Goal: Task Accomplishment & Management: Manage account settings

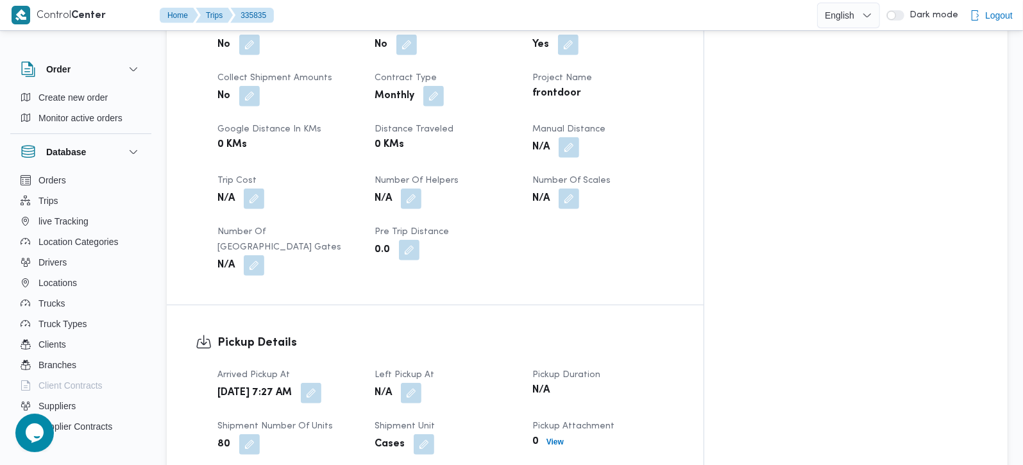
scroll to position [603, 0]
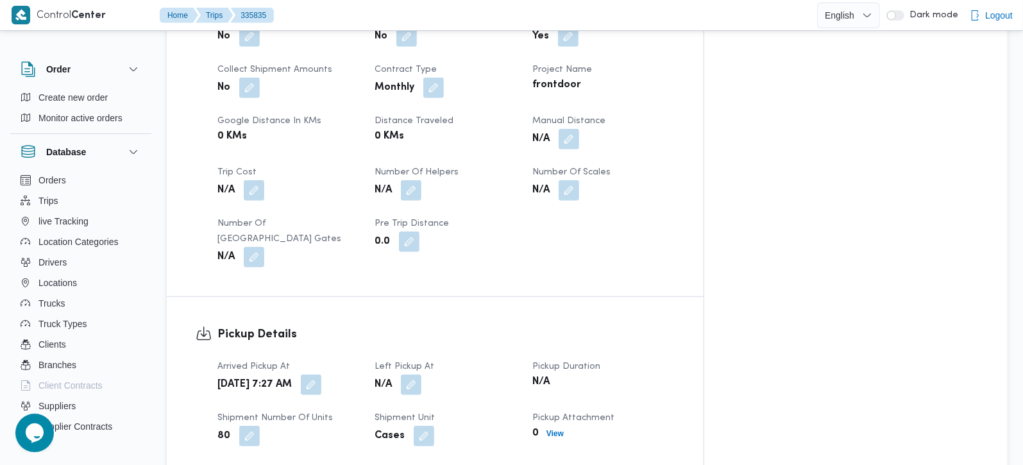
click at [455, 373] on div "N/A" at bounding box center [445, 384] width 144 height 23
click at [421, 374] on button "button" at bounding box center [411, 384] width 21 height 21
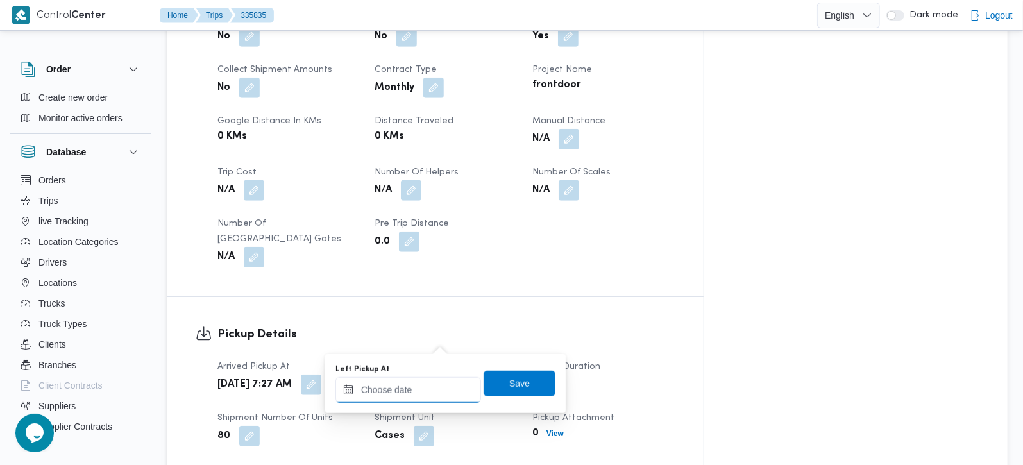
click at [422, 387] on input "Left Pickup At" at bounding box center [408, 390] width 146 height 26
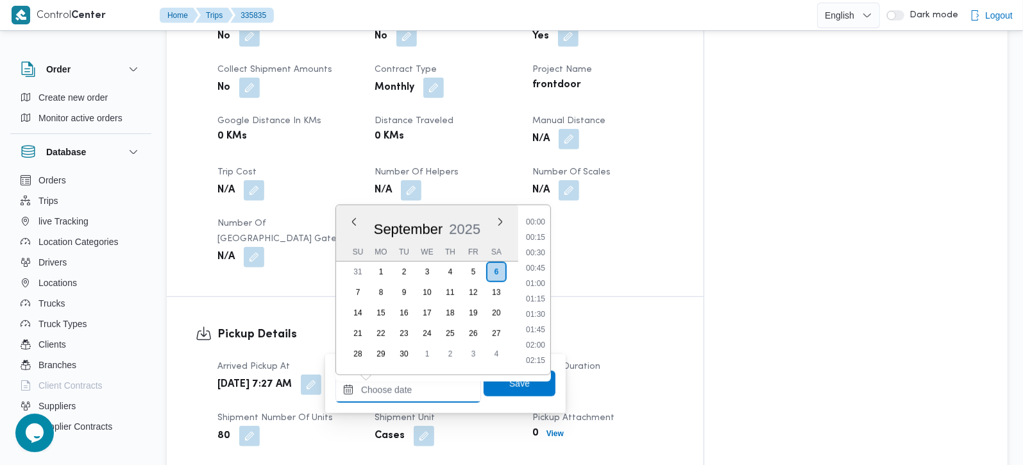
scroll to position [754, 0]
click at [542, 300] on li "13:30" at bounding box center [535, 298] width 29 height 13
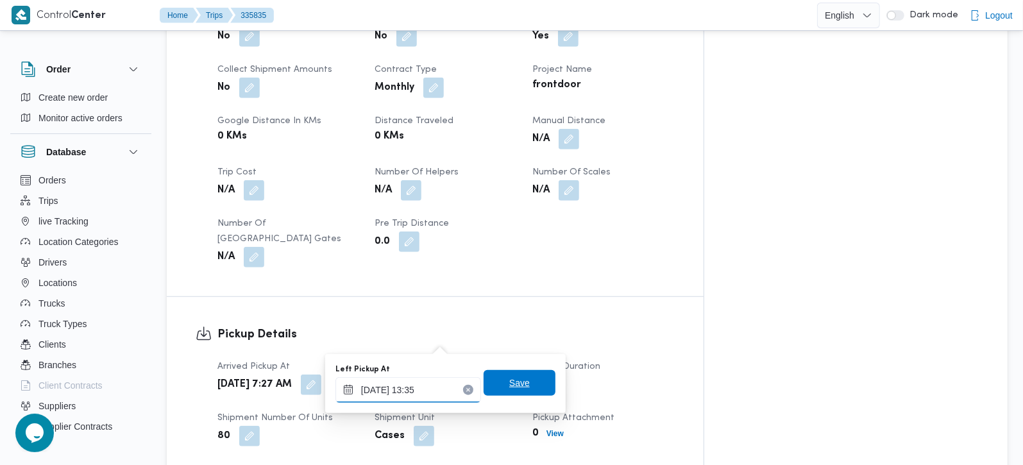
type input "06/09/2025 13:35"
click at [524, 373] on span "Save" at bounding box center [519, 383] width 72 height 26
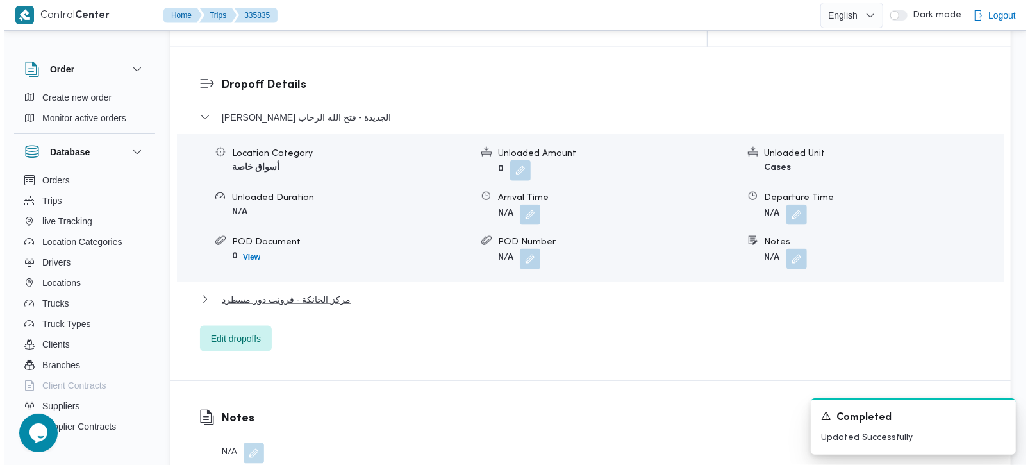
scroll to position [1056, 0]
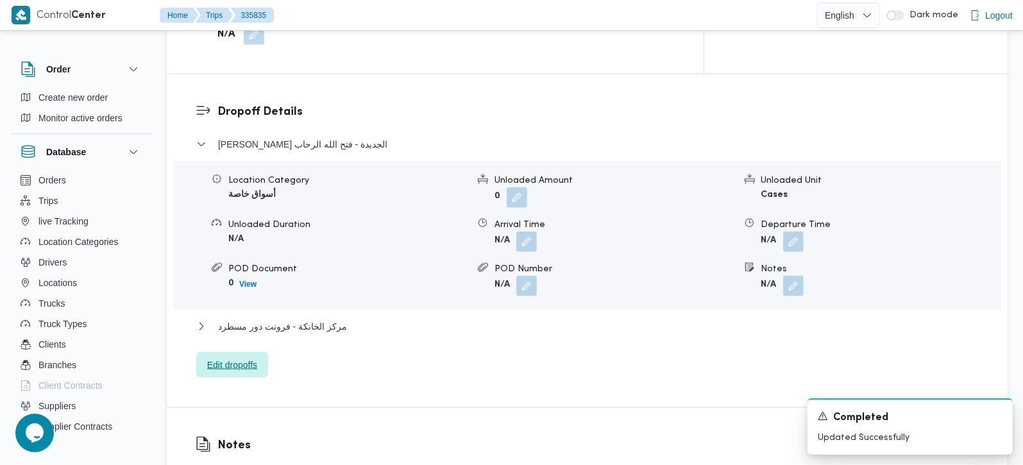
click at [250, 357] on span "Edit dropoffs" at bounding box center [232, 364] width 50 height 15
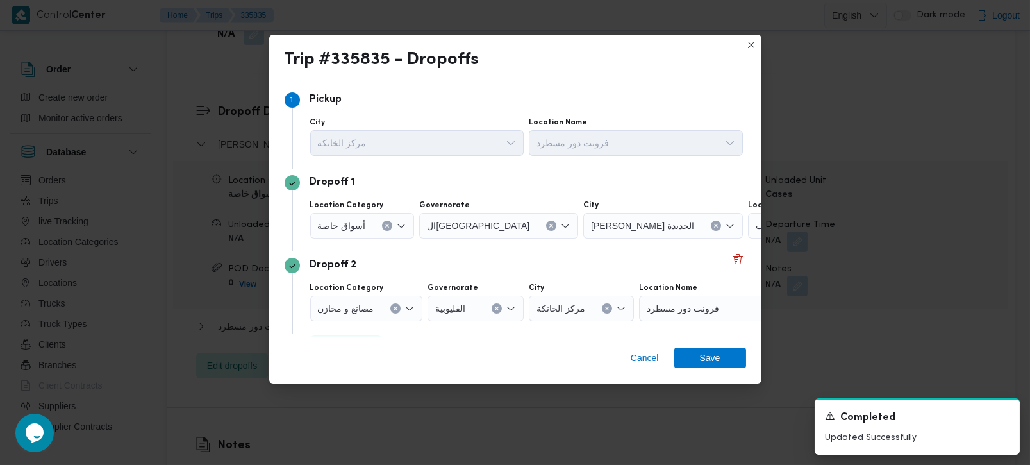
click at [385, 226] on icon "Clear input" at bounding box center [387, 225] width 5 height 5
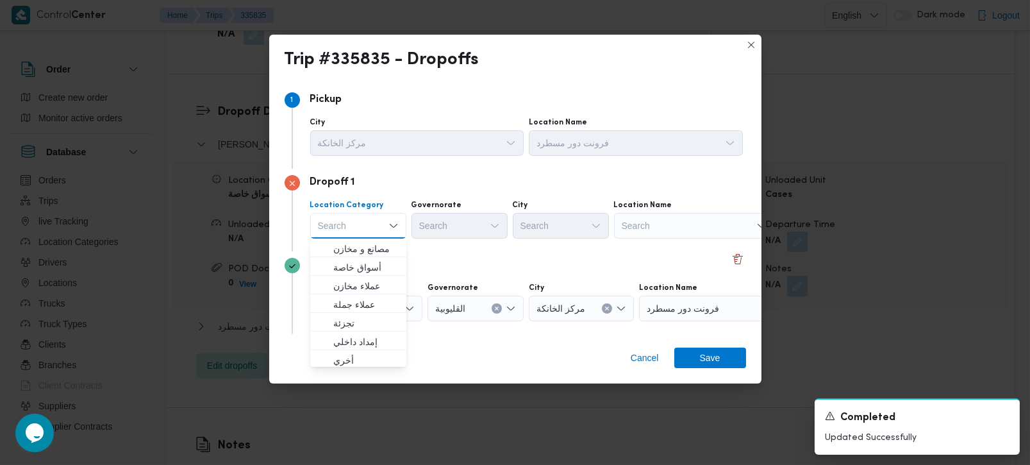
click at [692, 227] on div "Search" at bounding box center [694, 226] width 160 height 26
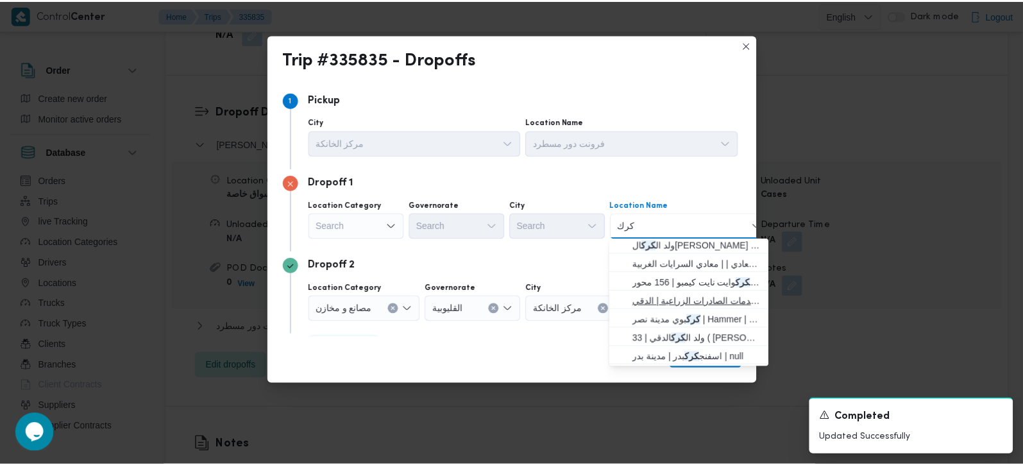
scroll to position [0, 0]
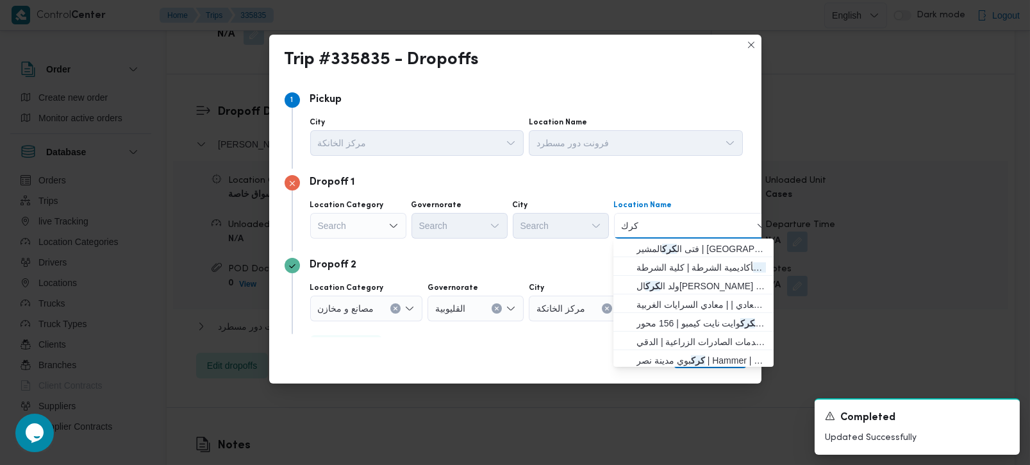
type input "كرك"
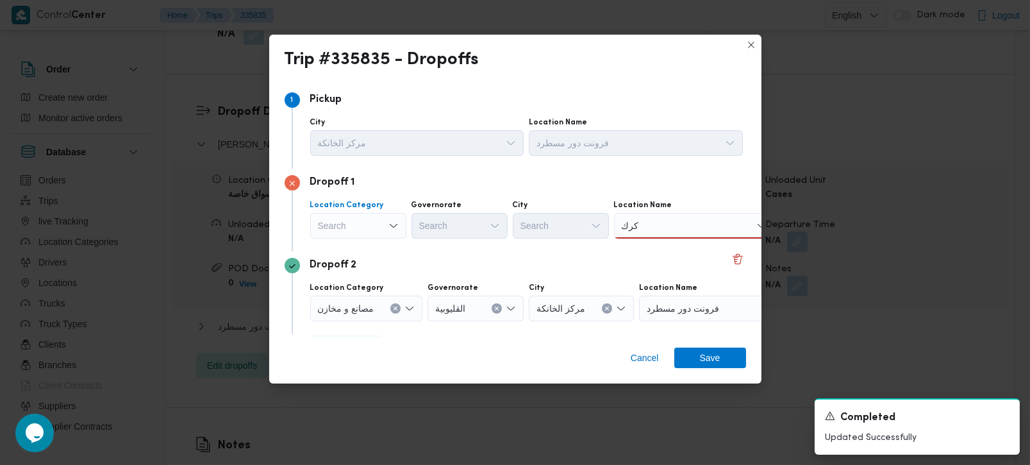
click at [365, 234] on div "Search" at bounding box center [358, 226] width 96 height 26
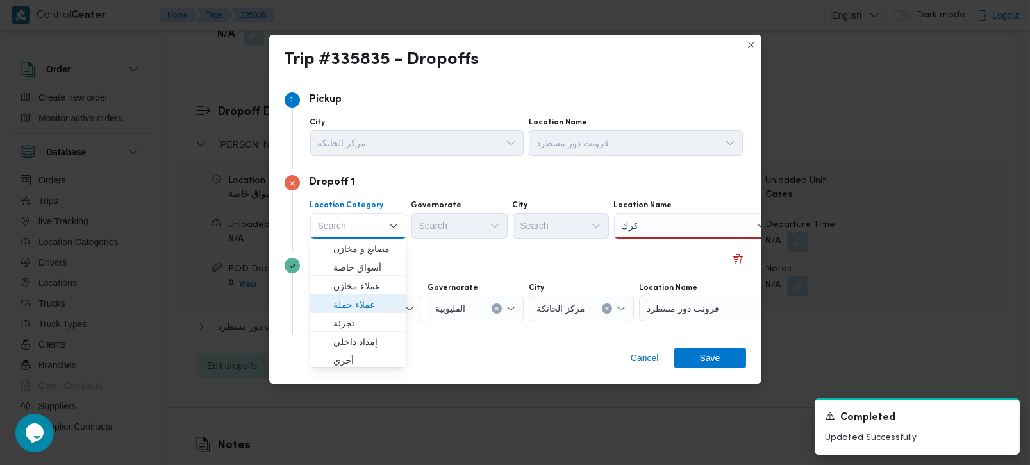
click at [349, 302] on span "عملاء جملة" at bounding box center [365, 304] width 65 height 15
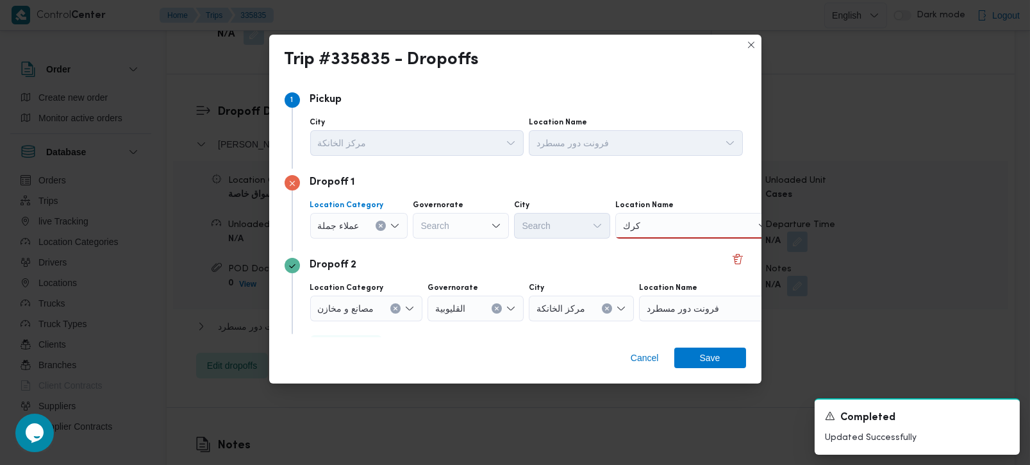
click at [441, 223] on div "Search" at bounding box center [461, 226] width 96 height 26
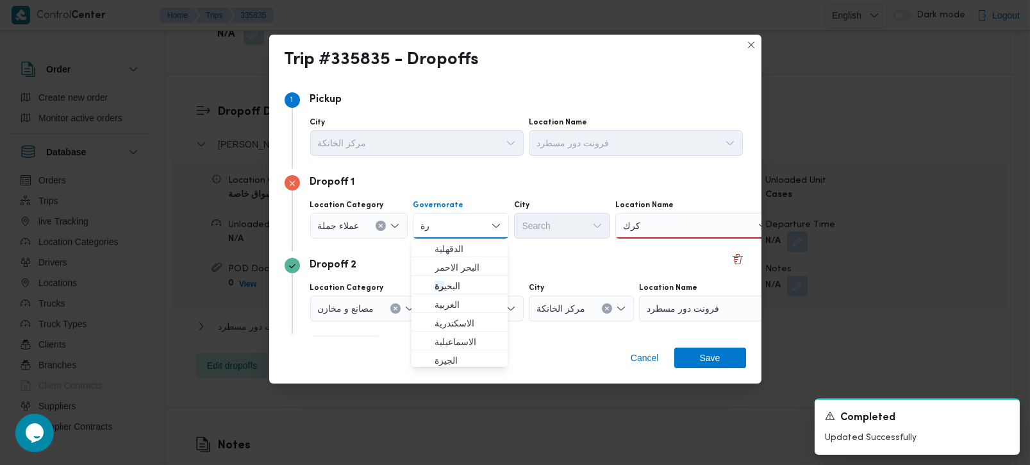
type input "رة"
click at [456, 271] on span "البحر الاحمر" at bounding box center [467, 267] width 65 height 15
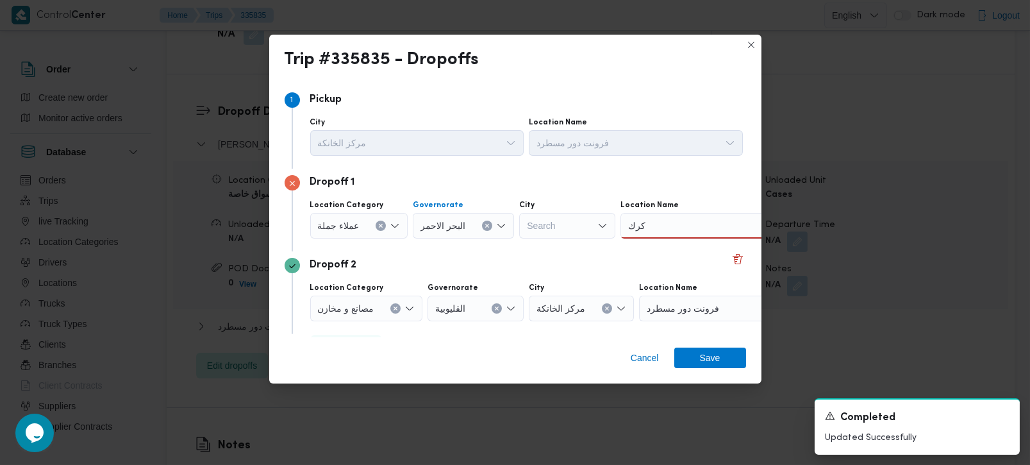
click at [485, 223] on icon "Clear input" at bounding box center [487, 225] width 5 height 5
type input "رة"
click at [451, 267] on span "القاه رة" at bounding box center [467, 267] width 65 height 15
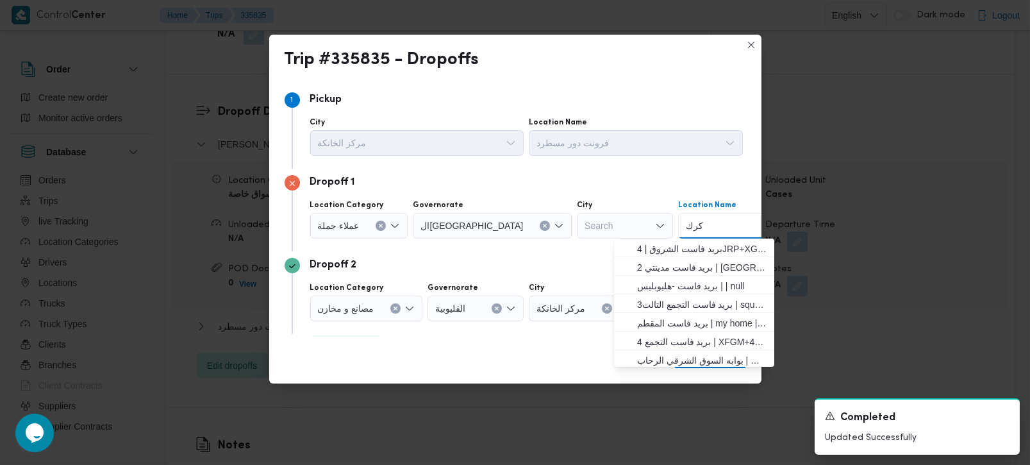
click at [686, 228] on input "كرك" at bounding box center [695, 225] width 19 height 15
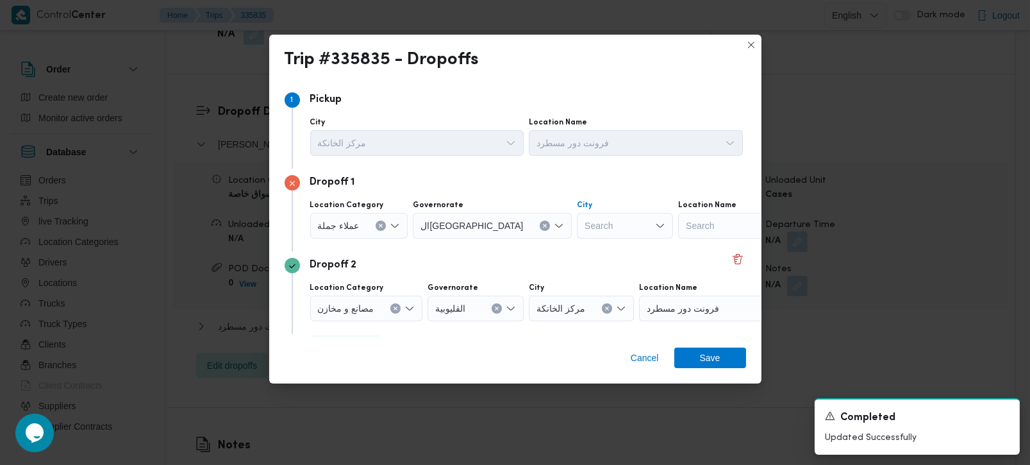
click at [577, 219] on div "Search" at bounding box center [625, 226] width 96 height 26
type input "نصر"
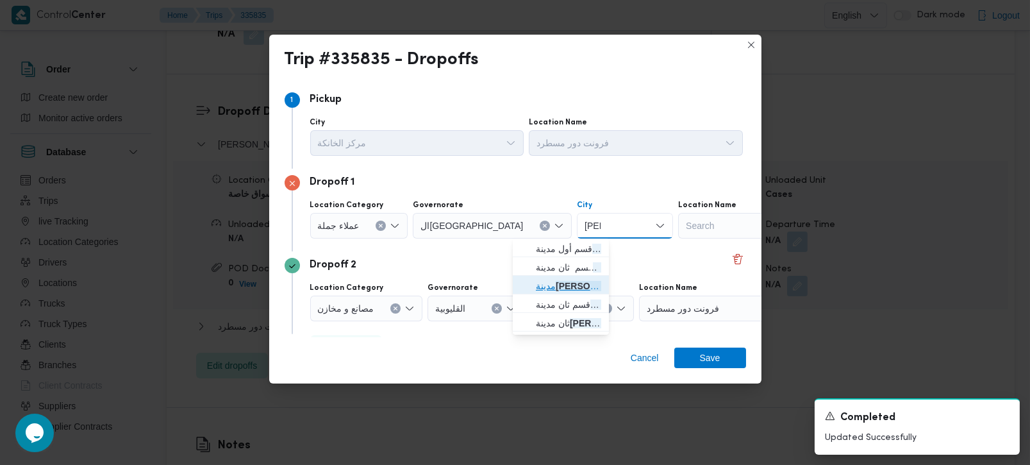
click at [554, 281] on span "مدينة نصر" at bounding box center [568, 285] width 65 height 15
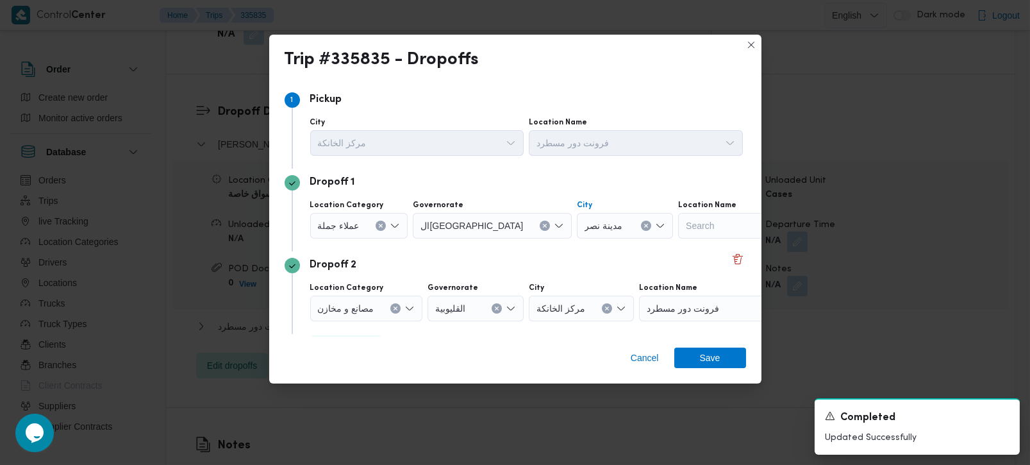
click at [548, 253] on div "Dropoff 2 Location Category مصانع و مخازن Governorate القليوبية City مركز الخان…" at bounding box center [516, 292] width 462 height 83
click at [680, 358] on span "Save" at bounding box center [710, 357] width 72 height 21
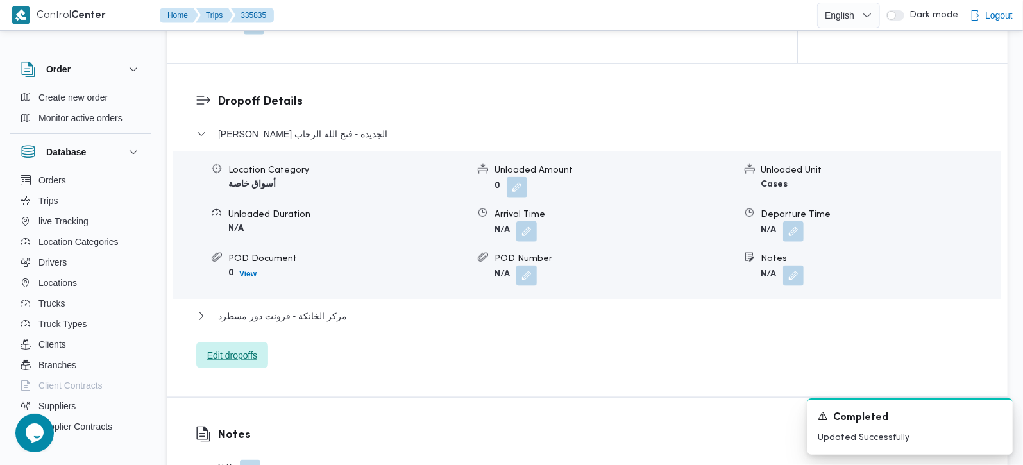
scroll to position [1131, 0]
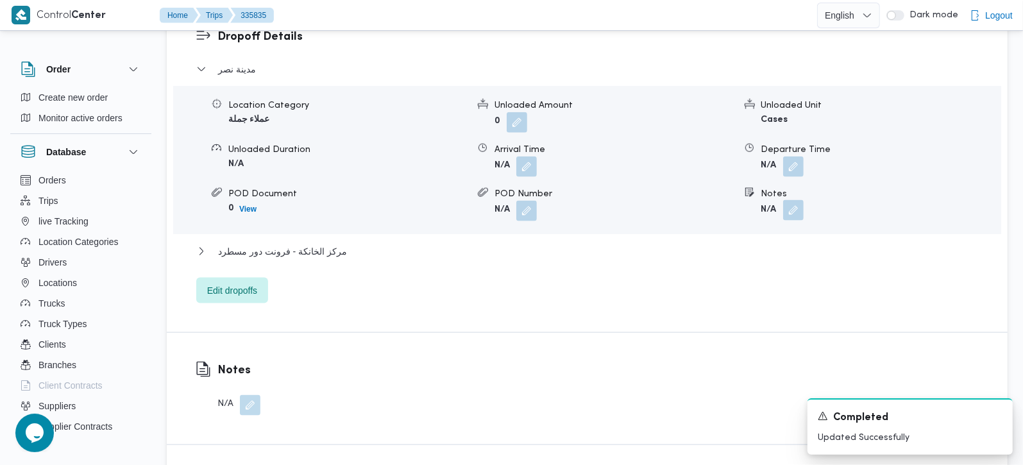
click at [792, 200] on button "button" at bounding box center [793, 210] width 21 height 21
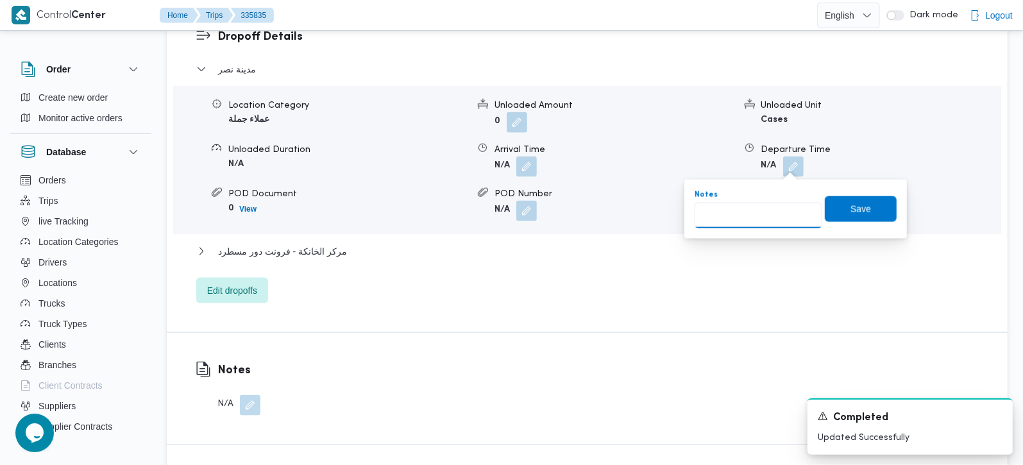
click at [753, 224] on input "Notes" at bounding box center [758, 216] width 128 height 26
type input "كرك بوي المخزن و سعودي مكرم عبيد و المحلاوي الطيران و سيركل كيه الطيران و زيلز …"
click at [864, 208] on span "Save" at bounding box center [861, 209] width 72 height 26
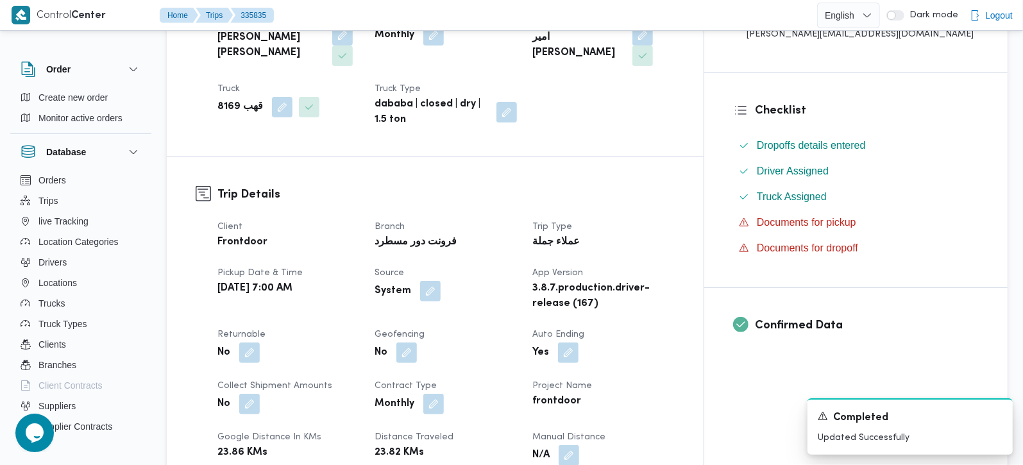
scroll to position [0, 0]
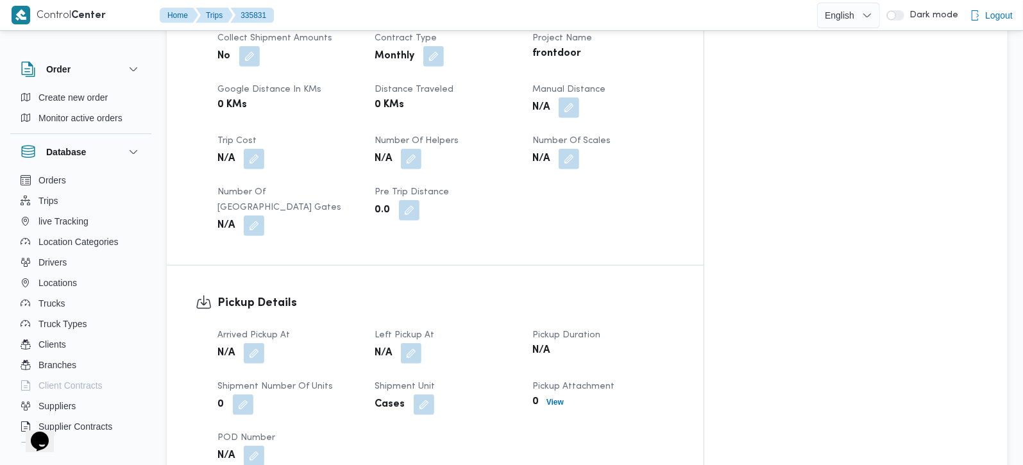
scroll to position [830, 0]
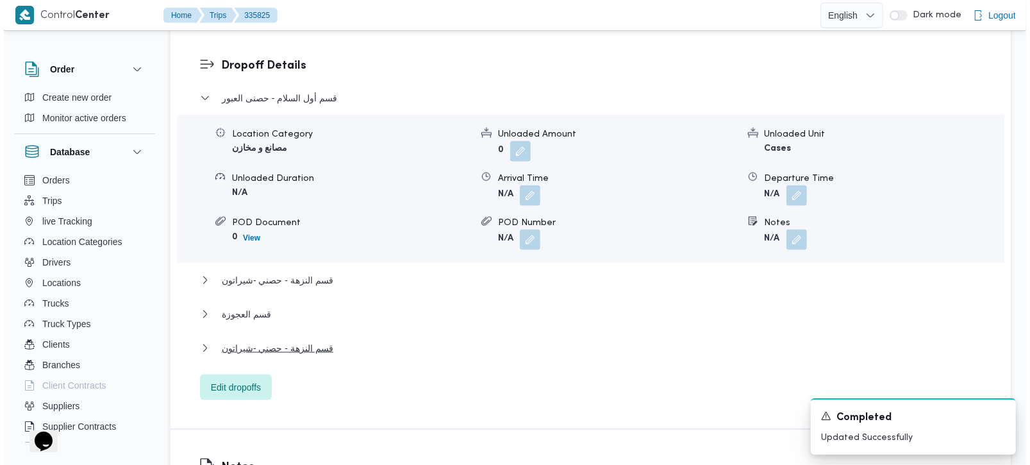
scroll to position [1131, 0]
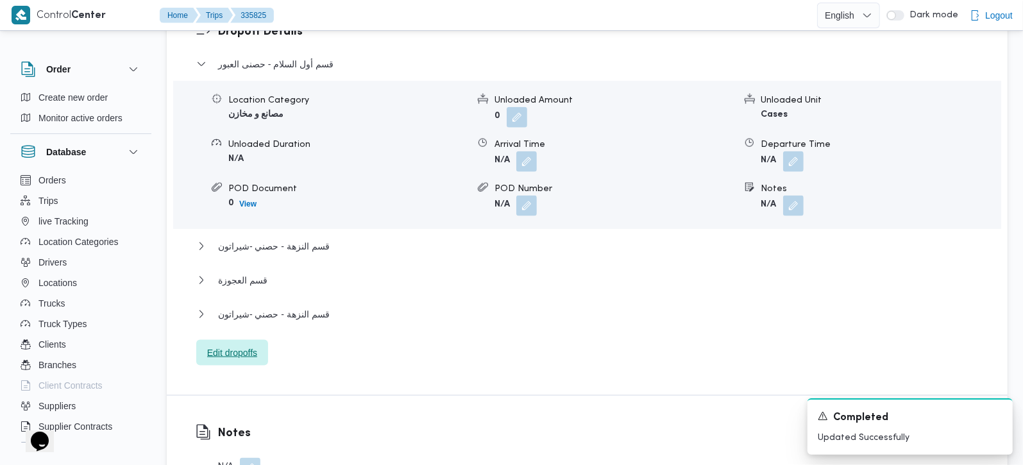
click at [223, 345] on span "Edit dropoffs" at bounding box center [232, 352] width 50 height 15
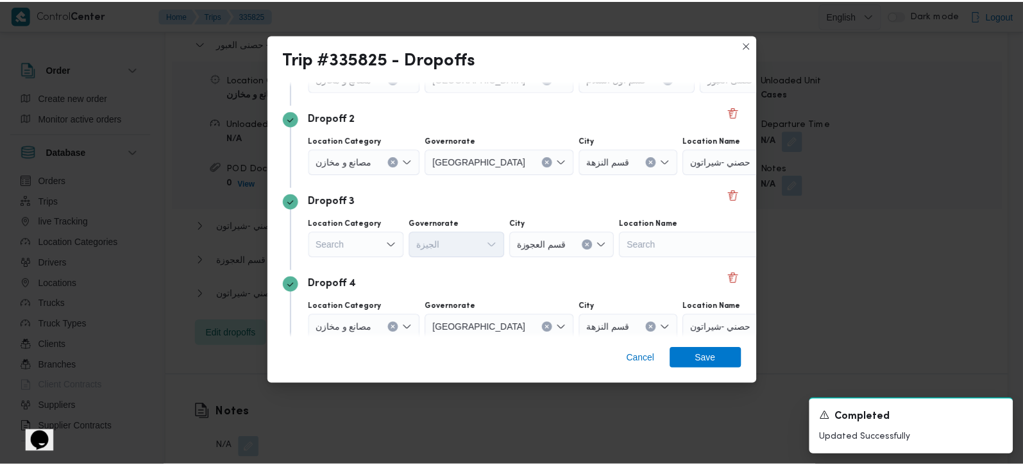
scroll to position [199, 0]
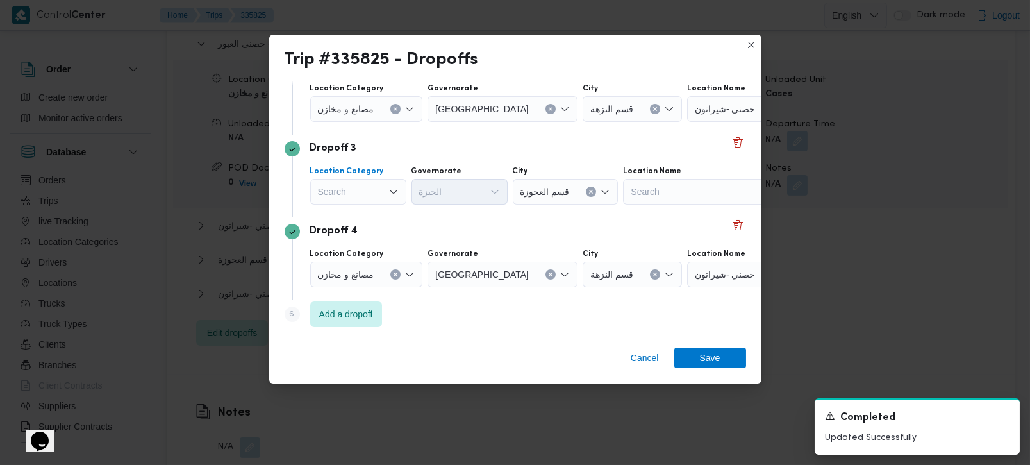
click at [390, 187] on icon "Open list of options" at bounding box center [394, 192] width 10 height 10
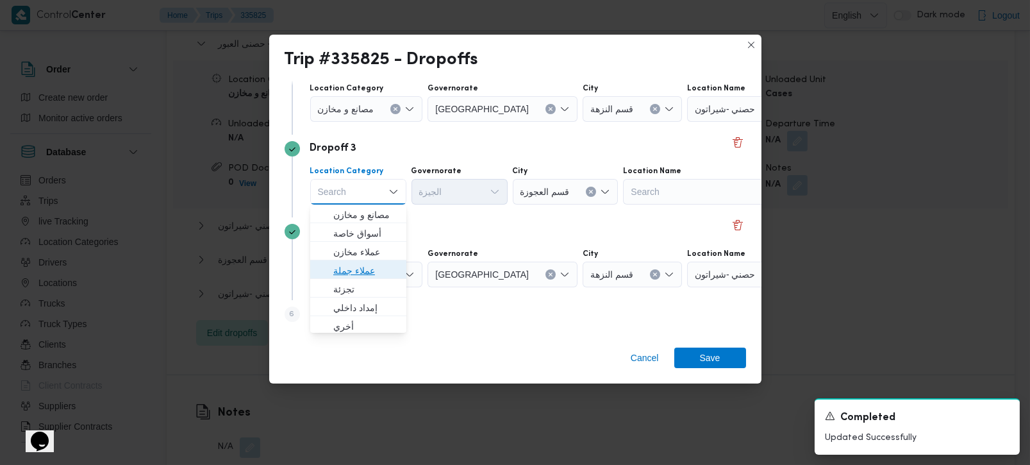
click at [356, 276] on span "عملاء جملة" at bounding box center [365, 270] width 65 height 15
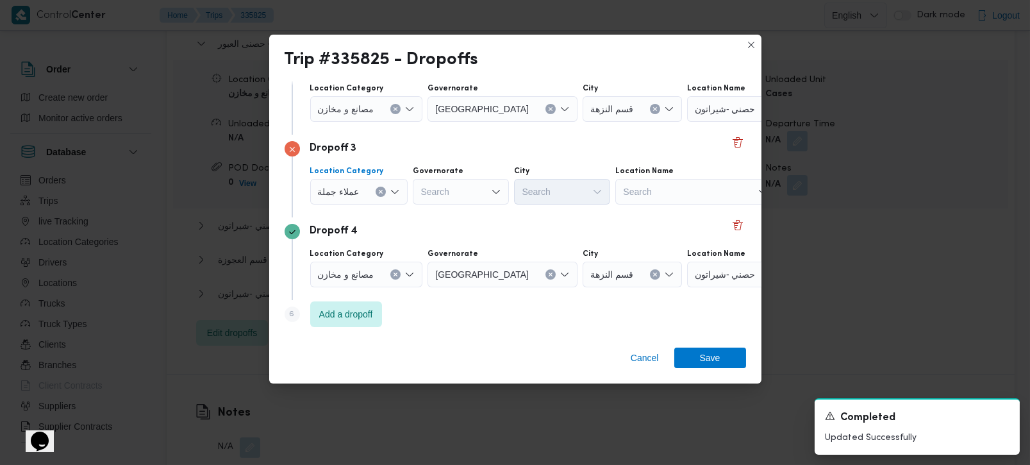
click at [457, 198] on div "Search" at bounding box center [461, 192] width 96 height 26
type input "رة"
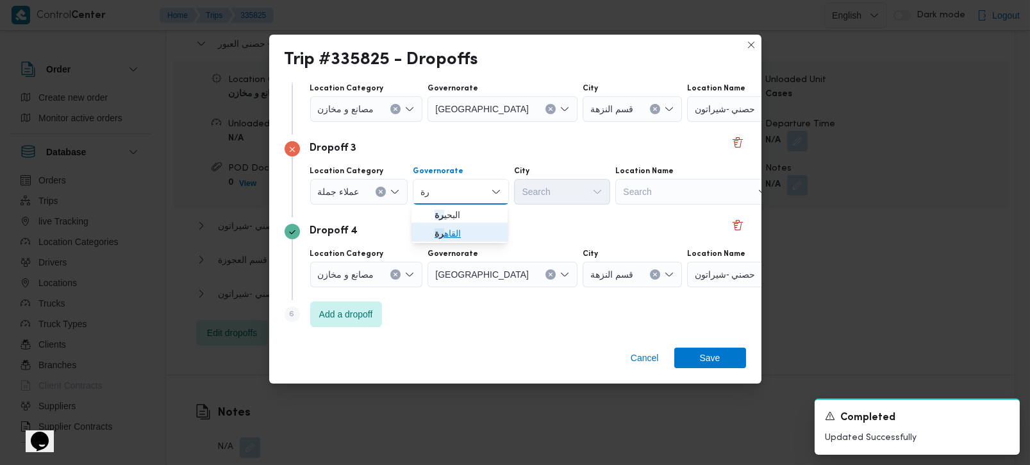
click at [458, 227] on span "القاه رة" at bounding box center [467, 233] width 65 height 15
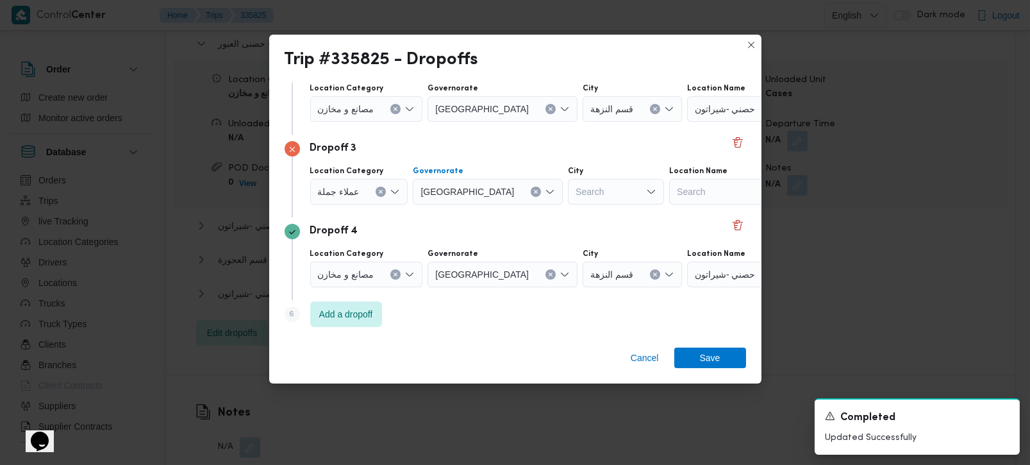
click at [568, 199] on div "Search" at bounding box center [616, 192] width 96 height 26
type input "شمس"
click at [567, 207] on span "قسم عين شمس" at bounding box center [568, 214] width 65 height 15
click at [399, 271] on button "Clear input" at bounding box center [395, 274] width 10 height 10
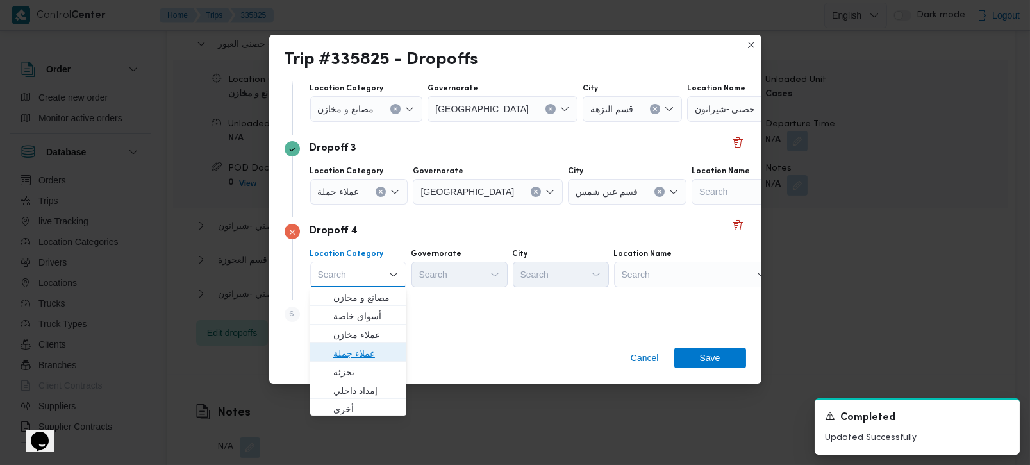
click at [366, 349] on span "عملاء جملة" at bounding box center [365, 353] width 65 height 15
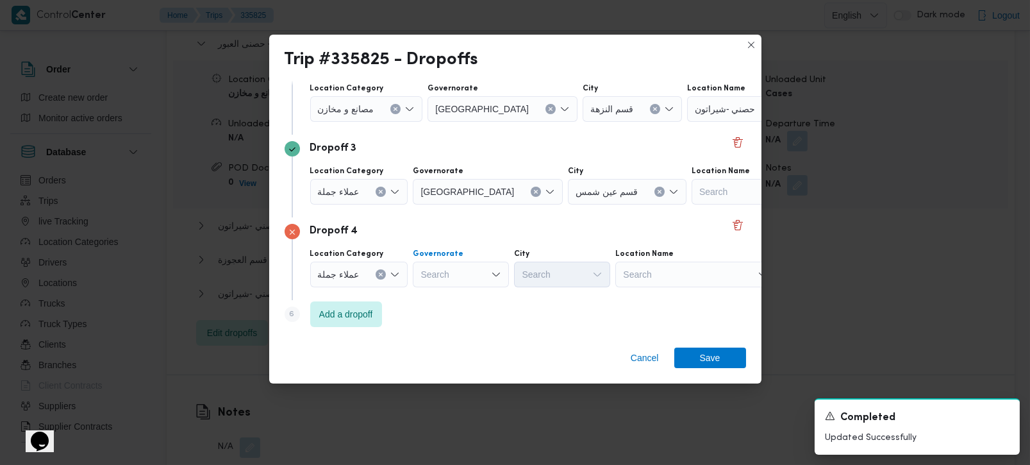
click at [442, 283] on div "Search" at bounding box center [461, 275] width 96 height 26
type input "رة"
click at [472, 315] on span "[GEOGRAPHIC_DATA]" at bounding box center [467, 315] width 65 height 15
click at [568, 285] on div "Search" at bounding box center [616, 275] width 96 height 26
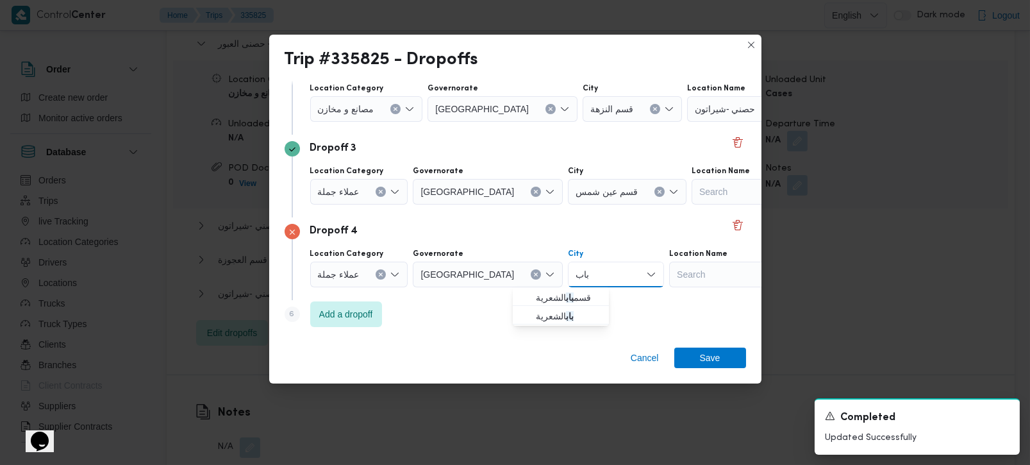
type input "باب"
click at [531, 274] on button "Clear input" at bounding box center [536, 274] width 10 height 10
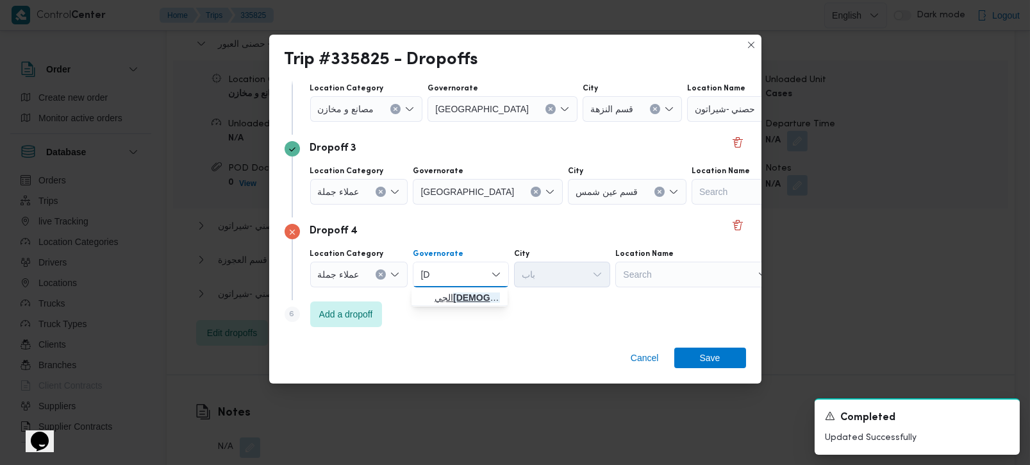
type input "زة"
click at [464, 292] on span "الجي زة" at bounding box center [467, 297] width 65 height 15
click at [561, 272] on div "باب باب" at bounding box center [562, 275] width 96 height 26
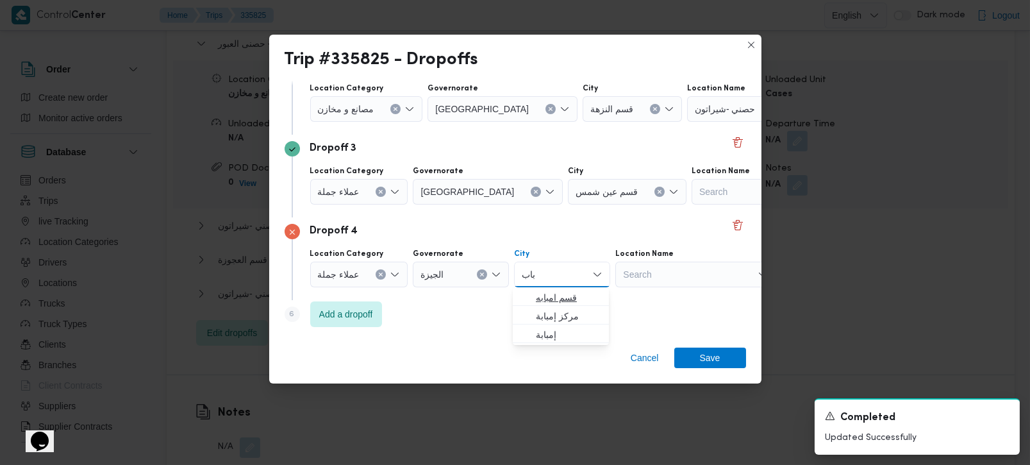
type input "باب"
click at [559, 293] on span "قسم امبابه" at bounding box center [568, 297] width 65 height 15
click at [713, 360] on span "Save" at bounding box center [710, 357] width 21 height 21
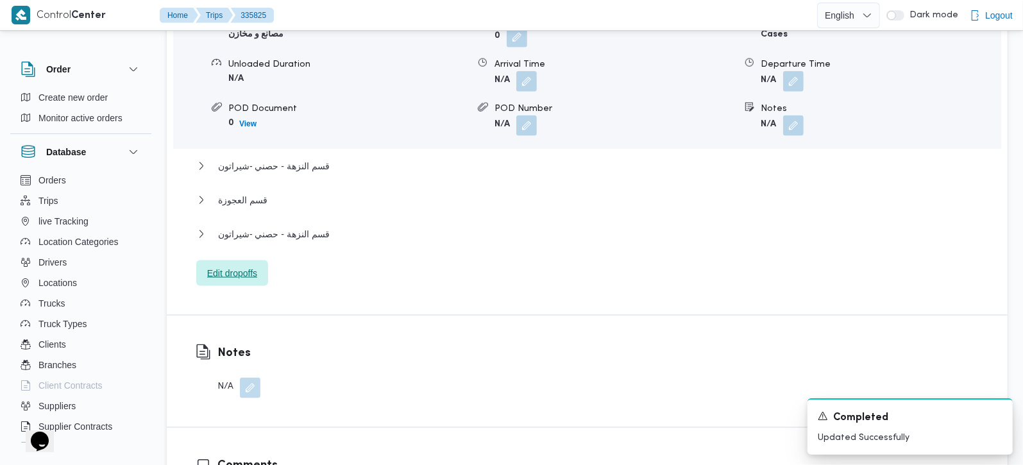
scroll to position [1207, 0]
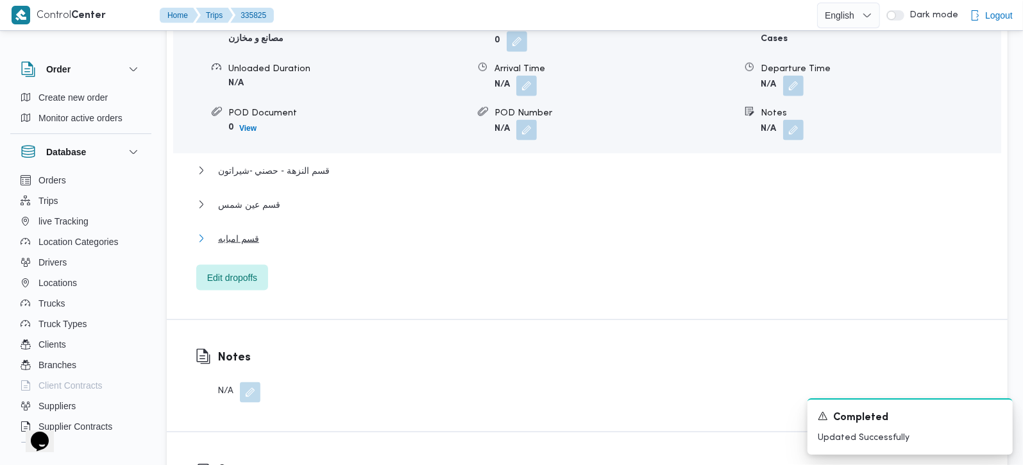
click at [244, 231] on span "قسم امبابه" at bounding box center [238, 238] width 41 height 15
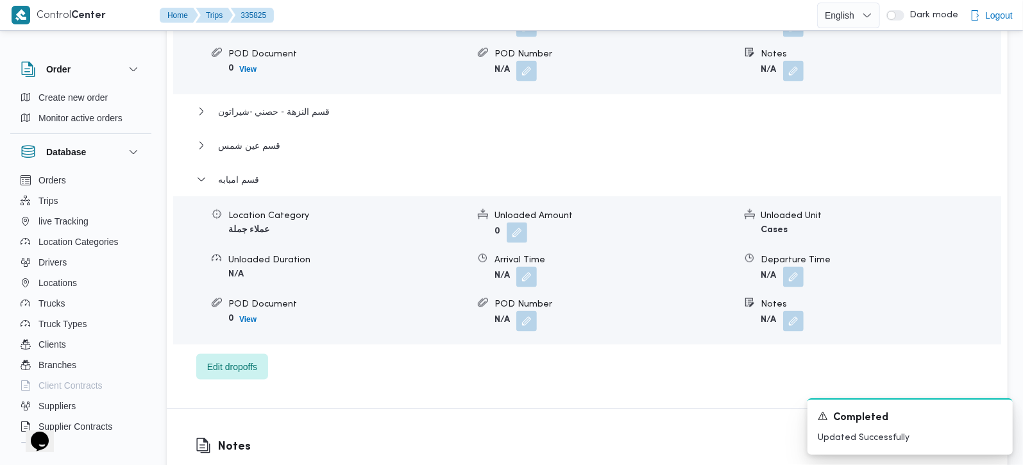
scroll to position [1282, 0]
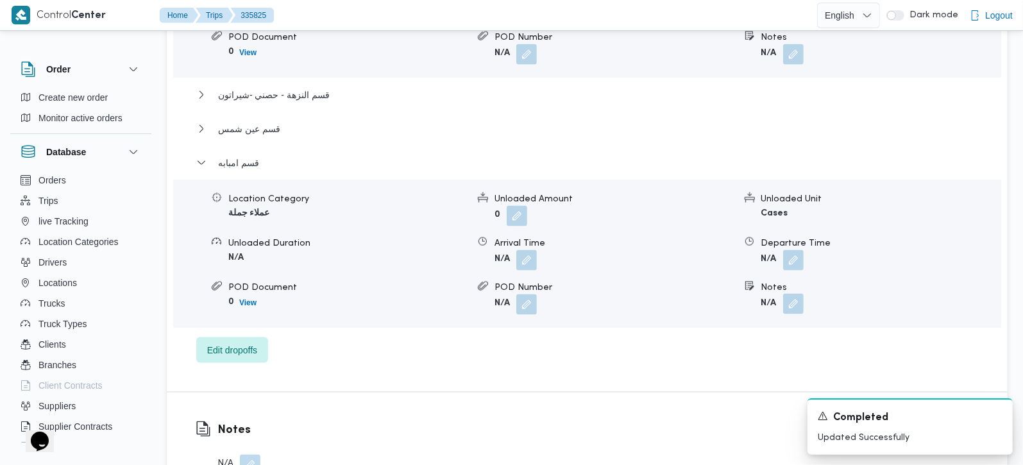
click at [788, 294] on button "button" at bounding box center [793, 304] width 21 height 21
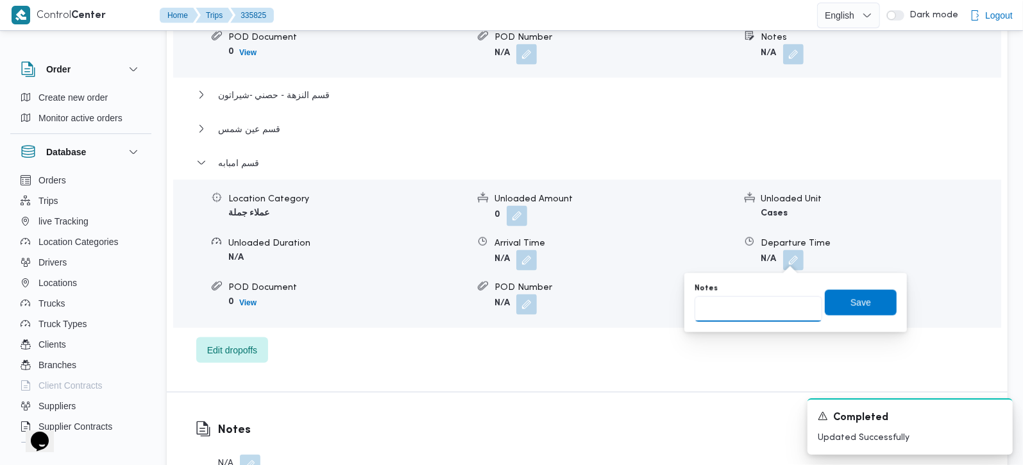
click at [772, 305] on input "Notes" at bounding box center [758, 309] width 128 height 26
type input "القومية"
click at [860, 300] on span "Save" at bounding box center [861, 302] width 72 height 26
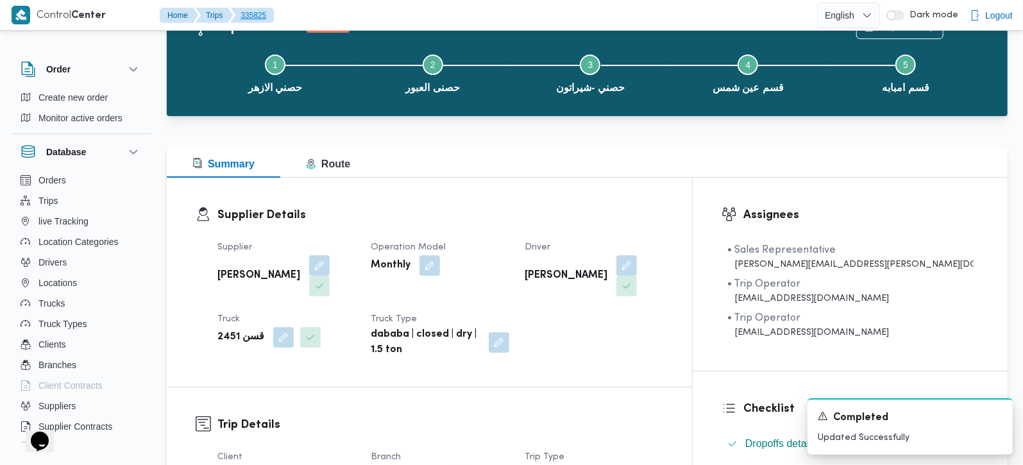
scroll to position [0, 0]
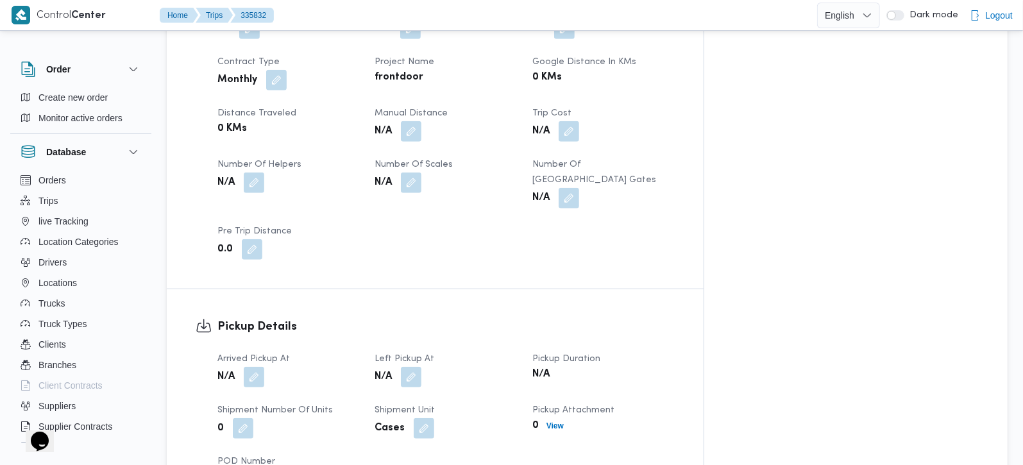
scroll to position [678, 0]
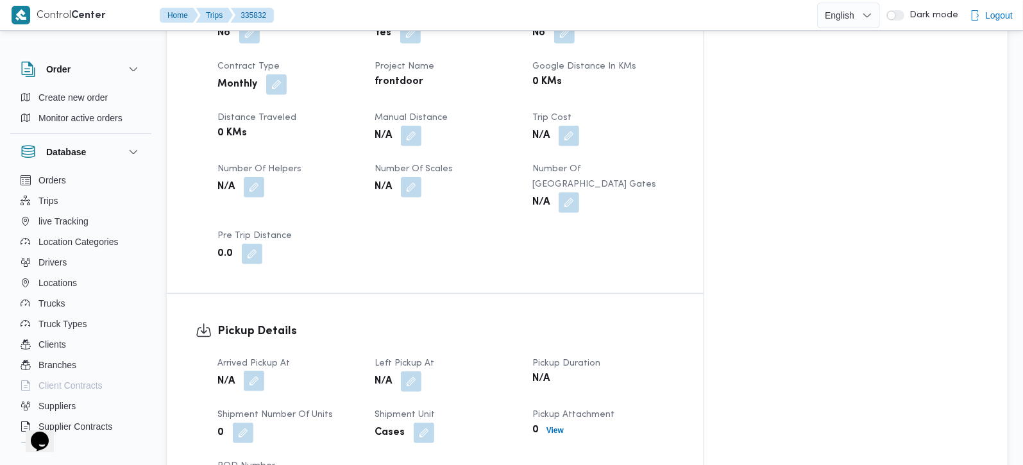
click at [255, 371] on button "button" at bounding box center [254, 381] width 21 height 21
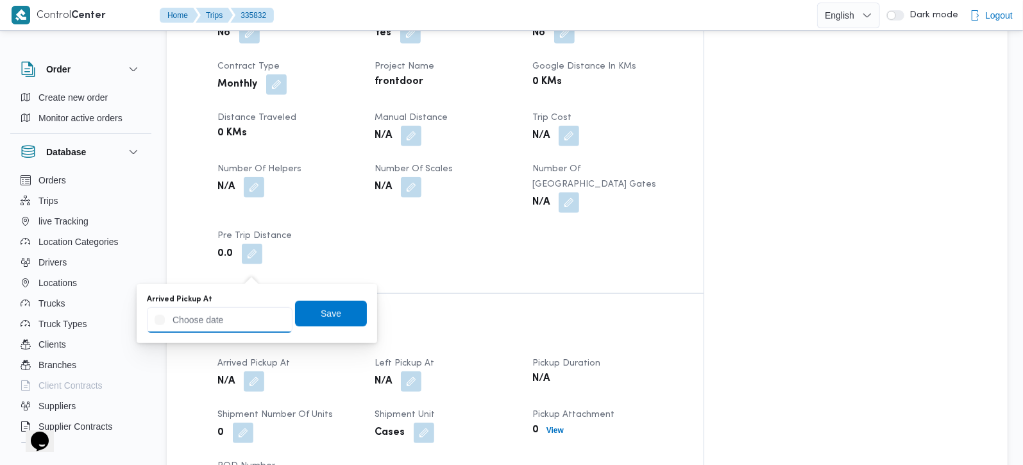
click at [238, 320] on input "Arrived Pickup At" at bounding box center [220, 320] width 146 height 26
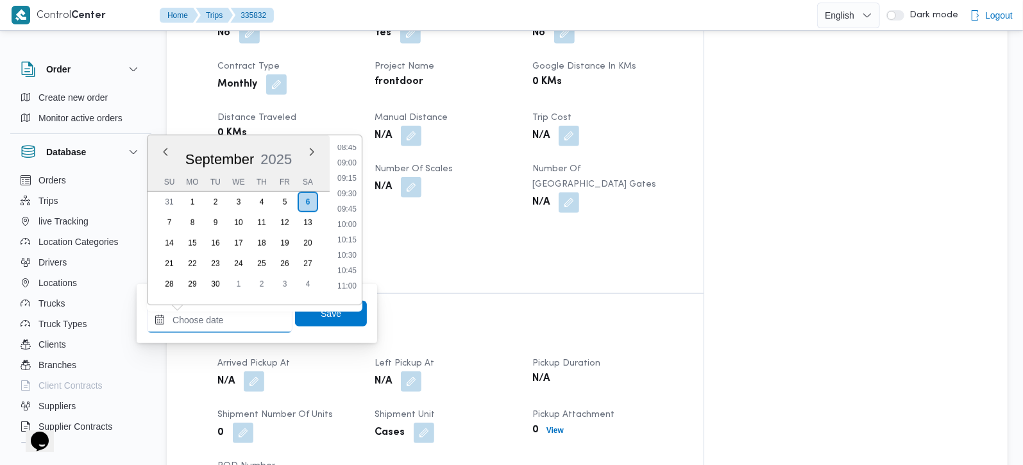
scroll to position [467, 0]
click at [349, 233] on li "09:00" at bounding box center [346, 238] width 29 height 13
type input "06/09/2025 09:00"
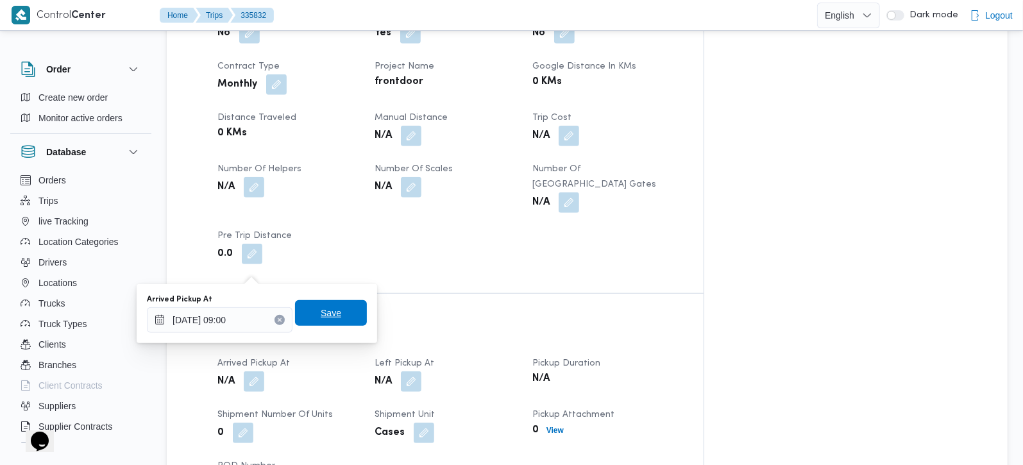
click at [321, 319] on span "Save" at bounding box center [331, 312] width 21 height 15
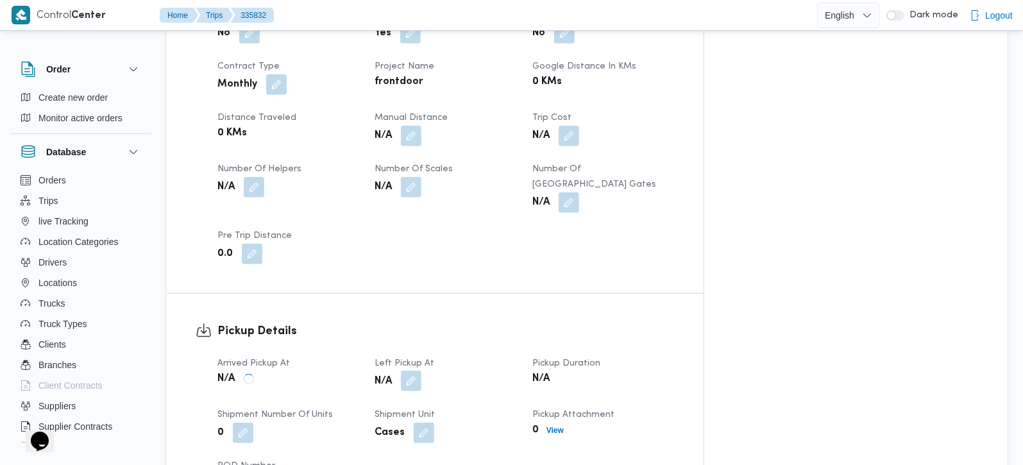
click at [421, 371] on button "button" at bounding box center [411, 381] width 21 height 21
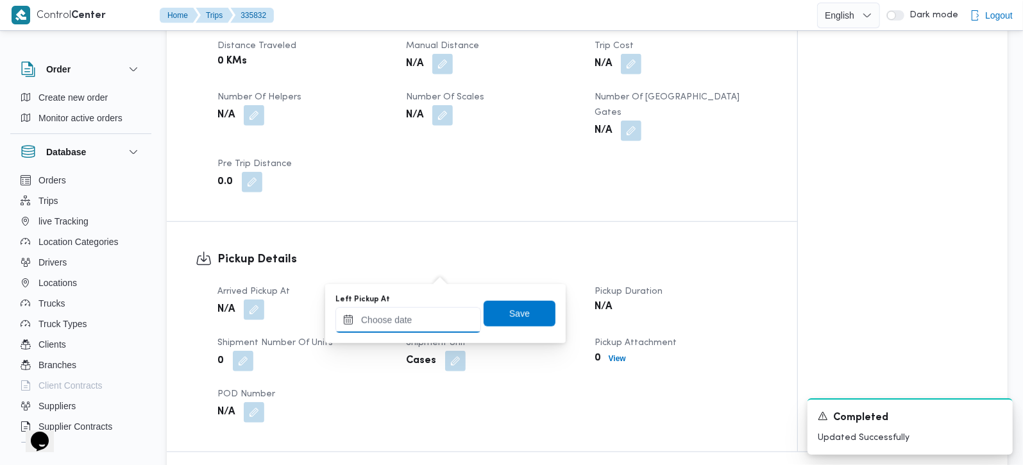
click at [426, 310] on input "Left Pickup At" at bounding box center [408, 320] width 146 height 26
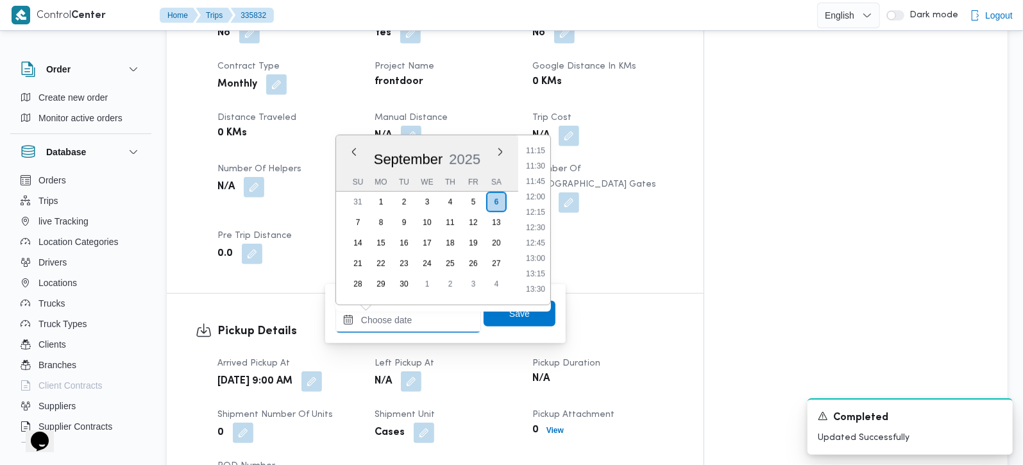
scroll to position [618, 0]
click at [533, 155] on ul "00:00 00:15 00:30 00:45 01:00 01:15 01:30 01:45 02:00 02:15 02:30 02:45 03:00 0…" at bounding box center [535, 220] width 29 height 149
click at [533, 151] on li "10:00" at bounding box center [535, 149] width 29 height 13
type input "[DATE] 10:00"
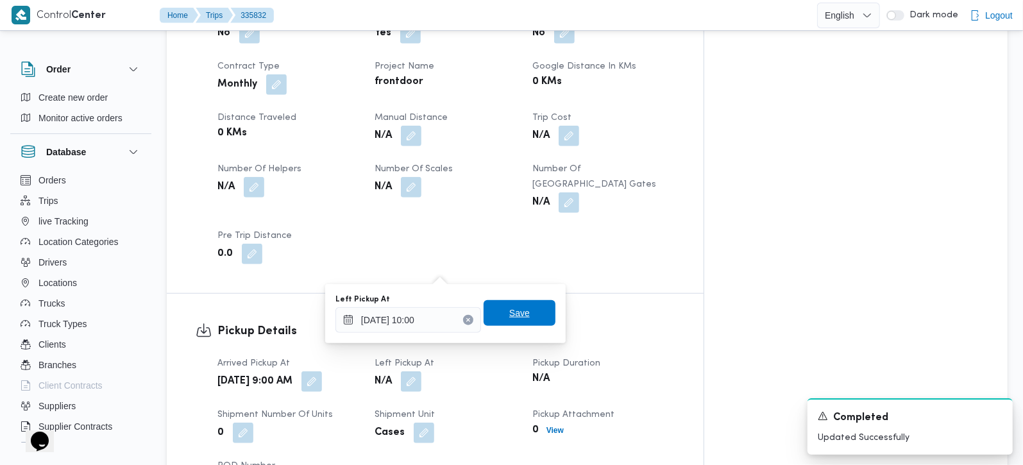
click at [533, 314] on span "Save" at bounding box center [519, 313] width 72 height 26
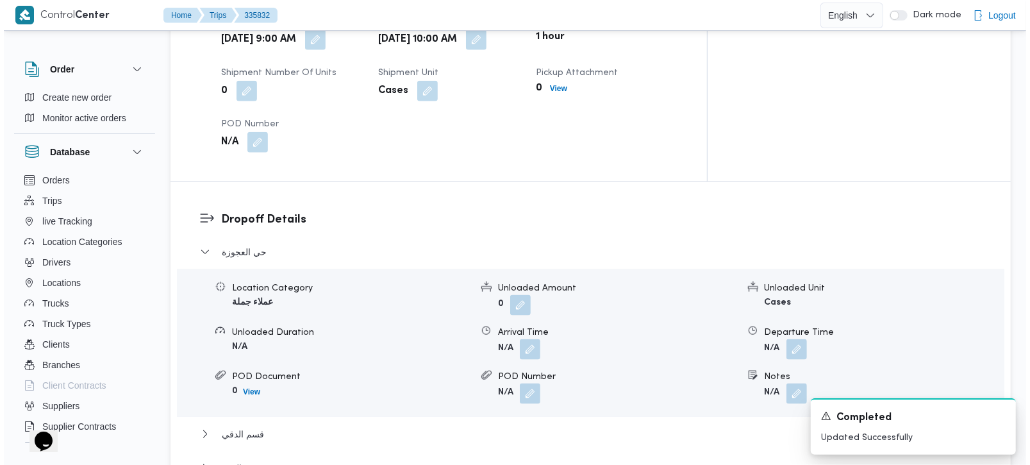
scroll to position [1056, 0]
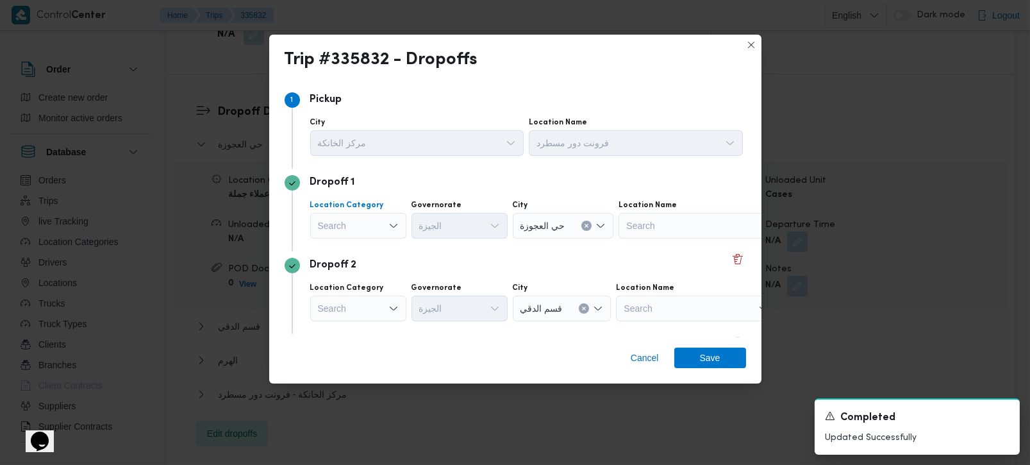
click at [357, 228] on div "Search" at bounding box center [358, 226] width 96 height 26
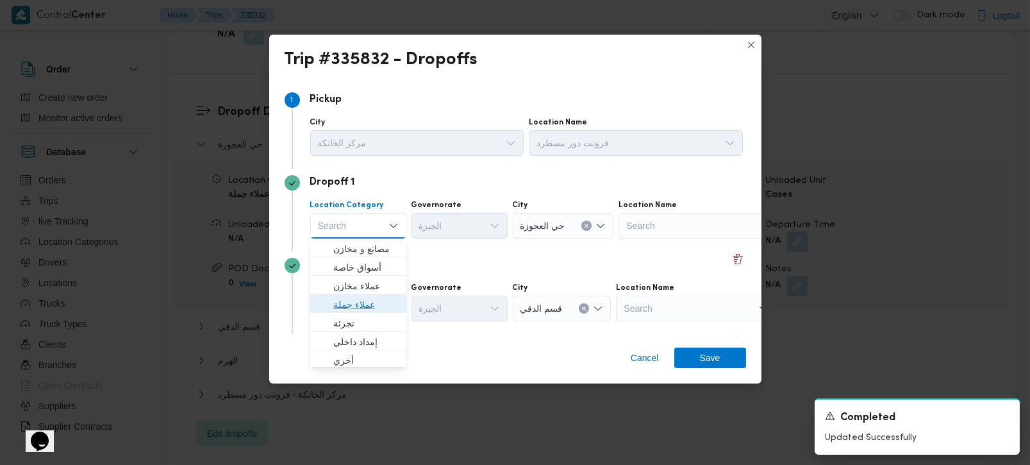
click at [374, 299] on span "عملاء جملة" at bounding box center [365, 304] width 65 height 15
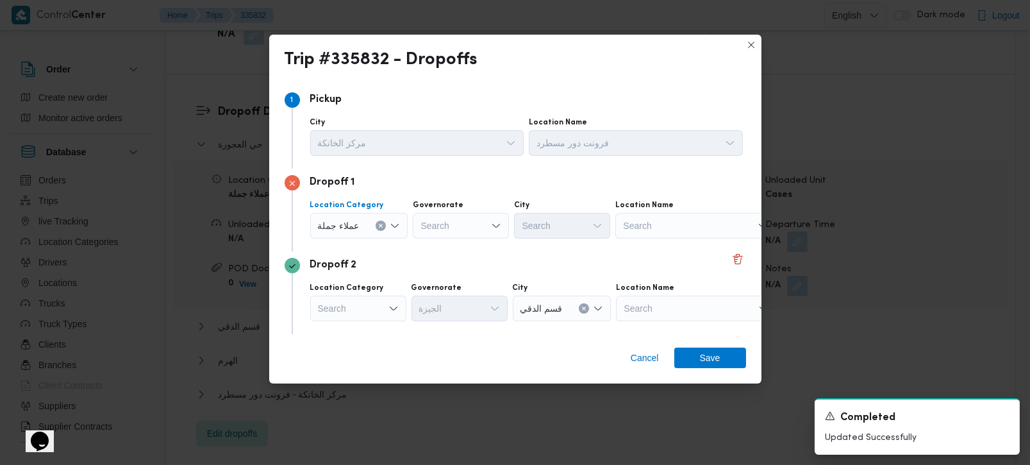
click at [432, 228] on div "Search" at bounding box center [461, 226] width 96 height 26
type input "زة"
click at [445, 242] on span "الجي زة" at bounding box center [467, 248] width 65 height 15
click at [531, 230] on div "Search" at bounding box center [562, 226] width 96 height 26
type input "رم"
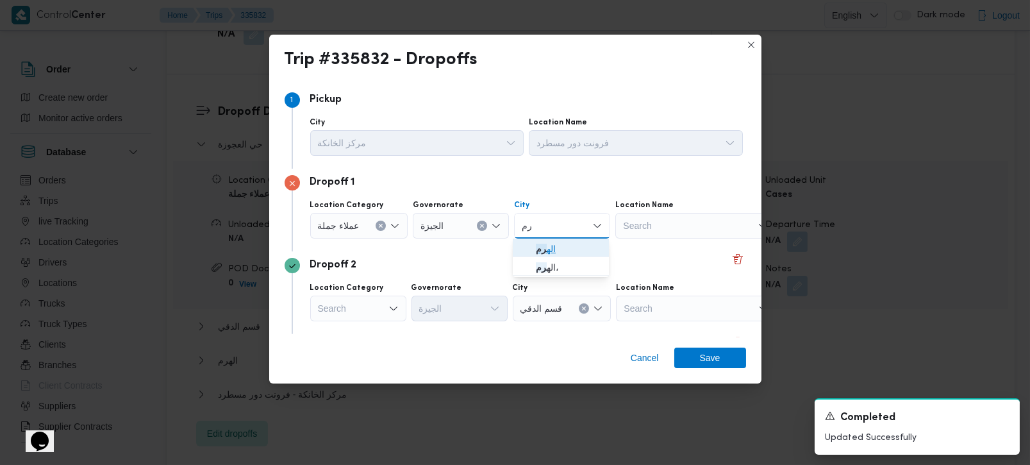
click at [553, 248] on span "اله رم" at bounding box center [568, 248] width 65 height 15
click at [497, 251] on div "Dropoff 2 Location Category Search Governorate الجيزة City قسم الدقي Location N…" at bounding box center [516, 292] width 462 height 83
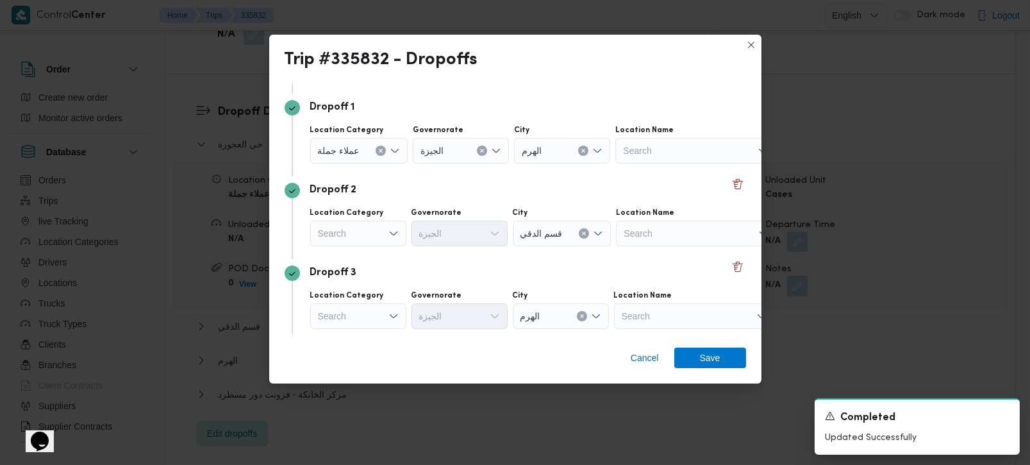
click at [338, 237] on div "Search" at bounding box center [358, 234] width 96 height 26
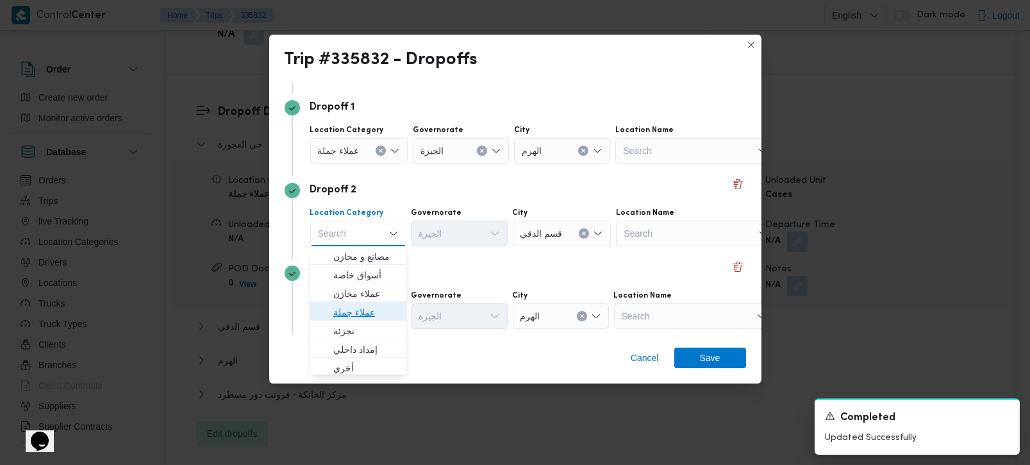
click at [351, 312] on span "عملاء جملة" at bounding box center [365, 312] width 65 height 15
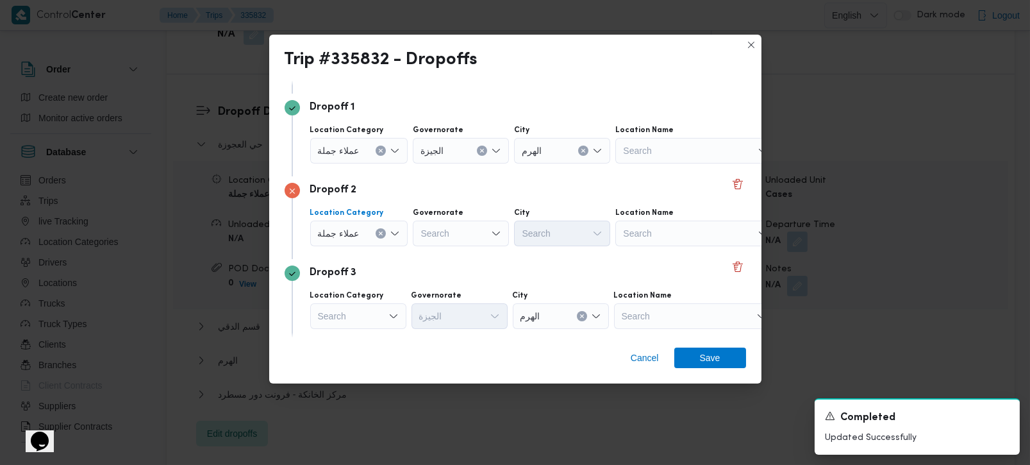
click at [430, 244] on div "Search" at bounding box center [461, 234] width 96 height 26
type input "زة"
click at [443, 253] on span "الجي زة" at bounding box center [467, 256] width 65 height 15
click at [527, 236] on div "Search" at bounding box center [562, 234] width 96 height 26
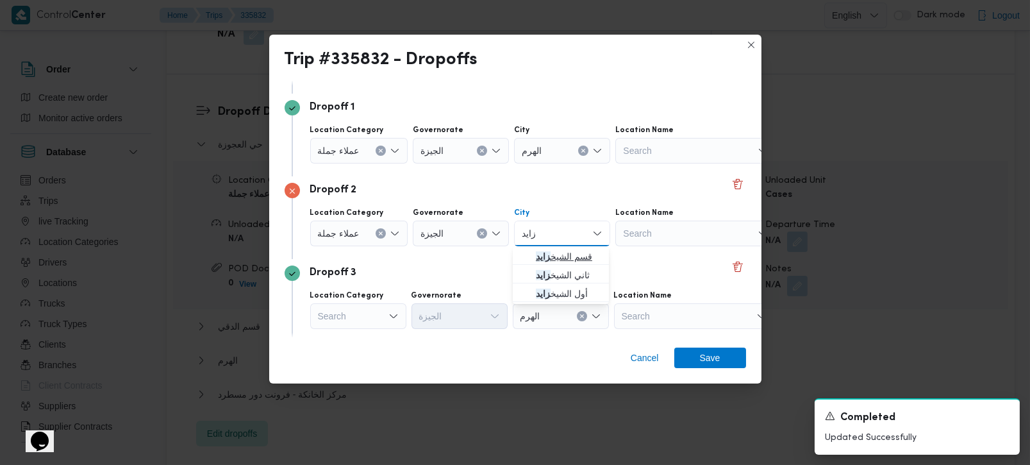
type input "زايد"
click at [548, 255] on span "قسم الشيخ زايد" at bounding box center [568, 256] width 65 height 15
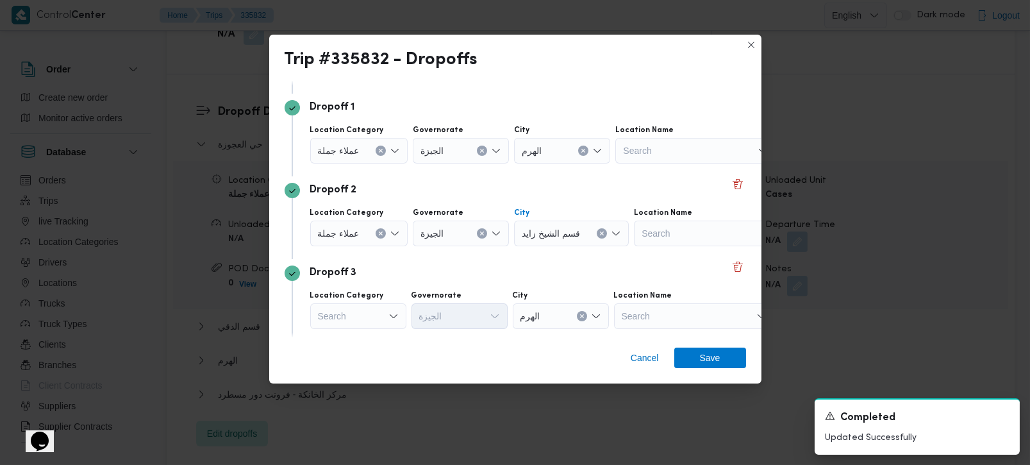
click at [512, 262] on div "Dropoff 3 Location Category Search Governorate الجيزة City الهرم Location Name …" at bounding box center [516, 300] width 462 height 83
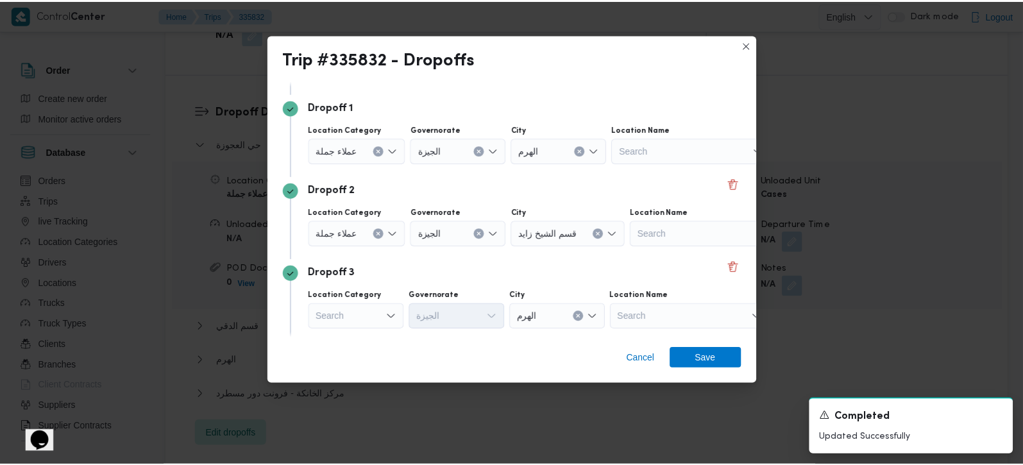
scroll to position [151, 0]
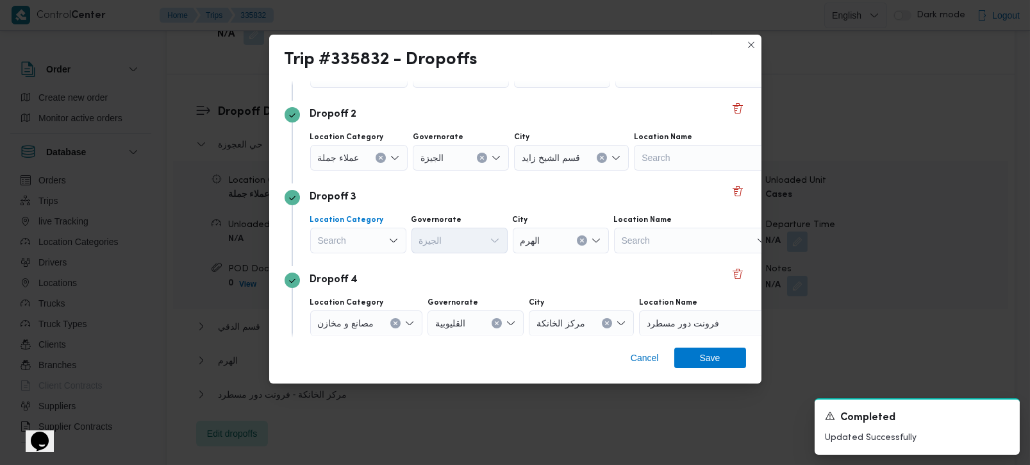
click at [369, 233] on div "Search" at bounding box center [358, 241] width 96 height 26
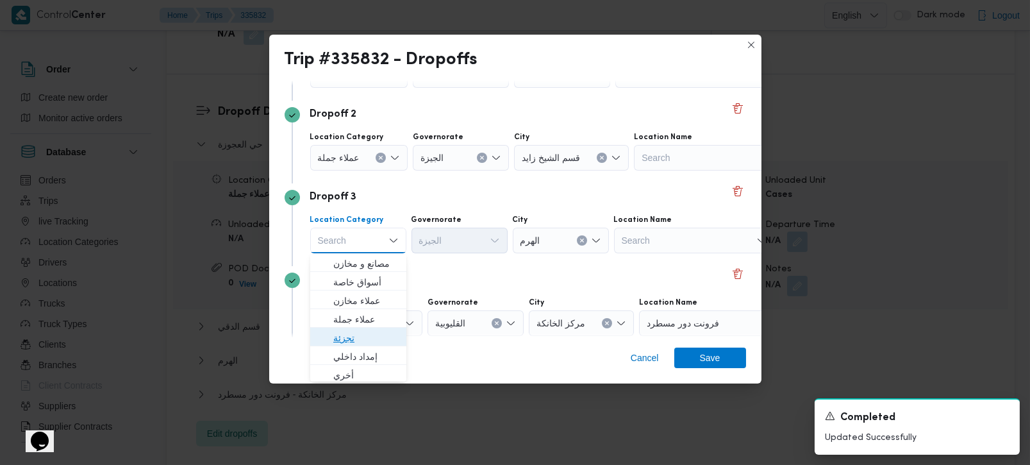
click at [353, 336] on span "تجزئة" at bounding box center [365, 337] width 65 height 15
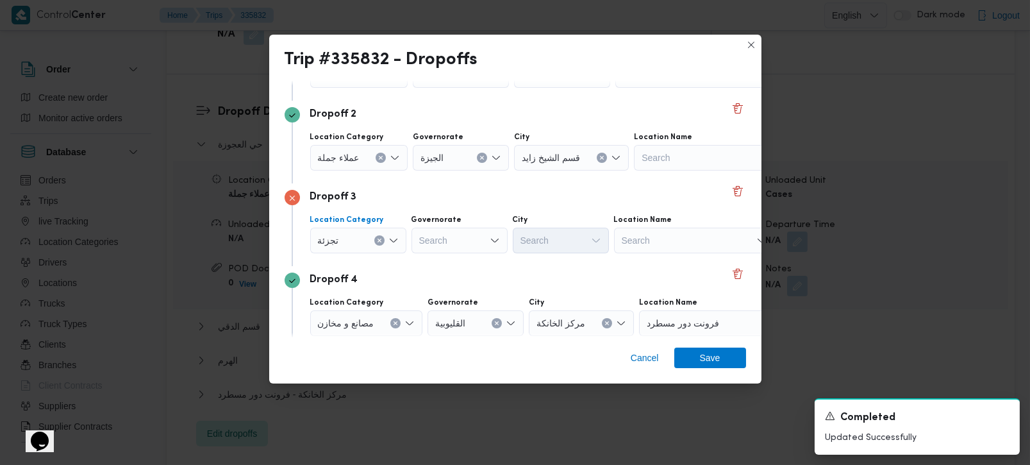
click at [464, 237] on div "Search" at bounding box center [460, 241] width 96 height 26
type input "زة"
click at [448, 261] on span "الجي زة" at bounding box center [466, 263] width 65 height 15
click at [545, 237] on div "Search" at bounding box center [561, 241] width 96 height 26
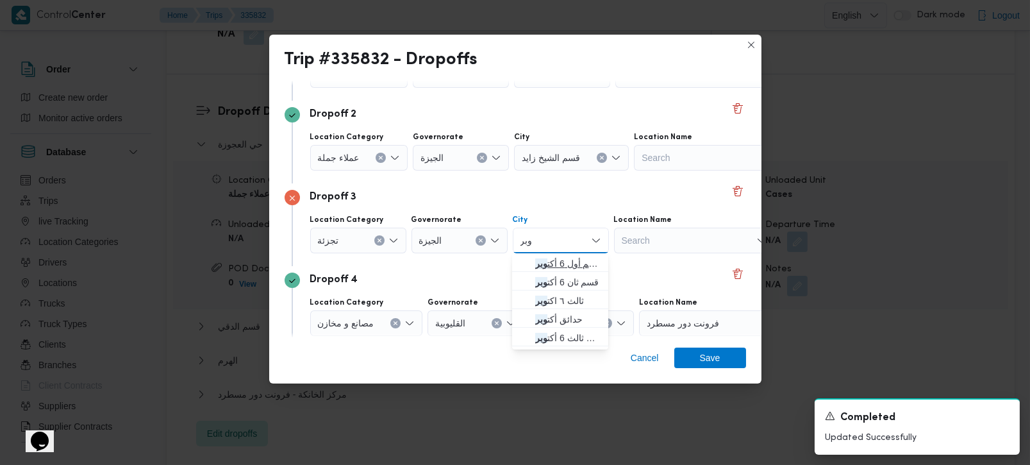
type input "وبر"
click at [553, 259] on span "قسم أول 6 أكت وبر" at bounding box center [567, 263] width 65 height 15
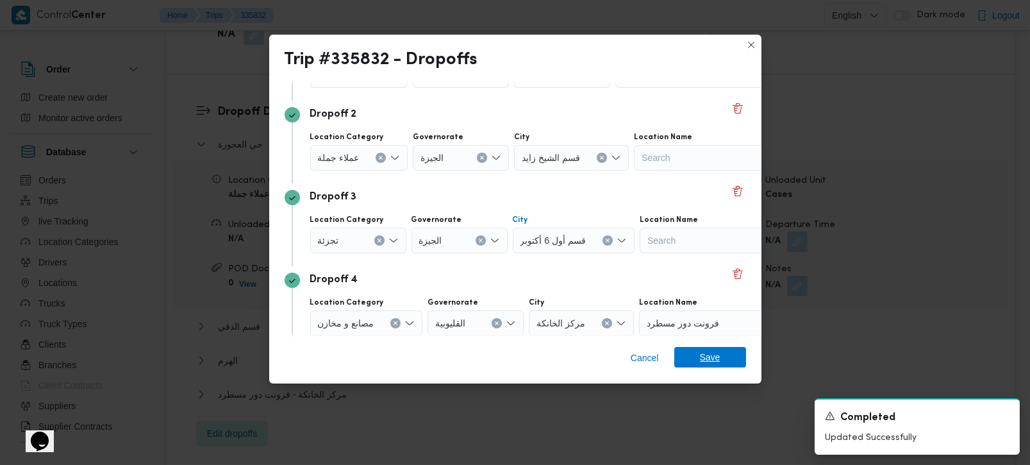
click at [694, 354] on span "Save" at bounding box center [710, 357] width 72 height 21
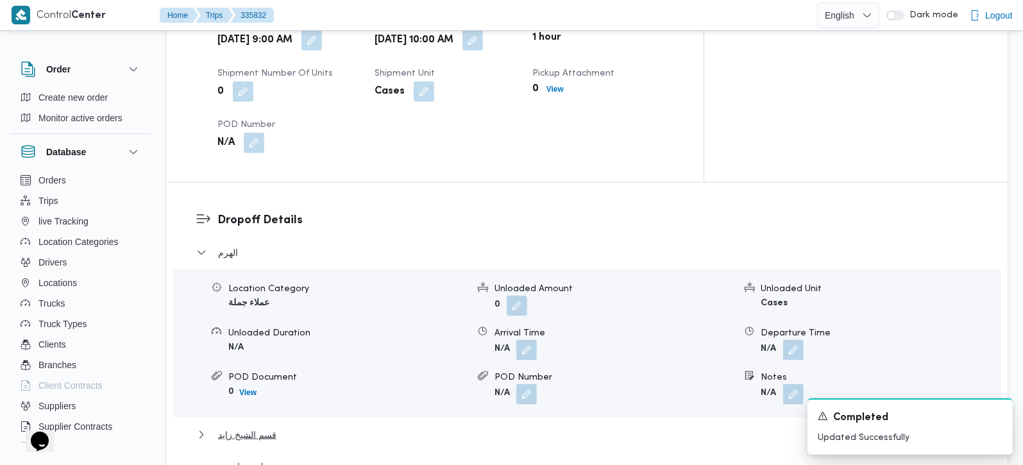
scroll to position [1056, 0]
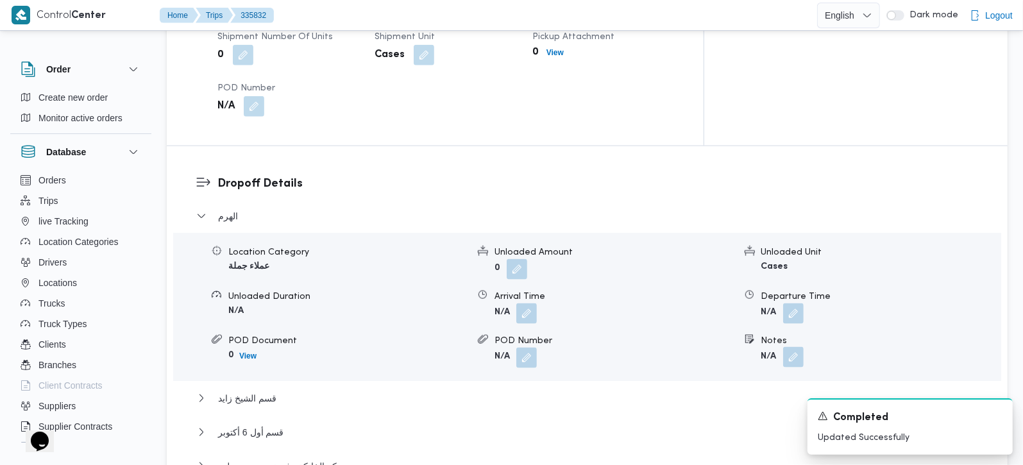
click at [794, 347] on button "button" at bounding box center [793, 357] width 21 height 21
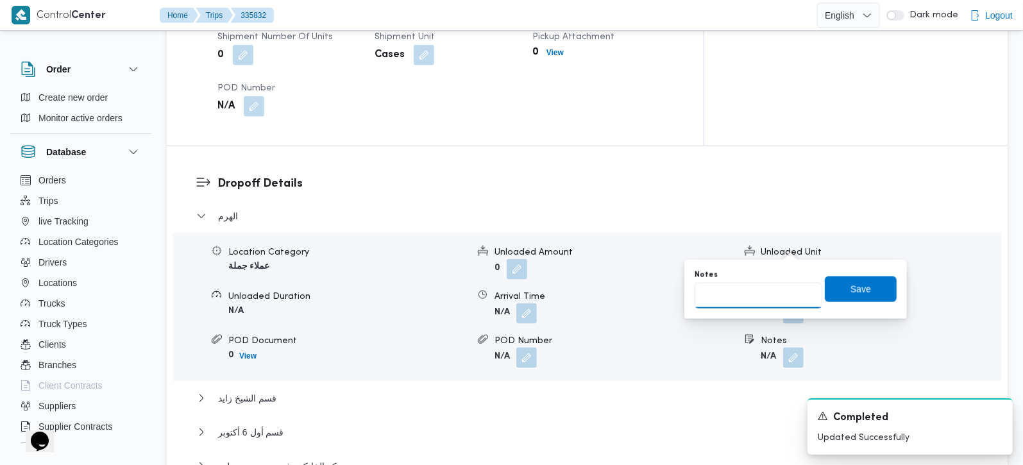
click at [753, 290] on input "Notes" at bounding box center [758, 296] width 128 height 26
type input "حدائق الاهرام"
click at [836, 289] on span "Save" at bounding box center [861, 289] width 72 height 26
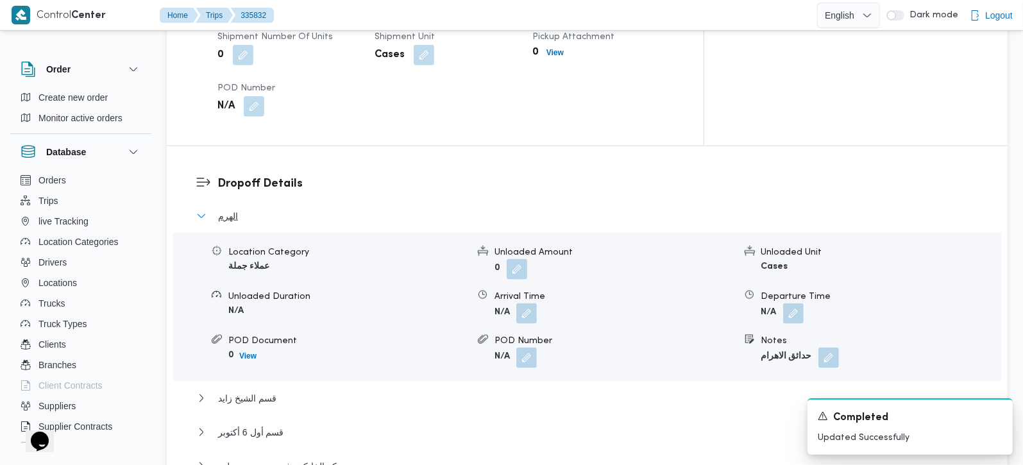
click at [221, 208] on span "الهرم" at bounding box center [228, 215] width 20 height 15
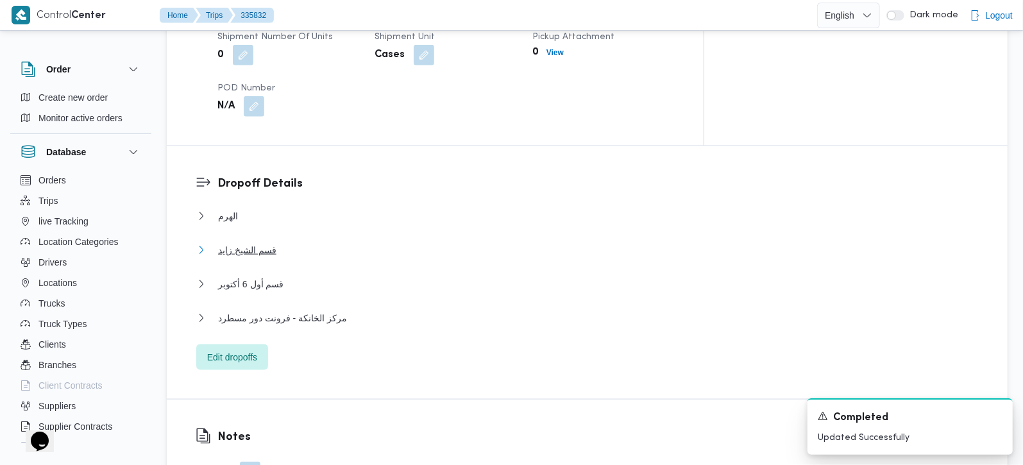
click at [267, 242] on span "قسم الشيخ زايد" at bounding box center [247, 249] width 58 height 15
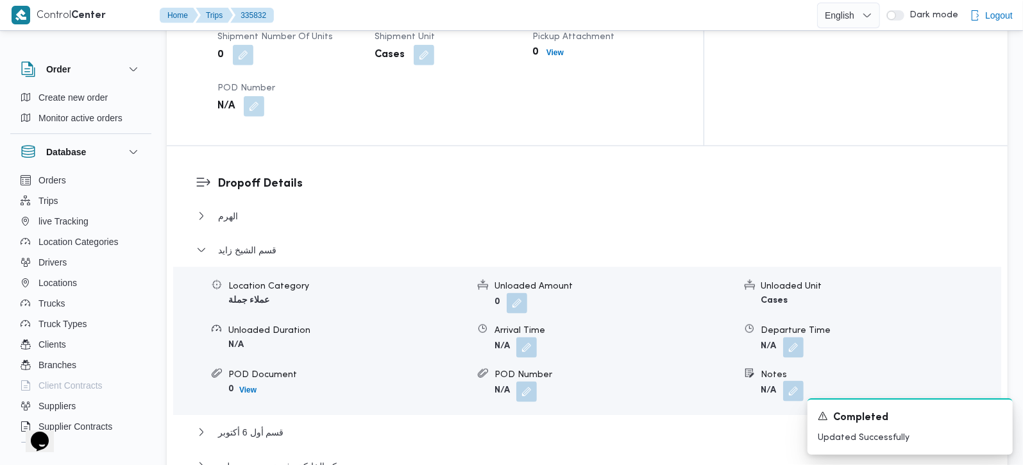
click at [798, 381] on button "button" at bounding box center [793, 391] width 21 height 21
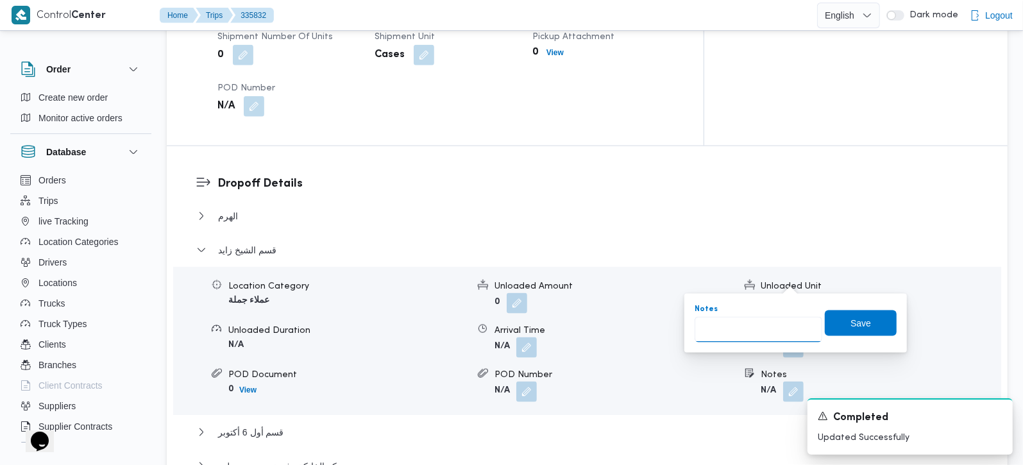
click at [732, 331] on input "Notes" at bounding box center [758, 330] width 128 height 26
type input "اوسكار"
click at [833, 314] on span "Save" at bounding box center [861, 323] width 72 height 26
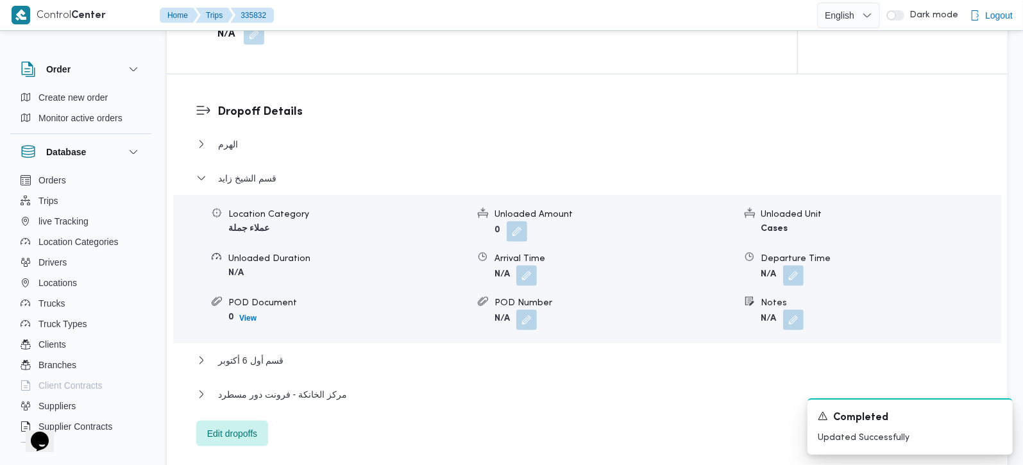
click at [253, 309] on div "الهرم Location Category عملاء جملة Unloaded Amount 0 Unloaded Unit Cases Unload…" at bounding box center [587, 292] width 782 height 310
click at [264, 353] on span "قسم أول 6 أكتوبر" at bounding box center [250, 360] width 65 height 15
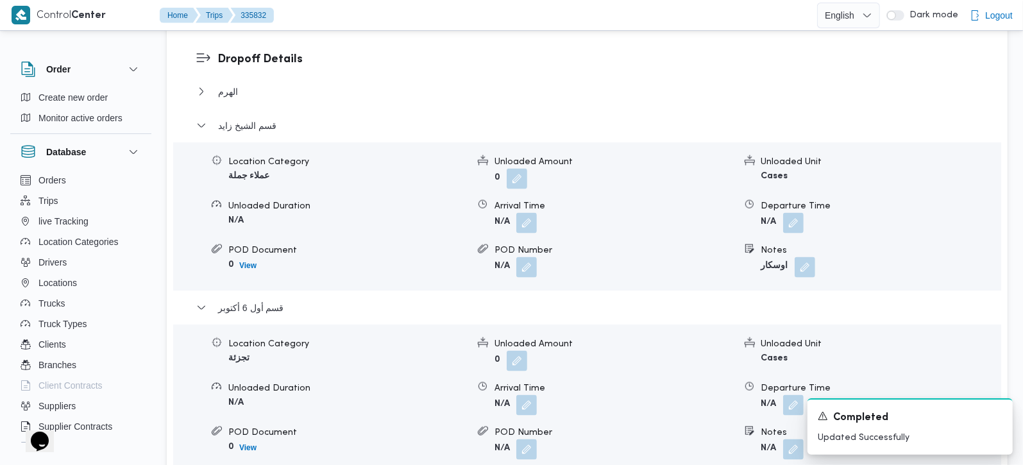
scroll to position [1207, 0]
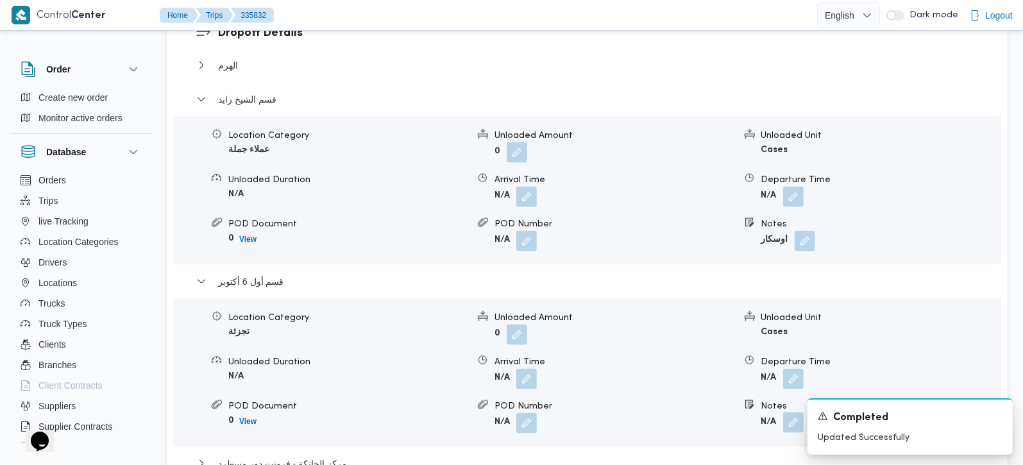
click at [789, 412] on button "button" at bounding box center [793, 422] width 21 height 21
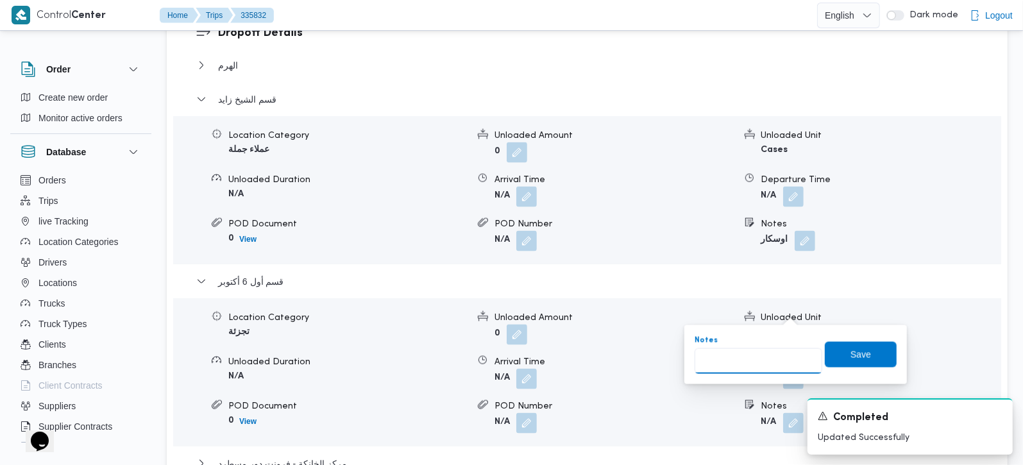
click at [750, 351] on input "Notes" at bounding box center [758, 361] width 128 height 26
type input "حدائق اكتوبر و مول برايت ستارز و ايكون مول"
click at [850, 360] on span "Save" at bounding box center [860, 353] width 21 height 15
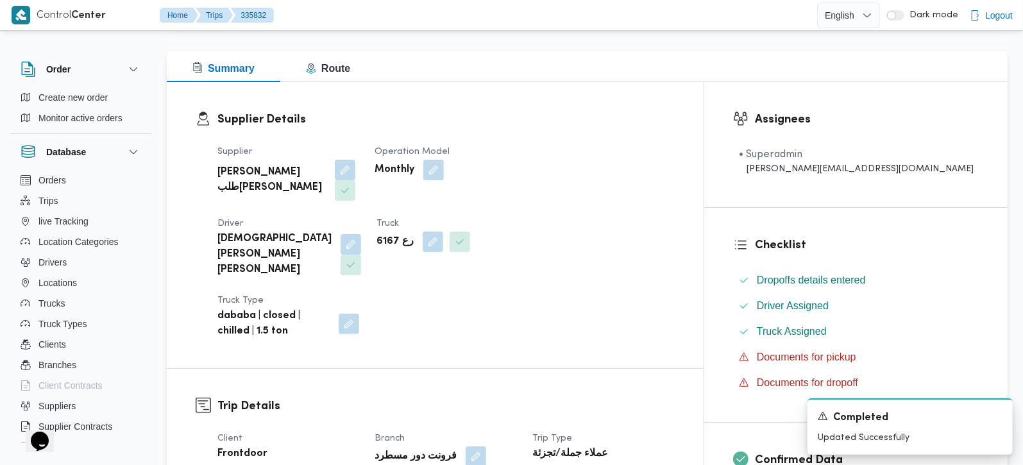
scroll to position [0, 0]
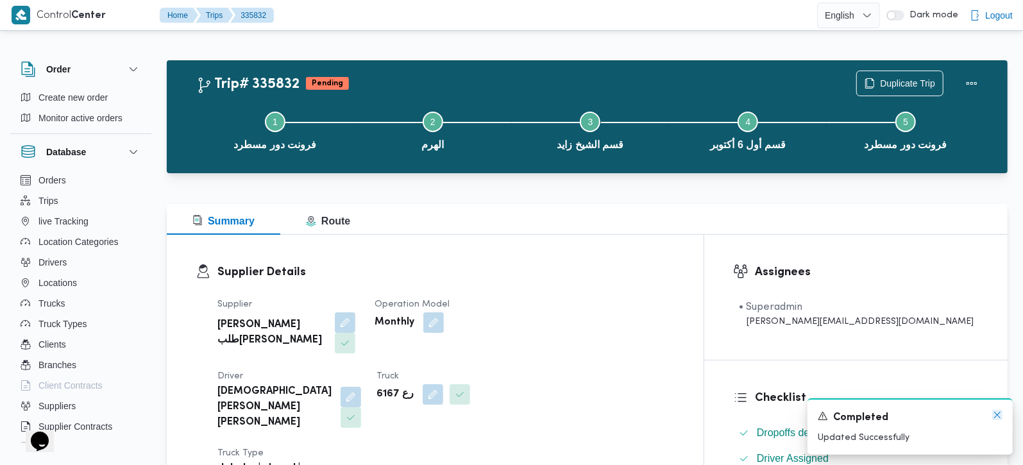
click at [993, 415] on icon "Dismiss toast" at bounding box center [997, 415] width 10 height 10
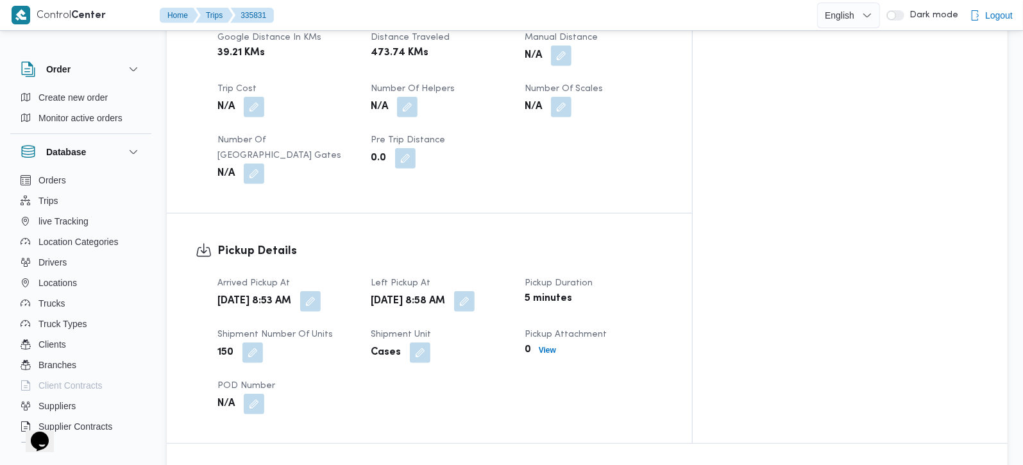
scroll to position [713, 0]
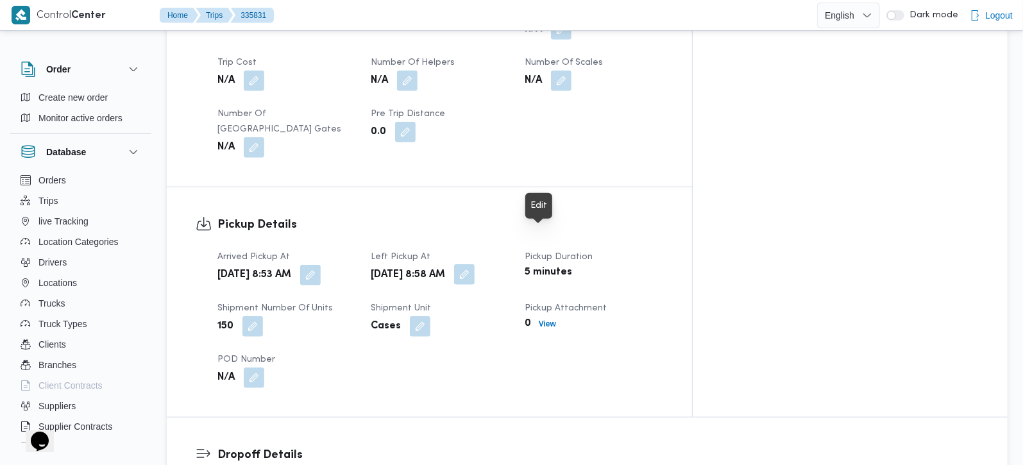
click at [474, 264] on button "button" at bounding box center [464, 274] width 21 height 21
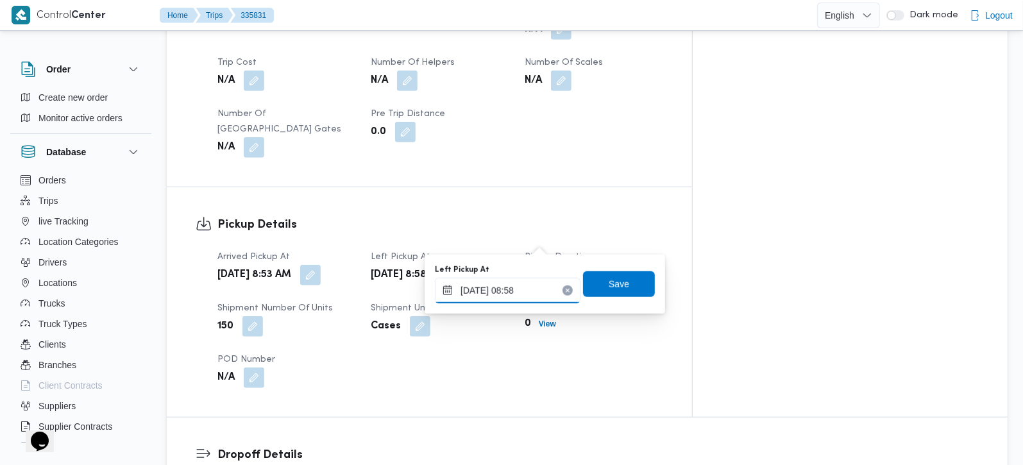
click at [503, 293] on input "[DATE] 08:58" at bounding box center [508, 291] width 146 height 26
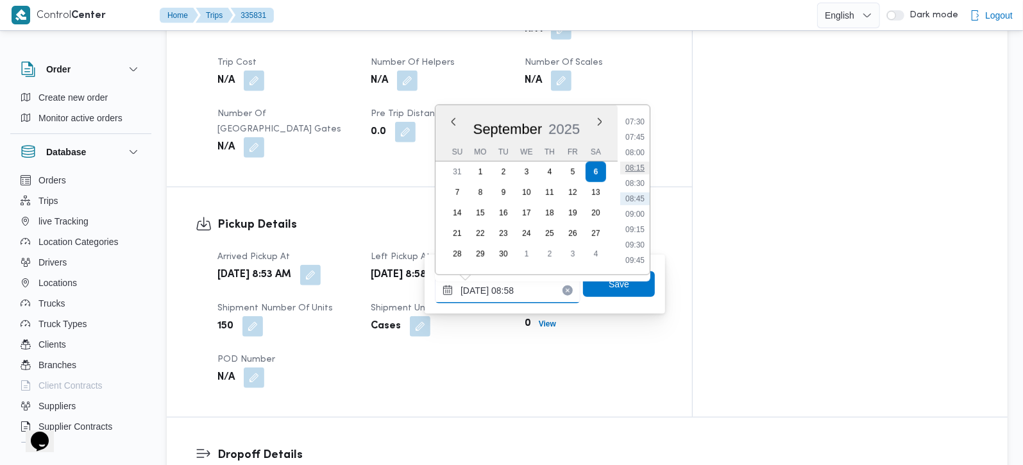
scroll to position [537, 0]
click at [636, 201] on li "10:00" at bounding box center [634, 200] width 29 height 13
type input "[DATE] 10:00"
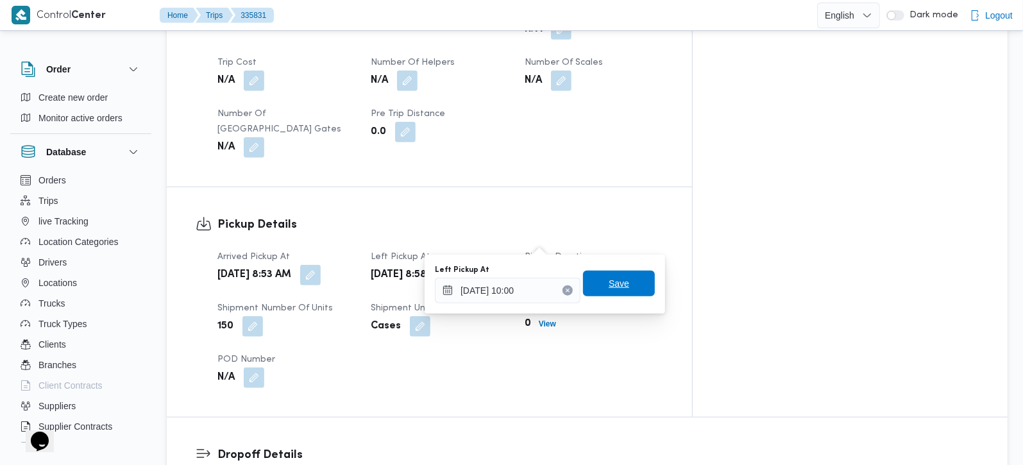
click at [622, 275] on span "Save" at bounding box center [619, 284] width 72 height 26
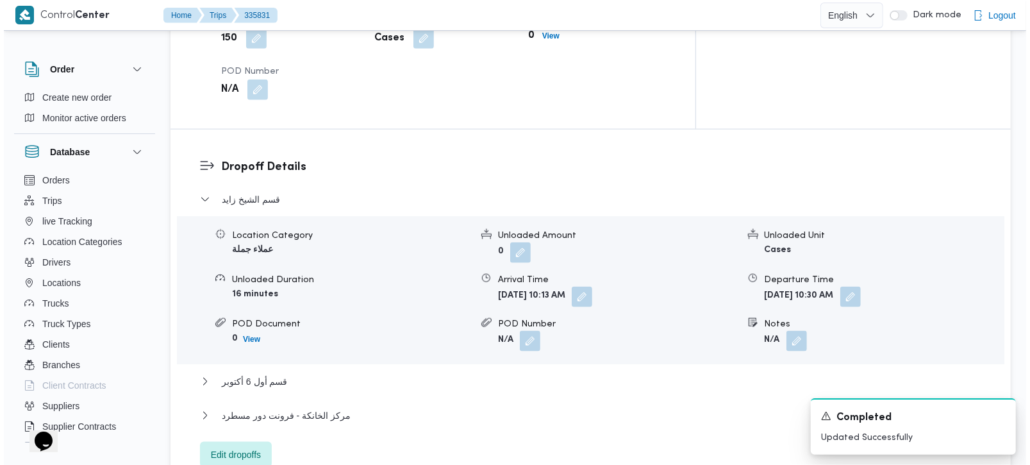
scroll to position [1015, 0]
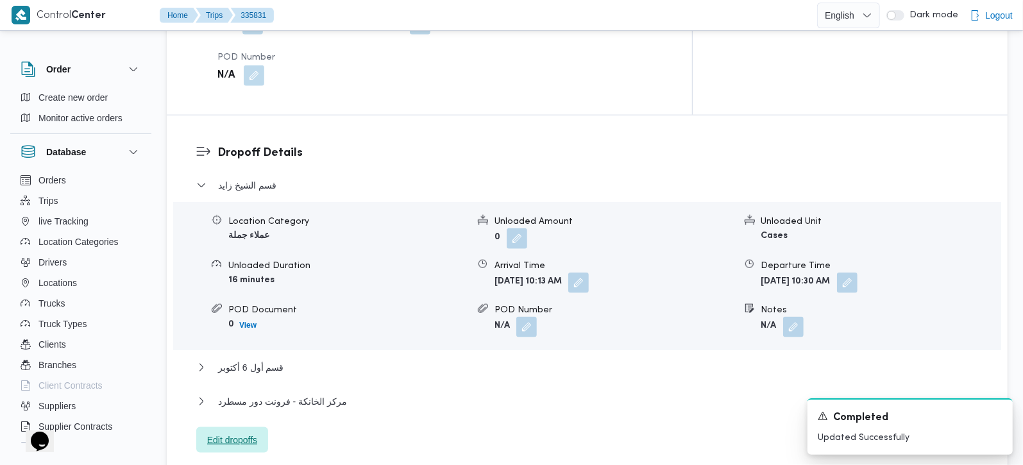
click at [253, 390] on div "قسم [PERSON_NAME] Location Category عملاء جملة Unloaded Amount 0 Unloaded Unit …" at bounding box center [587, 316] width 782 height 276
click at [259, 427] on span "Edit dropoffs" at bounding box center [232, 440] width 72 height 26
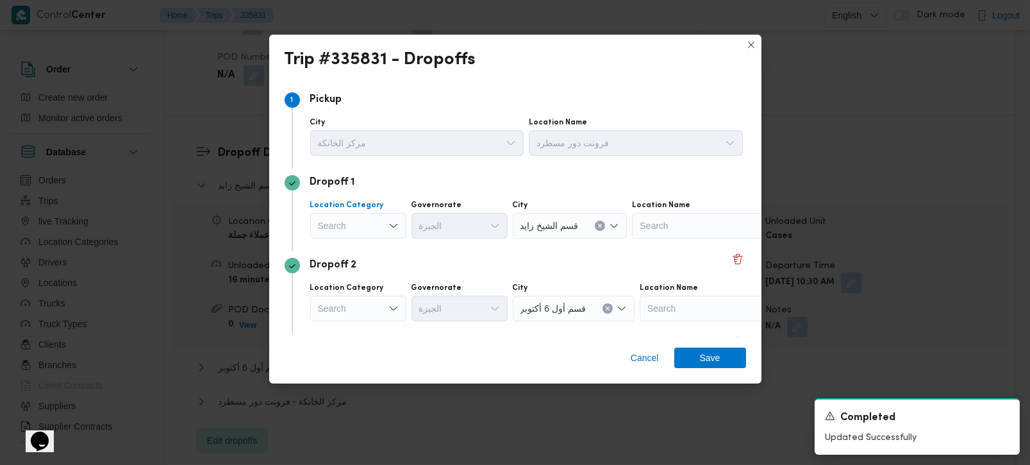
click at [366, 225] on div "Search" at bounding box center [358, 226] width 96 height 26
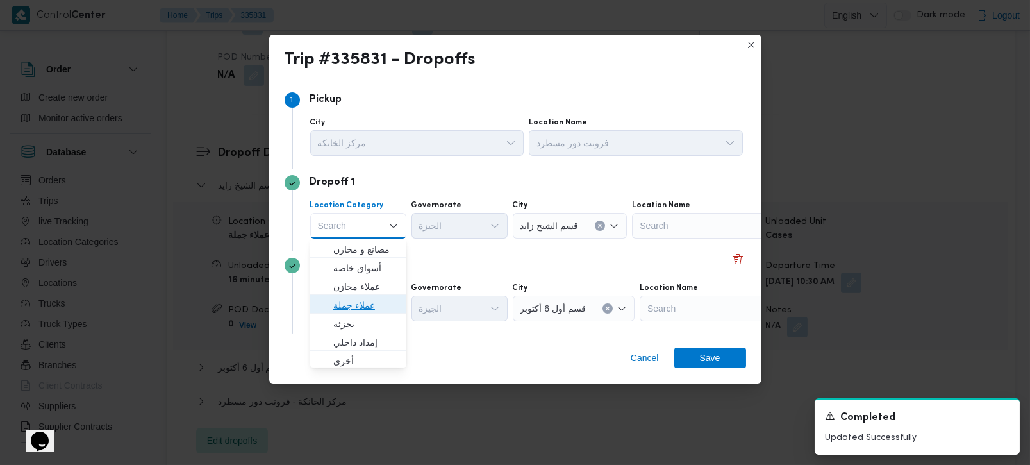
click at [351, 301] on span "عملاء جملة" at bounding box center [365, 304] width 65 height 15
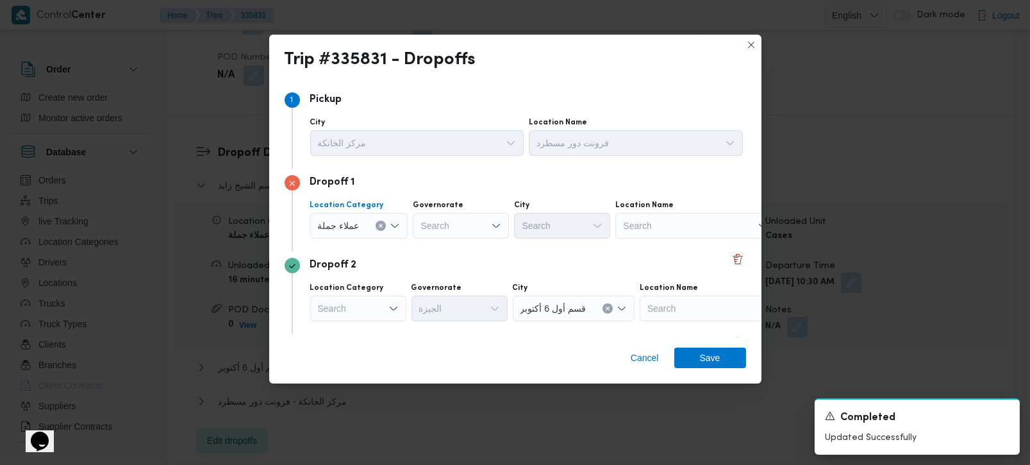
click at [460, 230] on div "Search" at bounding box center [461, 226] width 96 height 26
type input "رة"
click at [454, 262] on span "القاه رة" at bounding box center [467, 267] width 65 height 15
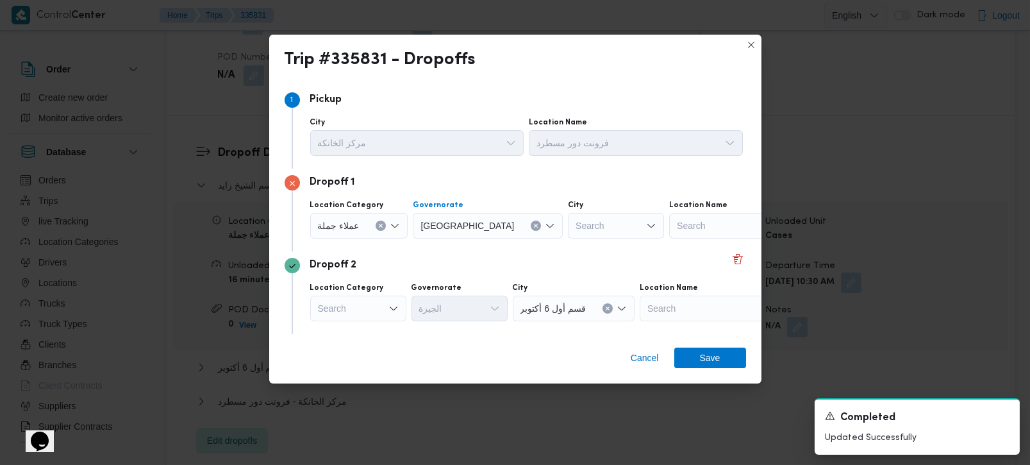
click at [568, 230] on div "Search" at bounding box center [616, 226] width 96 height 26
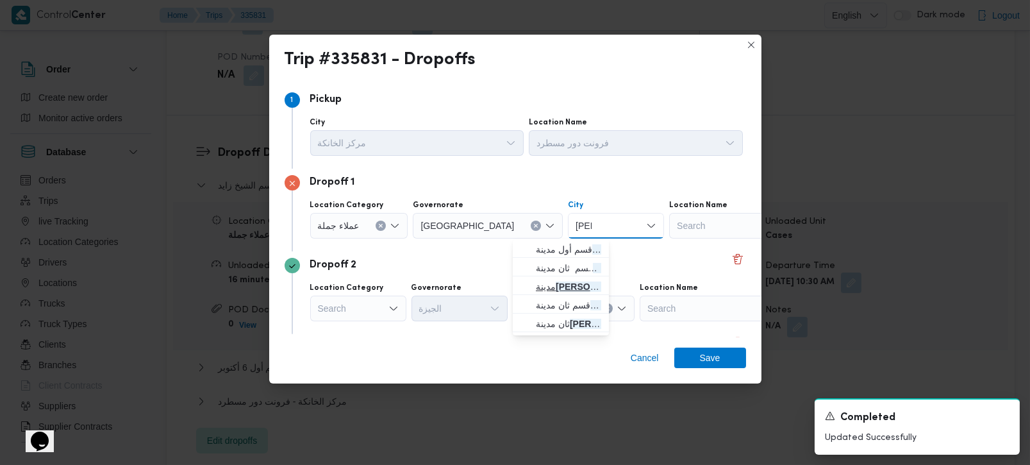
type input "[PERSON_NAME]"
click at [575, 285] on span "مدينة نصر" at bounding box center [568, 286] width 65 height 15
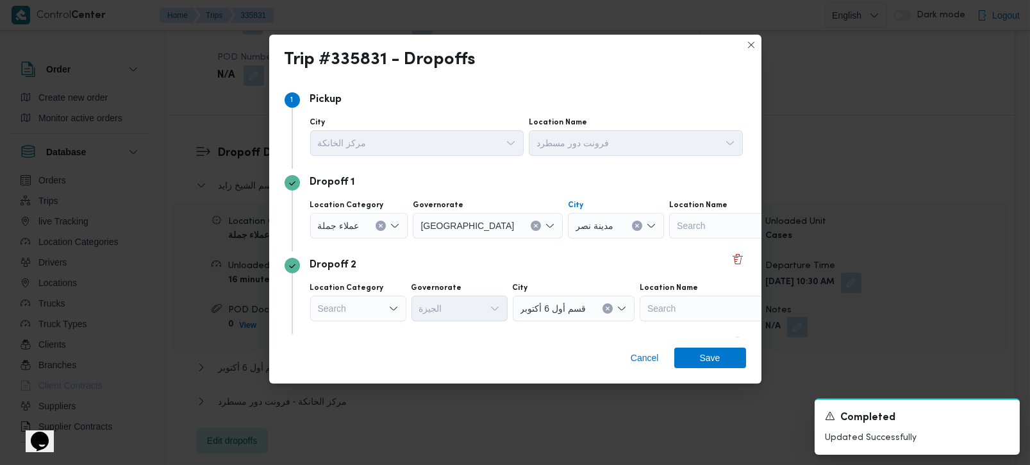
click at [354, 318] on div "Search" at bounding box center [358, 309] width 96 height 26
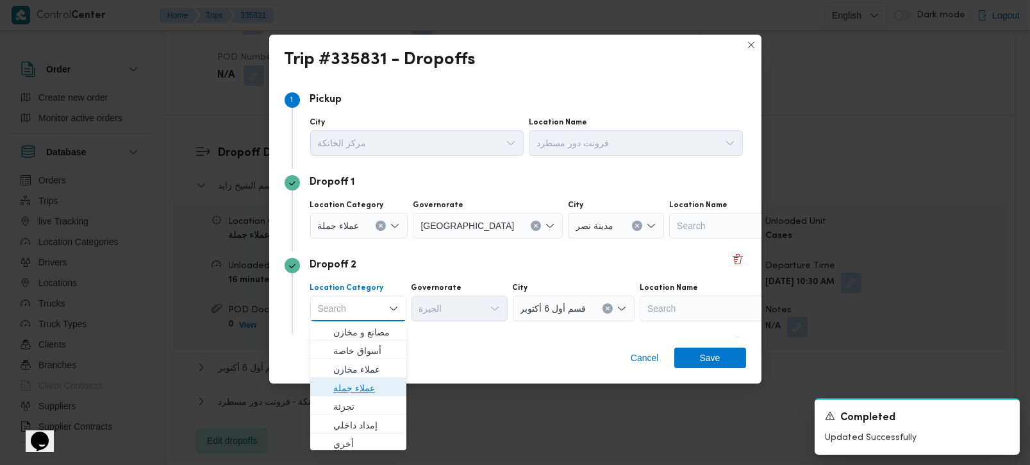
click at [354, 386] on span "عملاء جملة" at bounding box center [365, 387] width 65 height 15
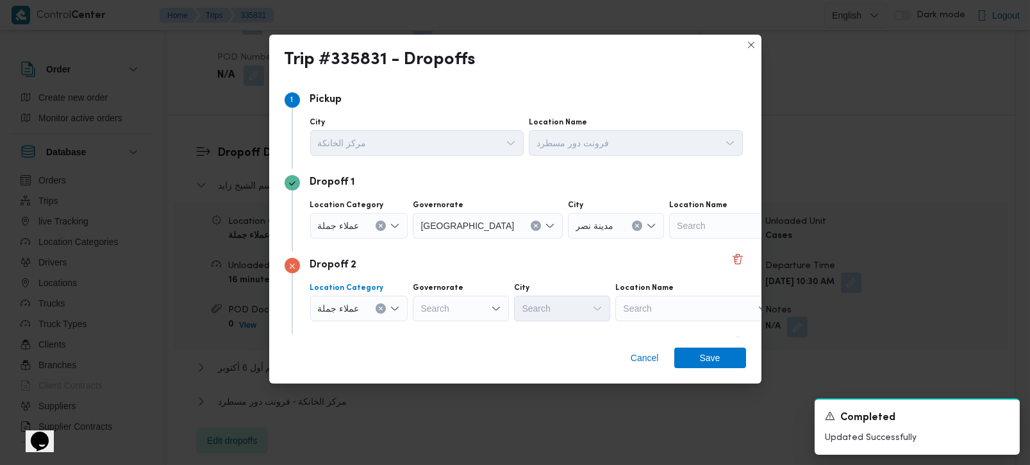
click at [448, 318] on div "Search" at bounding box center [461, 309] width 96 height 26
type input "رة"
click at [457, 348] on span "القاه رة" at bounding box center [467, 350] width 65 height 15
click at [576, 305] on div "Search" at bounding box center [616, 309] width 96 height 26
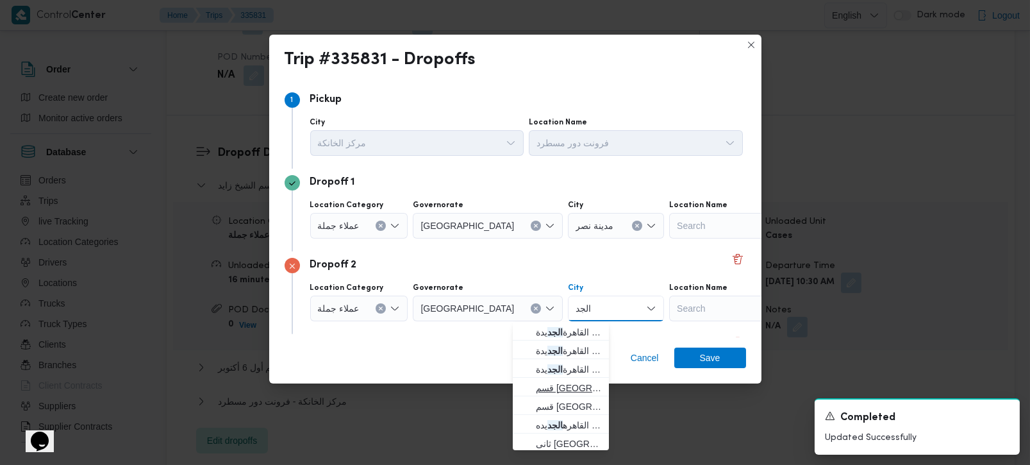
type input "الجد"
click at [566, 388] on span "قسم مصر الجد يدة" at bounding box center [568, 387] width 65 height 15
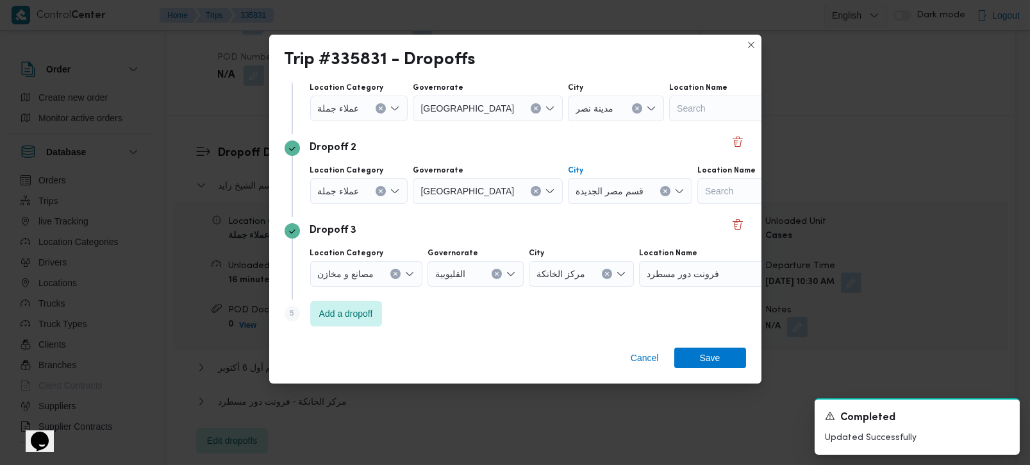
scroll to position [42, 0]
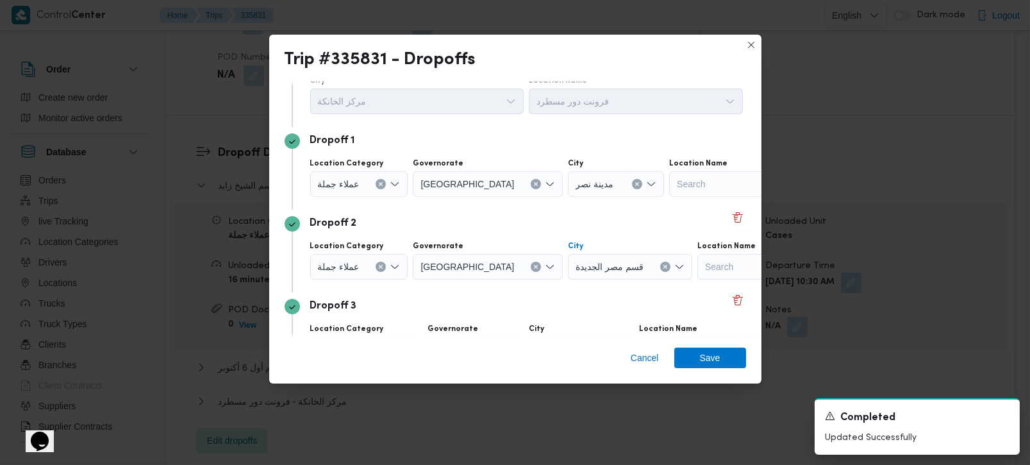
click at [528, 203] on div "Dropoff 1 Location Category عملاء جملة Governorate القاهرة City مدينة نصر Locat…" at bounding box center [516, 168] width 462 height 83
click at [632, 181] on button "Clear input" at bounding box center [637, 184] width 10 height 10
type input "برا"
click at [562, 207] on span "قسم ش برا" at bounding box center [568, 206] width 65 height 15
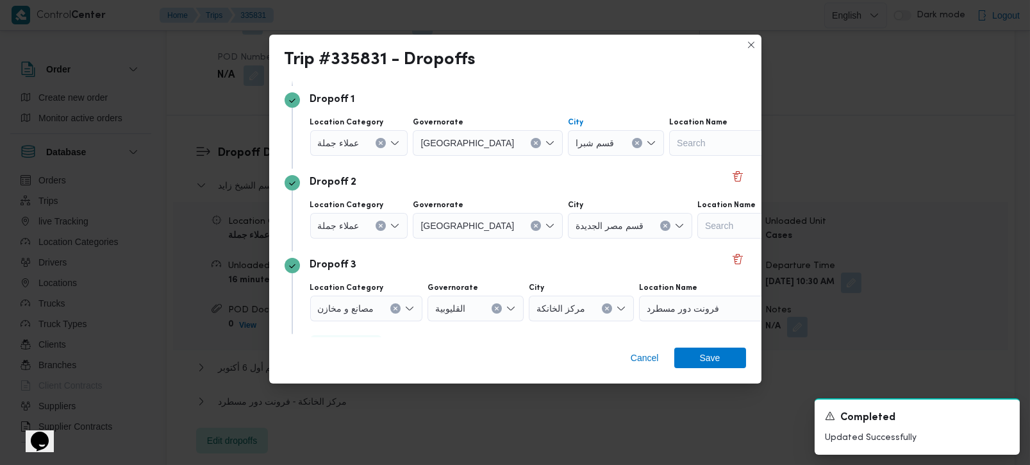
scroll to position [117, 0]
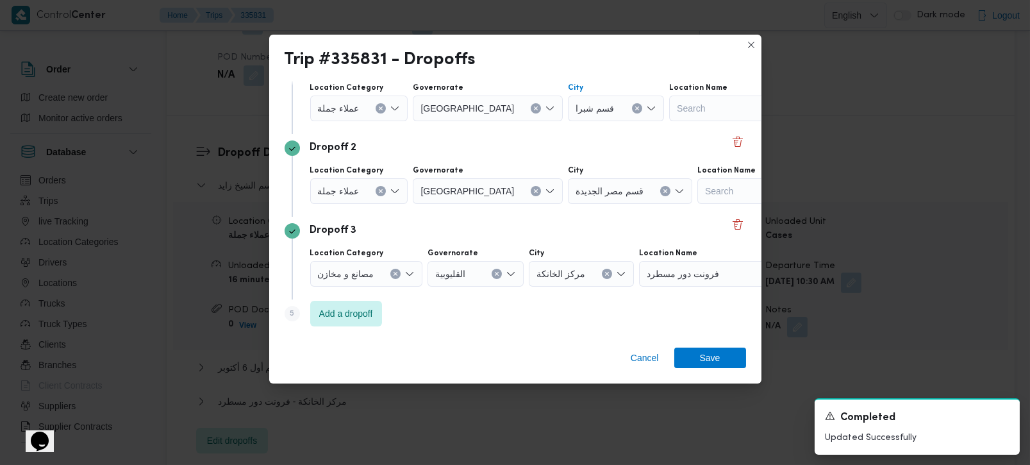
click at [394, 279] on div "مصانع و مخازن" at bounding box center [366, 274] width 113 height 26
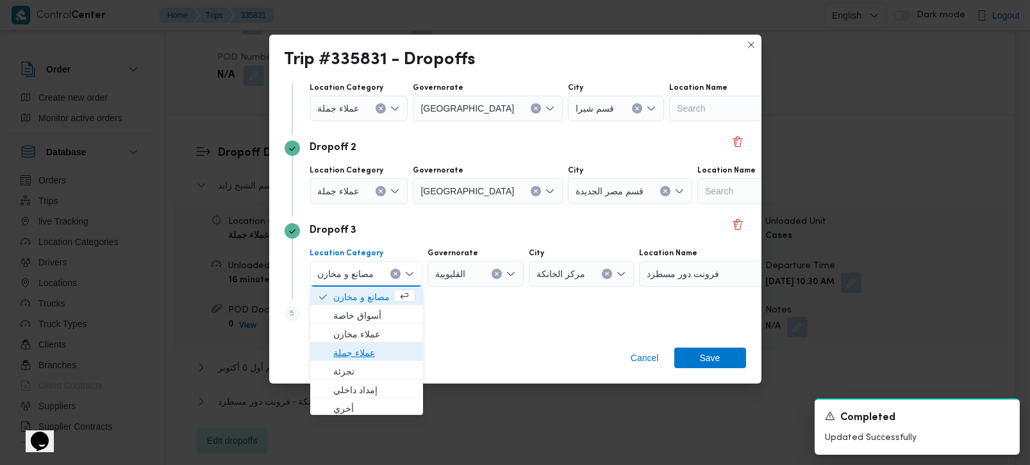
click at [356, 351] on span "عملاء جملة" at bounding box center [374, 352] width 82 height 15
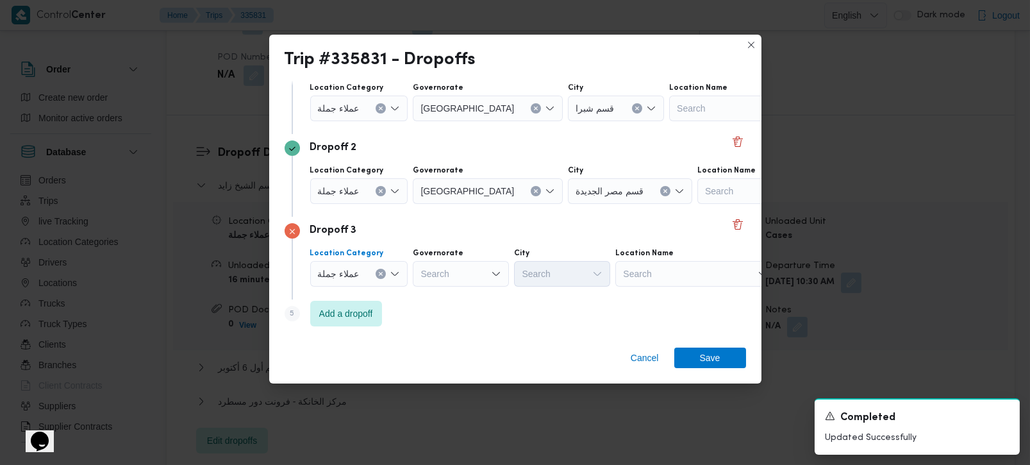
click at [458, 274] on div "Search" at bounding box center [461, 274] width 96 height 26
type input "رة"
click at [464, 317] on span "القاه رة" at bounding box center [467, 315] width 65 height 15
click at [568, 285] on div "Search" at bounding box center [616, 274] width 96 height 26
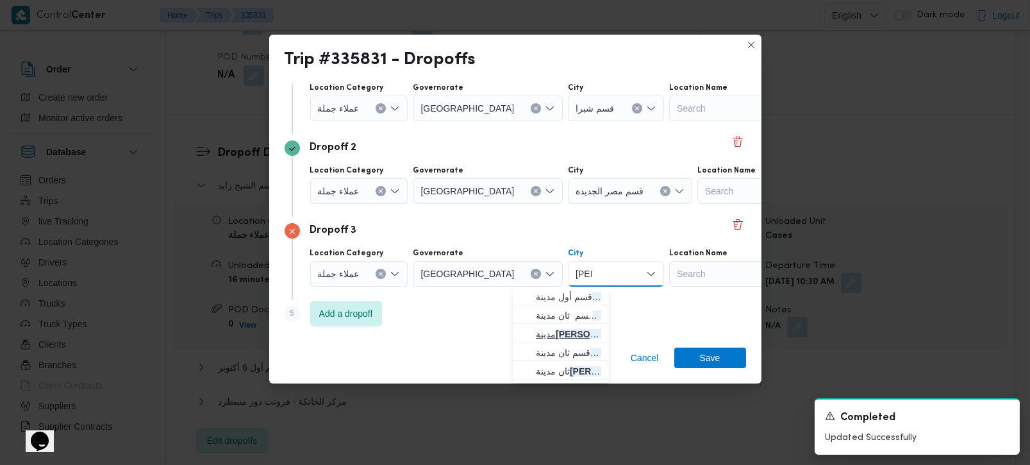
type input "نصر"
click at [587, 333] on span "مدينة نصر" at bounding box center [568, 333] width 65 height 15
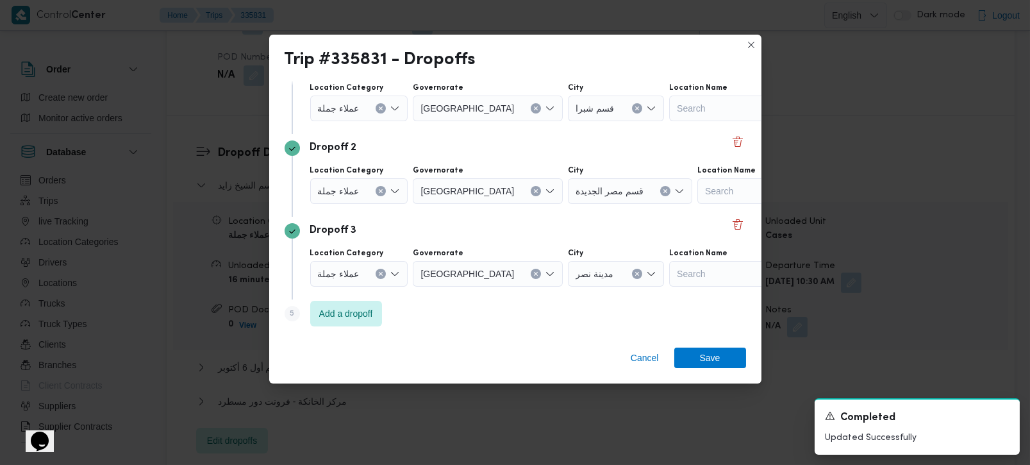
click at [523, 327] on div "Step 5 is disabled 5 Add a dropoff" at bounding box center [516, 315] width 462 height 33
click at [433, 323] on div "Step 5 is disabled 5 Add a dropoff" at bounding box center [516, 315] width 462 height 33
click at [337, 318] on span "Add a dropoff" at bounding box center [346, 312] width 54 height 15
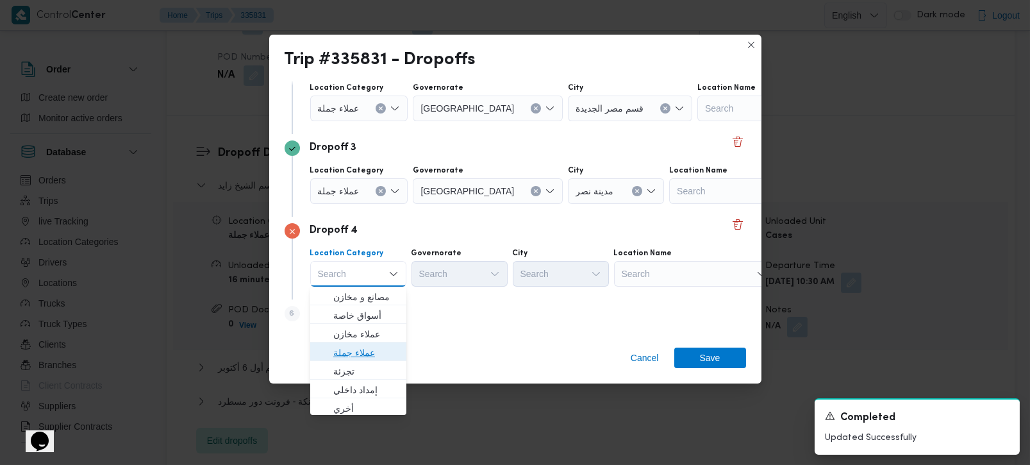
click at [353, 354] on span "عملاء جملة" at bounding box center [365, 352] width 65 height 15
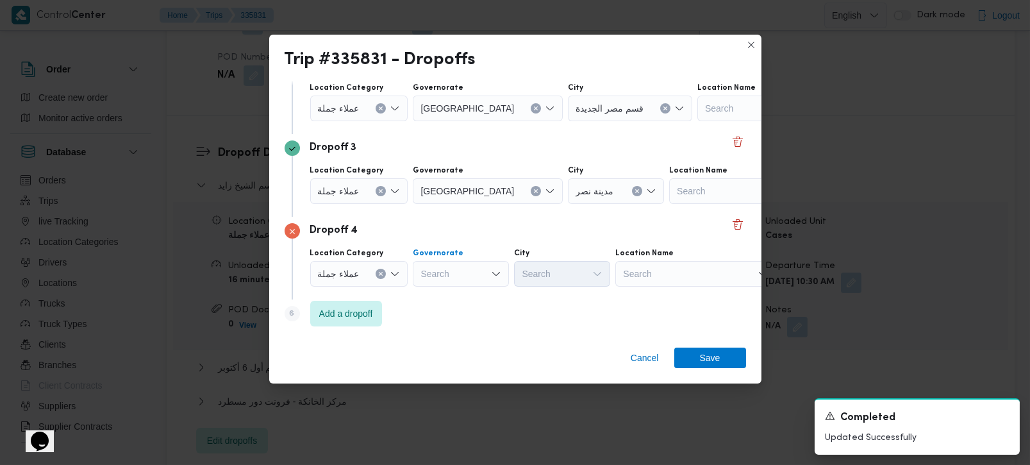
click at [446, 280] on div "Search" at bounding box center [461, 274] width 96 height 26
type input "رة"
click at [454, 308] on span "القاه رة" at bounding box center [467, 315] width 65 height 15
click at [574, 274] on div "Search" at bounding box center [616, 274] width 96 height 26
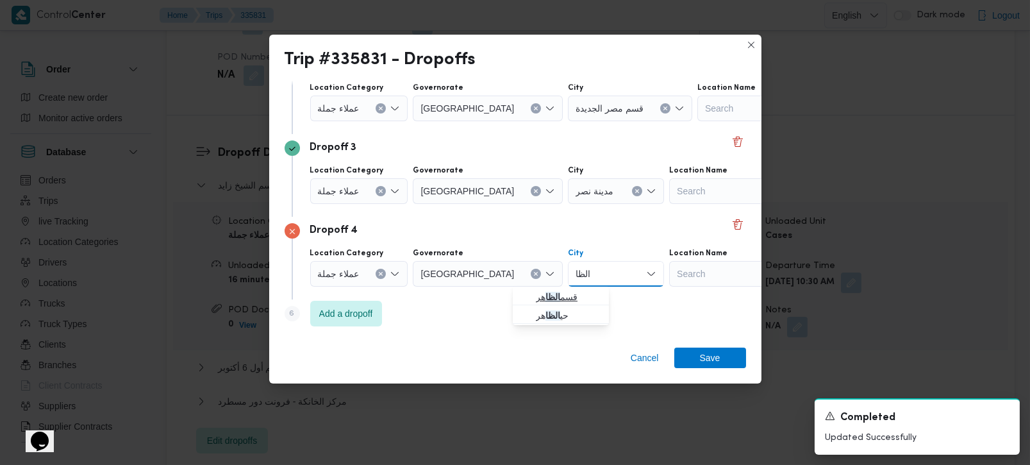
type input "الظا"
click at [559, 292] on mark "الظا" at bounding box center [553, 297] width 15 height 10
click at [550, 320] on div "Step 6 is disabled 6 Add a dropoff" at bounding box center [516, 315] width 462 height 33
click at [334, 305] on span "Add a dropoff" at bounding box center [346, 312] width 54 height 15
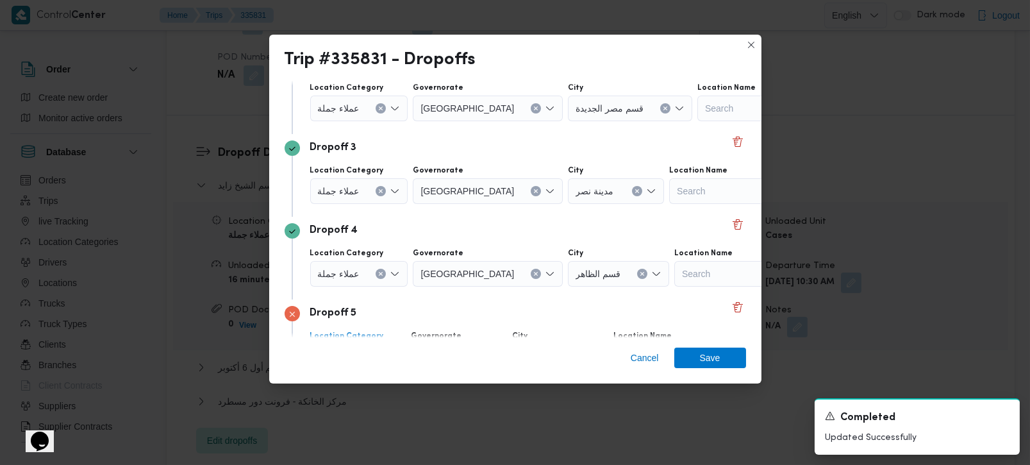
scroll to position [283, 0]
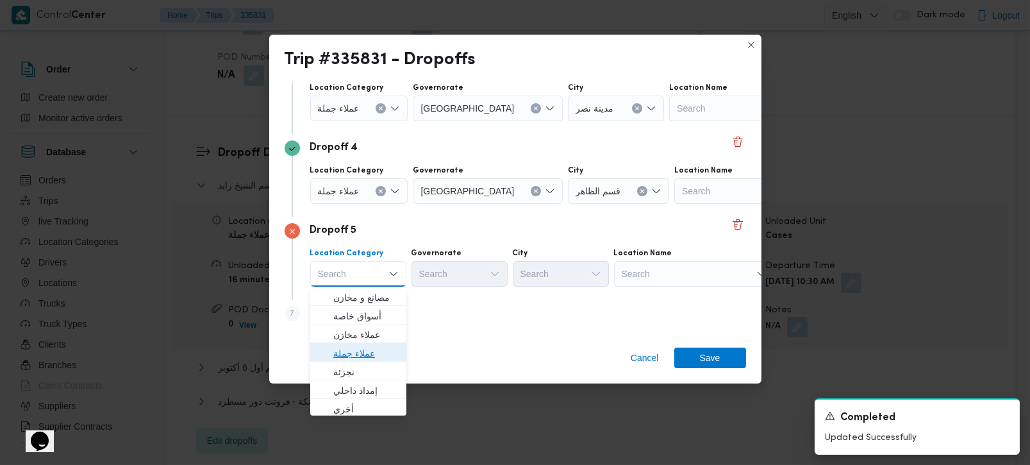
click at [360, 358] on span "عملاء جملة" at bounding box center [365, 353] width 65 height 15
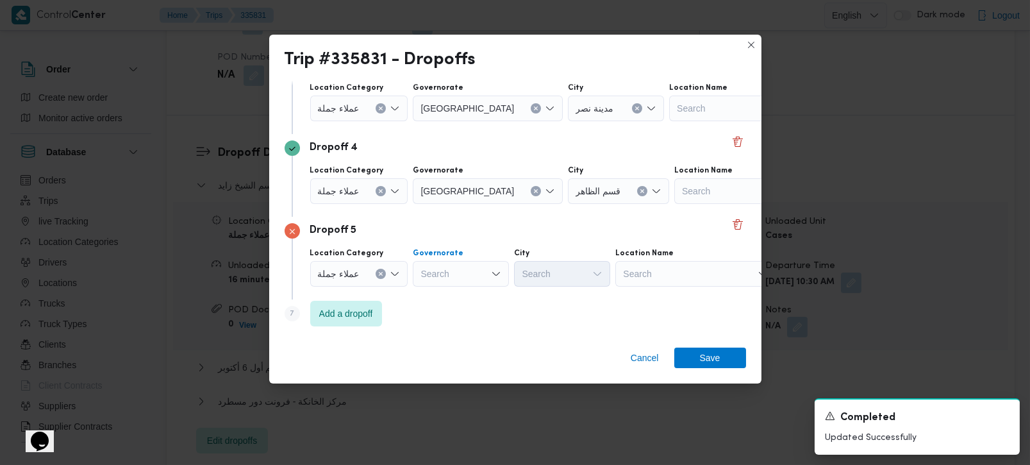
click at [432, 284] on div "Search" at bounding box center [461, 274] width 96 height 26
type input "رة"
click at [448, 314] on span "القاه رة" at bounding box center [467, 315] width 65 height 15
click at [568, 274] on div "Search" at bounding box center [616, 274] width 96 height 26
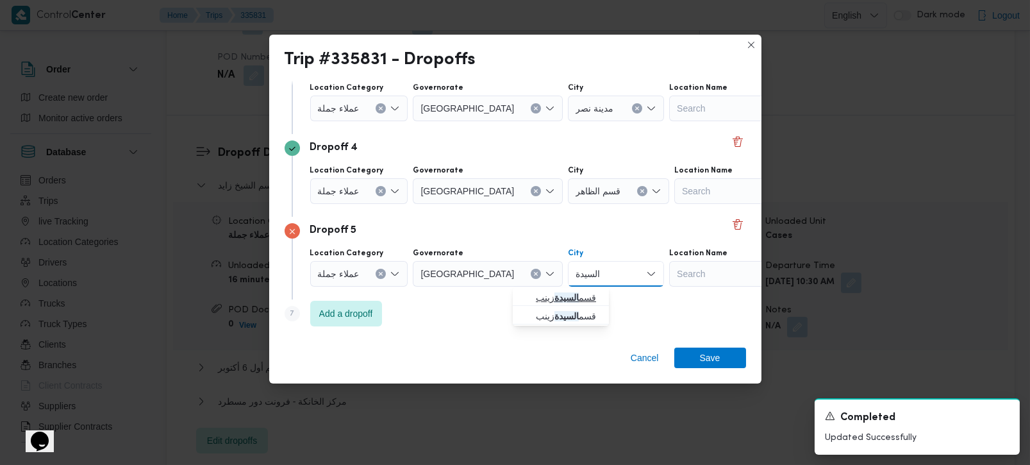
type input "السيدة"
click at [565, 290] on span "قسم السيدة زينب" at bounding box center [568, 297] width 65 height 15
click at [517, 304] on div "Step 7 is disabled 7 Add a dropoff" at bounding box center [516, 315] width 462 height 33
click at [331, 317] on span "Add a dropoff" at bounding box center [346, 312] width 54 height 15
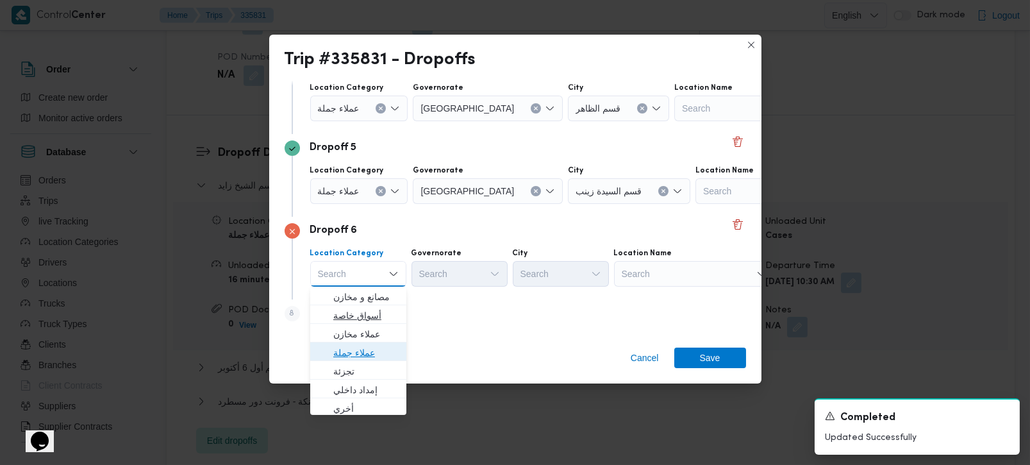
click at [358, 349] on span "عملاء جملة" at bounding box center [365, 352] width 65 height 15
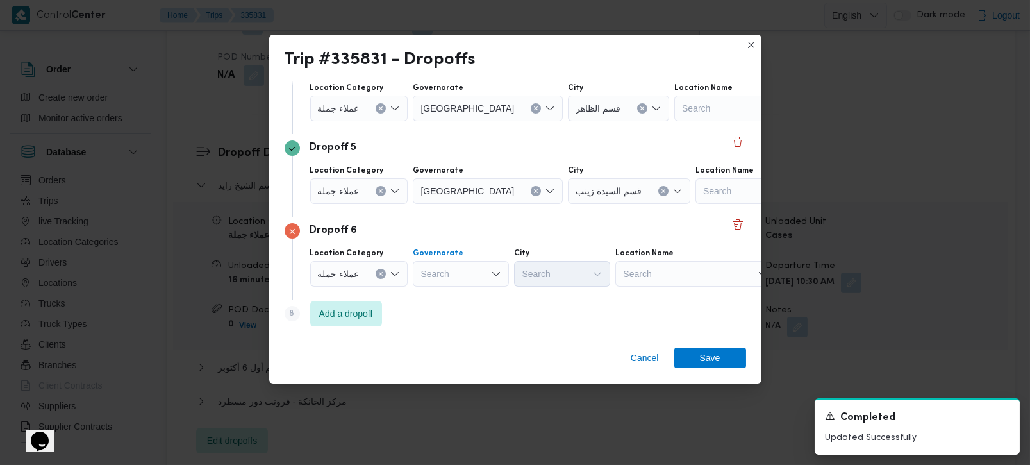
click at [438, 272] on div "Search" at bounding box center [461, 274] width 96 height 26
type input "رة"
click at [455, 325] on div "Step 8 is disabled 8 Add a dropoff" at bounding box center [516, 315] width 462 height 33
click at [469, 279] on div "رة رة" at bounding box center [461, 274] width 96 height 26
click at [454, 314] on span "القاه رة" at bounding box center [467, 315] width 65 height 15
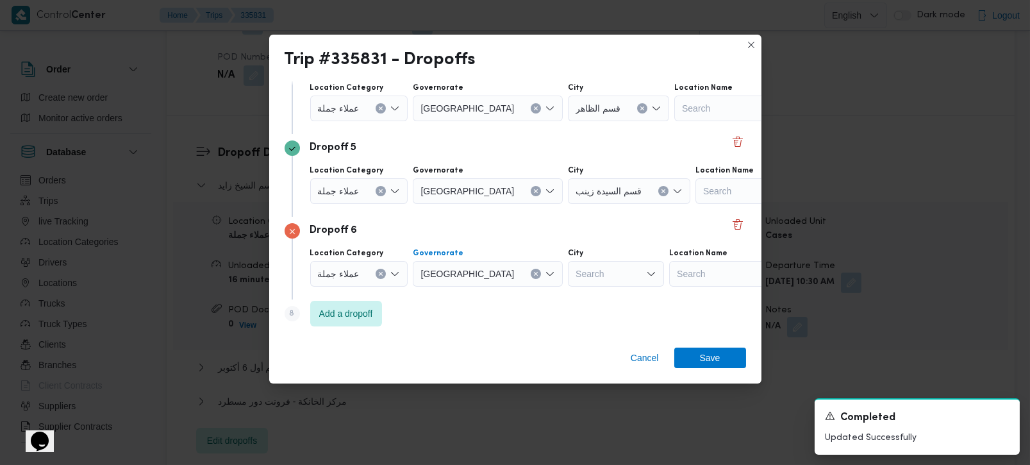
click at [568, 274] on div "Search" at bounding box center [616, 274] width 96 height 26
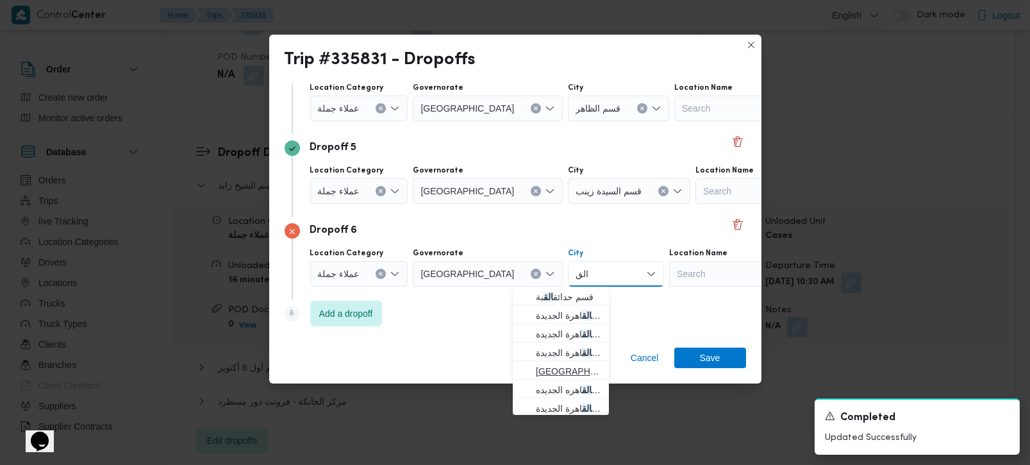
type input "الق"
click at [563, 370] on span "مصر الق ديمة" at bounding box center [568, 371] width 65 height 15
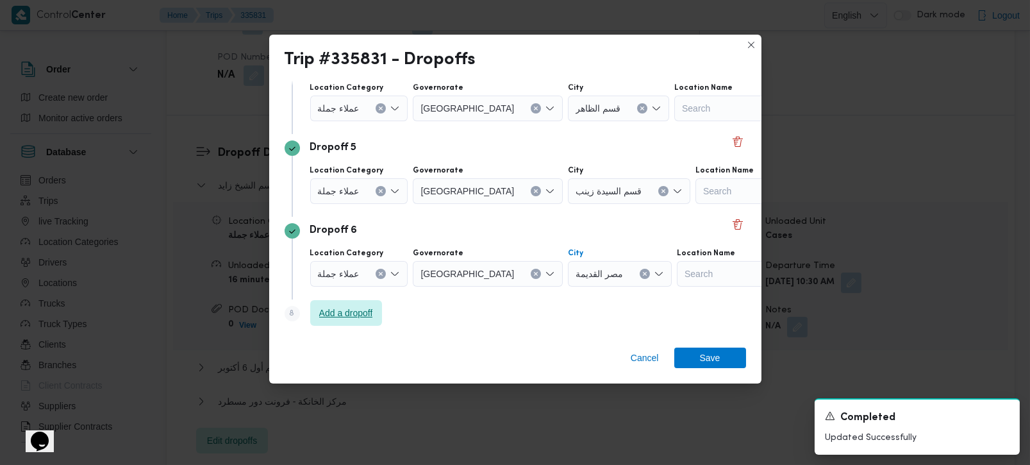
click at [361, 307] on span "Add a dropoff" at bounding box center [346, 312] width 54 height 15
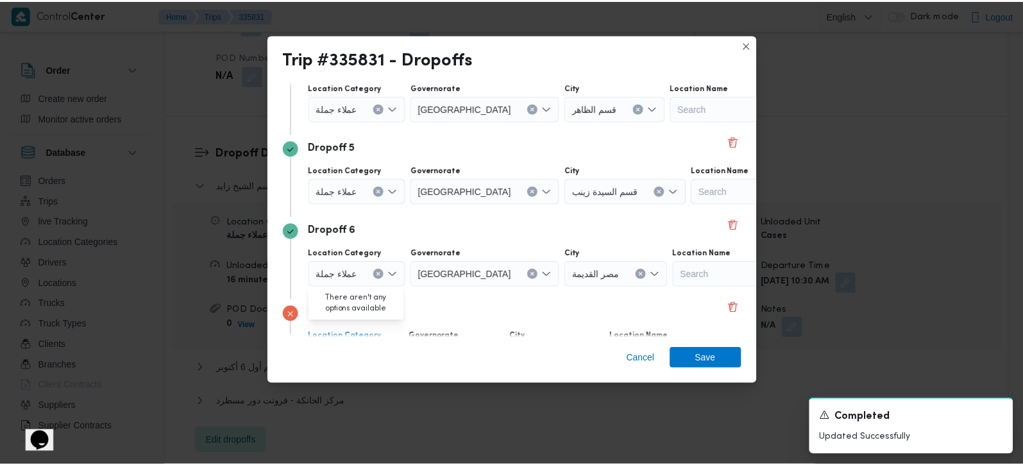
scroll to position [449, 0]
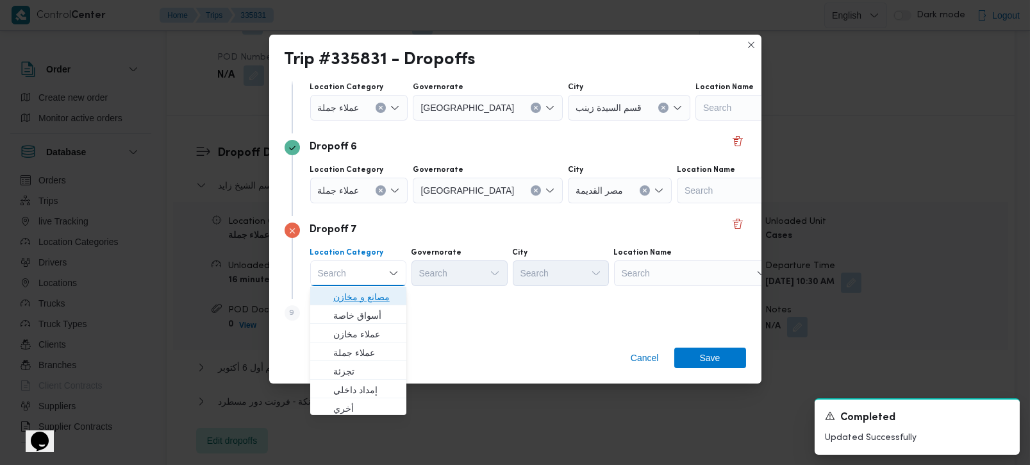
click at [368, 299] on span "مصانع و مخازن" at bounding box center [365, 296] width 65 height 15
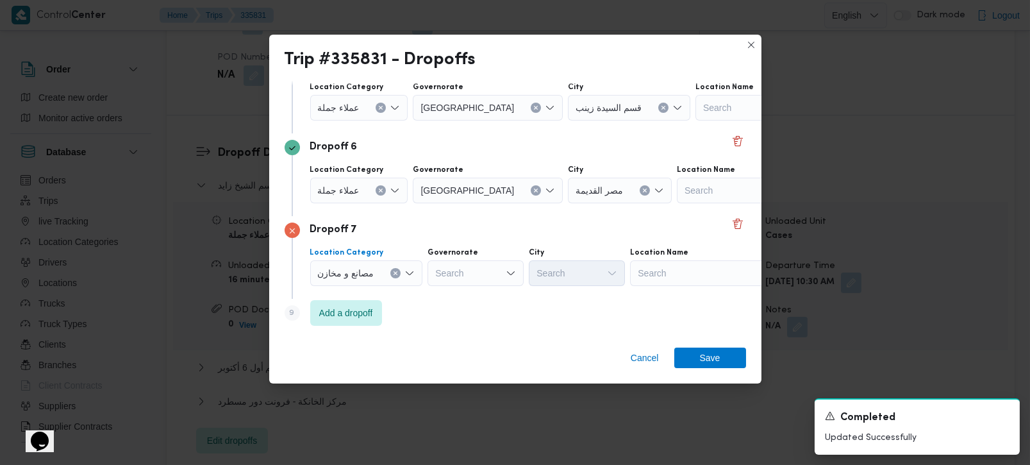
click at [671, 276] on div "Search" at bounding box center [710, 273] width 160 height 26
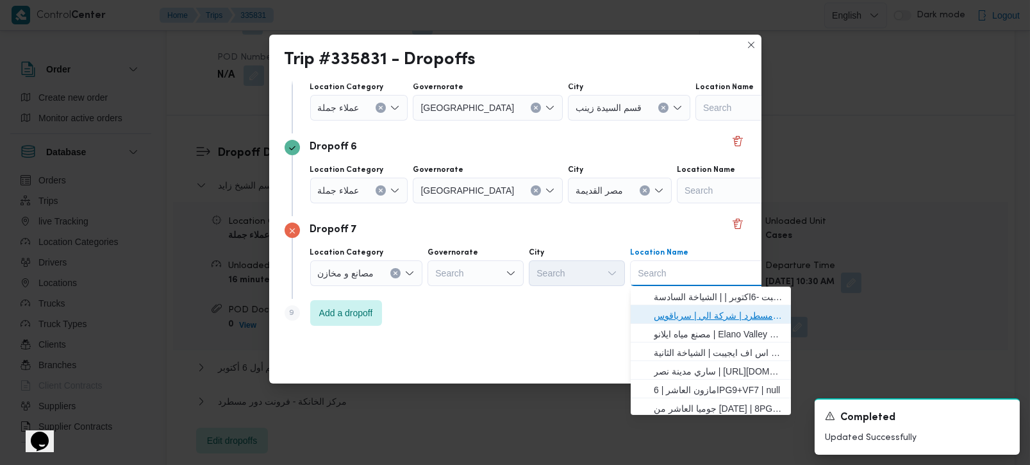
click at [678, 310] on span "فرونت دور مسطرد | شركة الي | سرياقوس" at bounding box center [719, 315] width 130 height 15
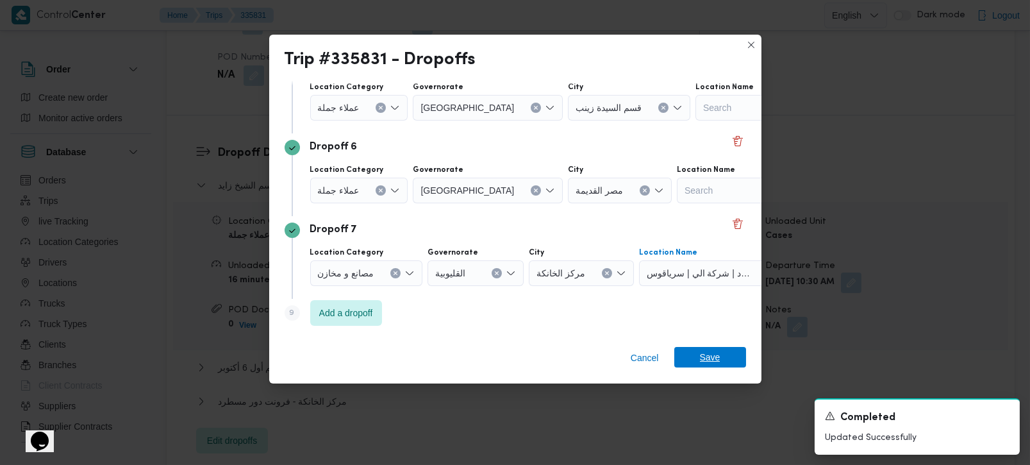
click at [700, 349] on span "Save" at bounding box center [710, 357] width 21 height 21
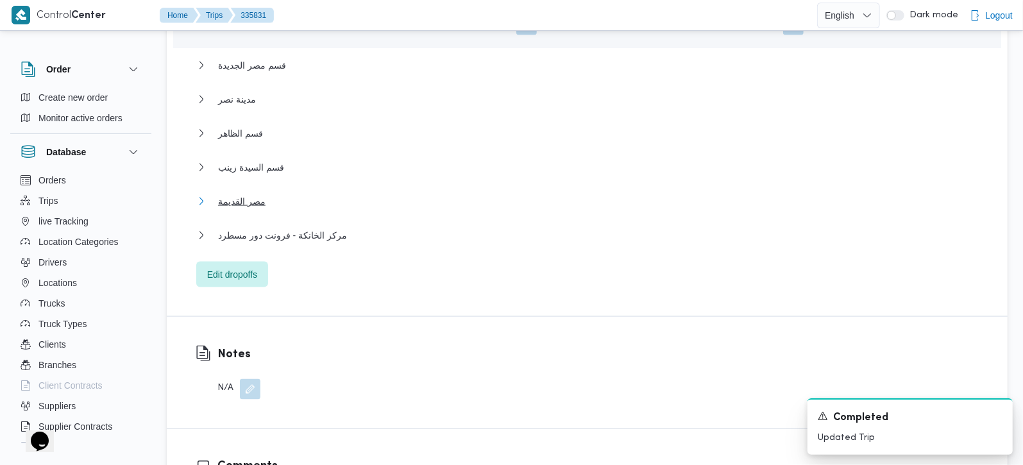
click at [225, 194] on span "مصر القديمة" at bounding box center [241, 201] width 47 height 15
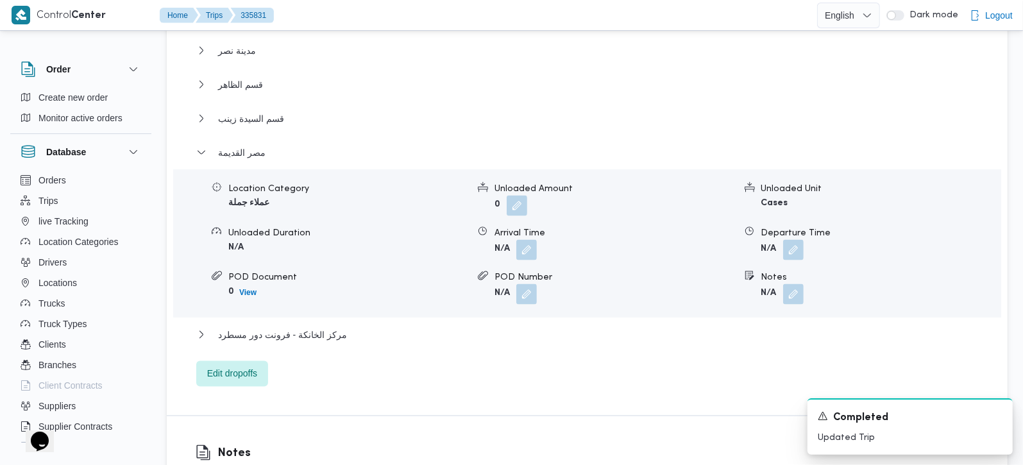
scroll to position [1392, 0]
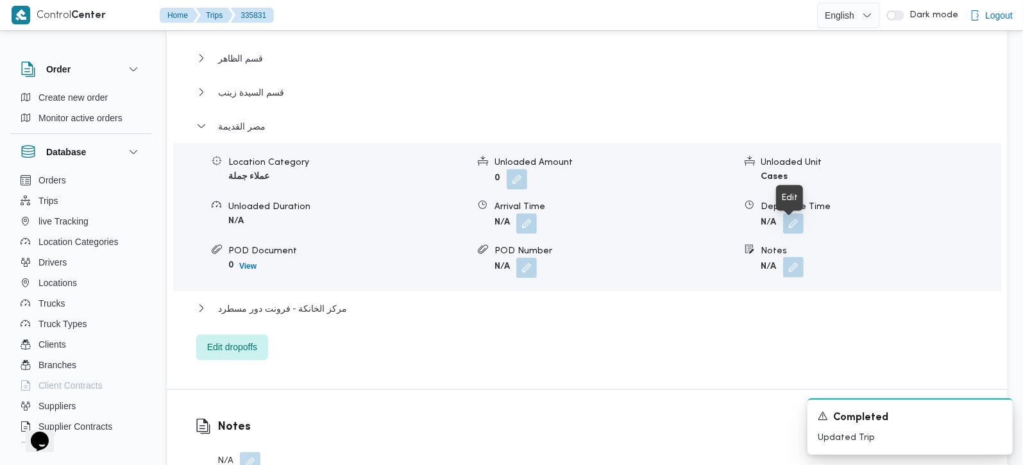
click at [797, 257] on button "button" at bounding box center [793, 267] width 21 height 21
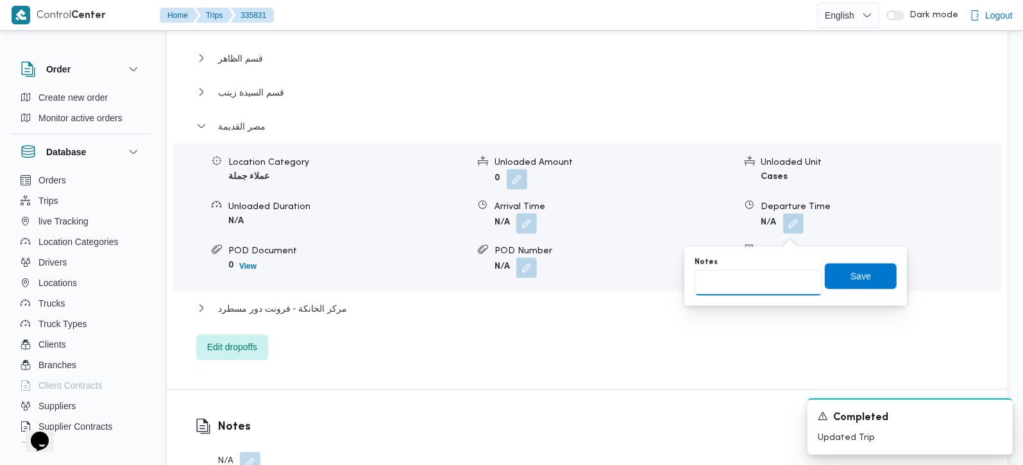
click at [772, 275] on input "Notes" at bounding box center [758, 283] width 128 height 26
type input "المنيل"
click at [825, 275] on span "Save" at bounding box center [861, 276] width 72 height 26
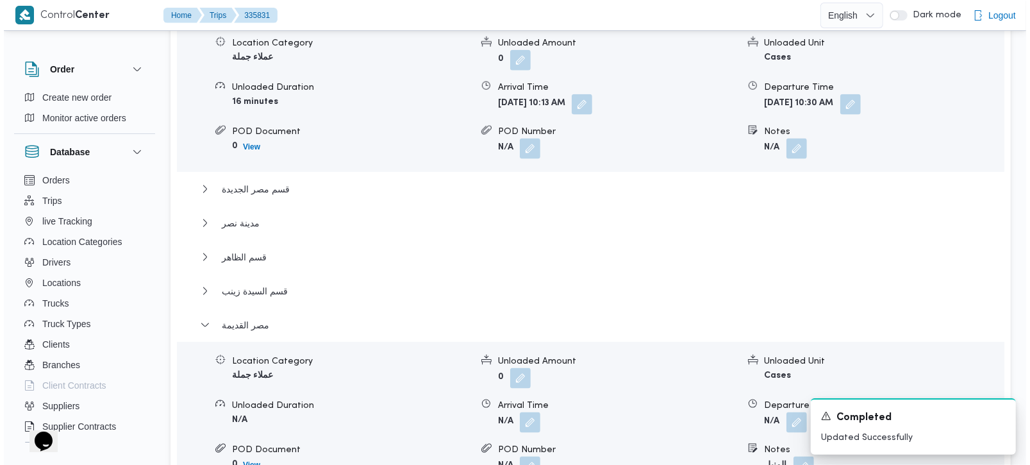
scroll to position [1282, 0]
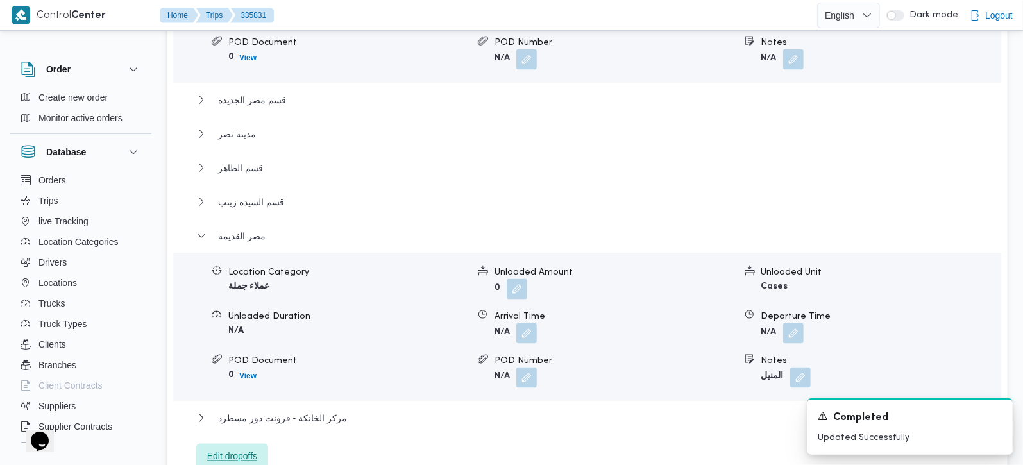
click at [237, 444] on span "Edit dropoffs" at bounding box center [232, 457] width 72 height 26
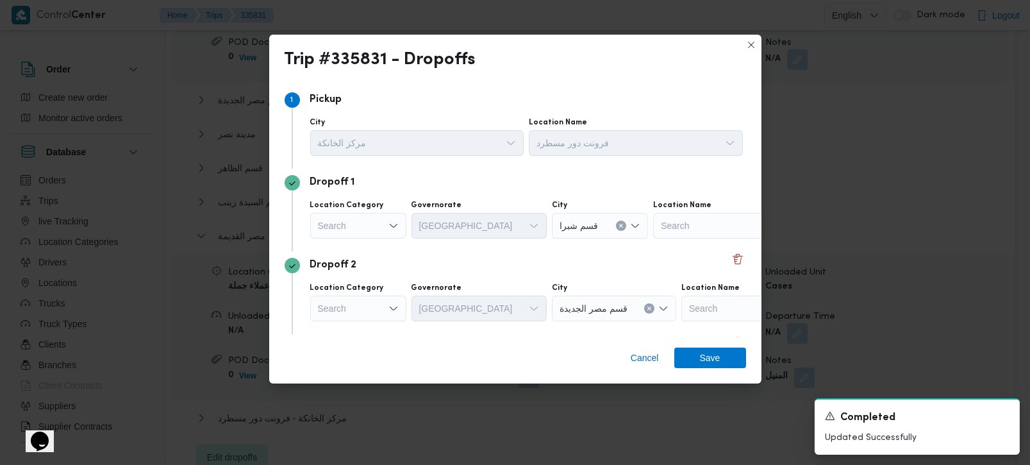
click at [384, 228] on div "Search" at bounding box center [358, 226] width 96 height 26
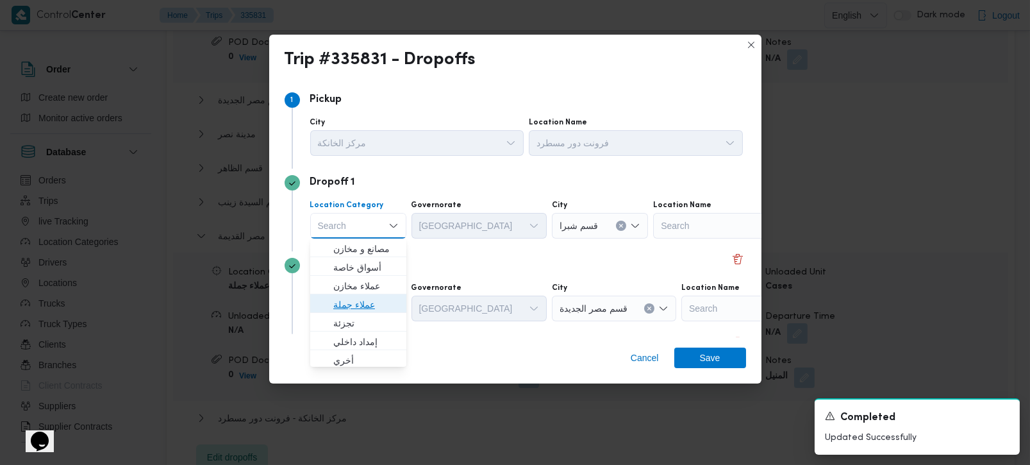
click at [353, 305] on span "عملاء جملة" at bounding box center [365, 304] width 65 height 15
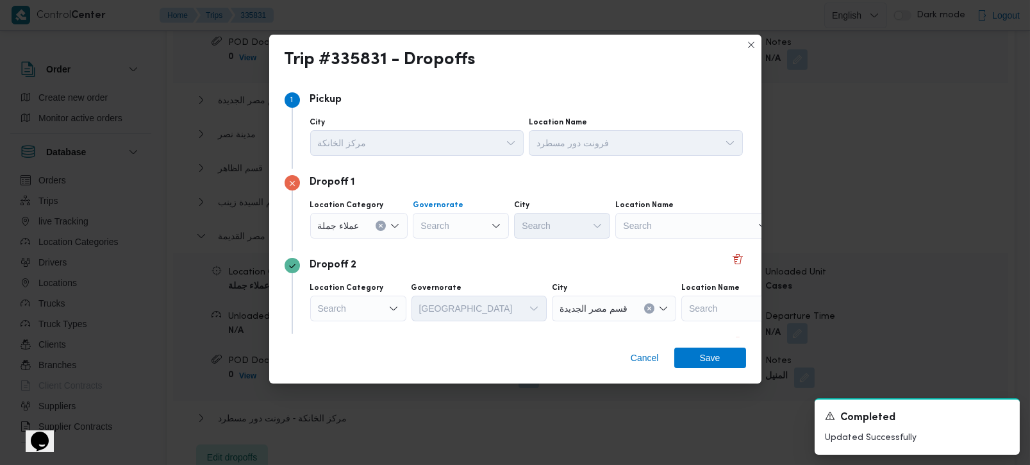
click at [431, 224] on div "Search" at bounding box center [461, 226] width 96 height 26
type input "رة"
click at [461, 271] on span "القاه رة" at bounding box center [467, 267] width 65 height 15
click at [568, 227] on div "Search" at bounding box center [616, 226] width 96 height 26
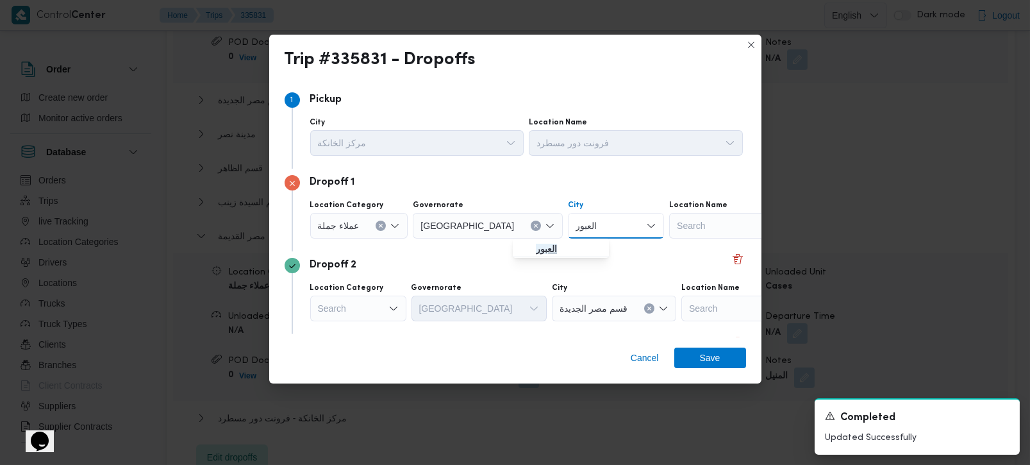
type input "العبور"
click at [549, 245] on mark "العبور" at bounding box center [546, 249] width 21 height 10
click at [540, 263] on div "Dropoff 2" at bounding box center [516, 265] width 462 height 15
click at [421, 255] on div "Dropoff 2 Location Category Search Governorate القاهرة City قسم مصر الجديدة Loc…" at bounding box center [516, 292] width 462 height 83
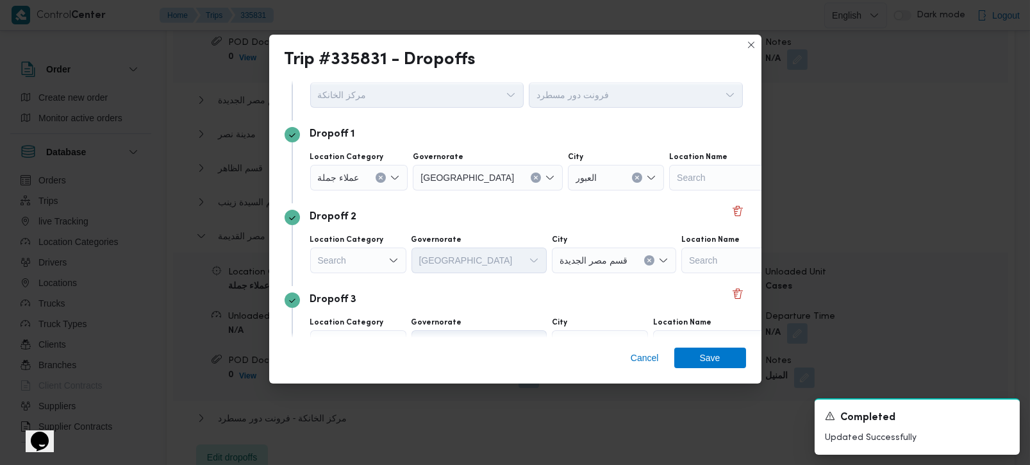
scroll to position [75, 0]
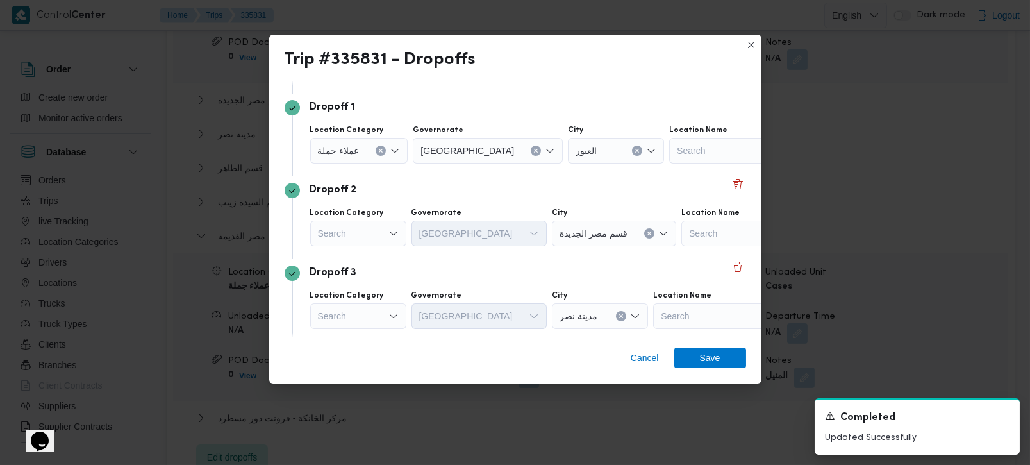
click at [355, 233] on div "Search" at bounding box center [358, 234] width 96 height 26
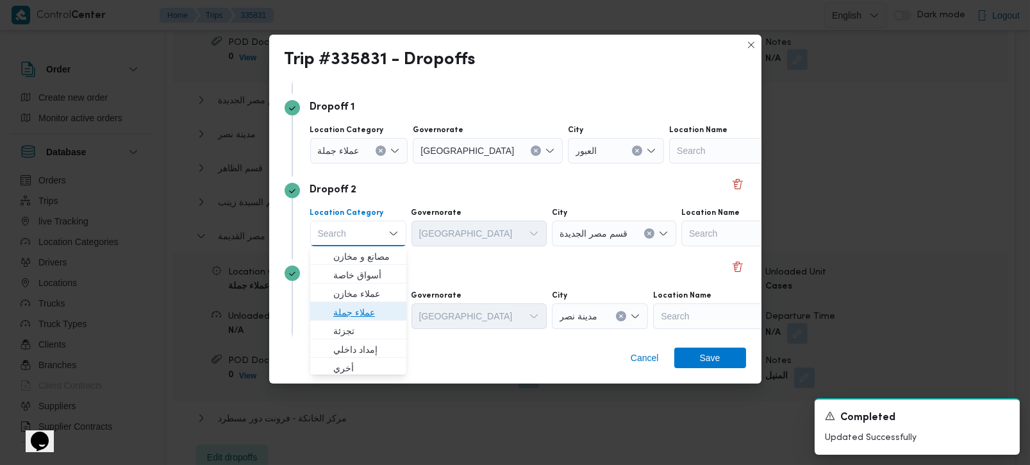
click at [361, 318] on span "عملاء جملة" at bounding box center [365, 312] width 65 height 15
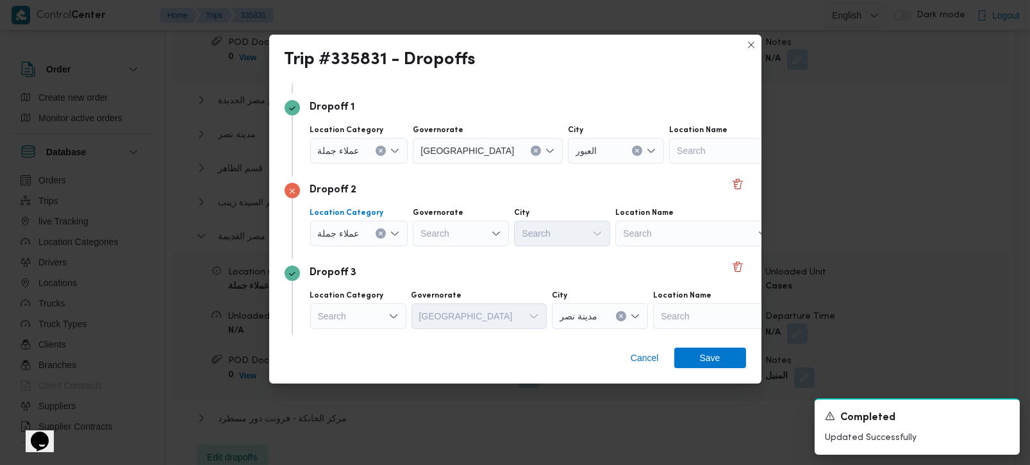
click at [449, 230] on div "Search" at bounding box center [461, 234] width 96 height 26
type input "رة"
click at [460, 278] on span "[GEOGRAPHIC_DATA]" at bounding box center [467, 274] width 65 height 15
click at [568, 228] on div "Search" at bounding box center [616, 234] width 96 height 26
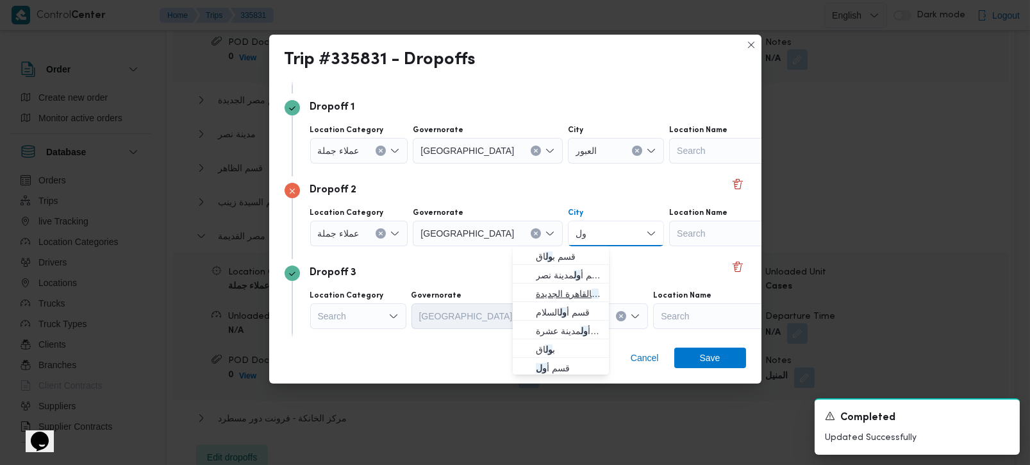
type input "ول"
click at [574, 294] on span "قسم أ ول القاهرة الجديدة" at bounding box center [568, 293] width 65 height 15
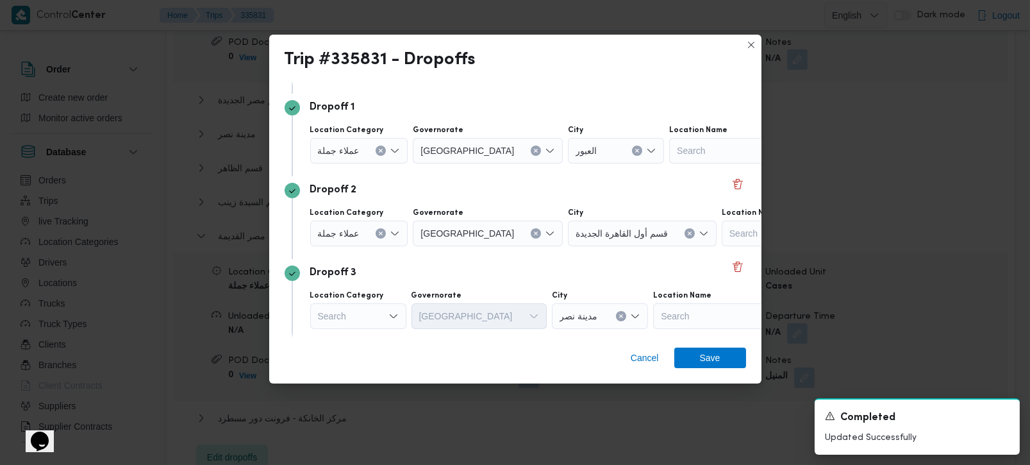
click at [503, 274] on div "Dropoff 3" at bounding box center [516, 272] width 462 height 15
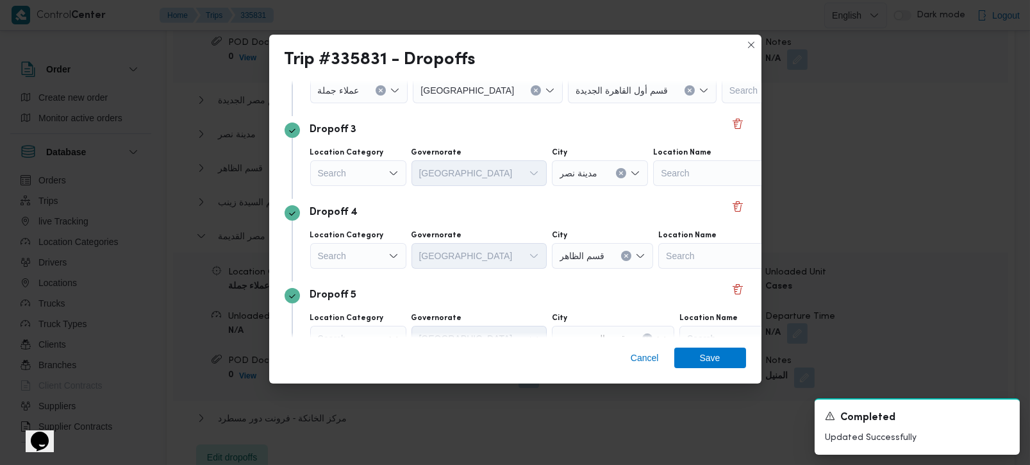
scroll to position [226, 0]
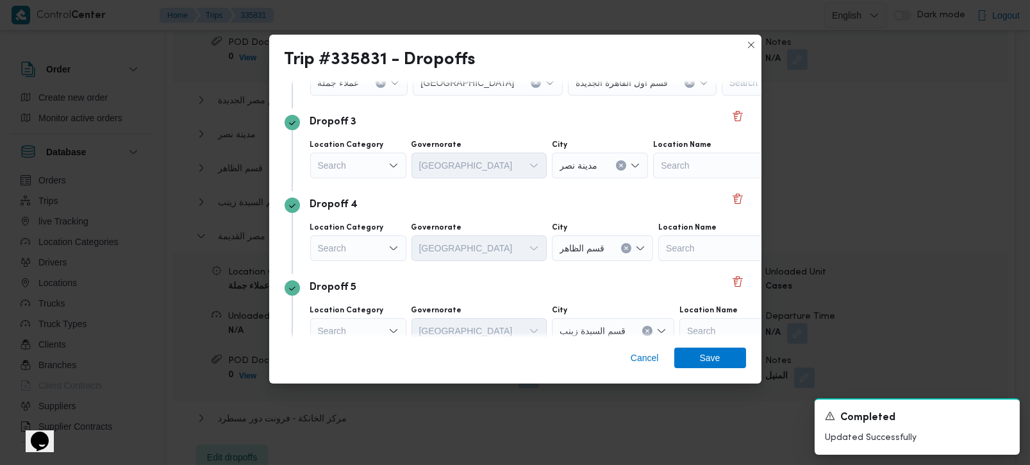
click at [368, 160] on div "Search" at bounding box center [358, 166] width 96 height 26
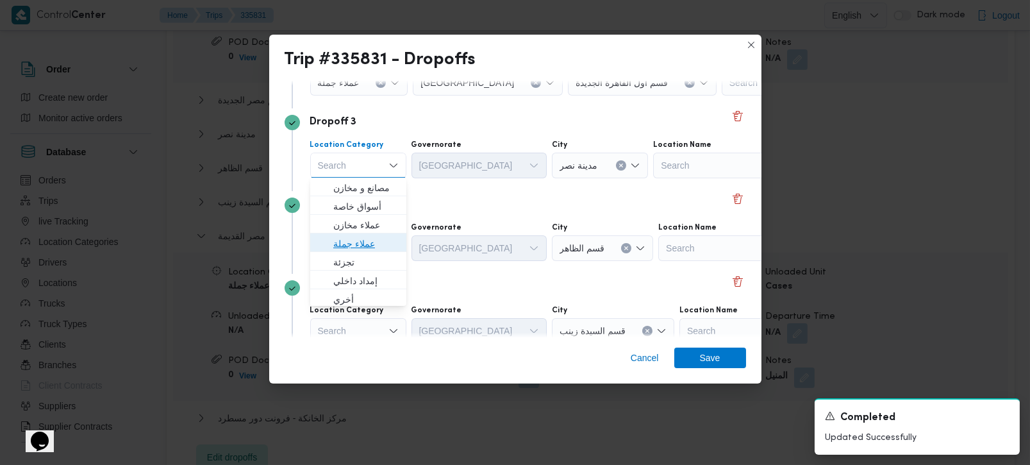
click at [371, 249] on span "عملاء جملة" at bounding box center [365, 243] width 65 height 15
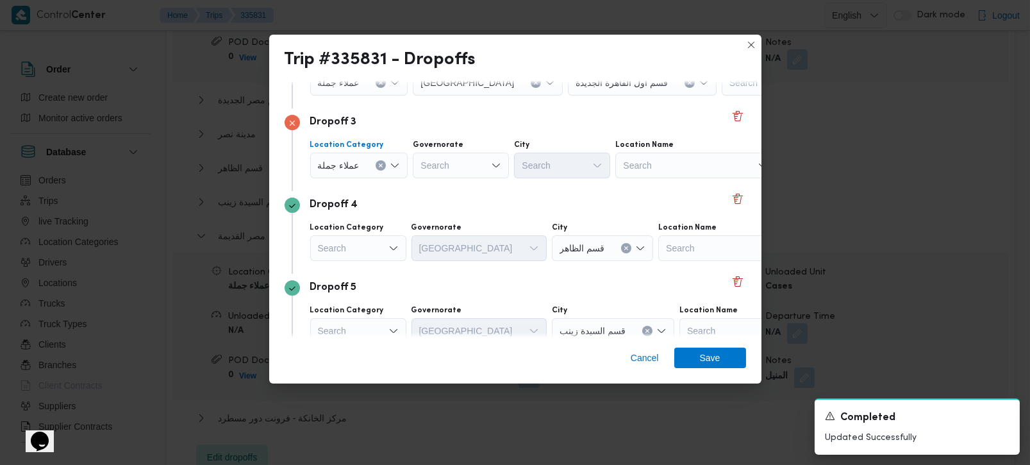
click at [460, 168] on div "Search" at bounding box center [461, 166] width 96 height 26
type input "رة"
click at [455, 208] on span "القاه رة" at bounding box center [467, 206] width 65 height 15
click at [568, 169] on div "Search" at bounding box center [616, 166] width 96 height 26
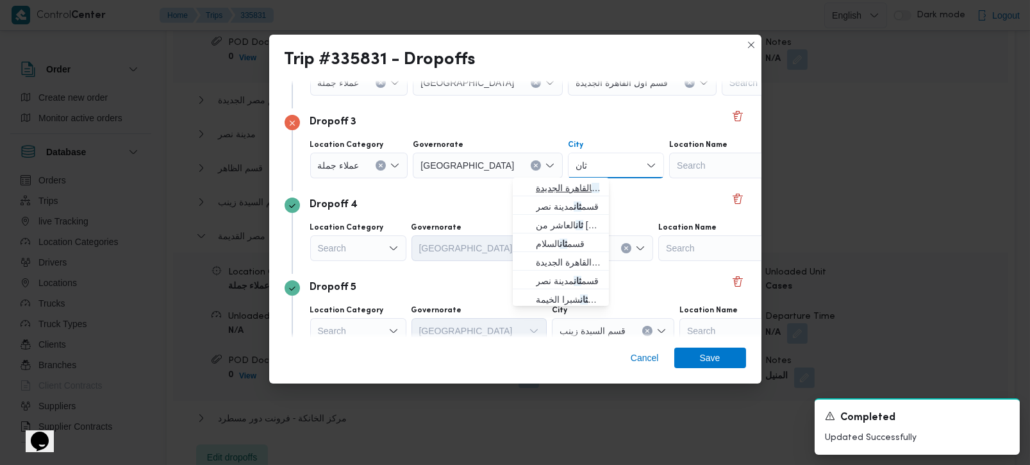
type input "ثان"
click at [569, 194] on span "قسم ثان القاهرة الجديدة" at bounding box center [568, 187] width 65 height 15
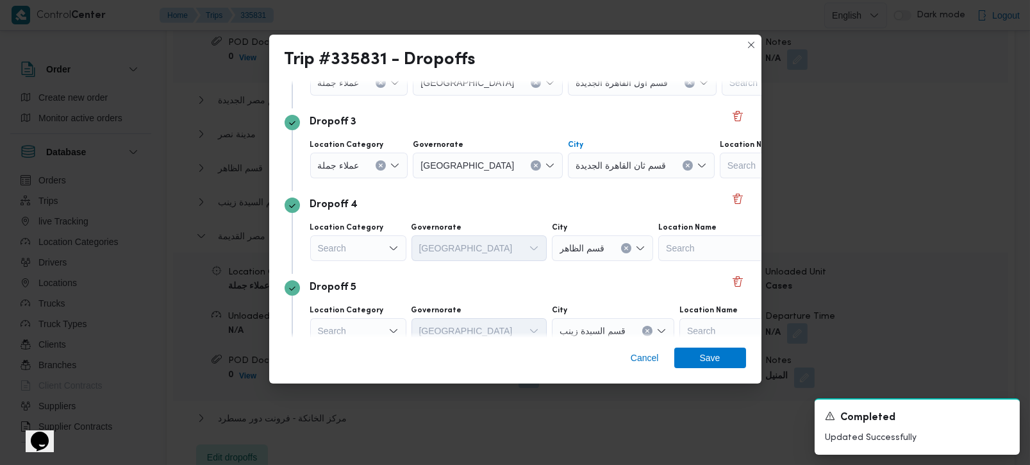
click at [537, 193] on div "Dropoff 4 Location Category Search Governorate القاهرة City قسم الظاهر Location…" at bounding box center [516, 232] width 462 height 83
click at [525, 198] on div "Dropoff 4" at bounding box center [516, 204] width 462 height 15
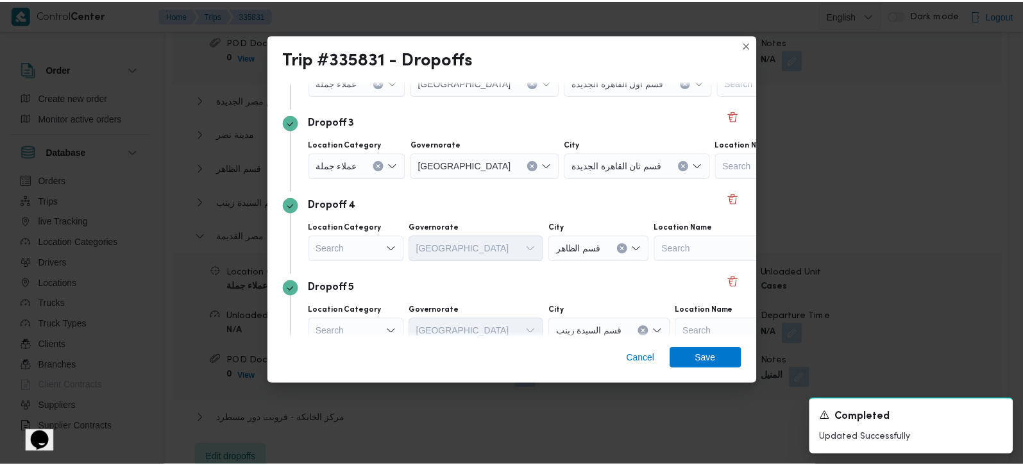
scroll to position [301, 0]
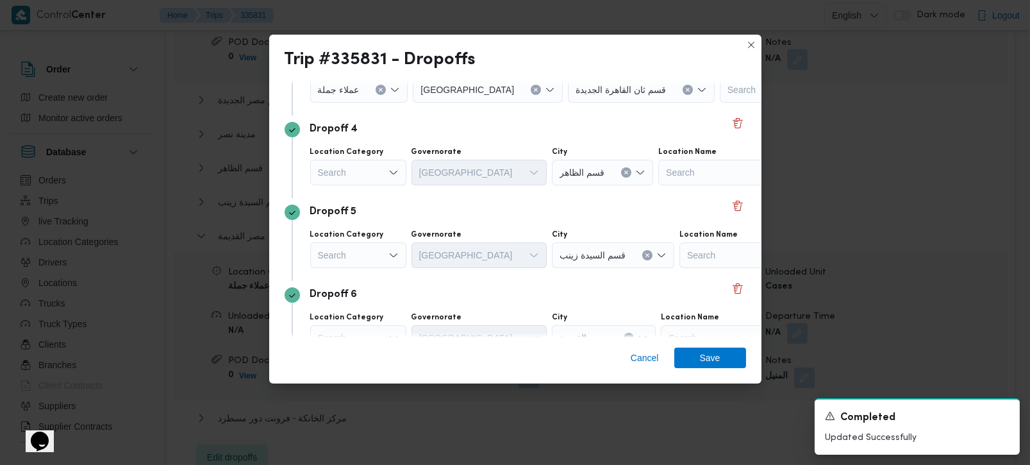
click at [373, 163] on div "Search" at bounding box center [358, 173] width 96 height 26
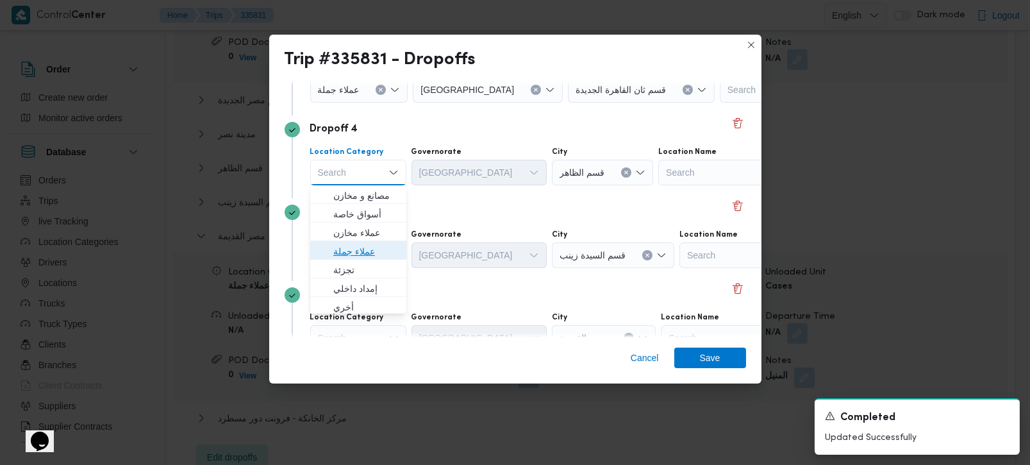
click at [362, 257] on span "عملاء جملة" at bounding box center [365, 251] width 65 height 15
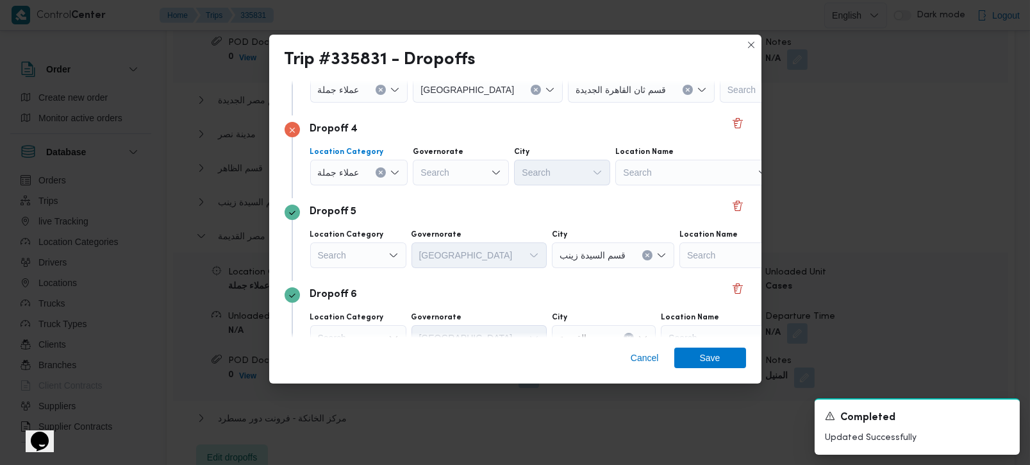
click at [453, 177] on div "Search" at bounding box center [461, 173] width 96 height 26
type input "رة"
click at [450, 204] on span "القاه رة" at bounding box center [460, 214] width 86 height 21
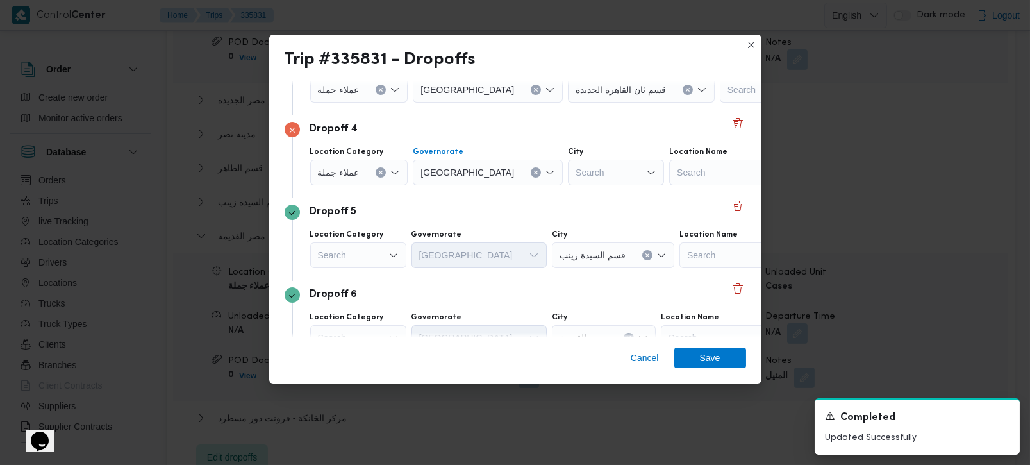
click at [568, 172] on div "Search" at bounding box center [616, 173] width 96 height 26
type input "روق"
click at [562, 197] on span "قسم الش روق" at bounding box center [568, 195] width 65 height 15
click at [698, 365] on span "Save" at bounding box center [710, 357] width 72 height 21
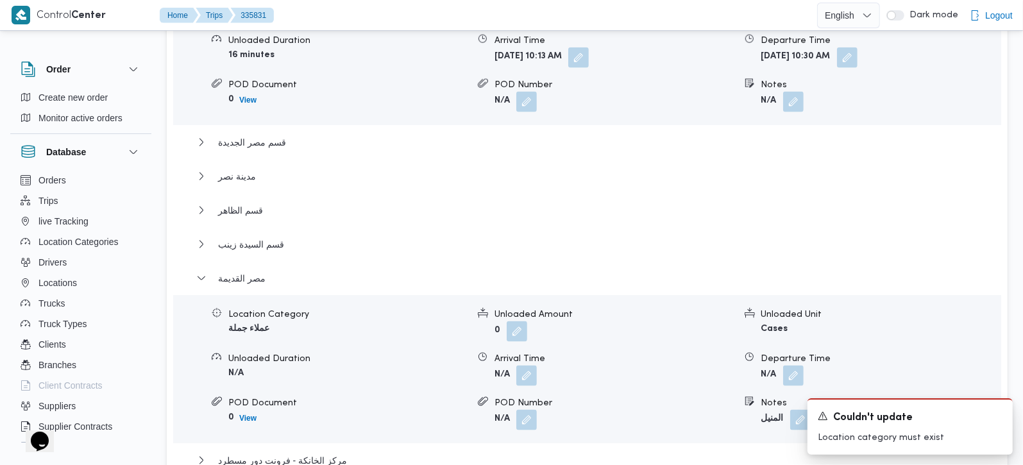
scroll to position [1207, 0]
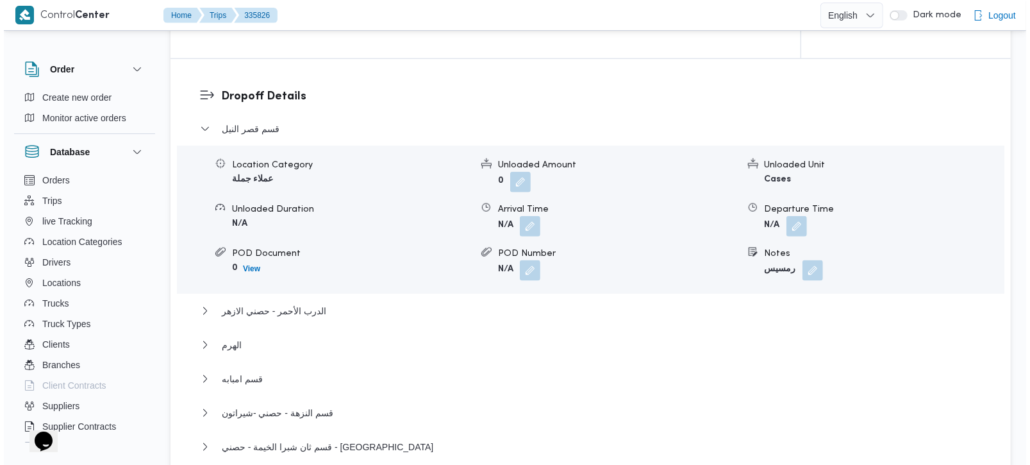
scroll to position [1131, 0]
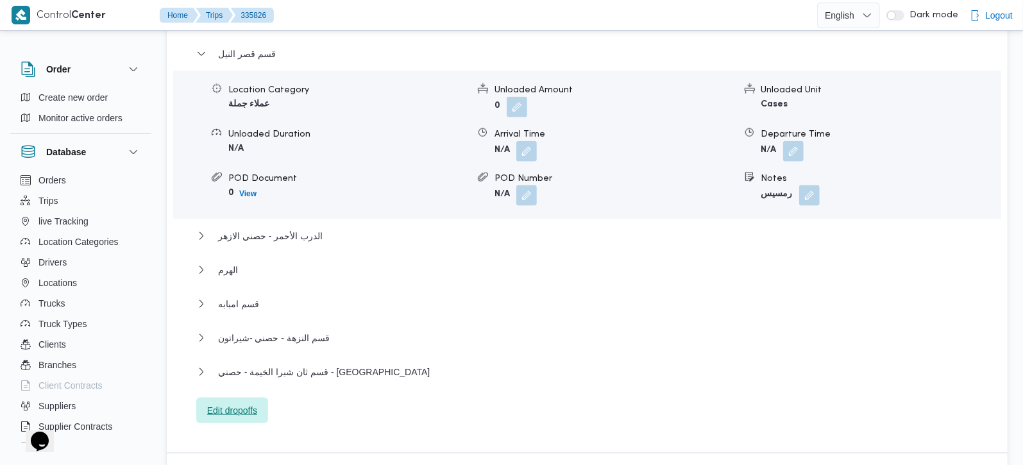
click at [239, 398] on span "Edit dropoffs" at bounding box center [232, 411] width 72 height 26
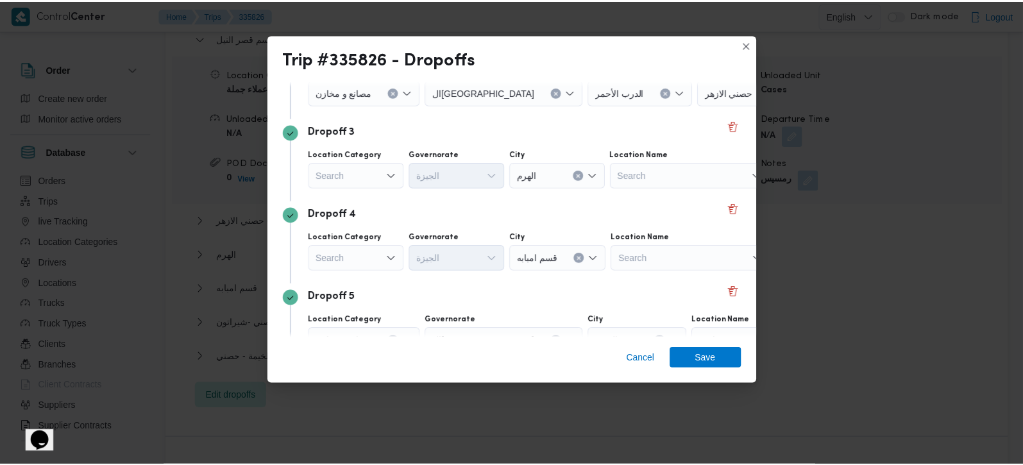
scroll to position [215, 0]
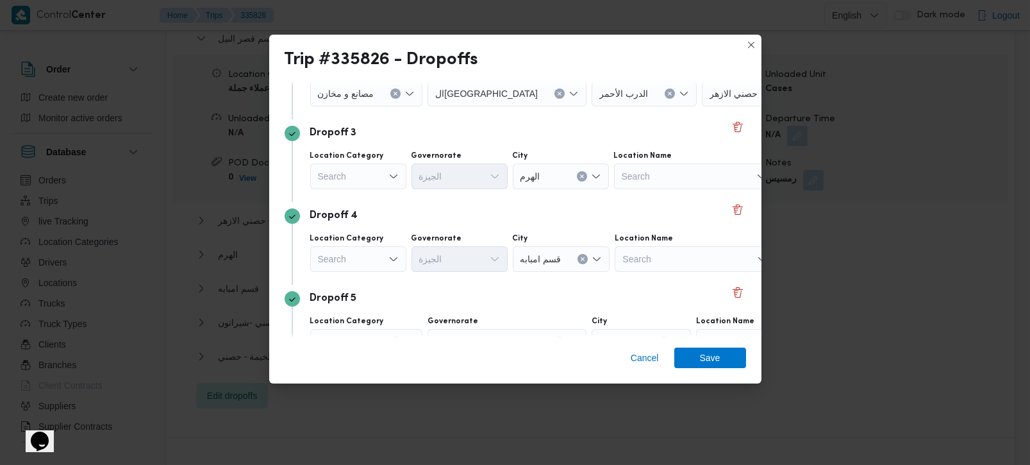
click at [388, 251] on div "Search" at bounding box center [358, 259] width 96 height 26
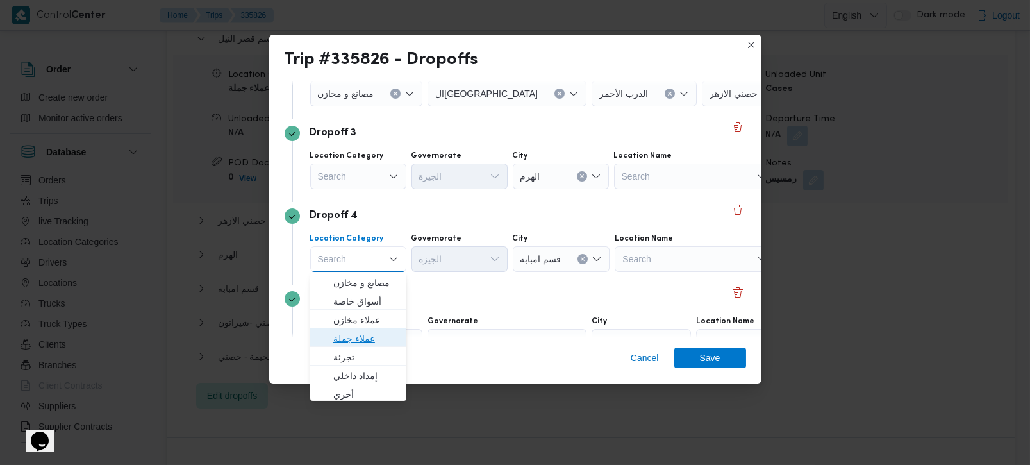
click at [356, 339] on span "عملاء جملة" at bounding box center [365, 338] width 65 height 15
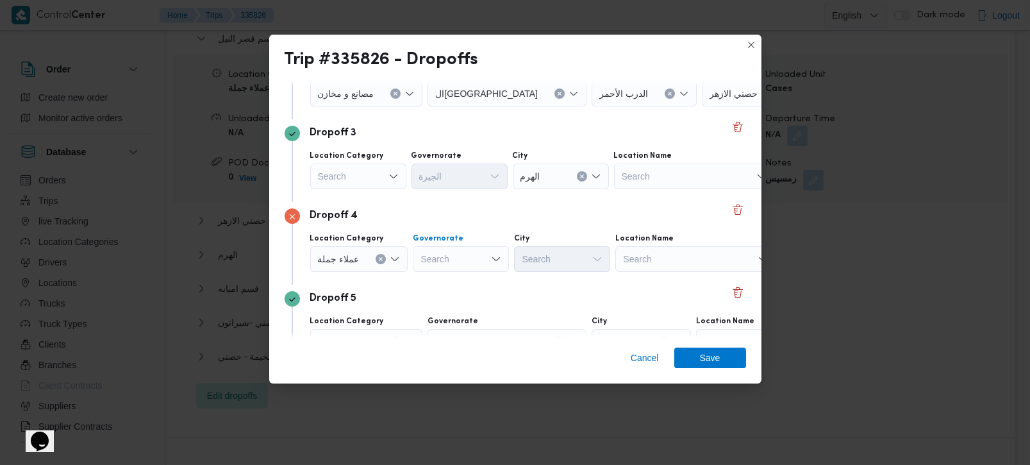
click at [455, 267] on div "Search" at bounding box center [461, 259] width 96 height 26
type input "رة"
click at [458, 294] on span "القاه رة" at bounding box center [467, 301] width 65 height 15
click at [577, 264] on div "Search" at bounding box center [625, 259] width 96 height 26
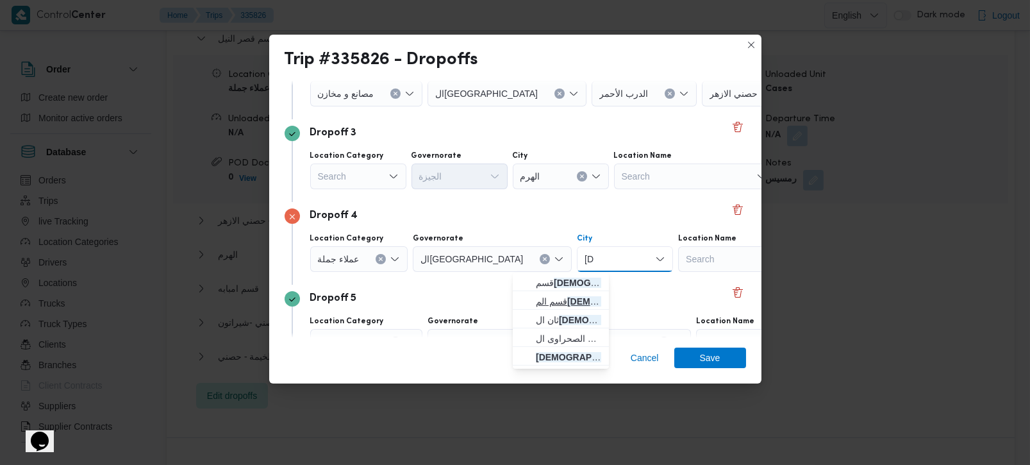
type input "عا"
click at [566, 298] on span "قسم الم عا دي" at bounding box center [568, 301] width 65 height 15
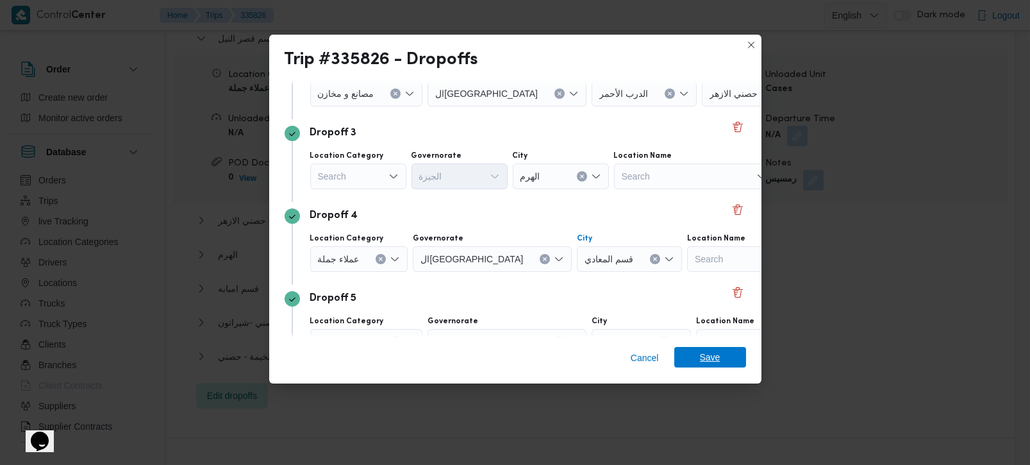
click at [728, 365] on span "Save" at bounding box center [710, 357] width 72 height 21
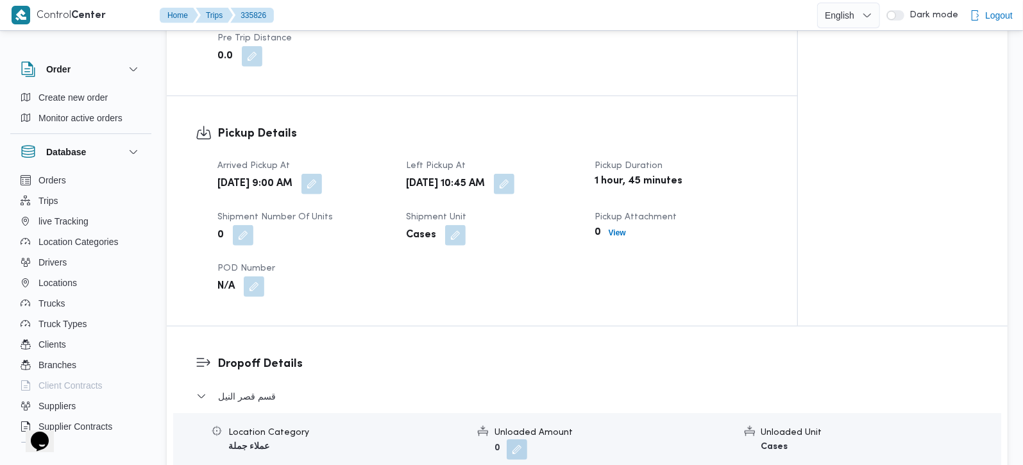
scroll to position [1015, 0]
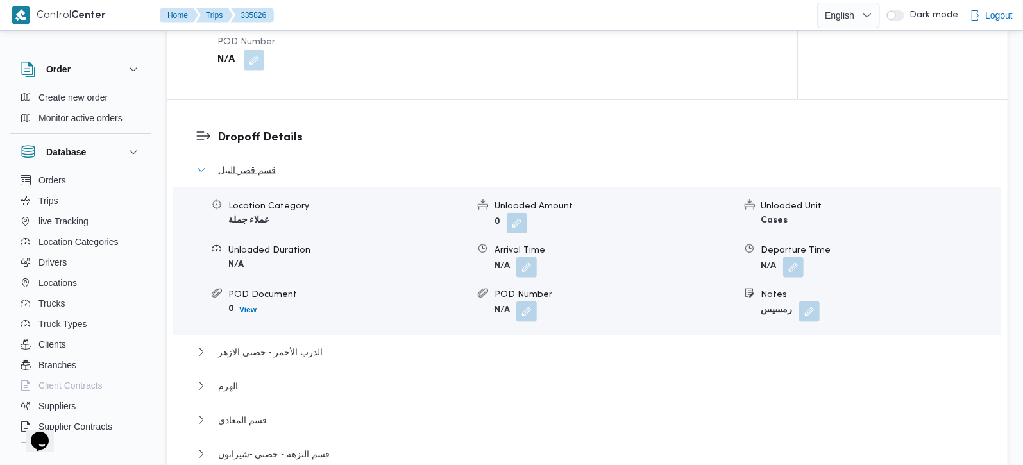
click at [228, 162] on span "قسم قصر النيل" at bounding box center [247, 169] width 58 height 15
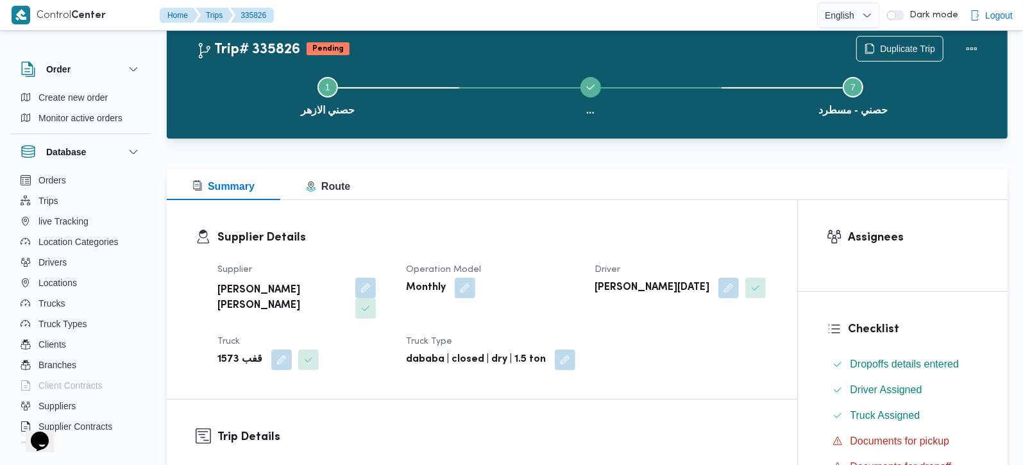
scroll to position [0, 0]
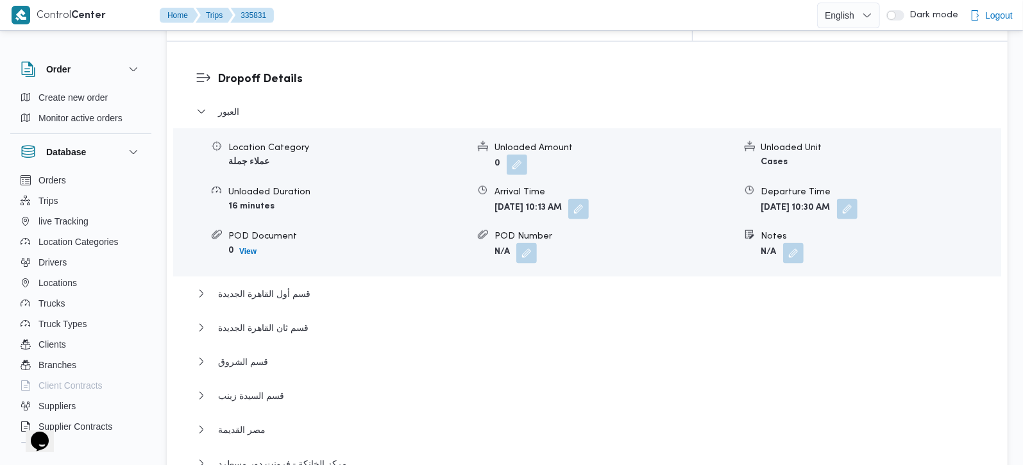
scroll to position [1091, 0]
click at [258, 284] on span "قسم أول القاهرة الجديدة" at bounding box center [264, 291] width 92 height 15
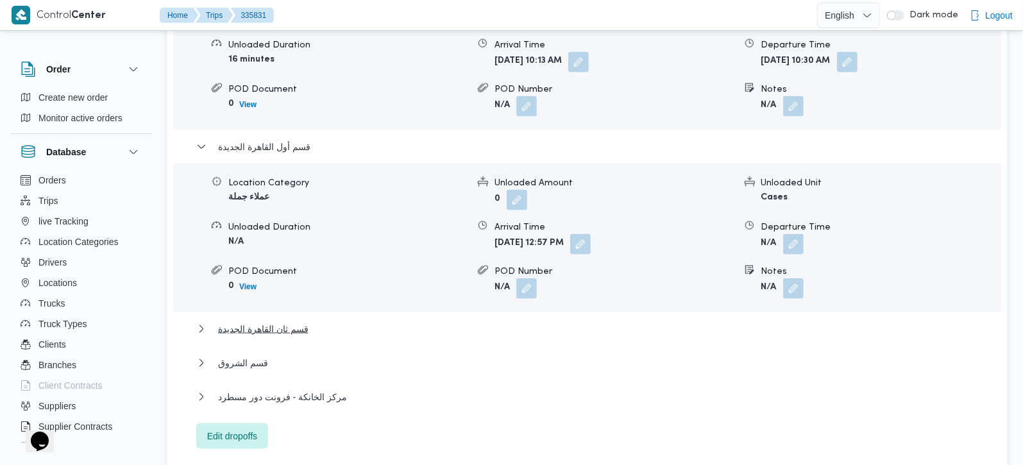
scroll to position [1241, 0]
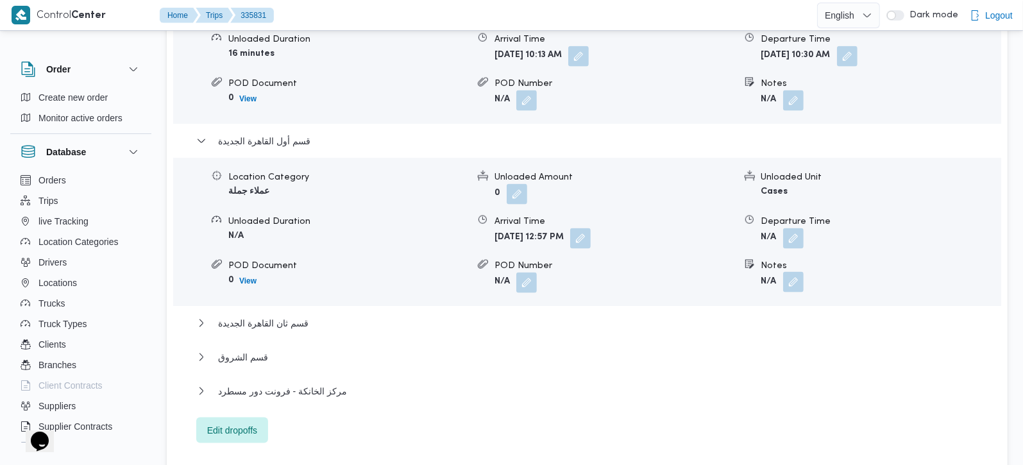
click at [783, 272] on button "button" at bounding box center [793, 282] width 21 height 21
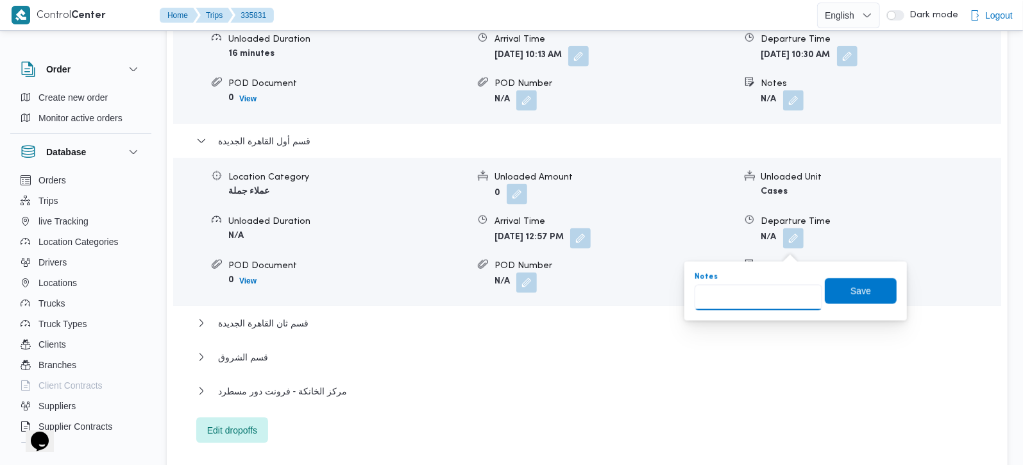
click at [755, 297] on input "Notes" at bounding box center [758, 298] width 128 height 26
type input "التجمع الاول و الخامس"
click at [850, 288] on span "Save" at bounding box center [860, 290] width 21 height 15
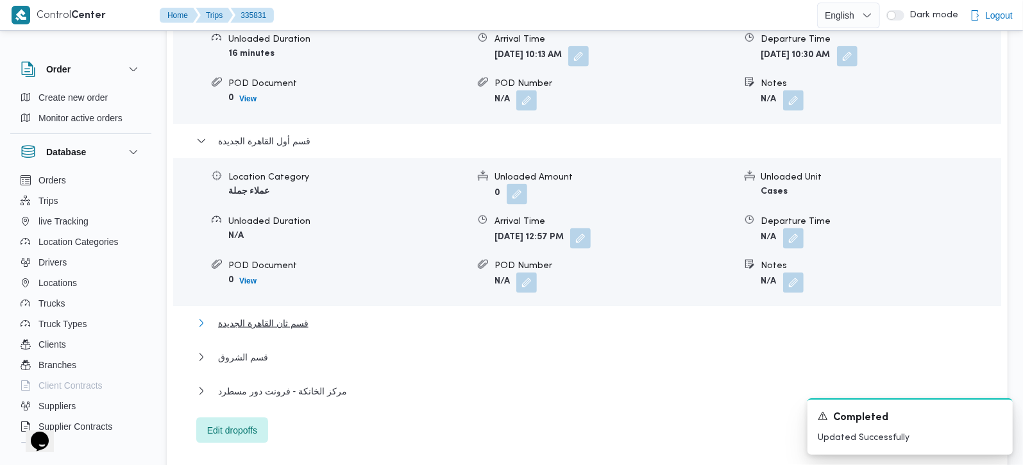
click at [267, 315] on span "قسم ثان القاهرة الجديدة" at bounding box center [263, 322] width 90 height 15
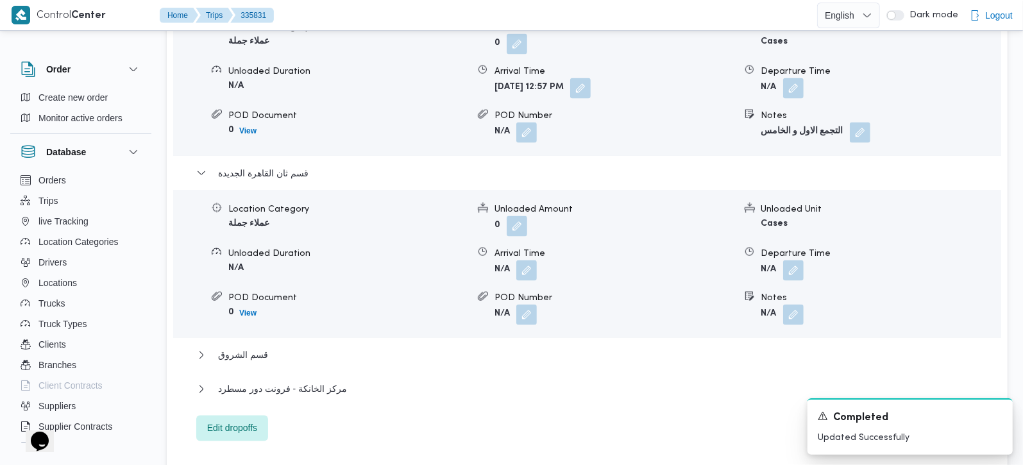
scroll to position [1392, 0]
click at [793, 303] on button "button" at bounding box center [793, 313] width 21 height 21
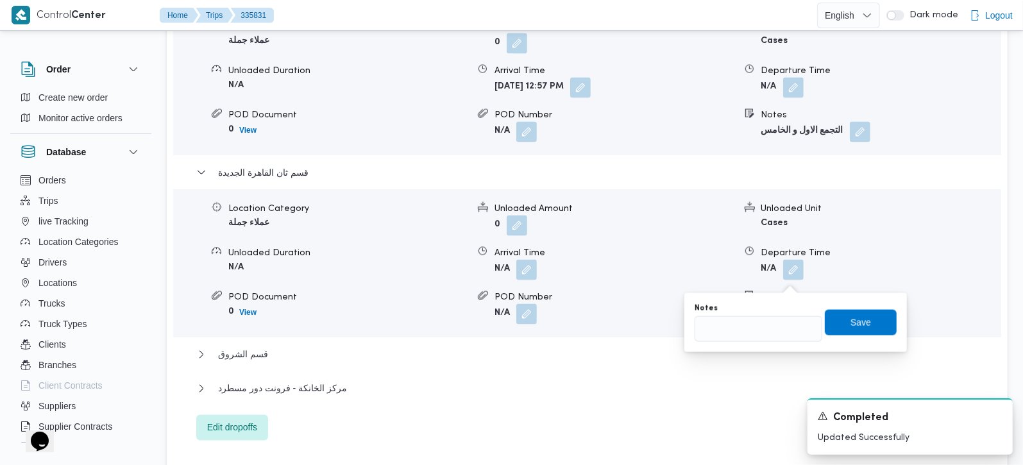
click at [738, 341] on div "Notes Save" at bounding box center [795, 322] width 205 height 41
click at [738, 334] on input "Notes" at bounding box center [758, 329] width 128 height 26
type input "الرحاب و مدينتي"
click at [835, 328] on span "Save" at bounding box center [861, 322] width 72 height 26
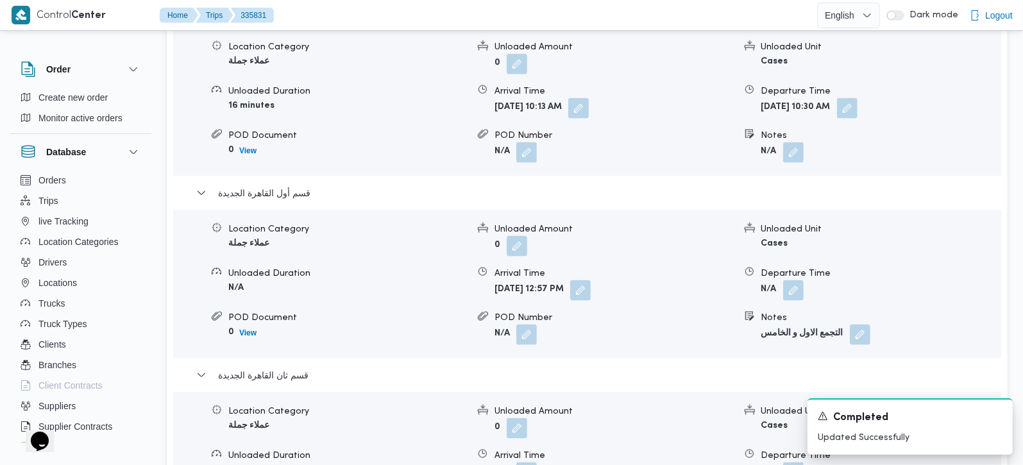
scroll to position [1207, 0]
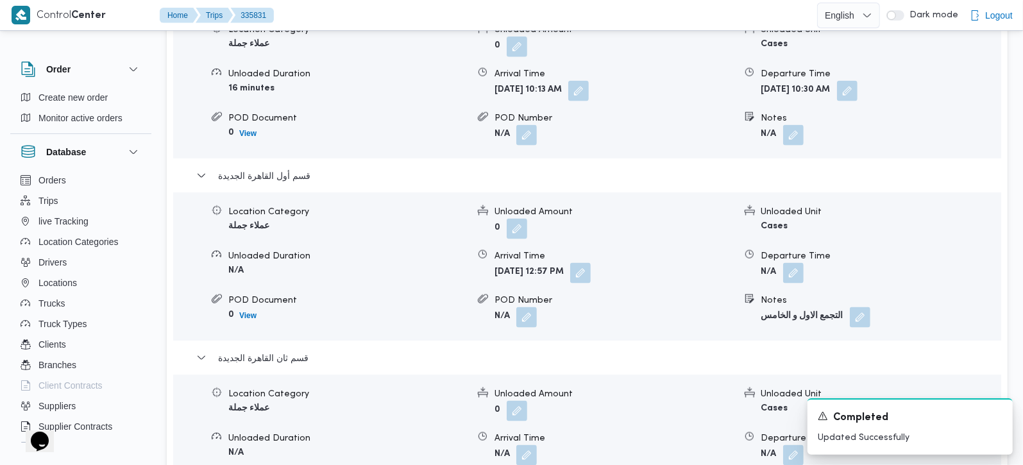
click at [832, 312] on b "التجمع الاول و الخامس" at bounding box center [802, 316] width 82 height 8
copy div "التجمع الاول و الخامس"
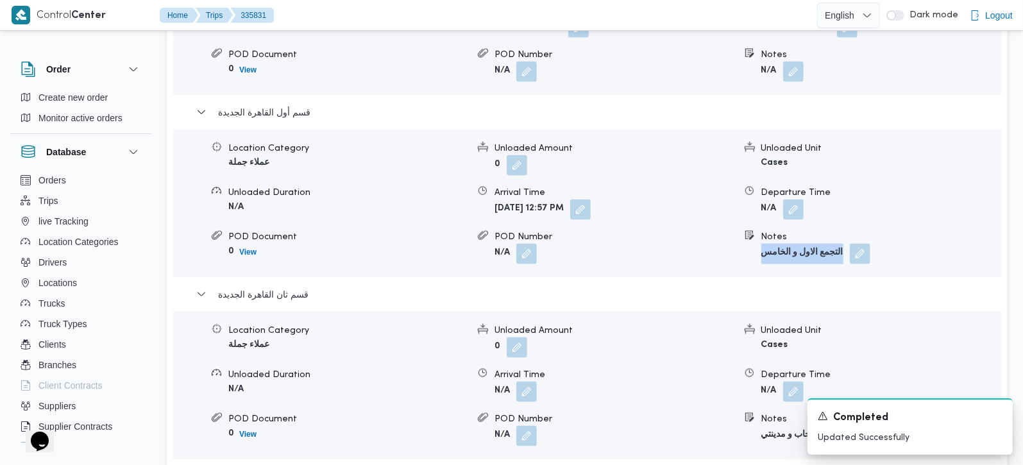
scroll to position [1357, 0]
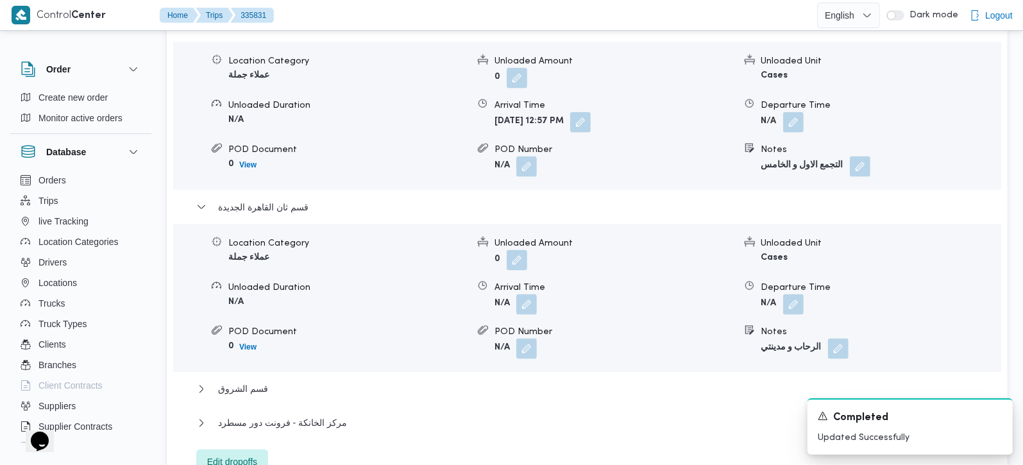
click at [788, 325] on div "Notes" at bounding box center [880, 331] width 239 height 13
click at [785, 344] on b "الرحاب و مدينتي" at bounding box center [791, 348] width 60 height 8
copy div "الرحاب و مدينتي"
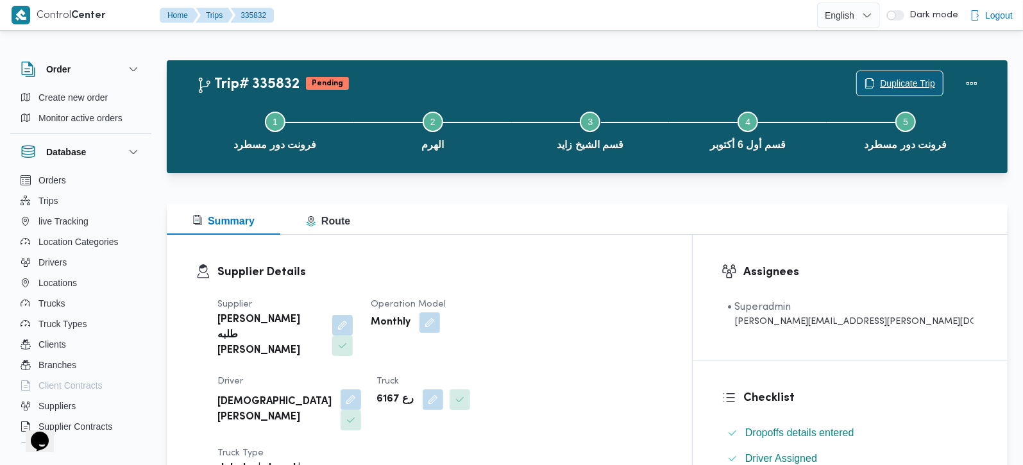
click at [897, 85] on span "Duplicate Trip" at bounding box center [907, 83] width 55 height 15
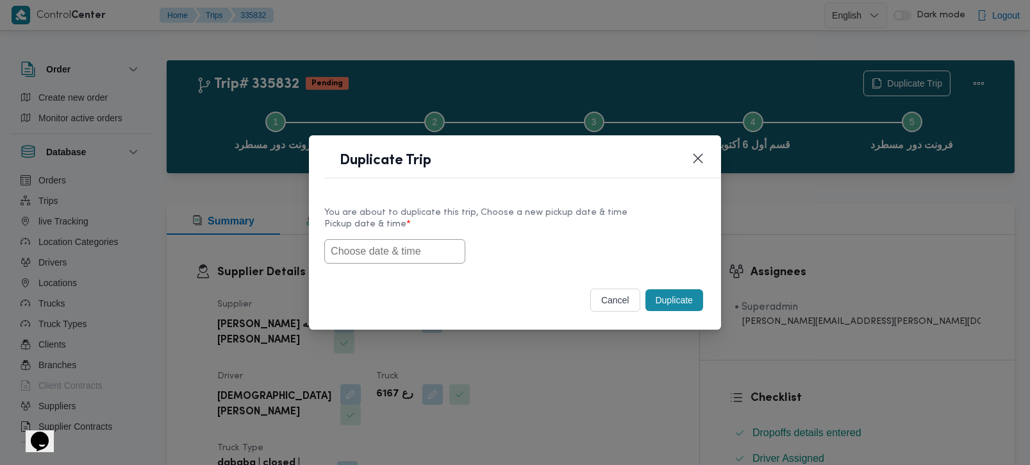
click at [367, 258] on input "text" at bounding box center [394, 251] width 141 height 24
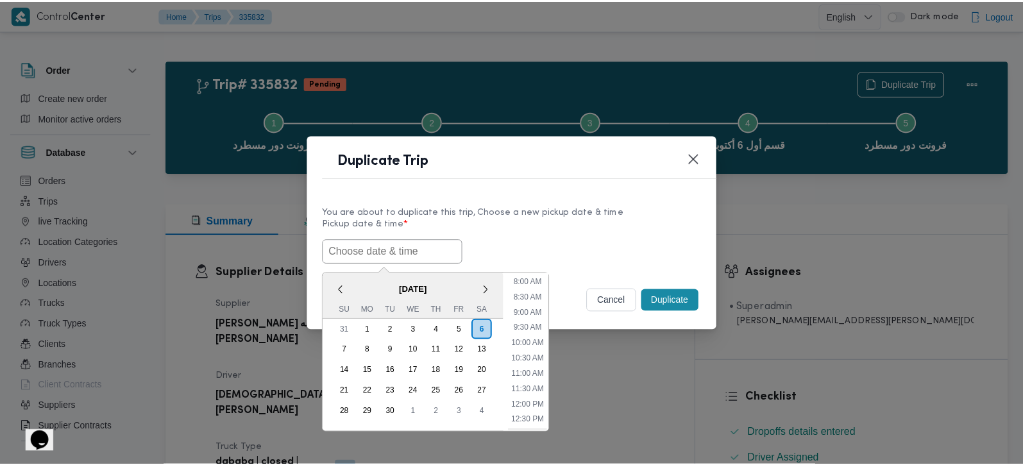
scroll to position [208, 0]
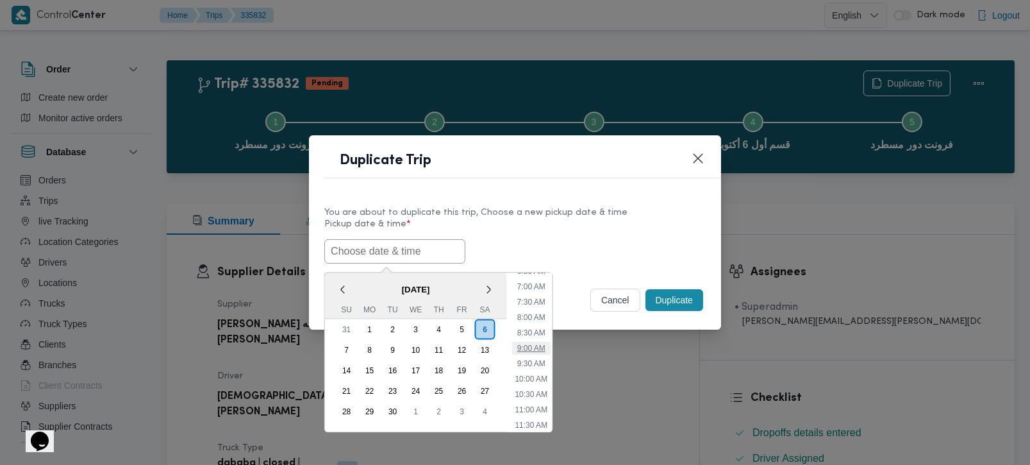
click at [533, 344] on li "9:00 AM" at bounding box center [531, 347] width 38 height 13
type input "[DATE] 9:00AM"
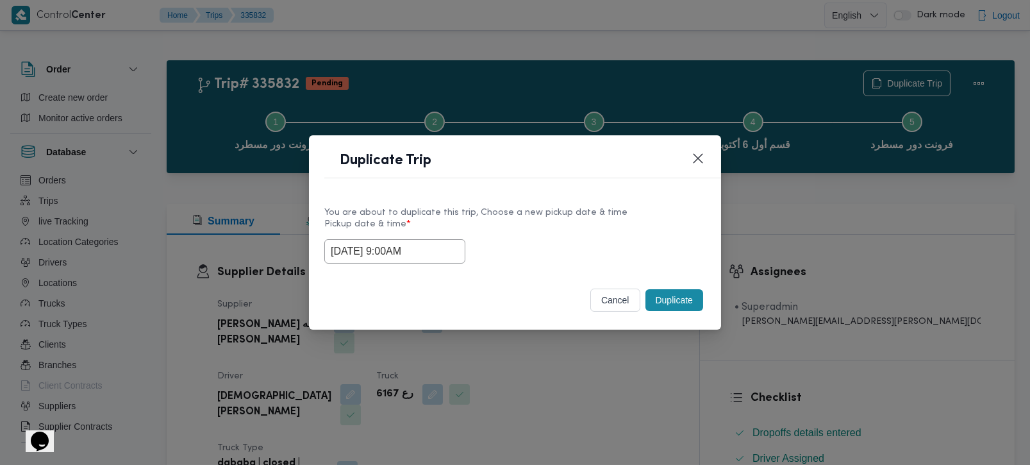
click at [548, 241] on div "Selected date: [DATE] 9:00 AM [DATE] 9:00AM" at bounding box center [514, 251] width 381 height 24
click at [685, 300] on button "Duplicate" at bounding box center [675, 300] width 58 height 22
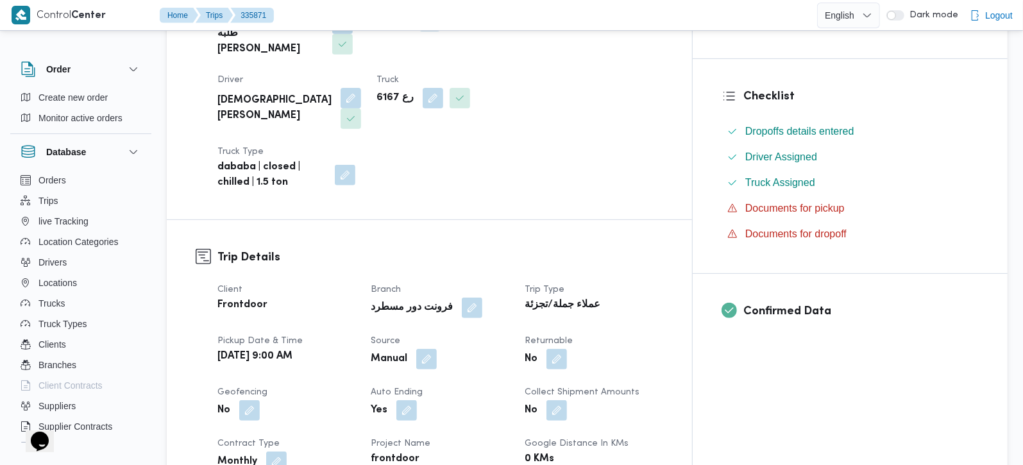
scroll to position [603, 0]
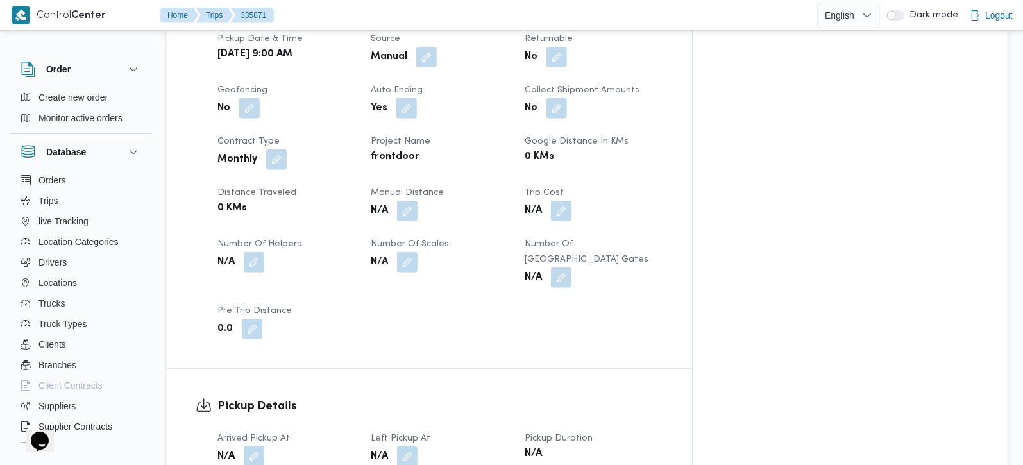
click at [255, 446] on button "button" at bounding box center [254, 456] width 21 height 21
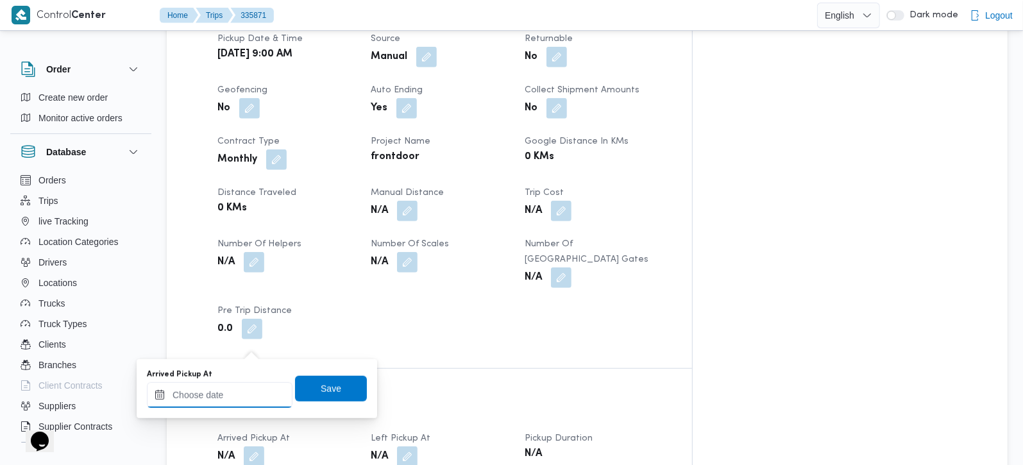
click at [230, 396] on input "Arrived Pickup At" at bounding box center [220, 395] width 146 height 26
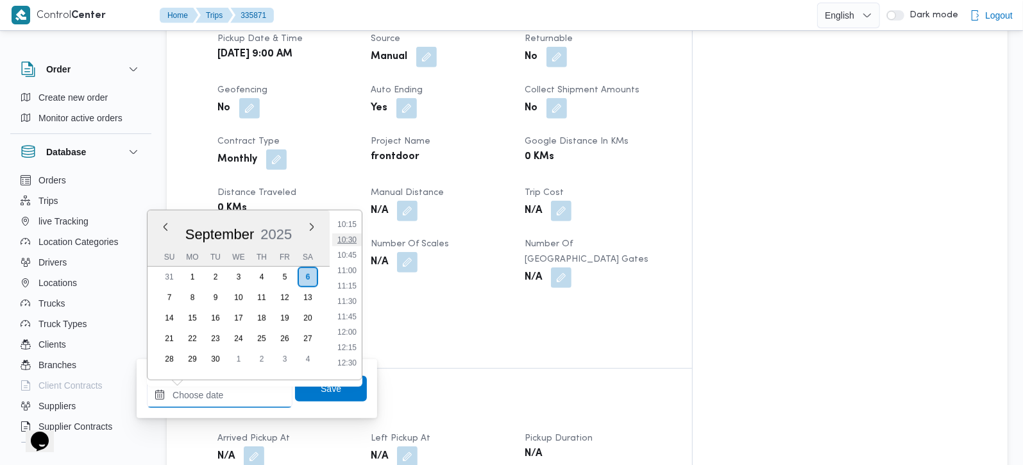
scroll to position [558, 0]
click at [348, 227] on li "09:00" at bounding box center [346, 223] width 29 height 13
type input "[DATE] 09:00"
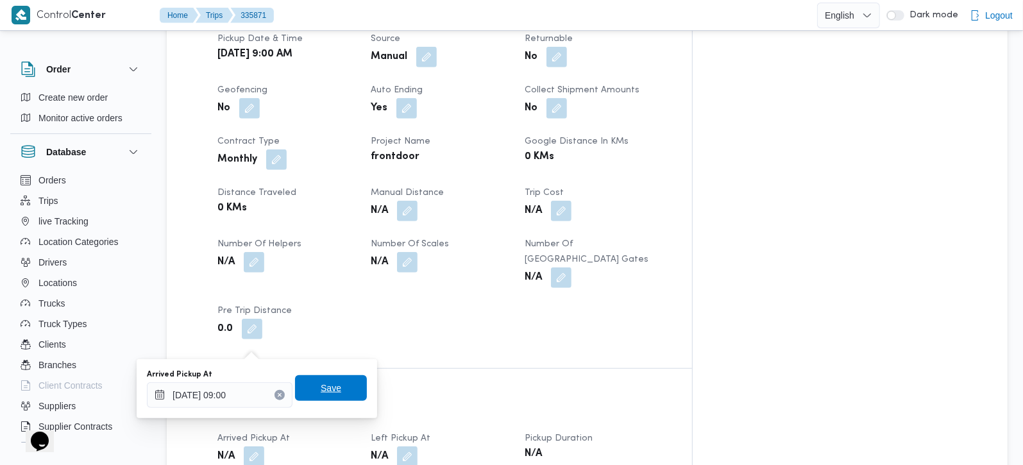
click at [323, 377] on span "Save" at bounding box center [331, 388] width 72 height 26
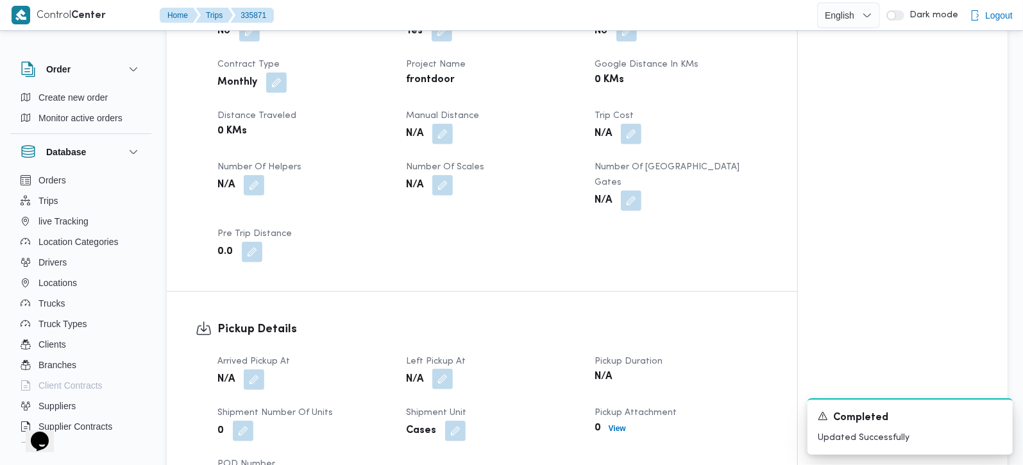
click at [449, 369] on button "button" at bounding box center [442, 379] width 21 height 21
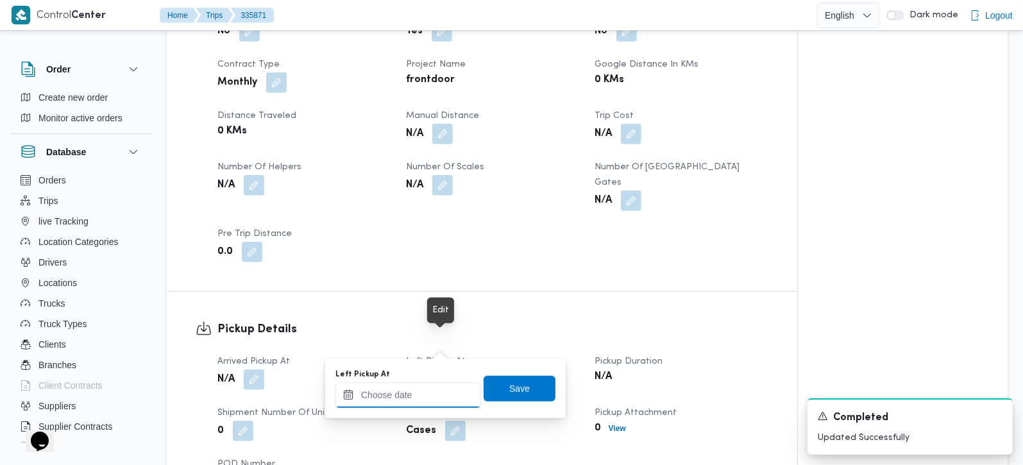
drag, startPoint x: 428, startPoint y: 396, endPoint x: 439, endPoint y: 385, distance: 15.4
click at [428, 396] on input "Left Pickup At" at bounding box center [408, 395] width 146 height 26
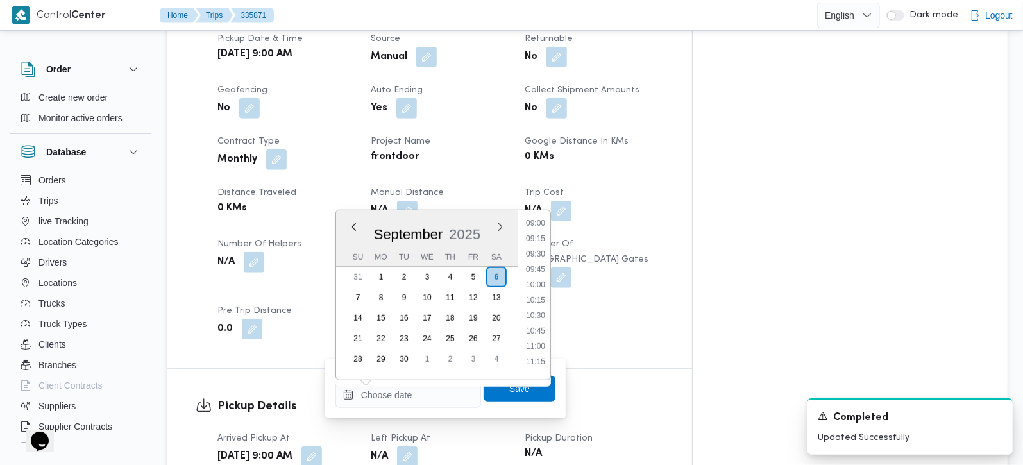
drag, startPoint x: 542, startPoint y: 285, endPoint x: 529, endPoint y: 325, distance: 42.4
click at [542, 285] on li "10:00" at bounding box center [535, 284] width 29 height 13
type input "[DATE] 10:00"
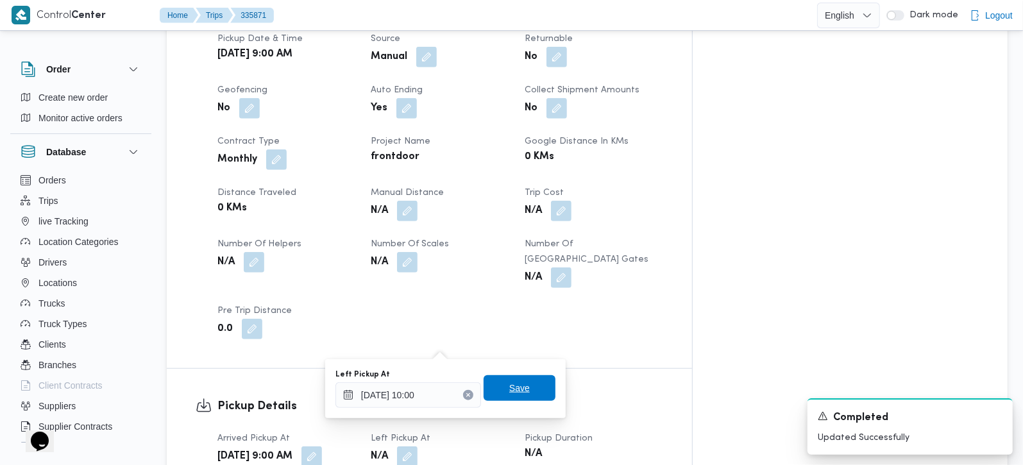
click at [511, 390] on span "Save" at bounding box center [519, 387] width 21 height 15
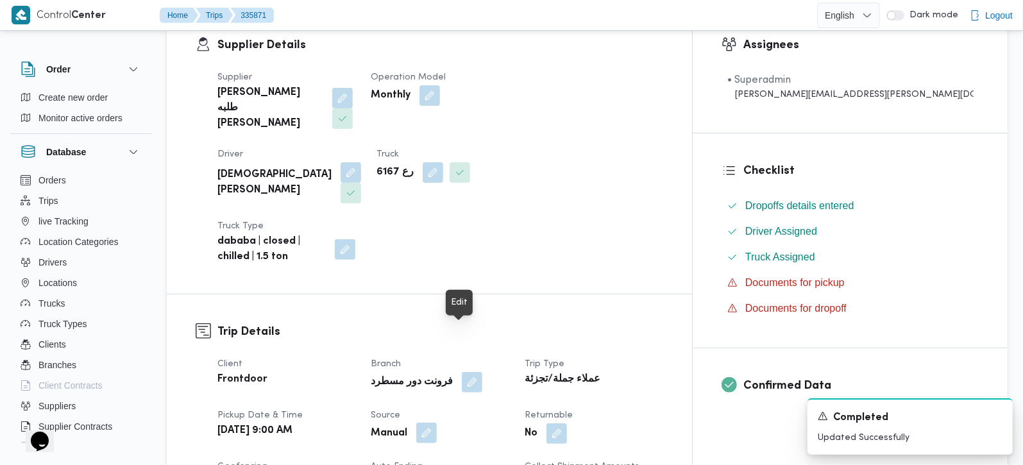
scroll to position [226, 0]
click at [446, 80] on span "Operation Model" at bounding box center [408, 78] width 75 height 8
click at [440, 97] on button "button" at bounding box center [429, 96] width 21 height 21
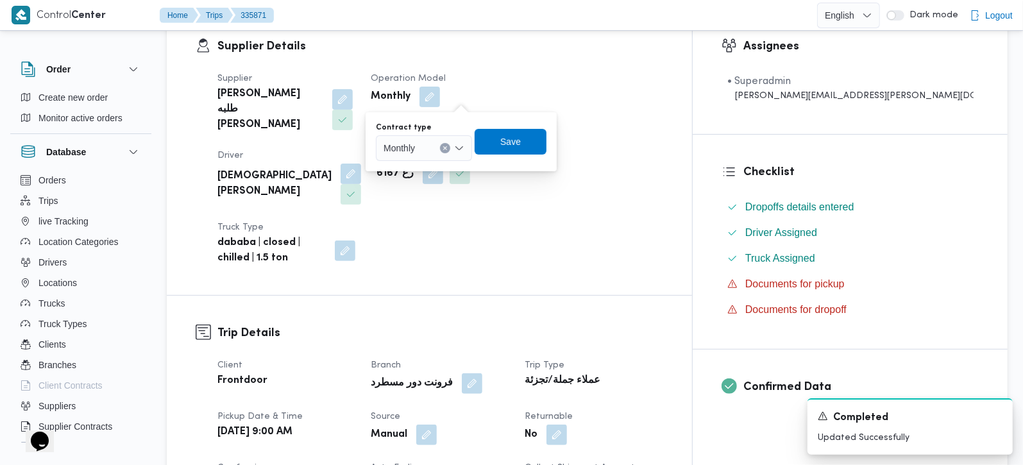
click at [466, 138] on div "Monthly" at bounding box center [424, 148] width 96 height 26
click at [435, 188] on span "On Demand" at bounding box center [431, 189] width 65 height 15
click at [497, 131] on span "Save" at bounding box center [515, 142] width 72 height 26
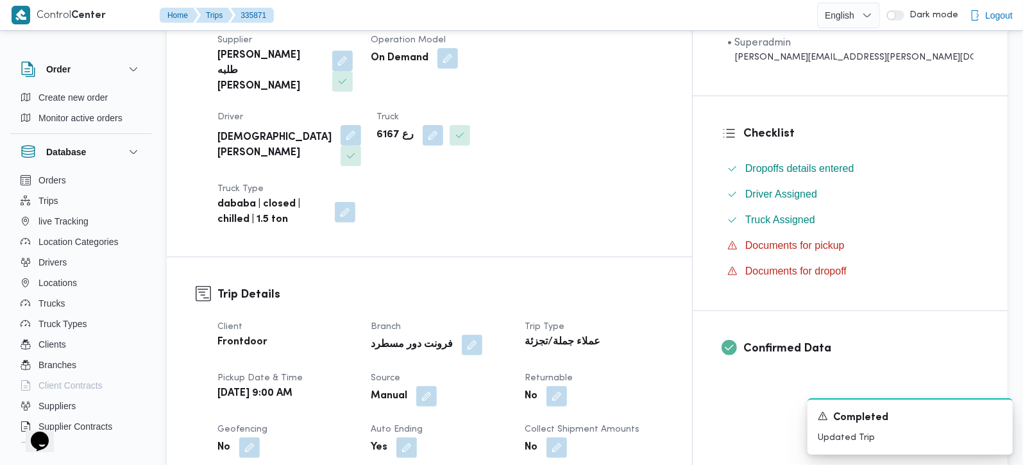
scroll to position [377, 0]
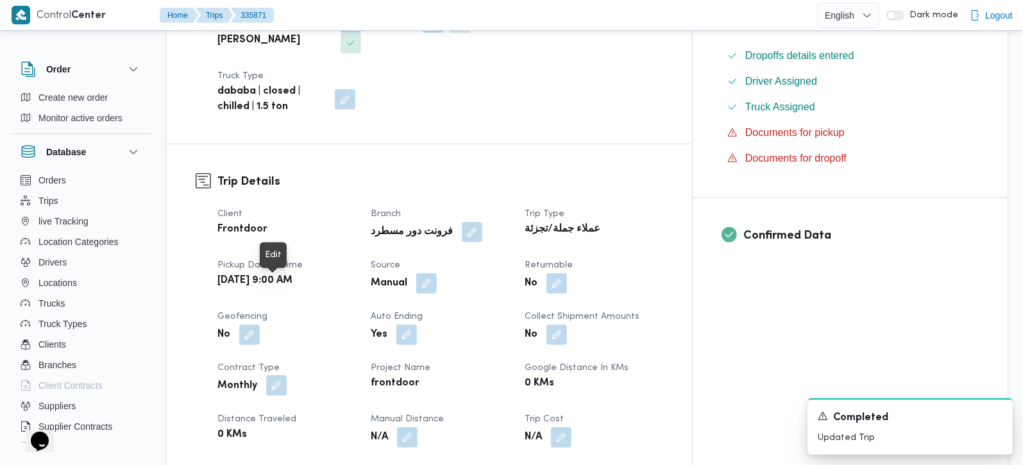
click at [280, 375] on button "button" at bounding box center [276, 385] width 21 height 21
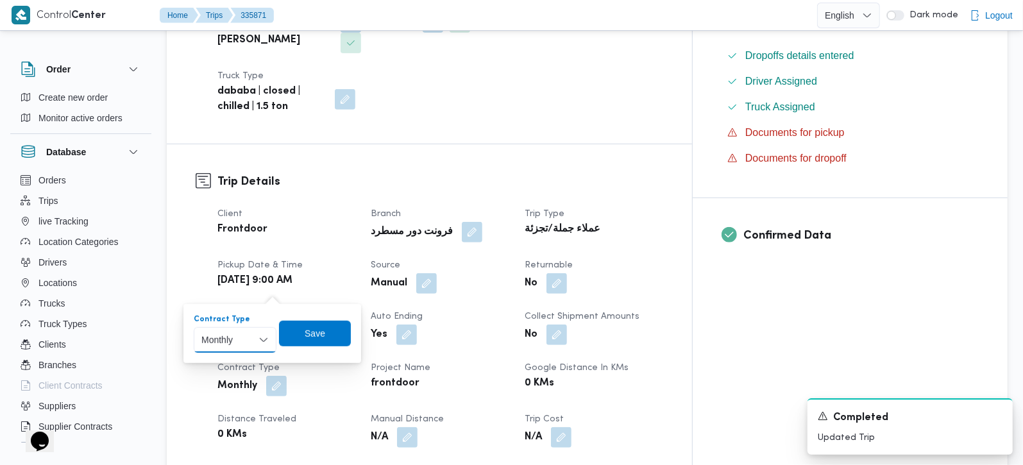
click at [267, 331] on select "Monthly On-Demand Daily Rental" at bounding box center [235, 340] width 83 height 26
select select "on_demand"
click at [194, 327] on select "Monthly On-Demand Daily Rental" at bounding box center [235, 340] width 83 height 26
click at [315, 335] on span "Save" at bounding box center [315, 332] width 21 height 15
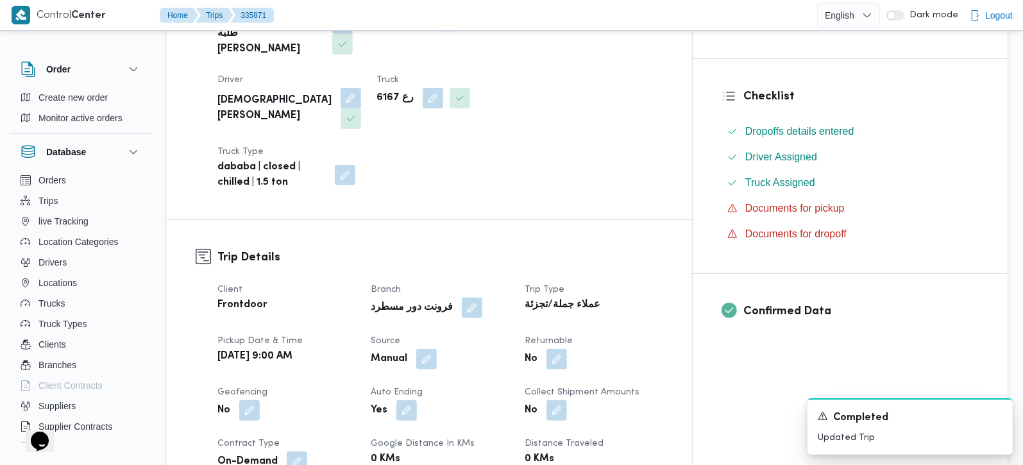
scroll to position [75, 0]
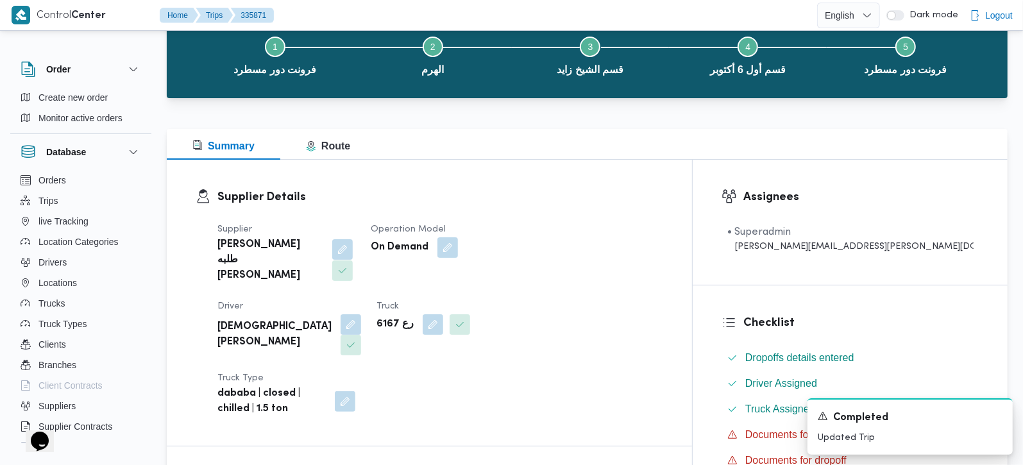
click at [332, 245] on button "button" at bounding box center [342, 249] width 21 height 21
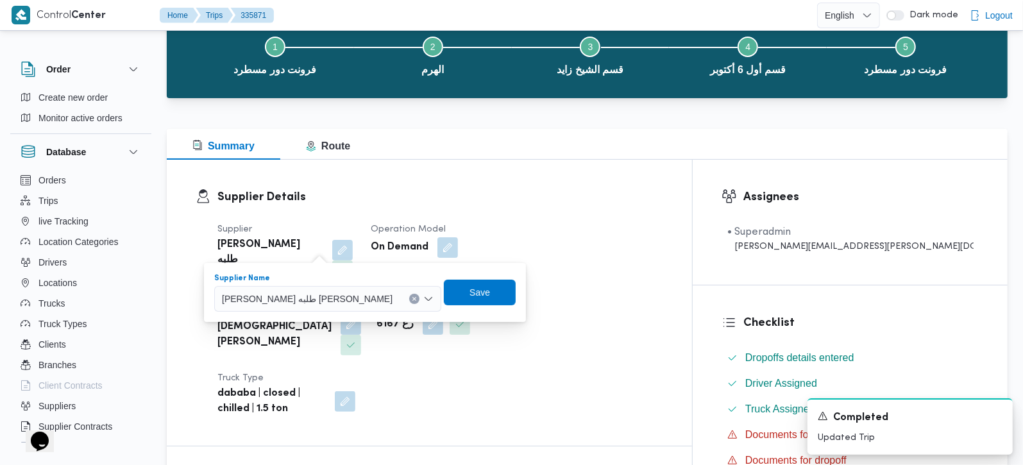
click at [409, 301] on button "Clear input" at bounding box center [414, 299] width 10 height 10
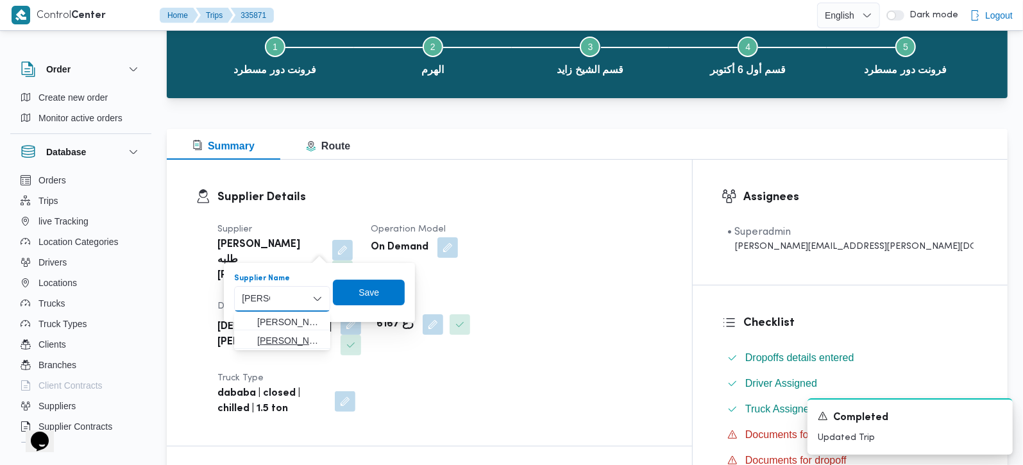
type input "[PERSON_NAME]"
click at [288, 348] on span "[PERSON_NAME]" at bounding box center [282, 340] width 86 height 21
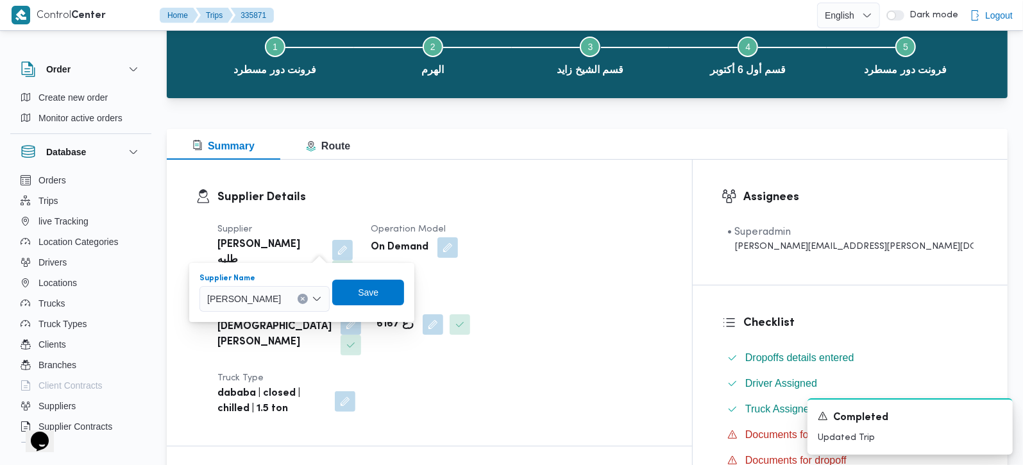
click at [330, 299] on div "[PERSON_NAME] Combo box. Selected. [PERSON_NAME]. Press Backspace to delete [PE…" at bounding box center [264, 299] width 130 height 26
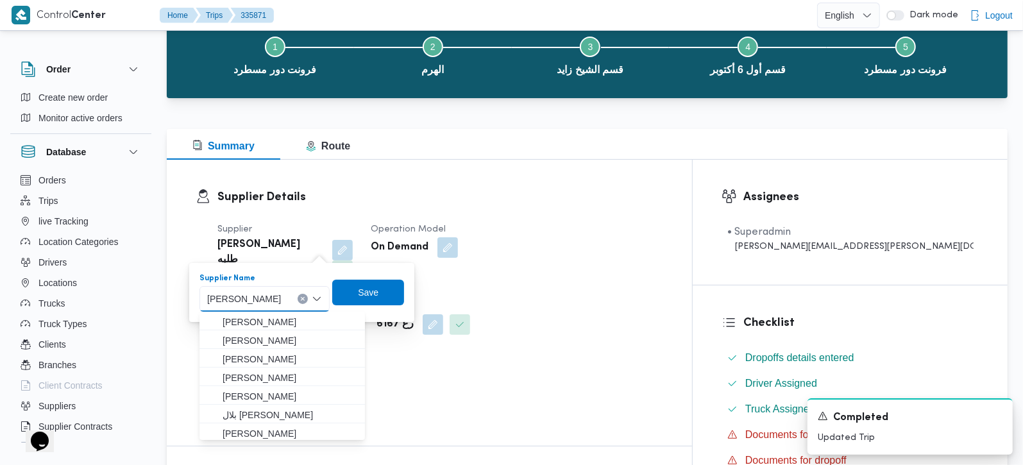
click at [305, 297] on icon "Clear input" at bounding box center [302, 298] width 5 height 5
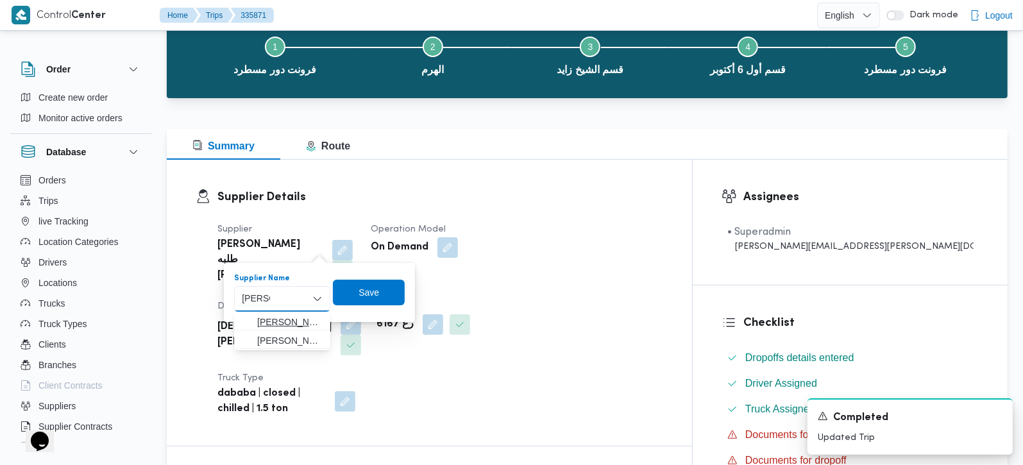
type input "[PERSON_NAME]"
click at [331, 321] on mark "[PERSON_NAME]" at bounding box center [368, 322] width 75 height 10
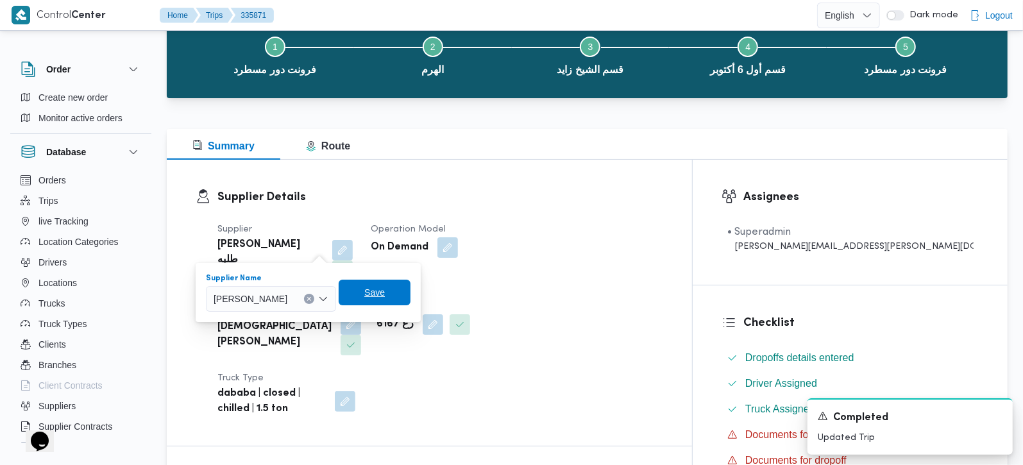
click at [378, 298] on span "Save" at bounding box center [375, 293] width 72 height 26
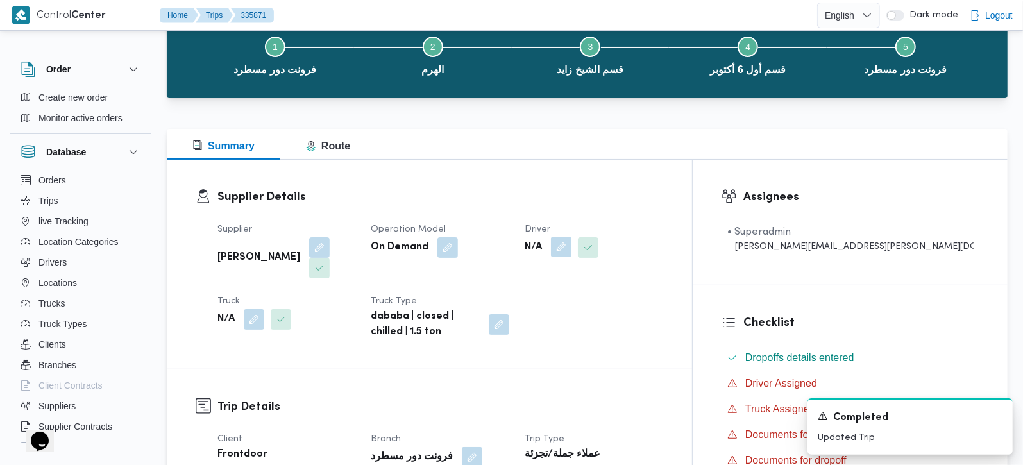
click at [571, 249] on button "button" at bounding box center [561, 247] width 21 height 21
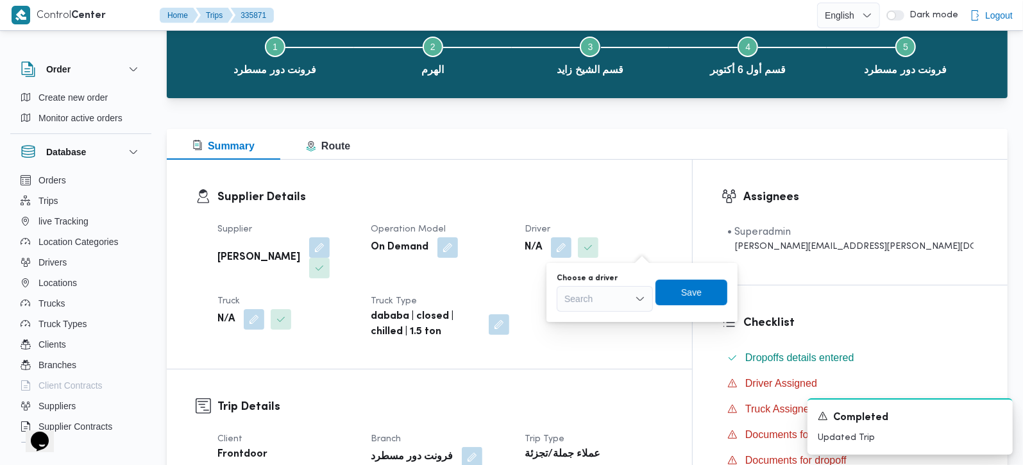
click at [608, 296] on div "Search" at bounding box center [605, 299] width 96 height 26
type input "خليف"
click at [606, 339] on span "خليف ه [PERSON_NAME]" at bounding box center [612, 340] width 65 height 15
click at [710, 298] on span "Save" at bounding box center [711, 291] width 21 height 15
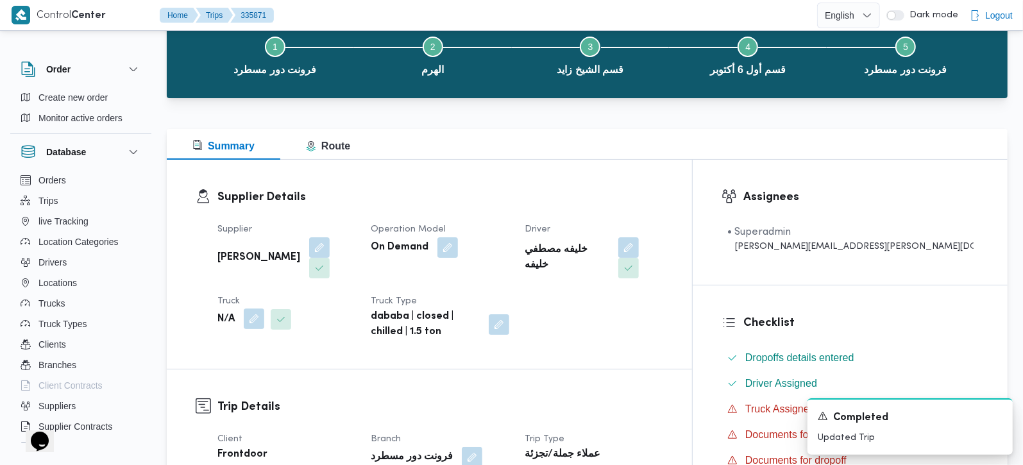
click at [257, 308] on button "button" at bounding box center [254, 318] width 21 height 21
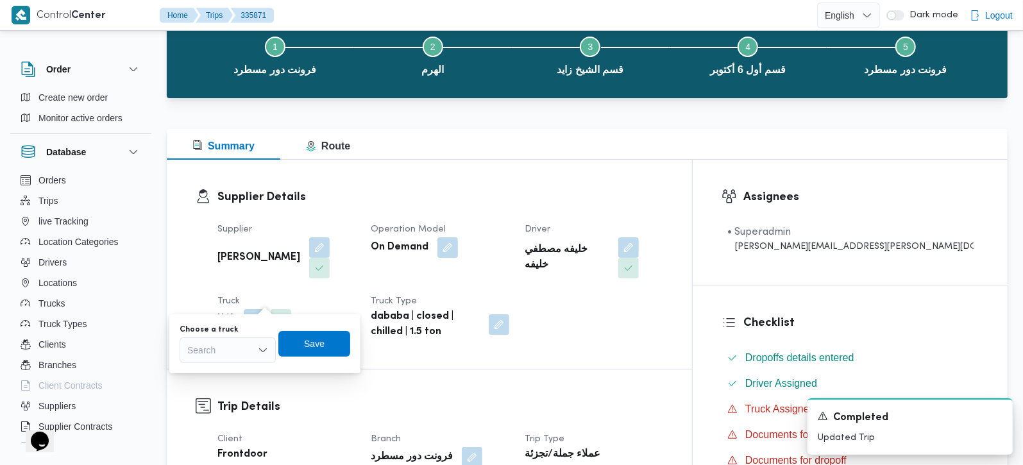
click at [228, 360] on div "Search" at bounding box center [228, 350] width 96 height 26
type input "216"
click at [225, 374] on span "قسه 216 9 | null" at bounding box center [235, 372] width 65 height 15
click at [332, 351] on span "Save" at bounding box center [325, 343] width 72 height 26
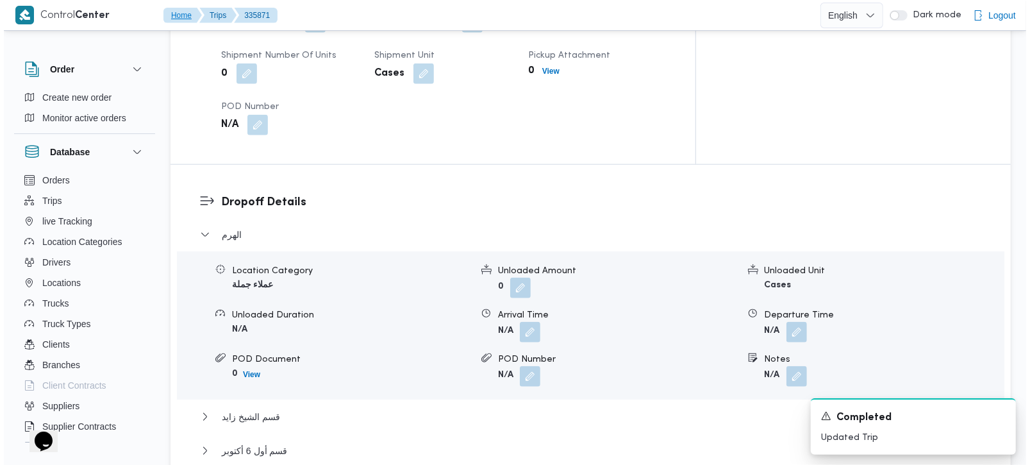
scroll to position [1056, 0]
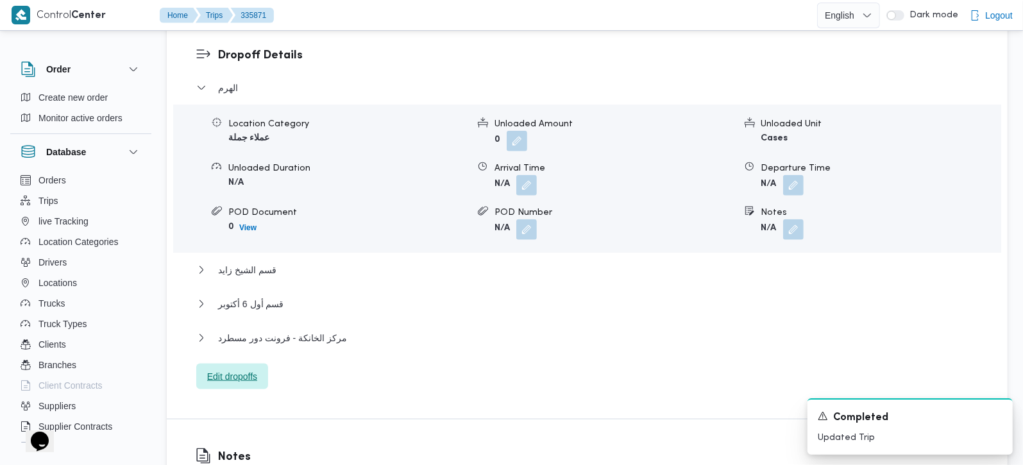
click at [251, 369] on span "Edit dropoffs" at bounding box center [232, 376] width 50 height 15
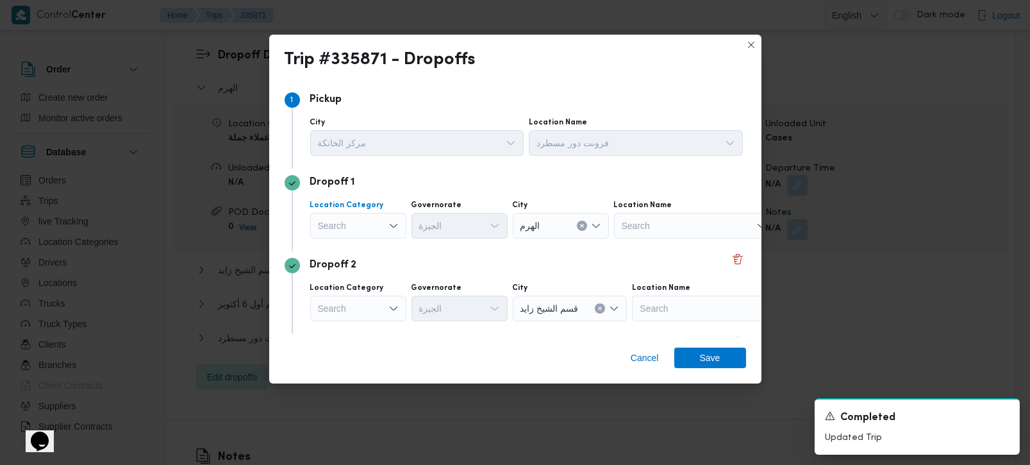
click at [380, 223] on div "Search" at bounding box center [358, 226] width 96 height 26
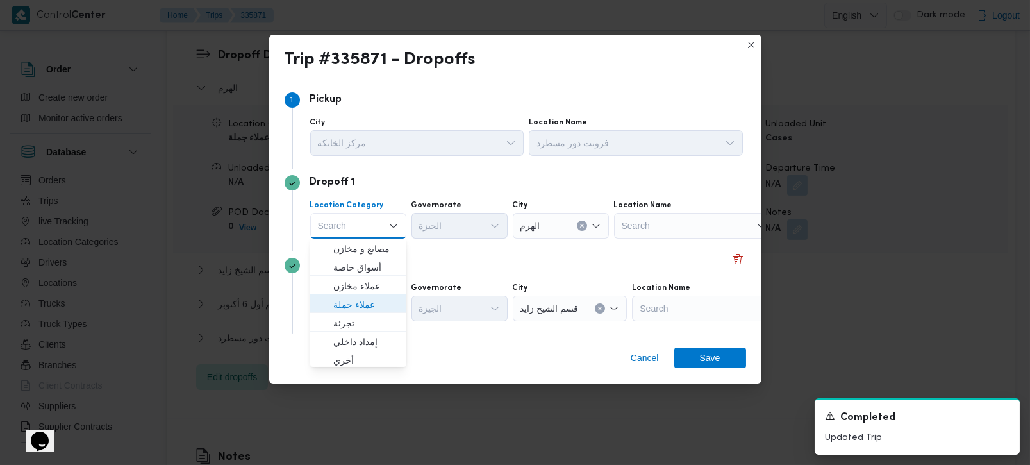
click at [354, 303] on span "عملاء جملة" at bounding box center [365, 304] width 65 height 15
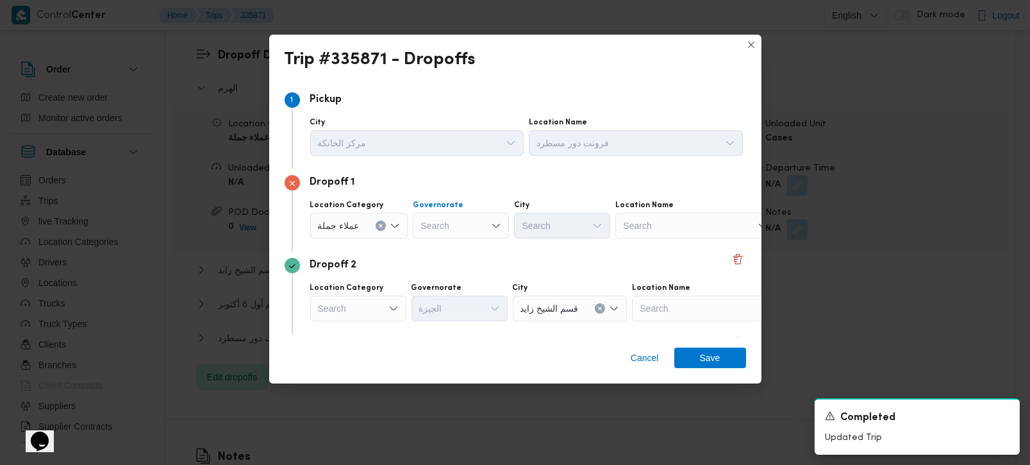
click at [446, 227] on div "Search" at bounding box center [461, 226] width 96 height 26
type input "رة"
click at [451, 266] on span "[GEOGRAPHIC_DATA]" at bounding box center [467, 267] width 65 height 15
click at [568, 228] on div "Search" at bounding box center [616, 226] width 96 height 26
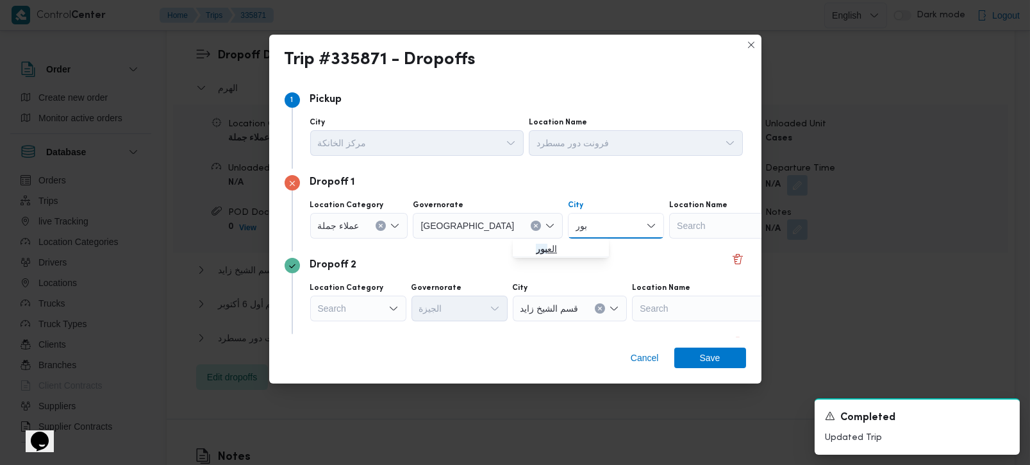
type input "بور"
click at [551, 245] on span "الع بور" at bounding box center [568, 248] width 65 height 15
click at [482, 274] on div "Dropoff 2 Location Category Search Governorate [GEOGRAPHIC_DATA] قسم الشيخ زايد…" at bounding box center [516, 292] width 462 height 83
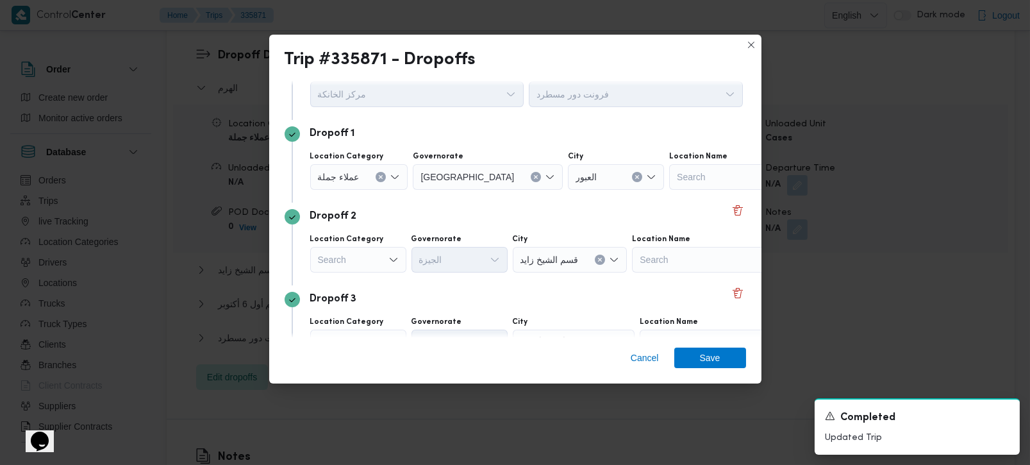
scroll to position [75, 0]
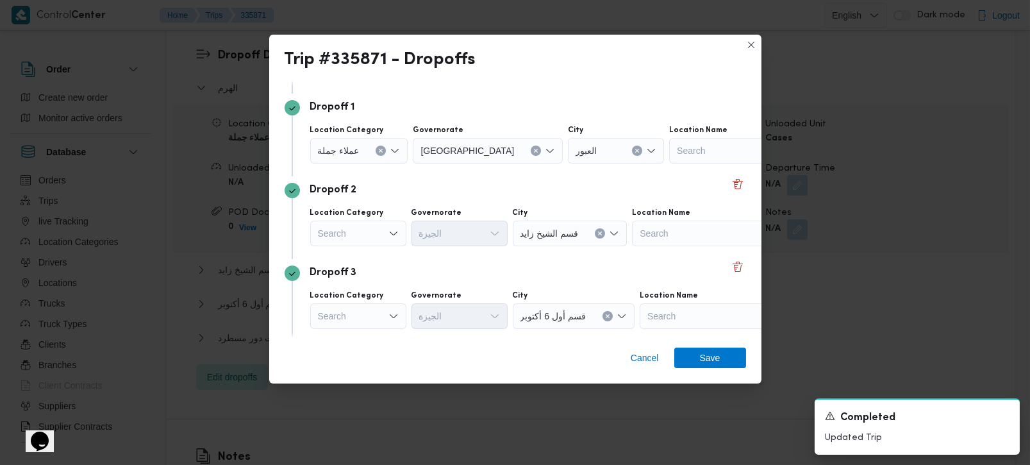
click at [366, 236] on div "Search" at bounding box center [358, 234] width 96 height 26
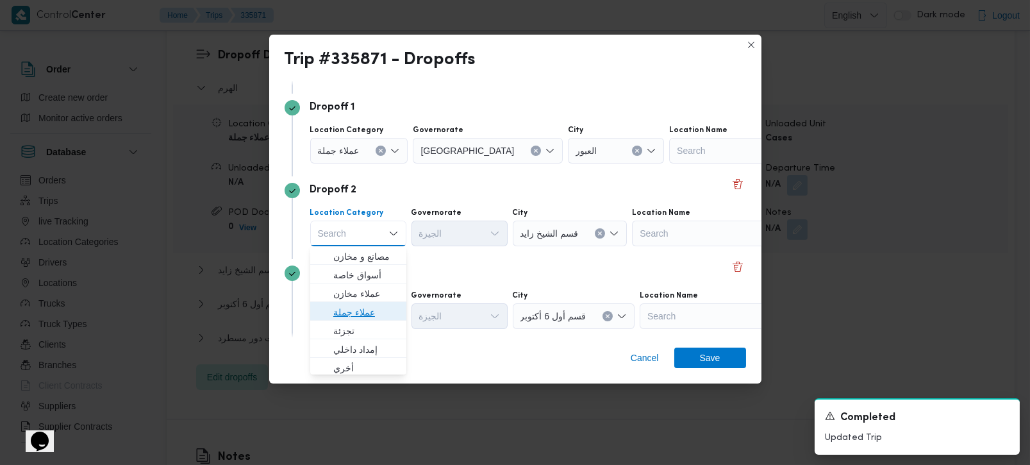
click at [353, 315] on span "عملاء جملة" at bounding box center [365, 312] width 65 height 15
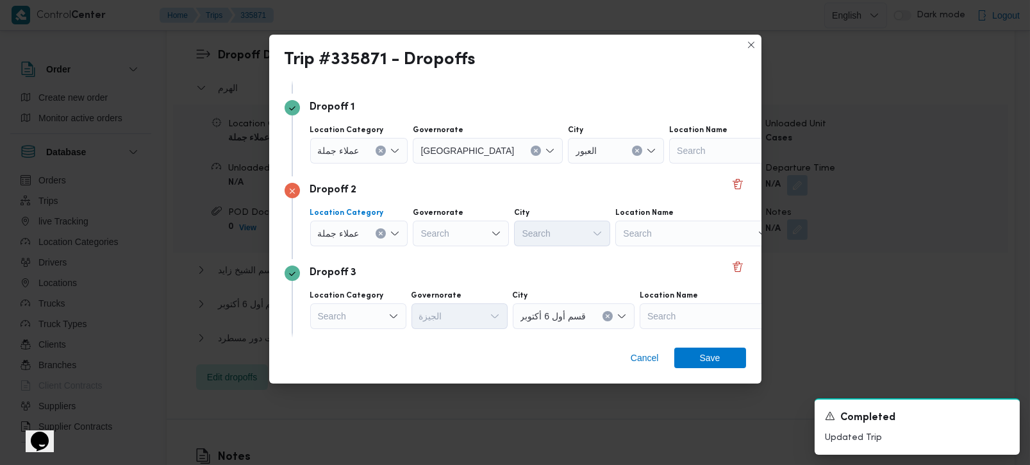
click at [464, 229] on div "Search" at bounding box center [461, 234] width 96 height 26
type input "رة"
click at [464, 272] on span "القاه رة" at bounding box center [467, 274] width 65 height 15
click at [540, 248] on div "Location Category عملاء [GEOGRAPHIC_DATA] [GEOGRAPHIC_DATA] City Search Locatio…" at bounding box center [527, 227] width 438 height 44
click at [568, 241] on div "Search" at bounding box center [616, 234] width 96 height 26
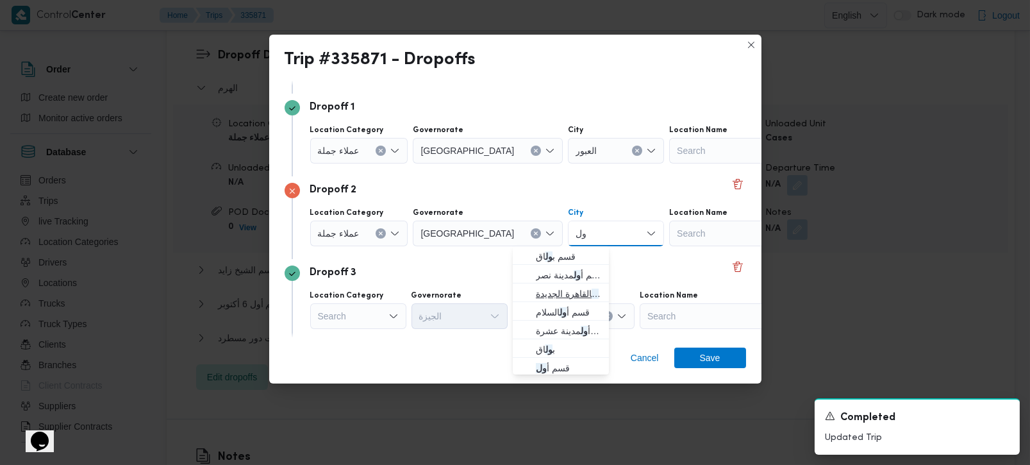
type input "ول"
click at [567, 294] on span "قسم أ ول القاهرة الجديدة" at bounding box center [568, 293] width 65 height 15
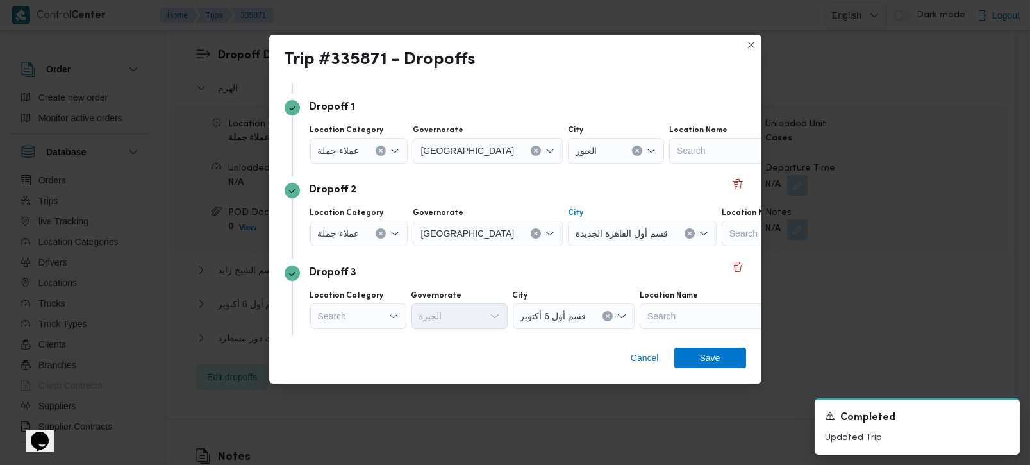
click at [494, 271] on div "Dropoff 3" at bounding box center [516, 272] width 462 height 15
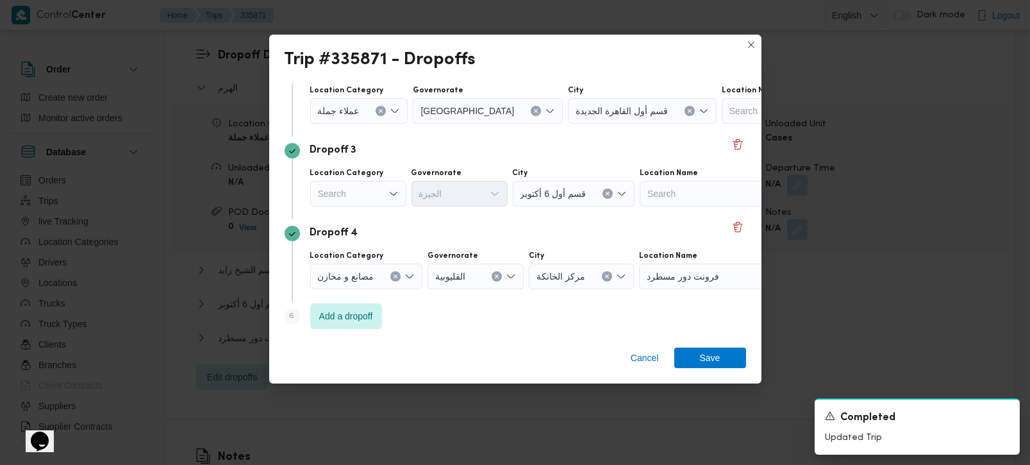
scroll to position [199, 0]
click at [356, 197] on div "Search" at bounding box center [358, 192] width 96 height 26
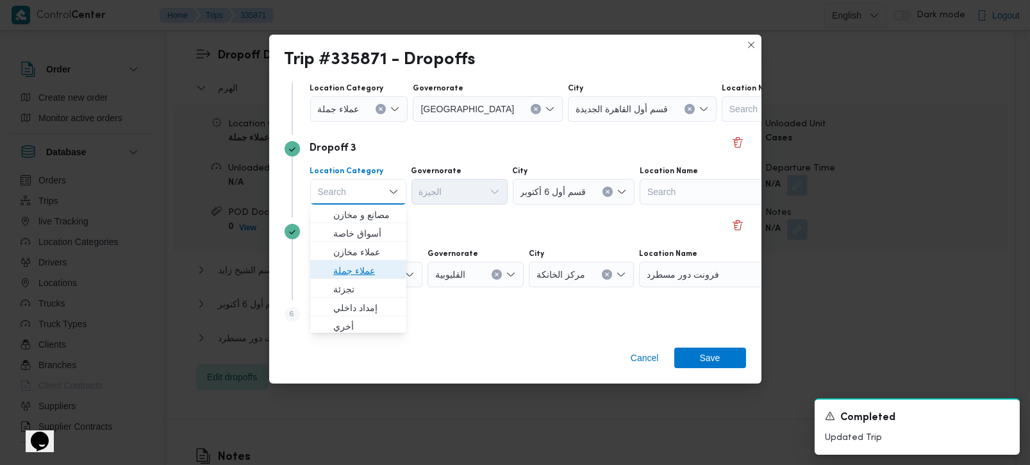
click at [356, 268] on span "عملاء جملة" at bounding box center [365, 270] width 65 height 15
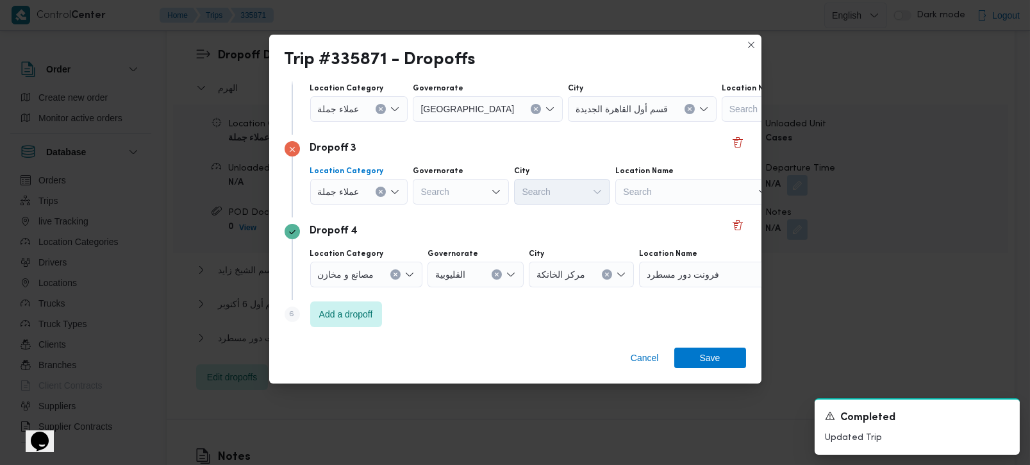
click at [440, 199] on div "Search" at bounding box center [461, 192] width 96 height 26
type input "رة"
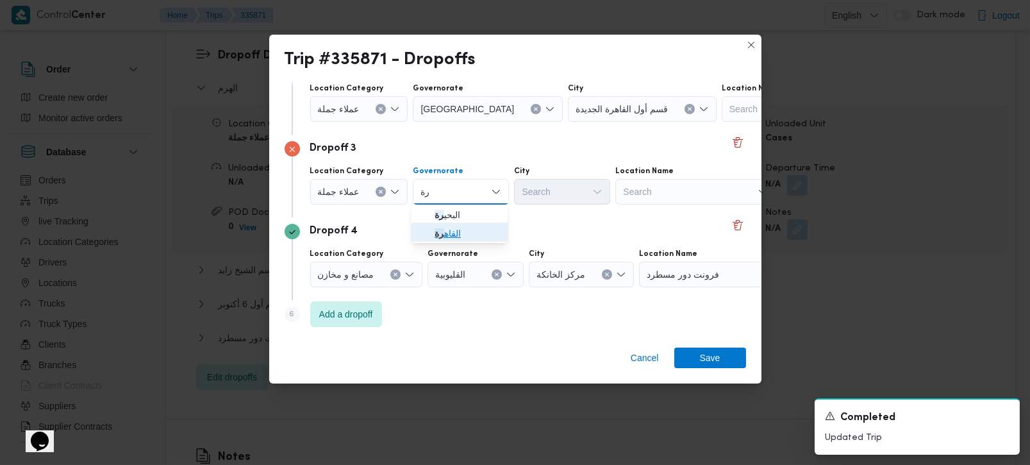
click at [458, 232] on span "القاه رة" at bounding box center [467, 233] width 65 height 15
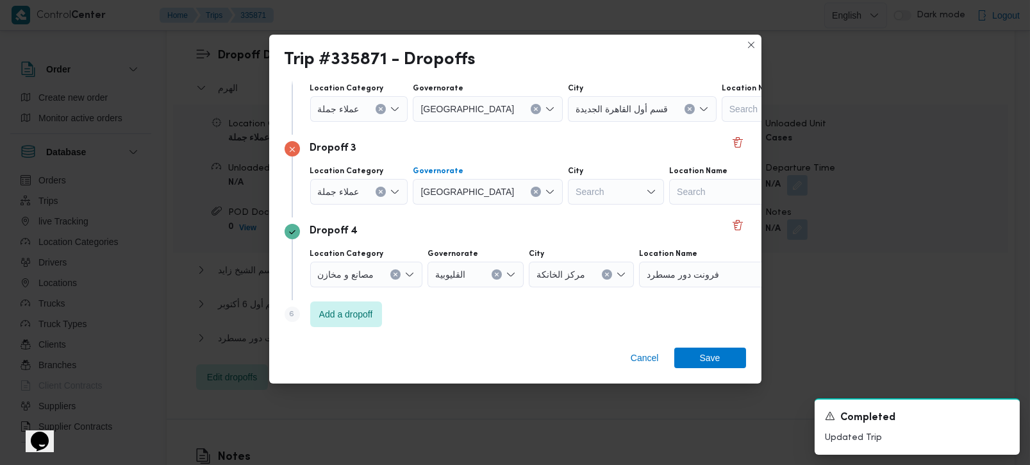
click at [568, 202] on div "Search" at bounding box center [616, 192] width 96 height 26
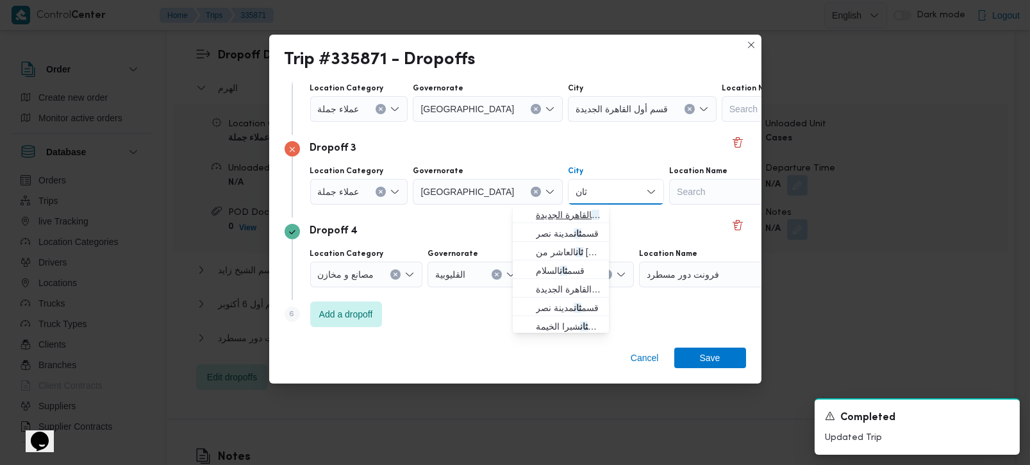
type input "ثان"
click at [559, 210] on span "قسم ثان القاهرة الجديدة" at bounding box center [568, 214] width 65 height 15
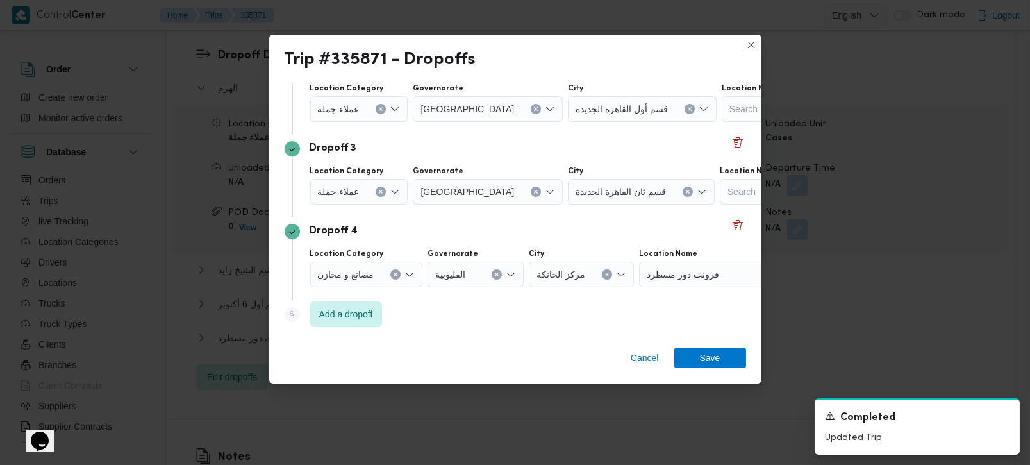
click at [483, 240] on div "Dropoff 4 Location Category مصانع و [GEOGRAPHIC_DATA] القليوبية City مركز الخان…" at bounding box center [516, 258] width 462 height 83
click at [398, 274] on icon "Clear input" at bounding box center [395, 274] width 5 height 5
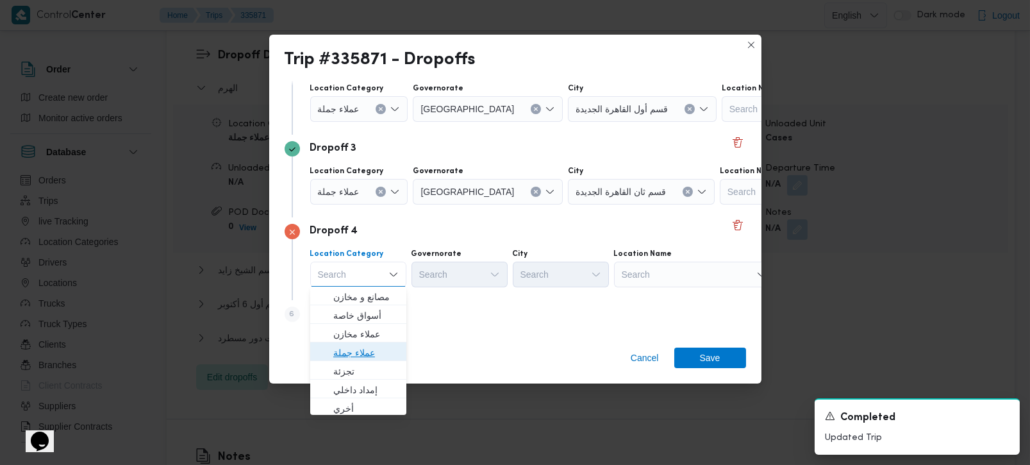
click at [360, 349] on span "عملاء جملة" at bounding box center [365, 352] width 65 height 15
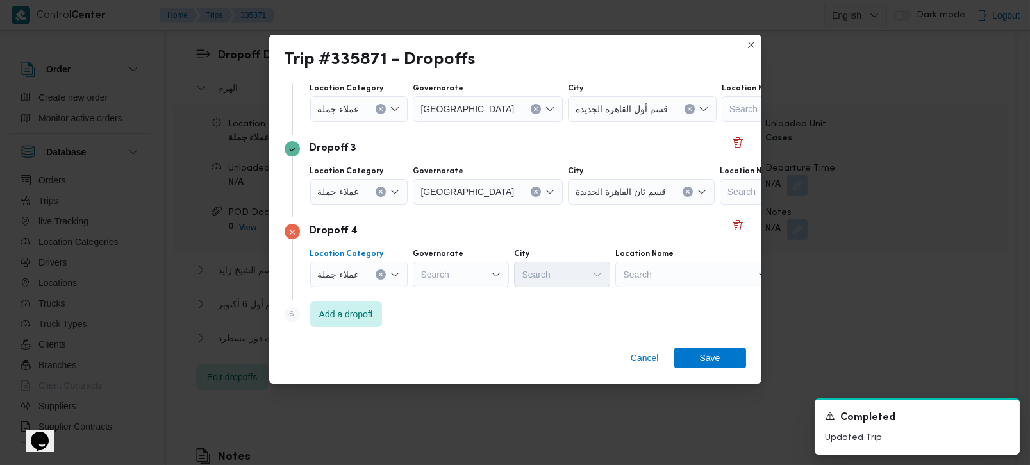
click at [464, 262] on div "Search" at bounding box center [461, 275] width 96 height 26
click at [455, 326] on div "Step 6 is disabled 6 Add a dropoff" at bounding box center [516, 316] width 462 height 33
click at [463, 280] on div "رة رة" at bounding box center [461, 275] width 96 height 26
type input "رة"
click at [453, 317] on span "[GEOGRAPHIC_DATA]" at bounding box center [467, 315] width 65 height 15
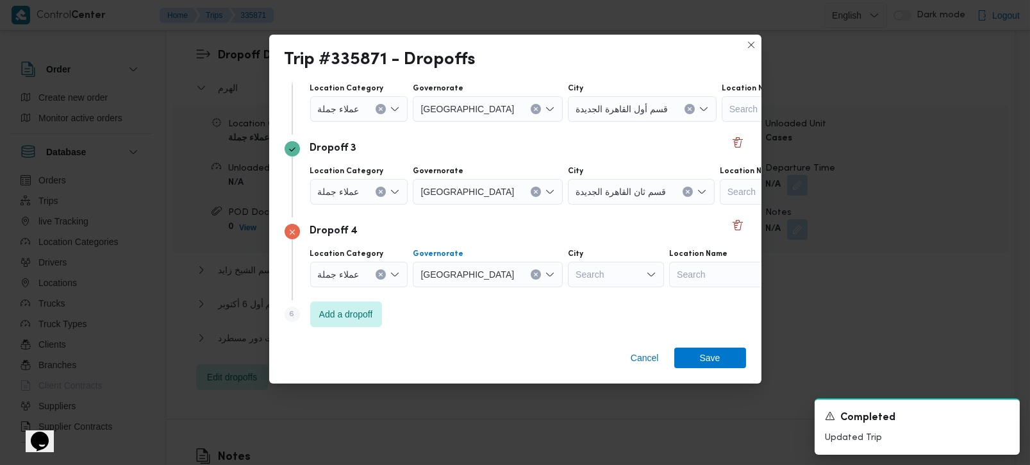
click at [568, 264] on div "Search" at bounding box center [616, 275] width 96 height 26
type input "روق"
click at [553, 288] on span "قسم الش روق" at bounding box center [561, 297] width 86 height 21
click at [521, 320] on div "Step 6 is disabled 6 Add a dropoff" at bounding box center [516, 316] width 462 height 33
click at [352, 319] on span "Add a dropoff" at bounding box center [346, 313] width 54 height 15
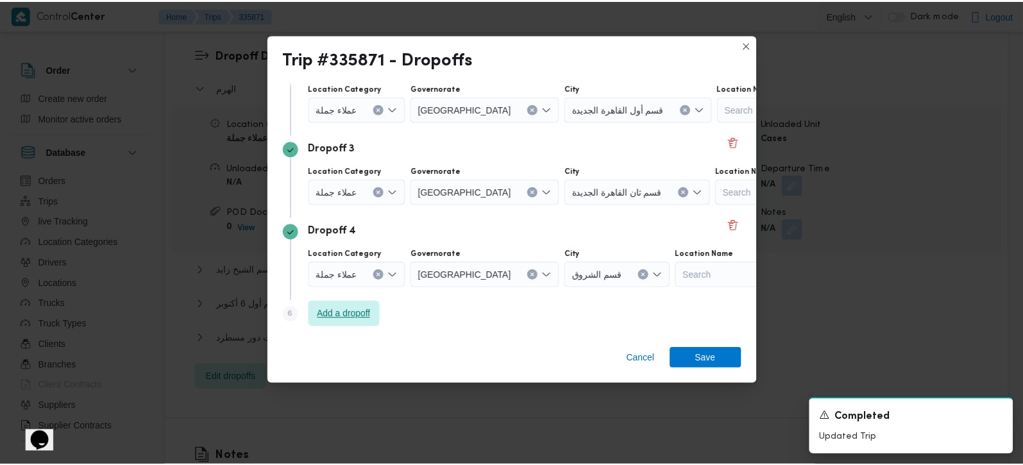
scroll to position [283, 0]
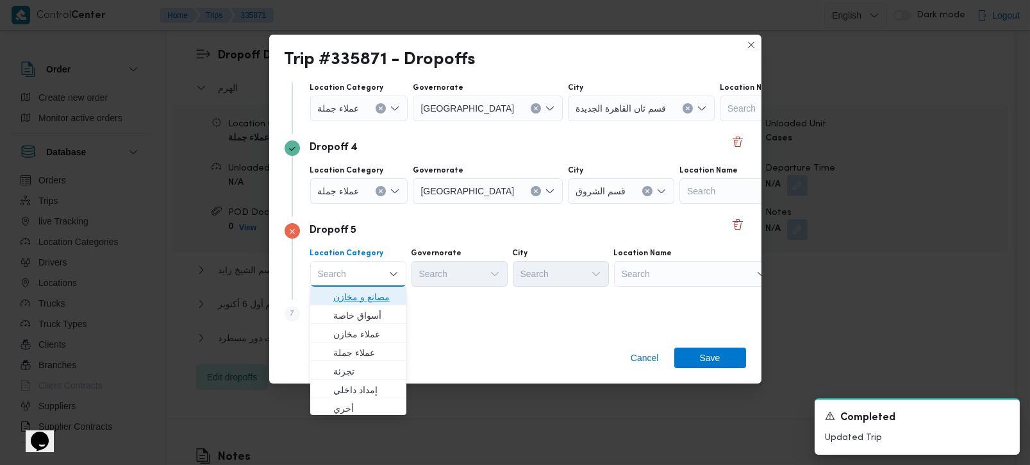
drag, startPoint x: 373, startPoint y: 296, endPoint x: 446, endPoint y: 287, distance: 73.0
click at [373, 296] on span "مصانع و مخازن" at bounding box center [365, 296] width 65 height 15
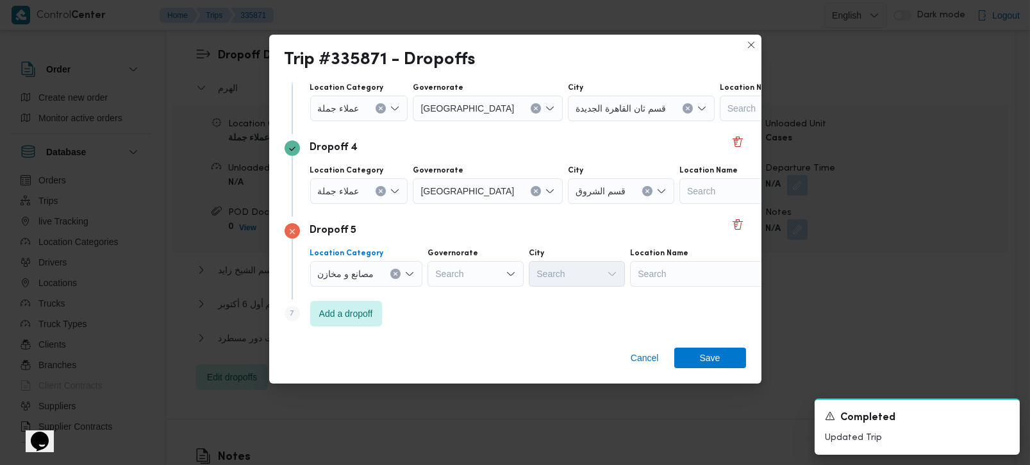
click at [696, 267] on div "Search" at bounding box center [710, 274] width 160 height 26
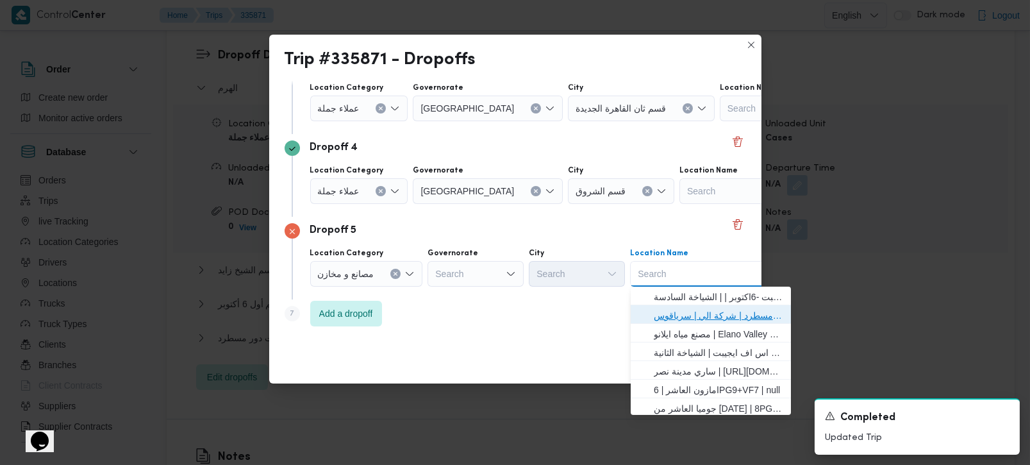
click at [678, 311] on span "فرونت دور مسطرد | شركة الي | سرياقوس" at bounding box center [719, 315] width 130 height 15
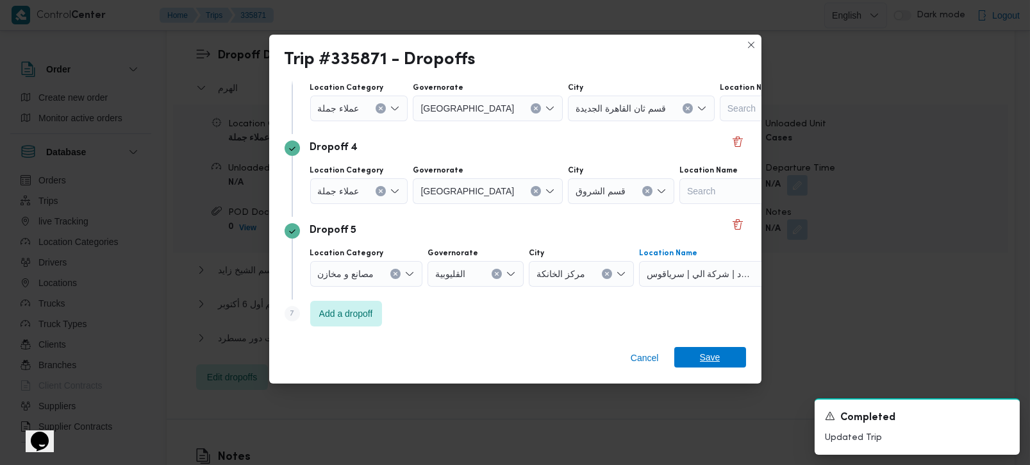
click at [694, 356] on span "Save" at bounding box center [710, 357] width 72 height 21
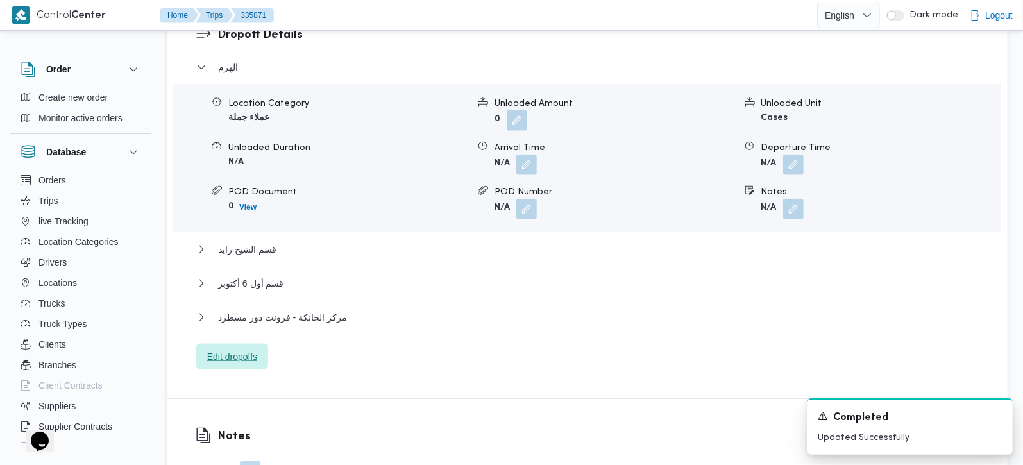
scroll to position [980, 0]
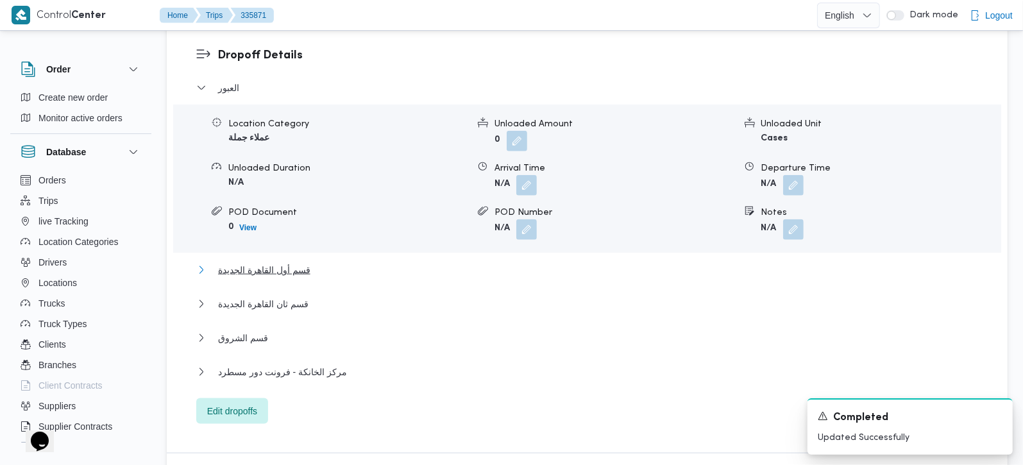
click at [267, 262] on span "قسم أول القاهرة الجديدة" at bounding box center [264, 269] width 92 height 15
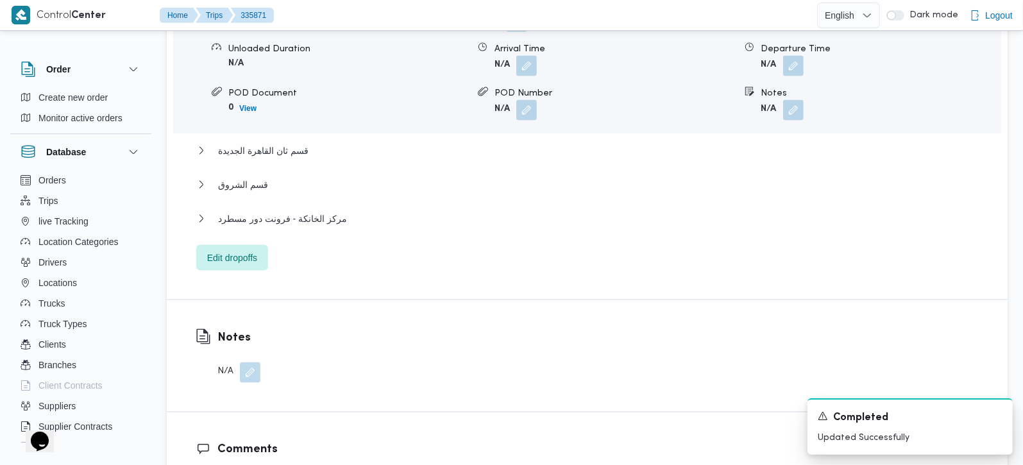
scroll to position [1207, 0]
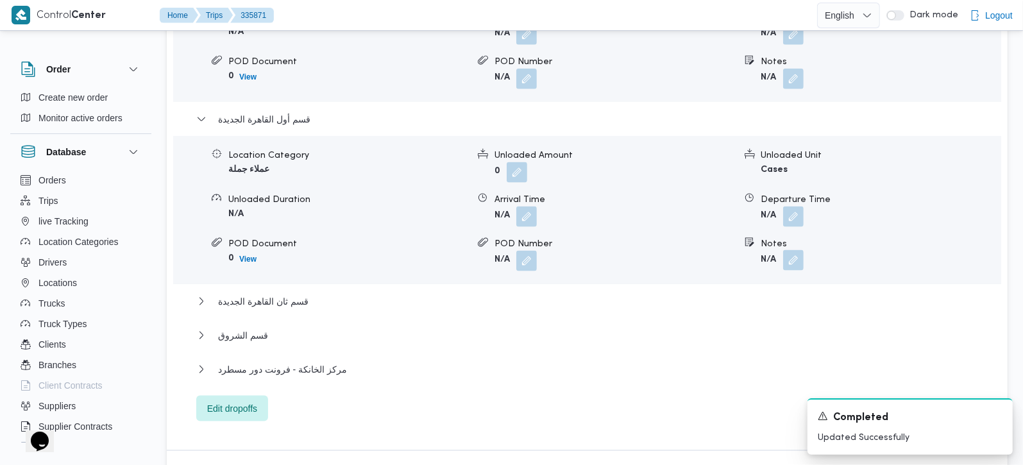
click at [787, 250] on button "button" at bounding box center [793, 260] width 21 height 21
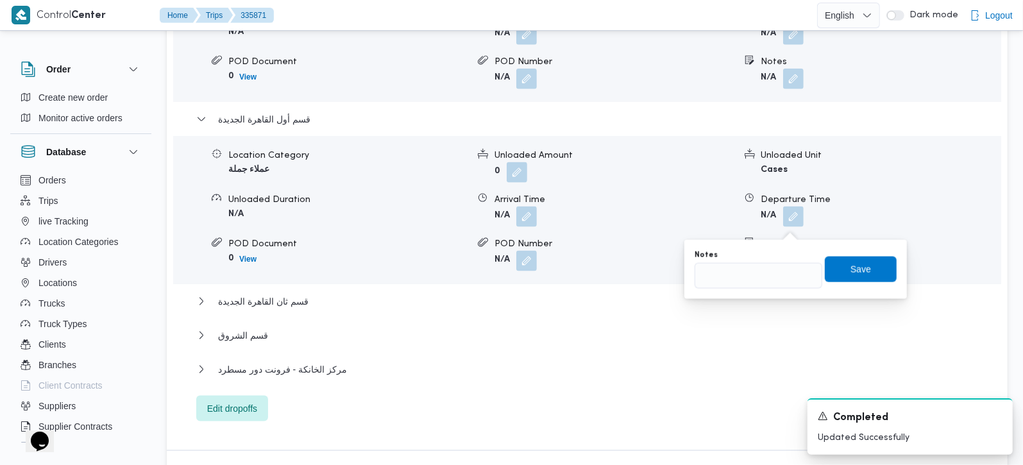
click at [771, 262] on div "Notes" at bounding box center [758, 269] width 128 height 38
click at [767, 271] on input "Notes" at bounding box center [758, 276] width 128 height 26
paste input "التجمع الاول و الخامس"
type input "التجمع الاول و الخامس"
click at [836, 272] on span "Save" at bounding box center [861, 269] width 72 height 26
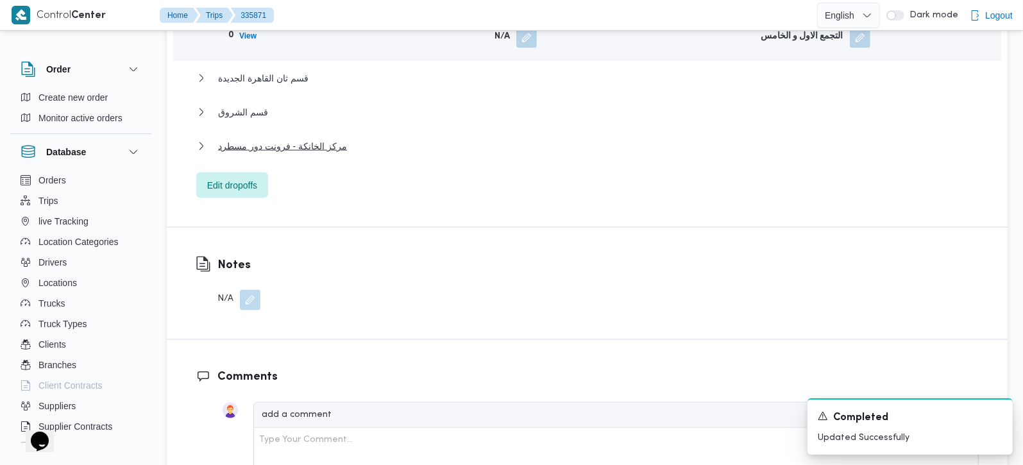
scroll to position [1433, 0]
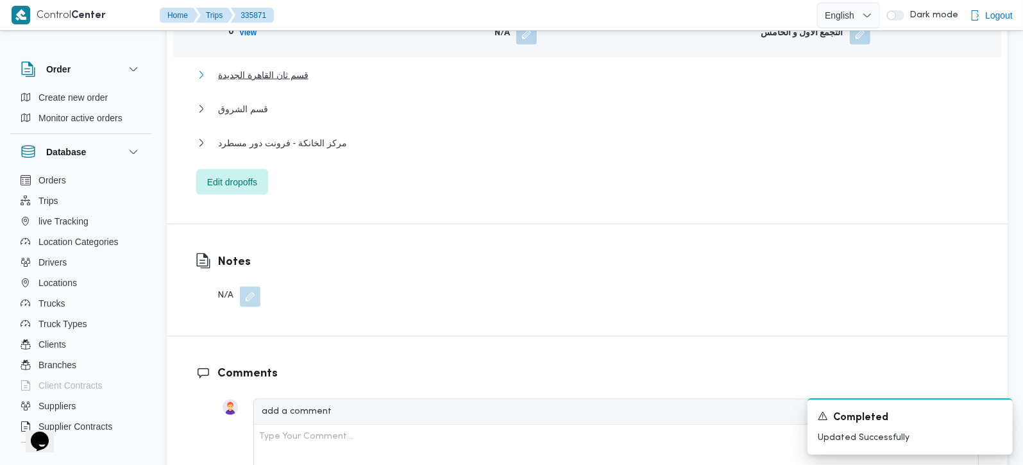
click at [253, 67] on span "قسم ثان القاهرة الجديدة" at bounding box center [263, 74] width 90 height 15
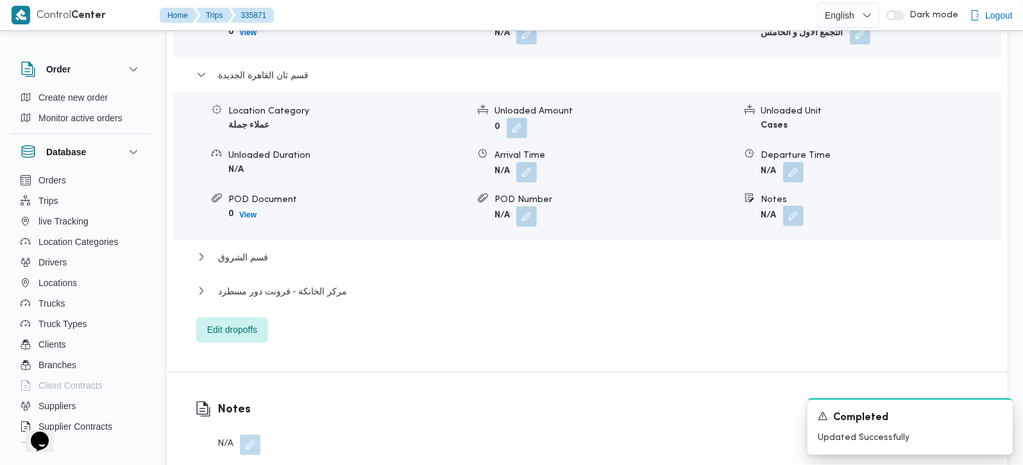
click at [792, 206] on button "button" at bounding box center [793, 216] width 21 height 21
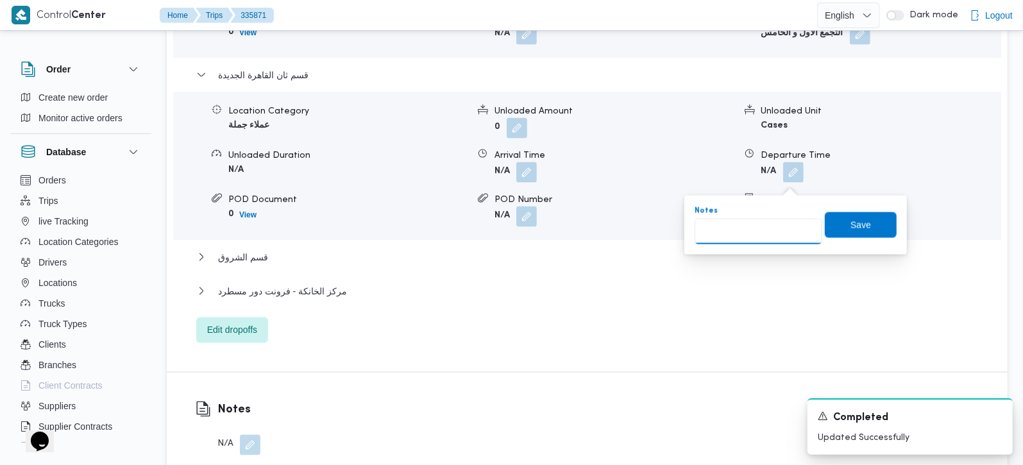
click at [767, 225] on input "Notes" at bounding box center [758, 232] width 128 height 26
paste input "لرحاب و مدينتي"
type input "الرحاب و مدينتي"
click at [850, 221] on span "Save" at bounding box center [860, 224] width 21 height 15
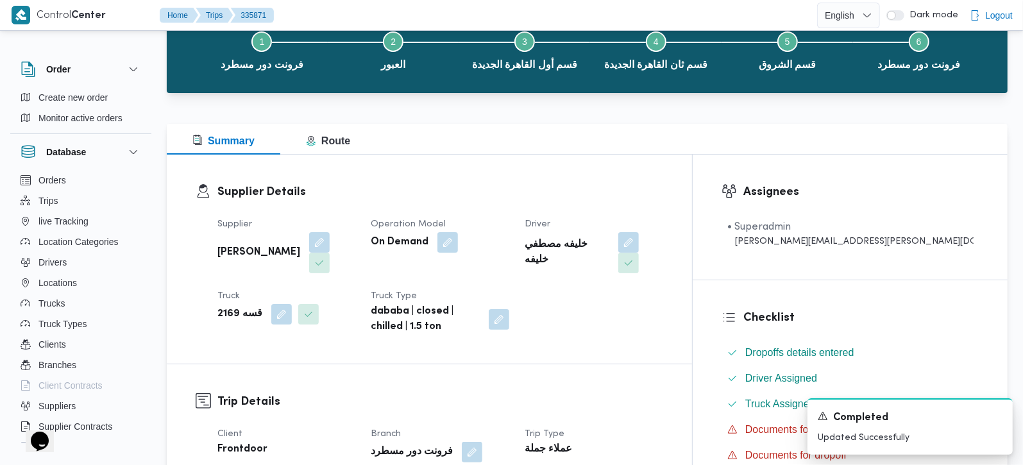
scroll to position [0, 0]
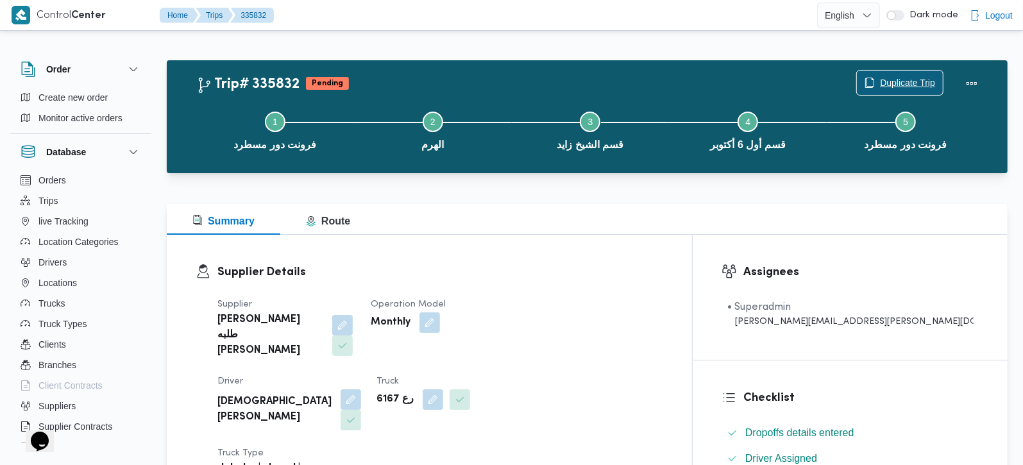
click at [899, 83] on span "Duplicate Trip" at bounding box center [907, 82] width 55 height 15
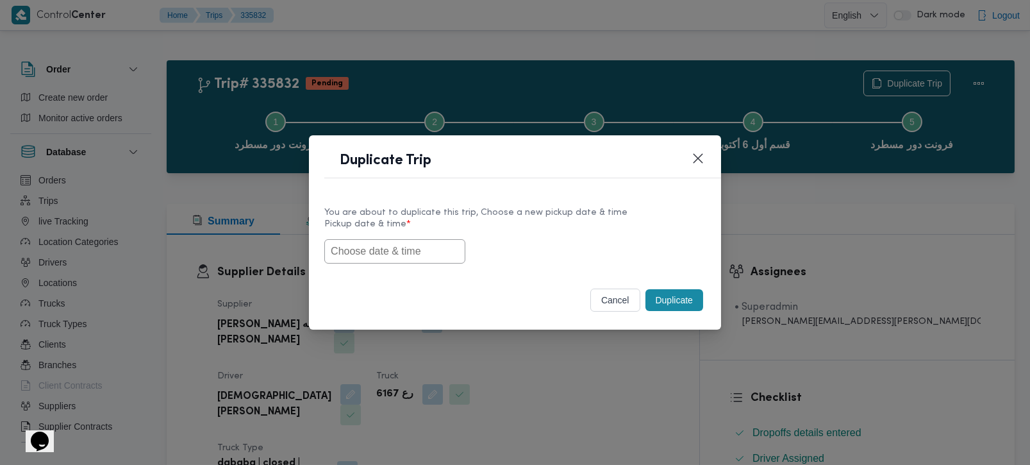
click at [361, 253] on input "text" at bounding box center [394, 251] width 141 height 24
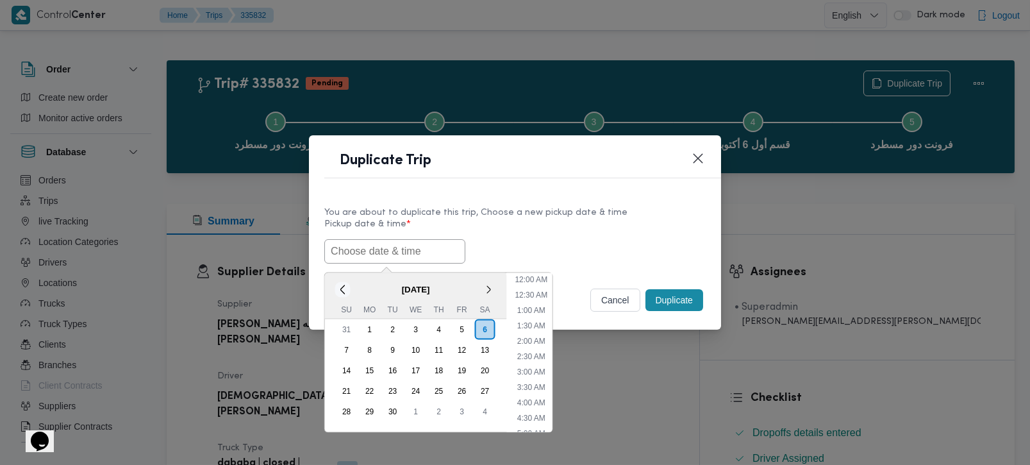
scroll to position [360, 0]
click at [344, 285] on button "<" at bounding box center [343, 289] width 12 height 12
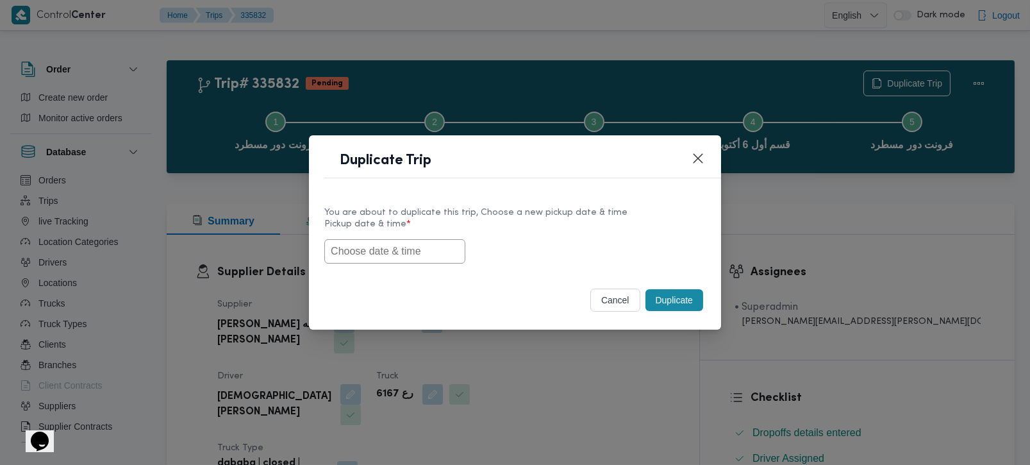
click at [532, 202] on div "You are about to duplicate this trip, Choose a new pickup date & time Pickup da…" at bounding box center [515, 235] width 412 height 82
click at [392, 251] on input "text" at bounding box center [394, 251] width 141 height 24
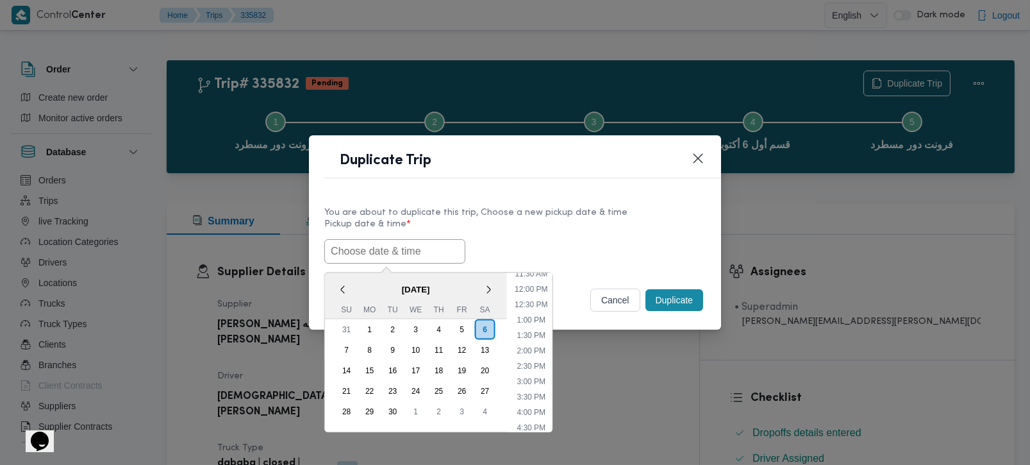
click at [369, 278] on span "[DATE]" at bounding box center [416, 289] width 182 height 22
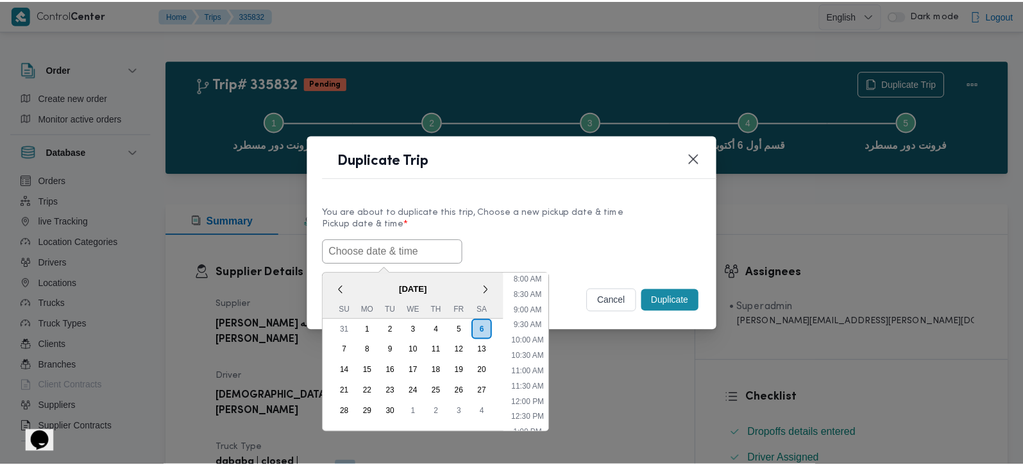
scroll to position [208, 0]
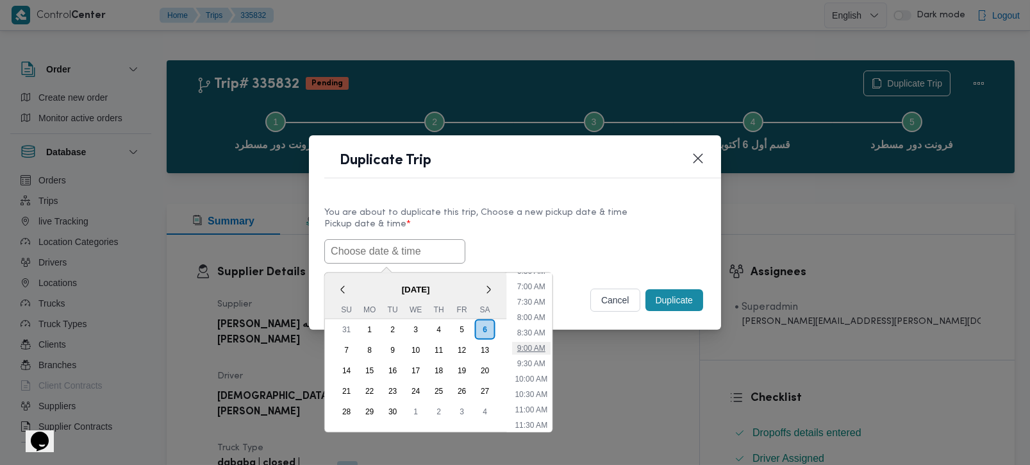
click at [538, 341] on li "9:00 AM" at bounding box center [531, 347] width 38 height 13
type input "[DATE] 9:00AM"
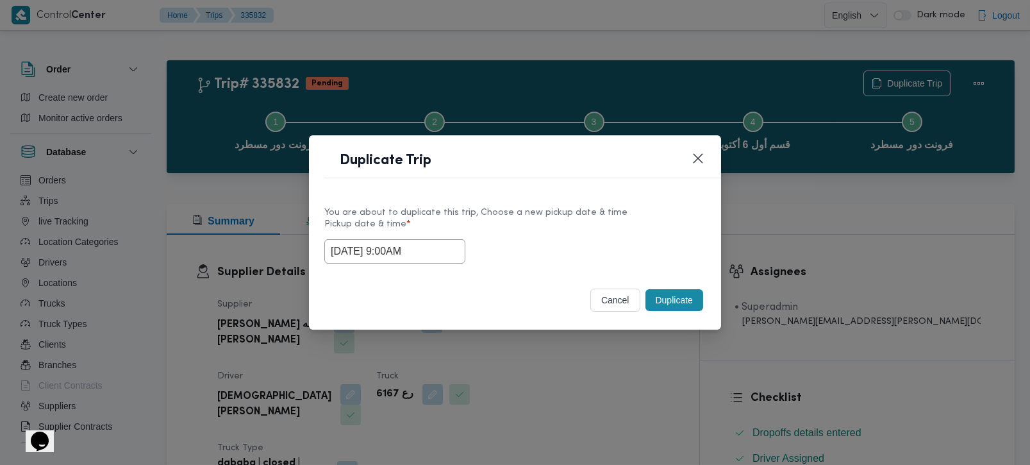
click at [543, 259] on div "Selected date: [DATE] 9:00 AM [DATE] 9:00AM" at bounding box center [514, 251] width 381 height 24
click at [669, 299] on button "Duplicate" at bounding box center [675, 300] width 58 height 22
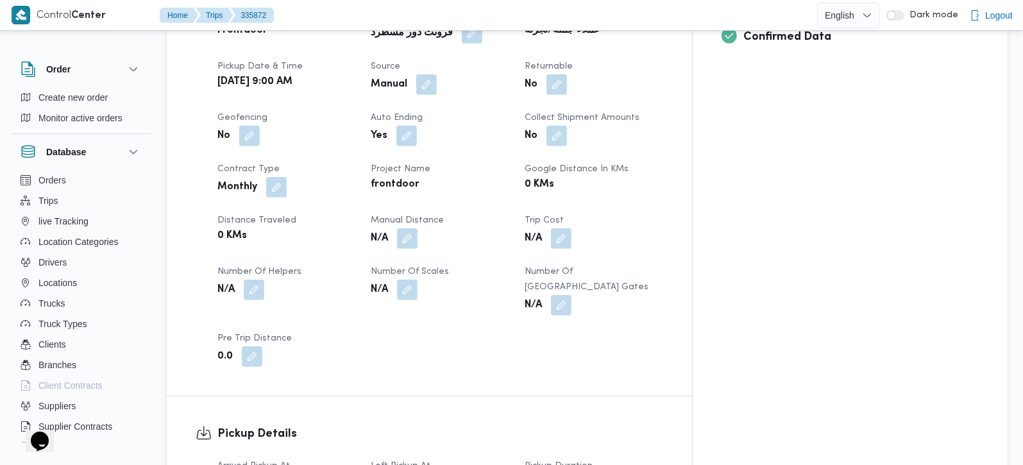
scroll to position [603, 0]
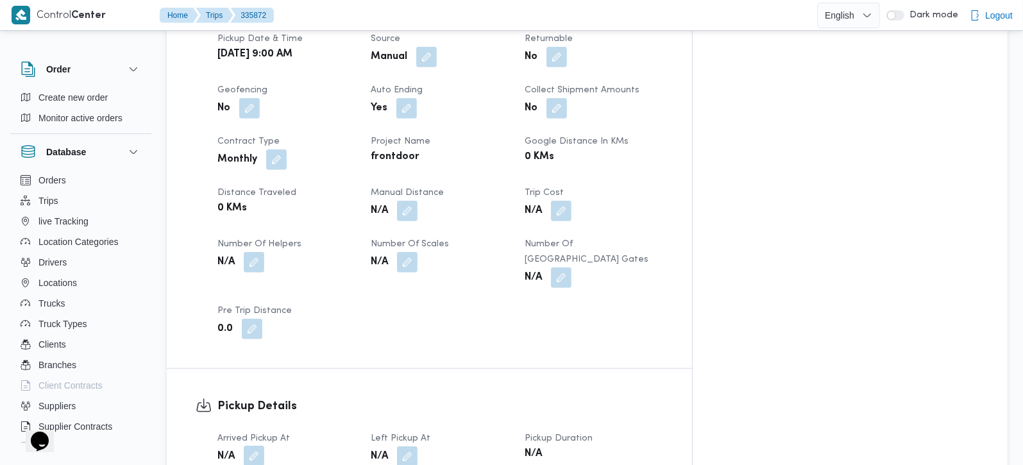
click at [259, 446] on button "button" at bounding box center [254, 456] width 21 height 21
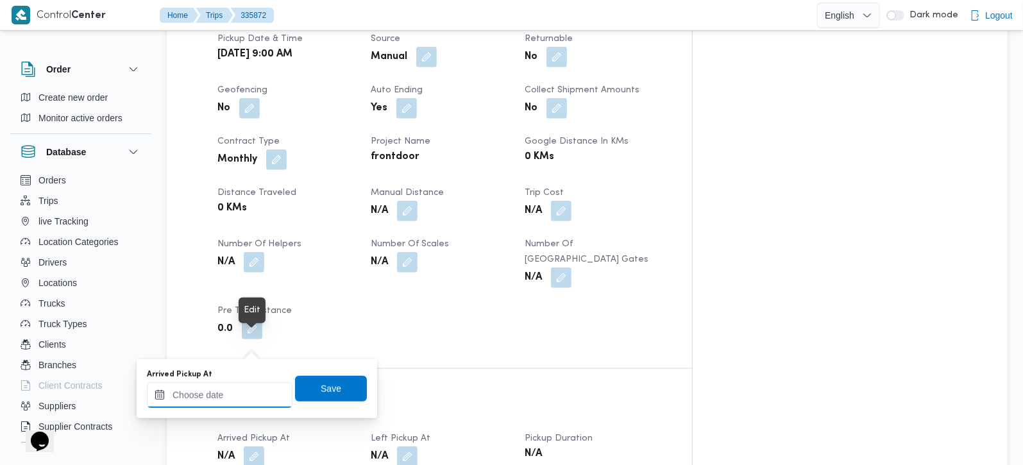
click at [240, 383] on div at bounding box center [220, 395] width 146 height 26
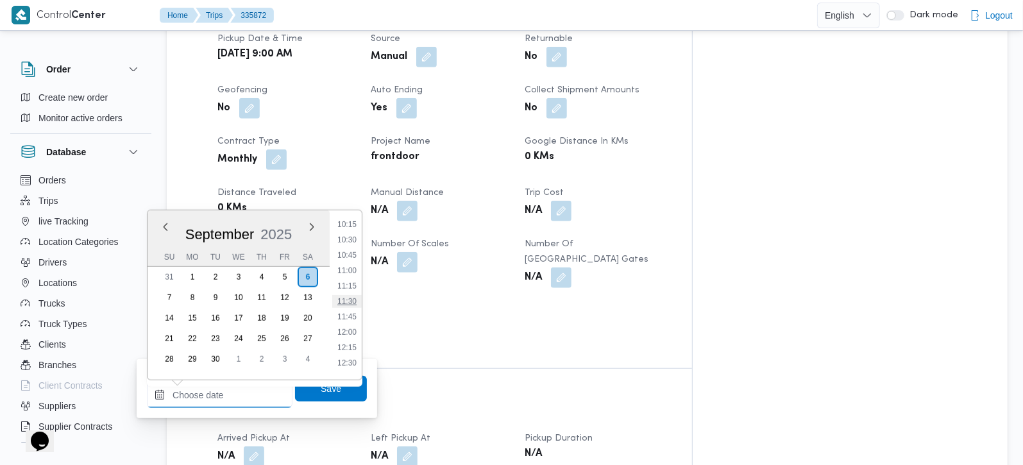
scroll to position [558, 0]
drag, startPoint x: 347, startPoint y: 221, endPoint x: 338, endPoint y: 271, distance: 50.8
click at [347, 221] on li "09:00" at bounding box center [346, 223] width 29 height 13
type input "[DATE] 09:00"
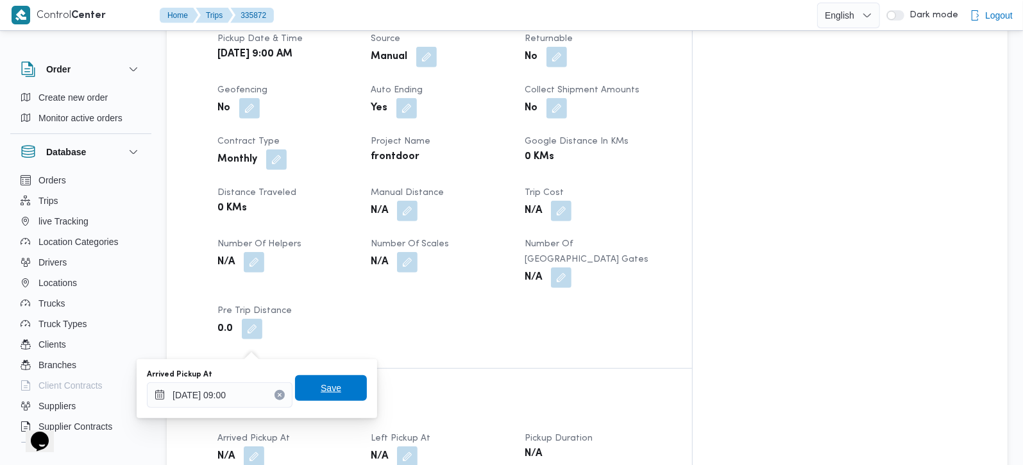
click at [305, 383] on span "Save" at bounding box center [331, 388] width 72 height 26
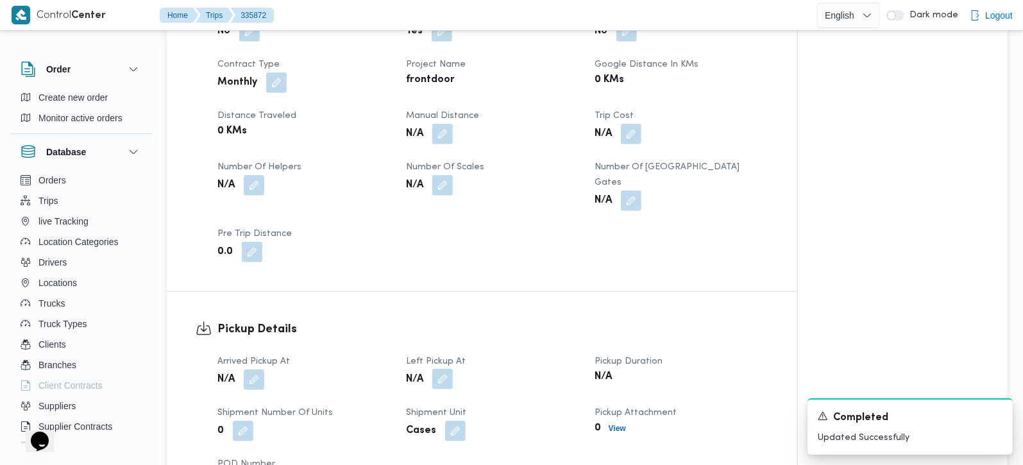
click at [444, 369] on button "button" at bounding box center [442, 379] width 21 height 21
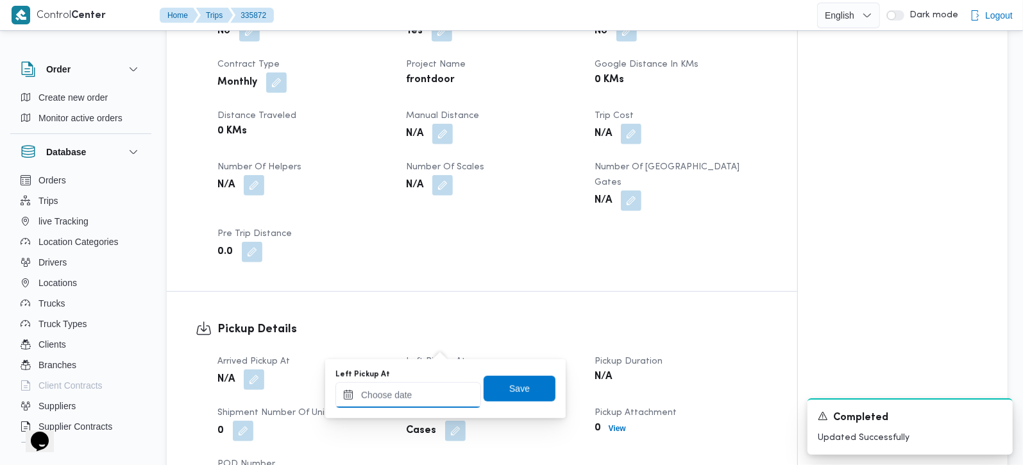
drag, startPoint x: 444, startPoint y: 352, endPoint x: 463, endPoint y: 383, distance: 36.8
click at [433, 396] on input "Left Pickup At" at bounding box center [408, 395] width 146 height 26
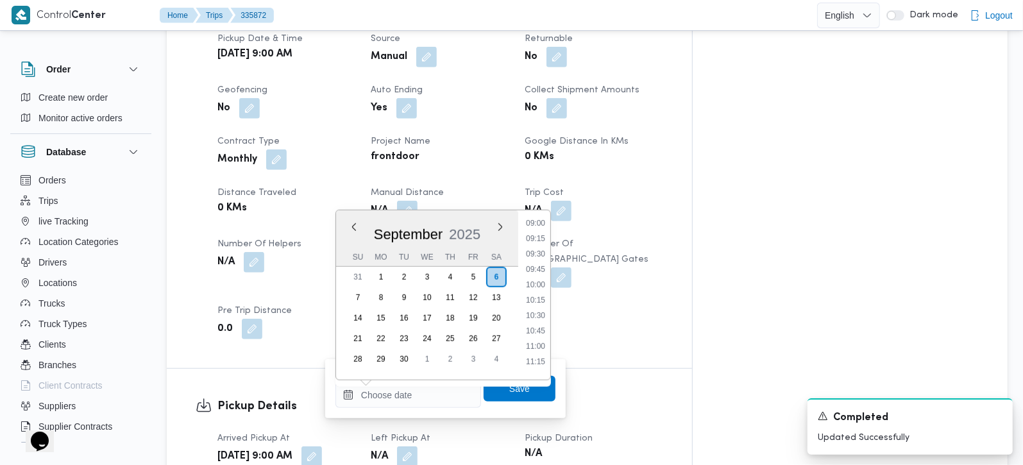
click at [539, 285] on li "10:00" at bounding box center [535, 284] width 29 height 13
type input "[DATE] 10:00"
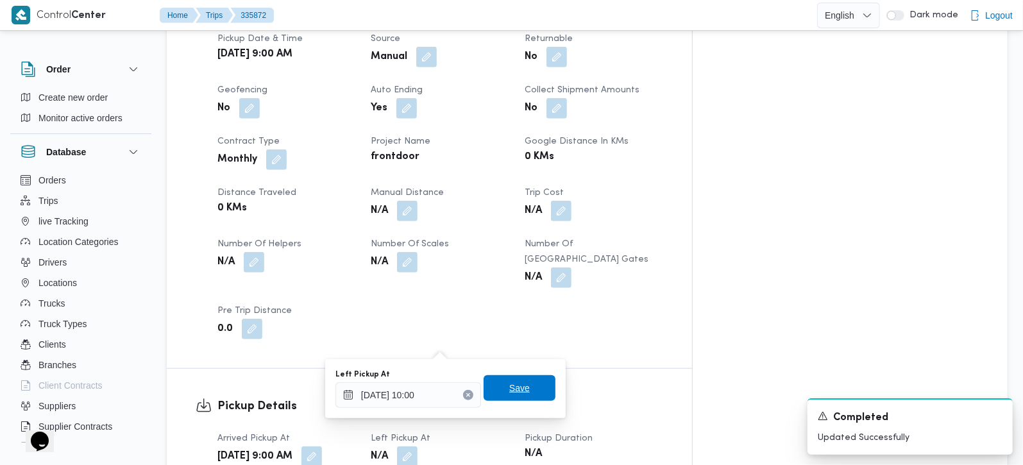
click at [514, 388] on span "Save" at bounding box center [519, 387] width 21 height 15
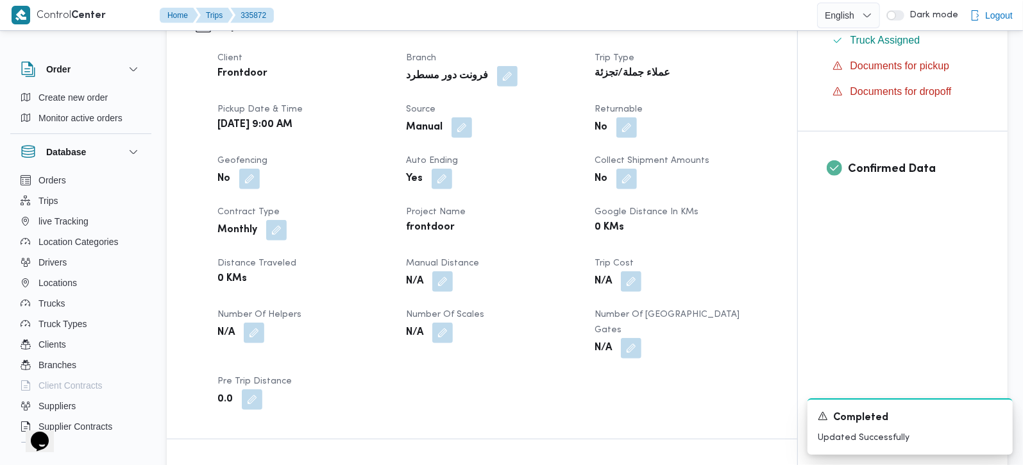
scroll to position [226, 0]
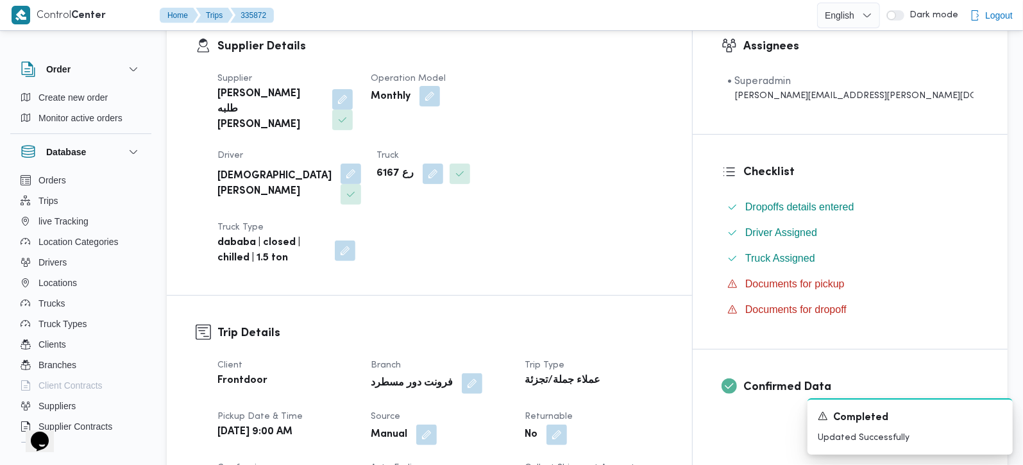
click at [440, 99] on button "button" at bounding box center [429, 96] width 21 height 21
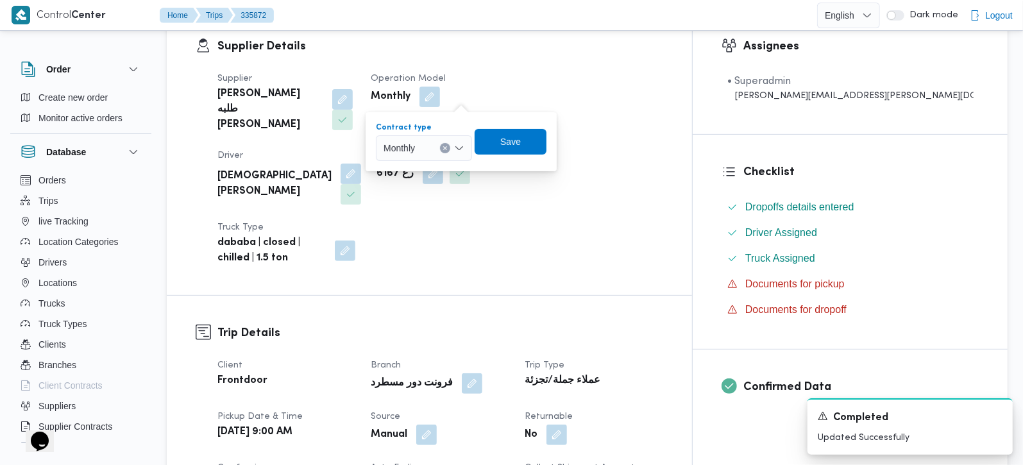
click at [460, 136] on div "Monthly" at bounding box center [424, 148] width 96 height 26
click at [428, 187] on span "On Demand" at bounding box center [431, 189] width 65 height 15
click at [489, 149] on span "Save" at bounding box center [515, 141] width 72 height 26
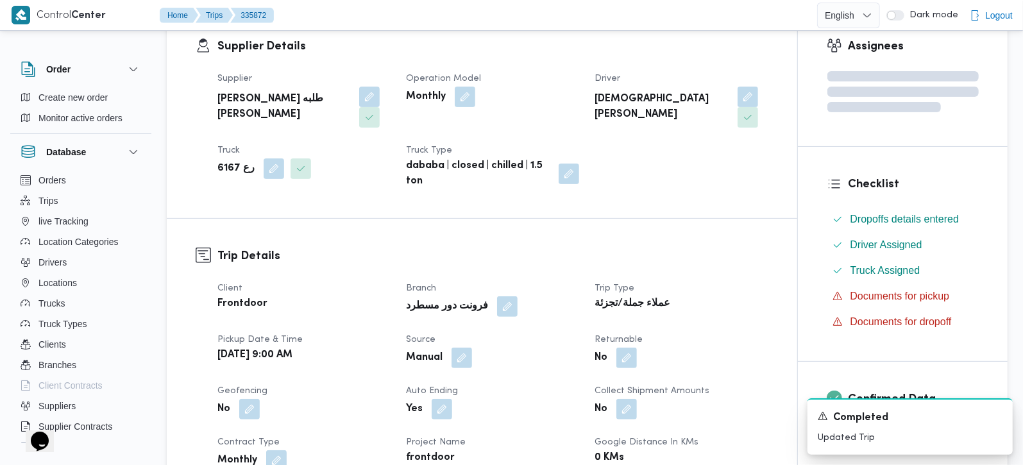
scroll to position [377, 0]
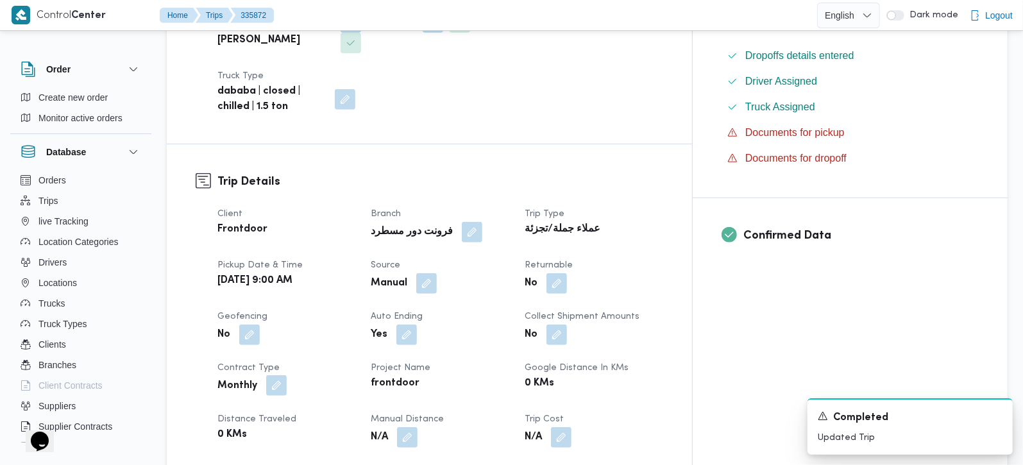
click at [272, 375] on button "button" at bounding box center [276, 385] width 21 height 21
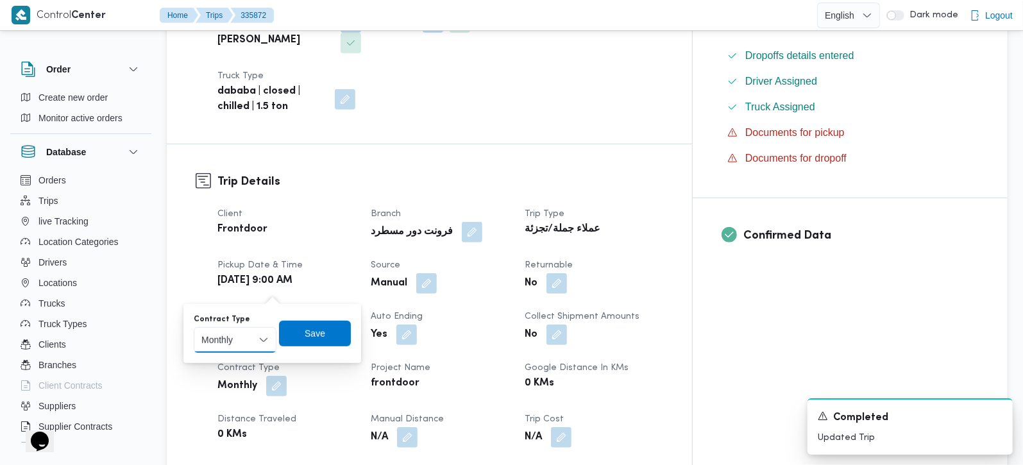
drag, startPoint x: 259, startPoint y: 328, endPoint x: 259, endPoint y: 335, distance: 7.1
click at [259, 328] on select "Monthly On-Demand Daily Rental" at bounding box center [235, 340] width 83 height 26
select select "on_demand"
click at [194, 327] on select "Monthly On-Demand Daily Rental" at bounding box center [235, 340] width 83 height 26
click at [311, 330] on span "Save" at bounding box center [315, 332] width 21 height 15
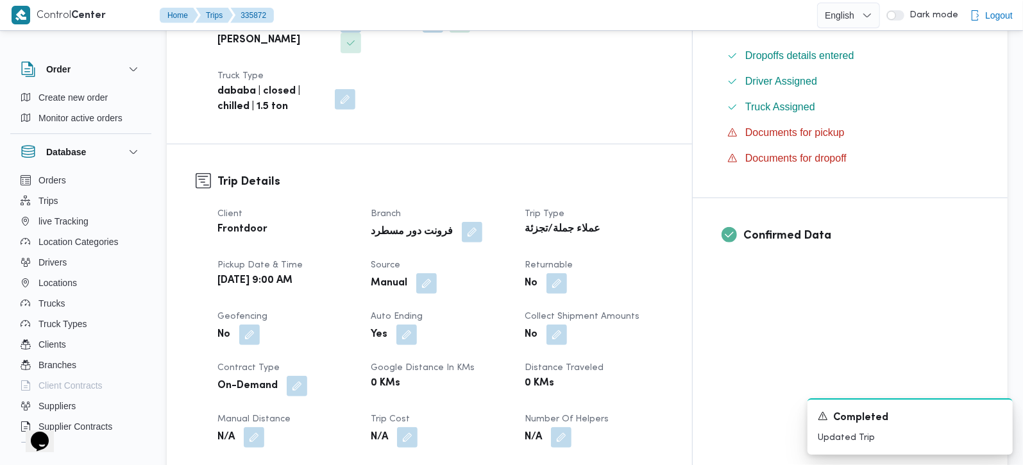
scroll to position [0, 0]
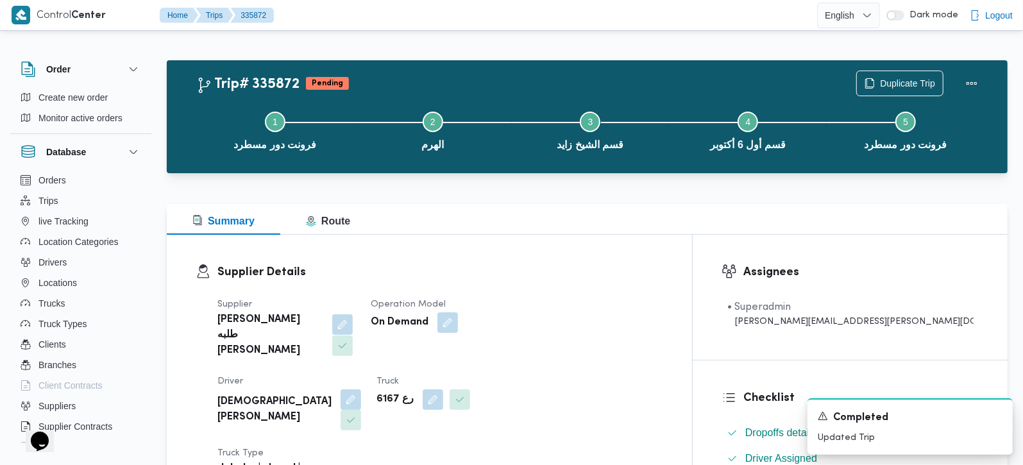
click at [332, 318] on button "button" at bounding box center [342, 324] width 21 height 21
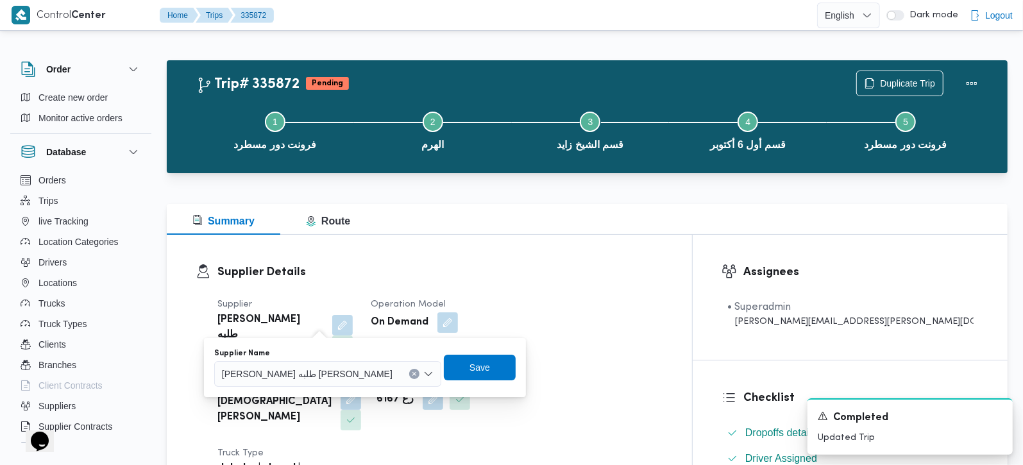
click at [412, 374] on icon "Clear input" at bounding box center [413, 373] width 3 height 3
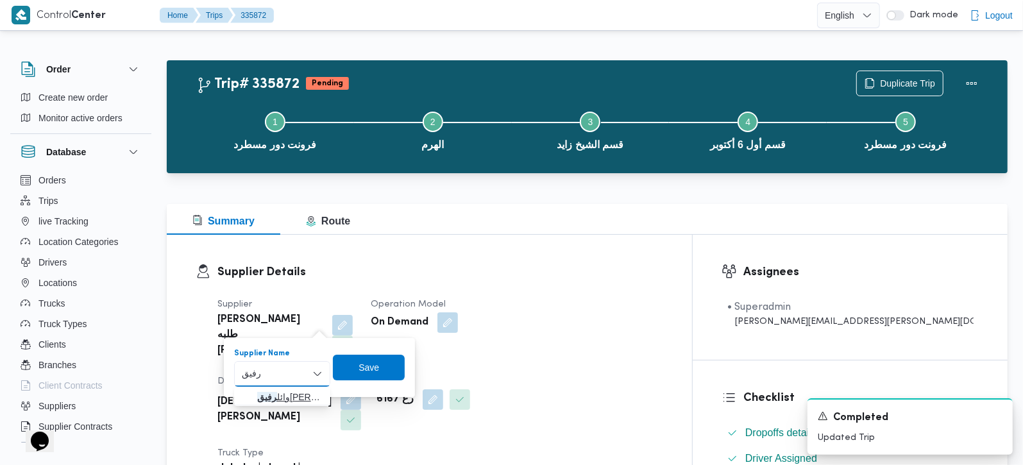
type input "رفيق"
click at [294, 404] on span "وائل [PERSON_NAME]" at bounding box center [282, 397] width 86 height 21
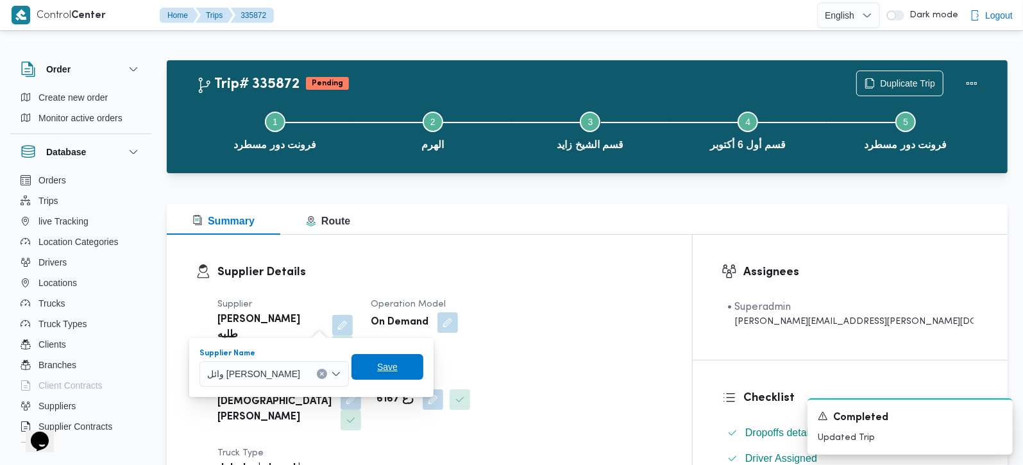
click at [379, 368] on span "Save" at bounding box center [387, 367] width 72 height 26
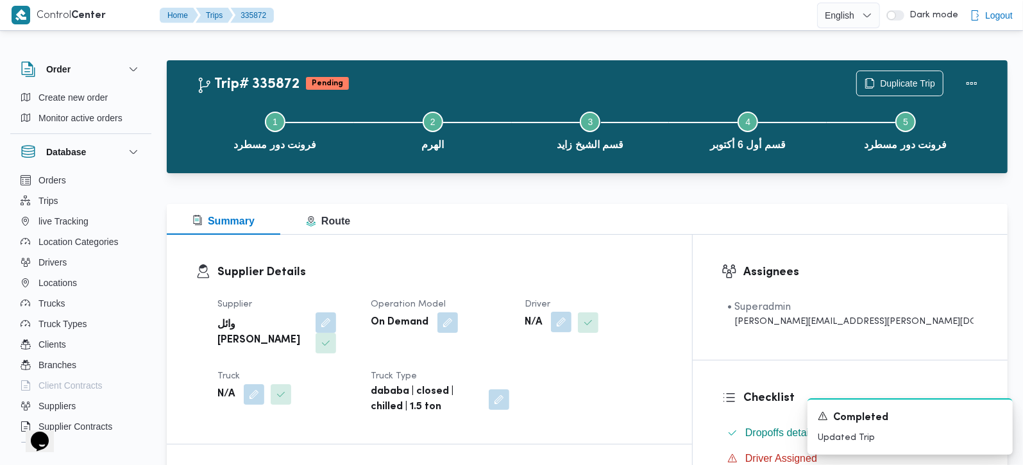
click at [571, 323] on button "button" at bounding box center [561, 322] width 21 height 21
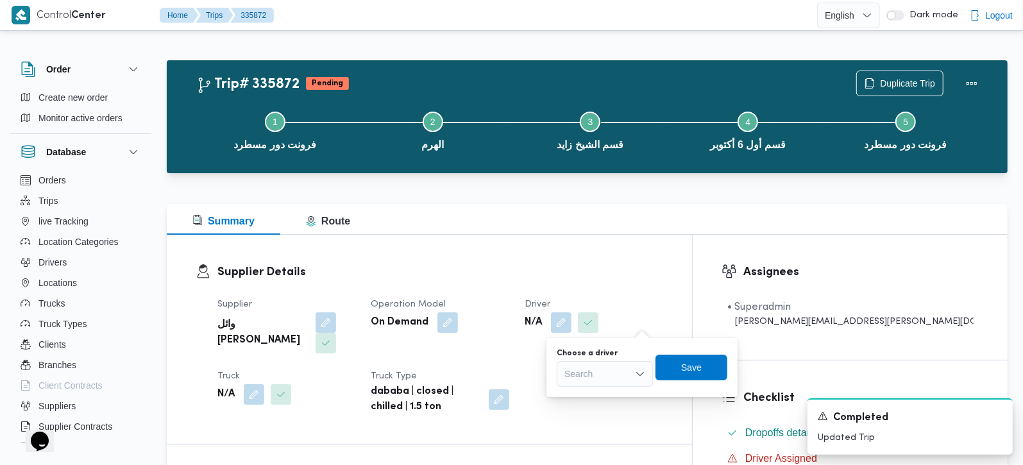
click at [610, 364] on div "Search" at bounding box center [605, 374] width 96 height 26
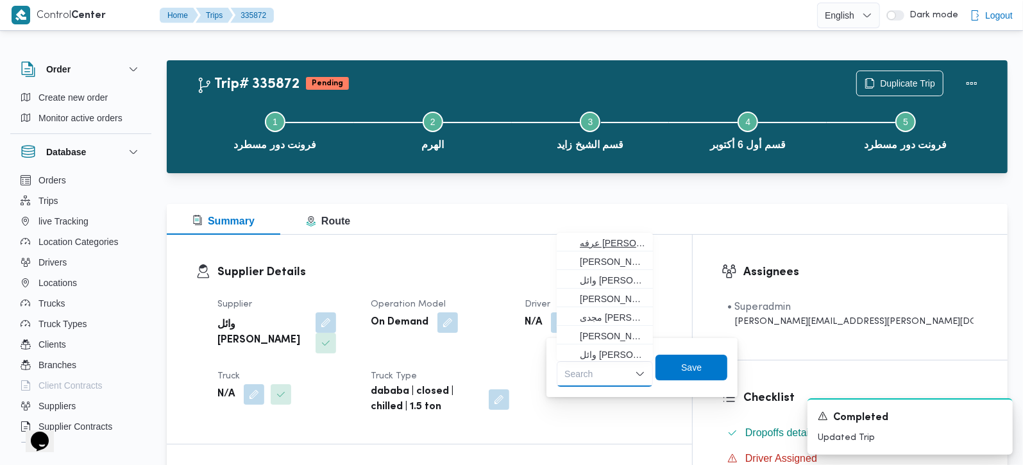
scroll to position [3, 0]
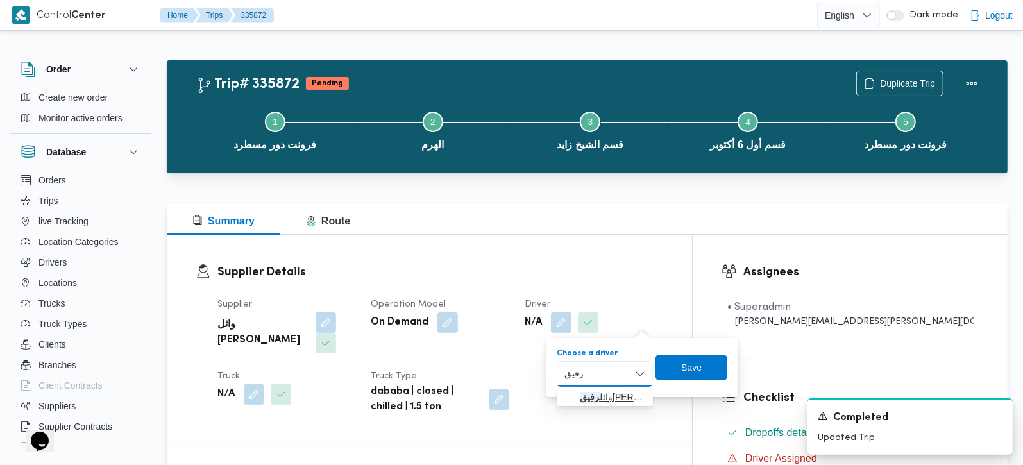
type input "رفيق"
click at [601, 392] on span "وائل [PERSON_NAME]" at bounding box center [612, 396] width 65 height 15
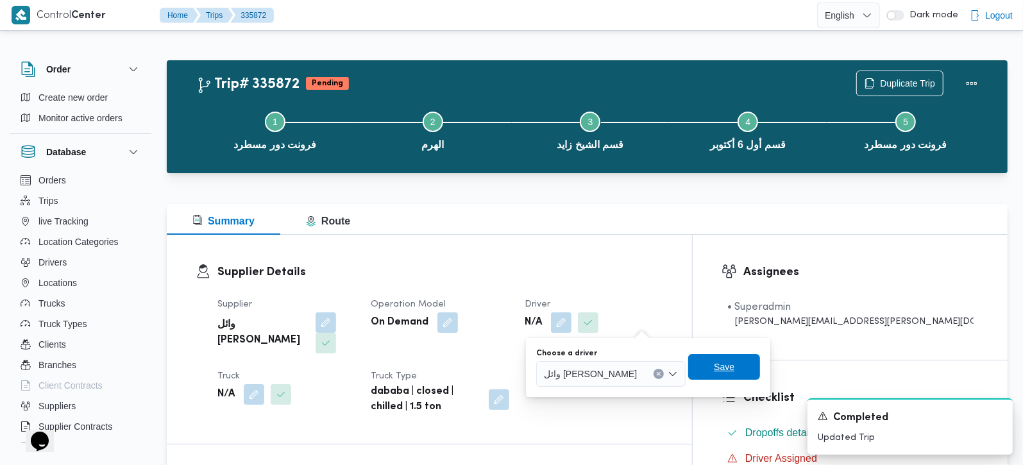
click at [716, 361] on span "Save" at bounding box center [724, 366] width 21 height 15
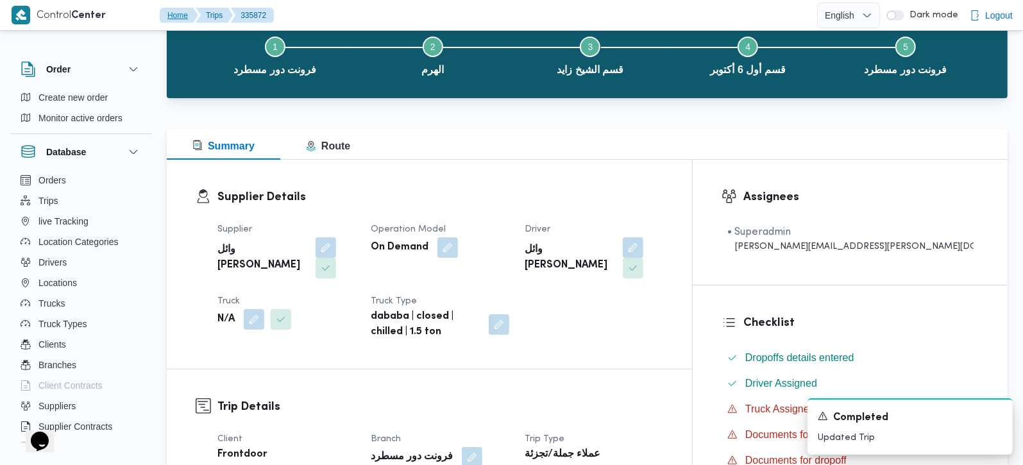
scroll to position [151, 0]
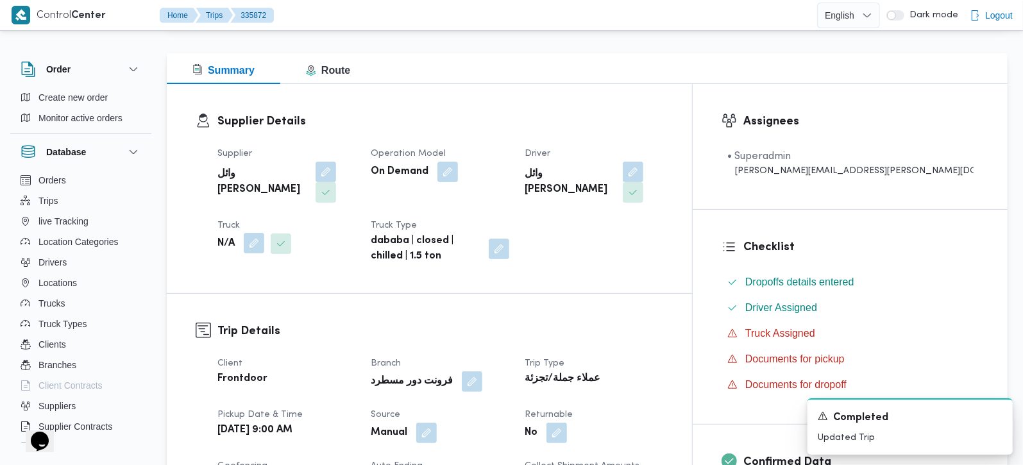
click at [251, 233] on button "button" at bounding box center [254, 243] width 21 height 21
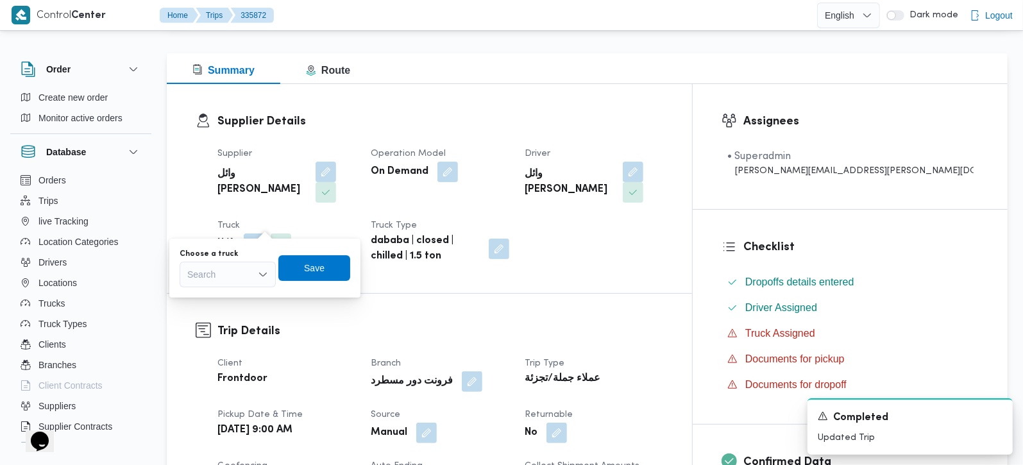
click at [242, 259] on div "Choose a truck Search" at bounding box center [228, 268] width 96 height 38
click at [242, 271] on div "Search" at bounding box center [228, 275] width 96 height 26
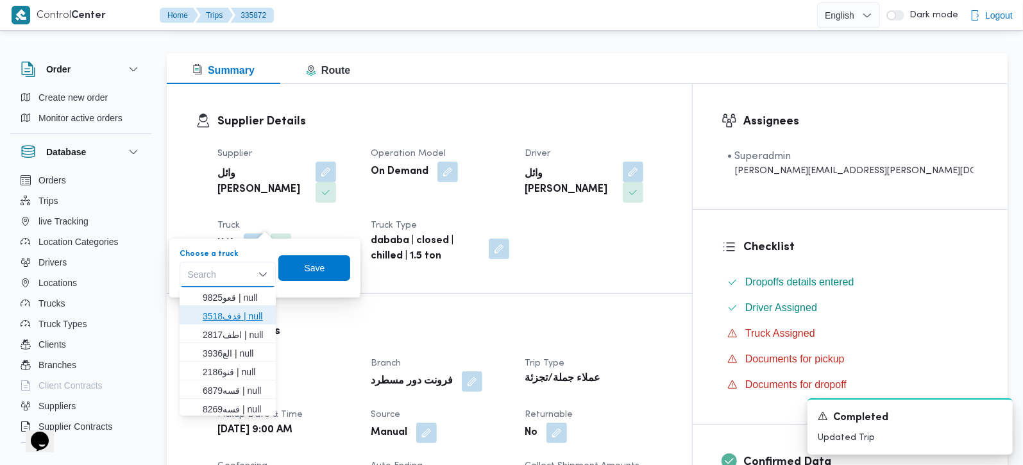
click at [234, 312] on span "قدف3518 | null" at bounding box center [235, 315] width 65 height 15
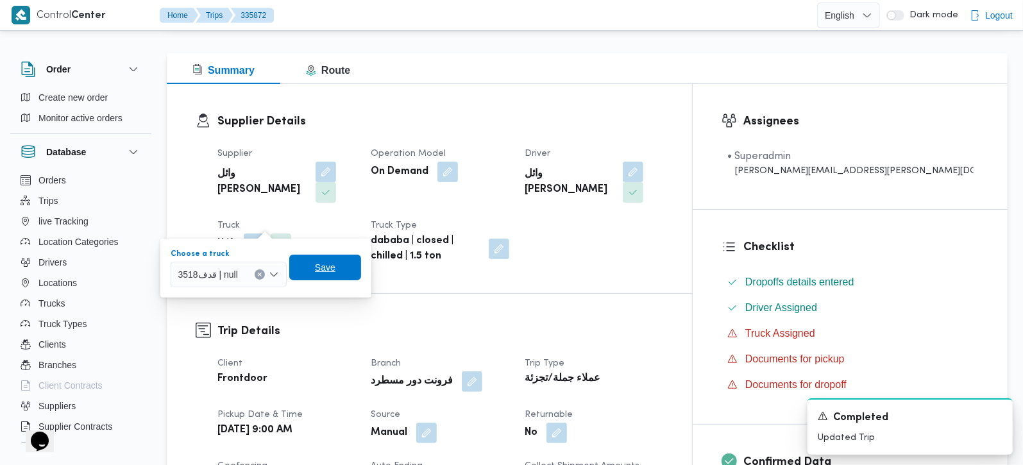
click at [303, 266] on span "Save" at bounding box center [325, 268] width 72 height 26
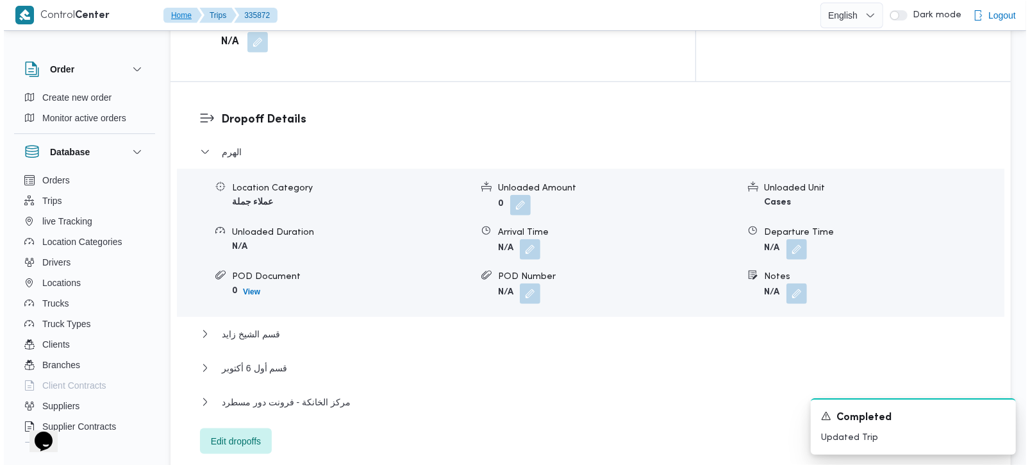
scroll to position [1131, 0]
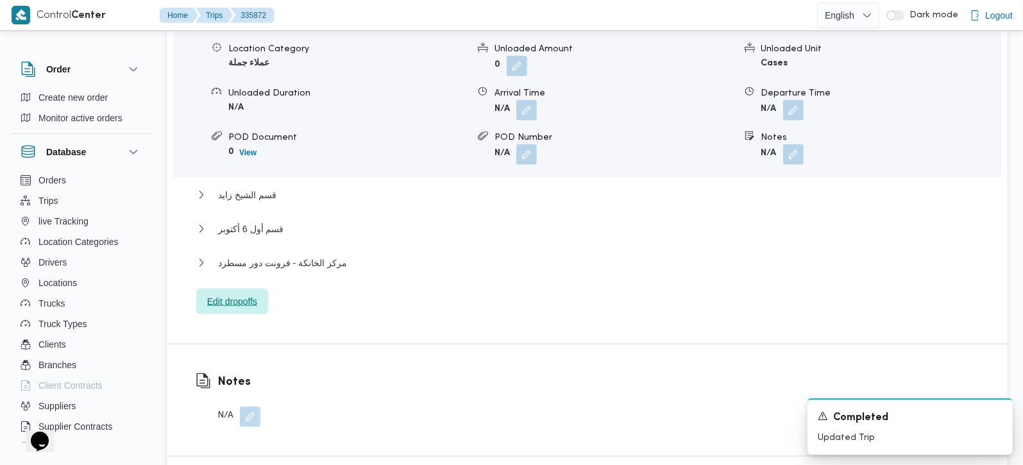
click at [212, 289] on span "Edit dropoffs" at bounding box center [232, 302] width 72 height 26
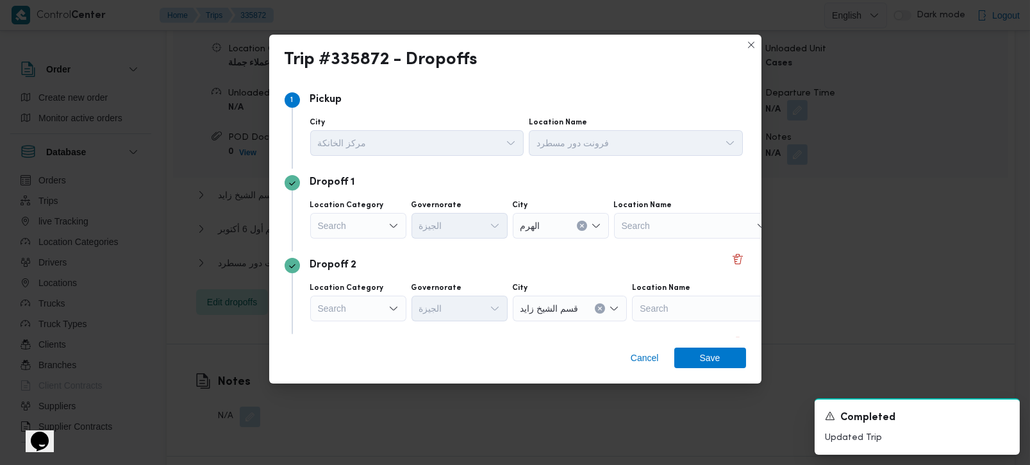
click at [344, 226] on div "Search" at bounding box center [358, 226] width 96 height 26
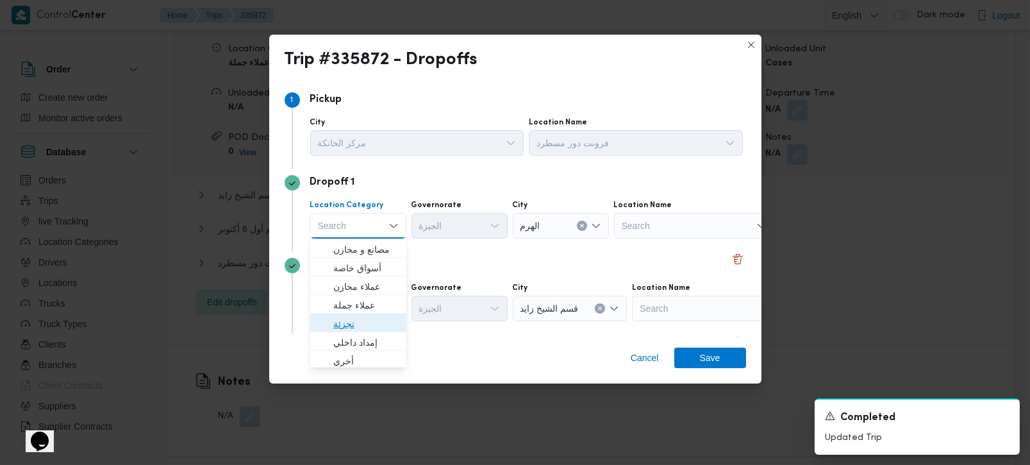
click at [356, 318] on span "تجزئة" at bounding box center [365, 323] width 65 height 15
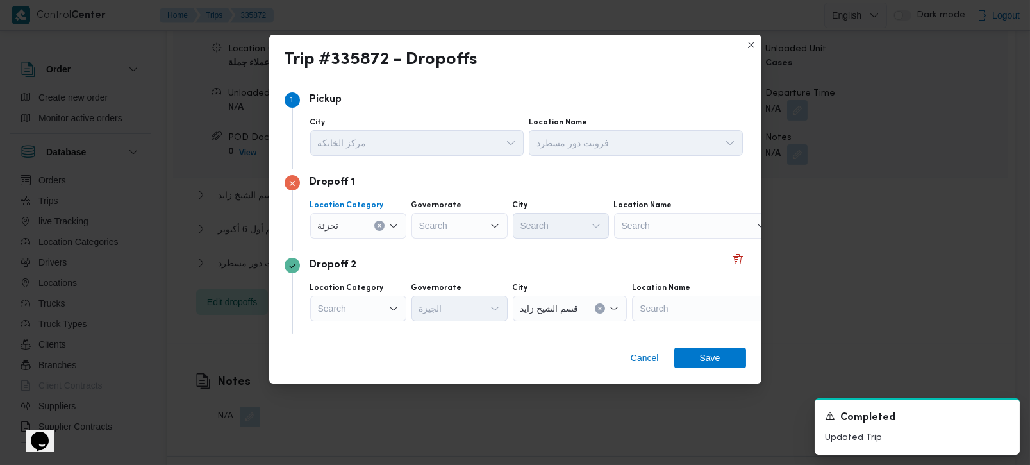
click at [448, 223] on div "Search" at bounding box center [460, 226] width 96 height 26
click at [382, 223] on button "Clear input" at bounding box center [379, 226] width 10 height 10
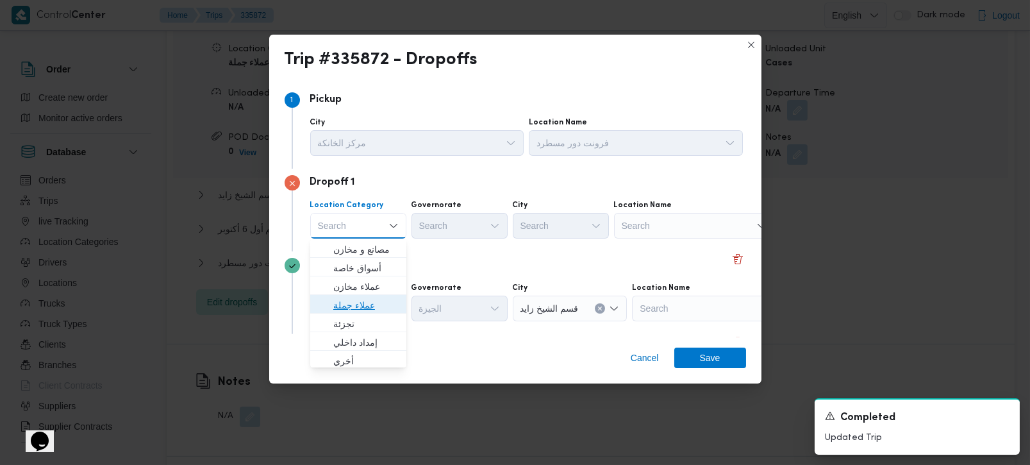
click at [360, 300] on span "عملاء جملة" at bounding box center [365, 304] width 65 height 15
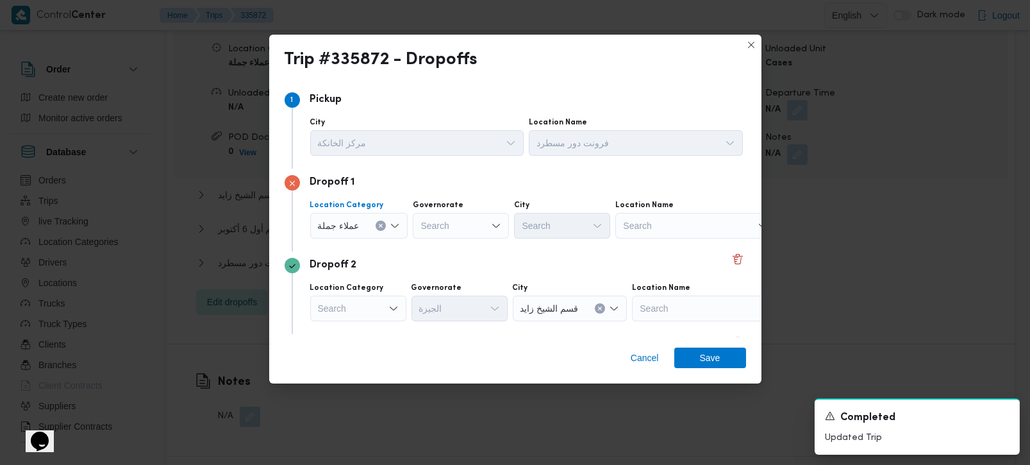
click at [440, 219] on div "Search" at bounding box center [461, 226] width 96 height 26
type input "ة"
type input "رة"
click at [448, 262] on span "[GEOGRAPHIC_DATA]" at bounding box center [467, 267] width 65 height 15
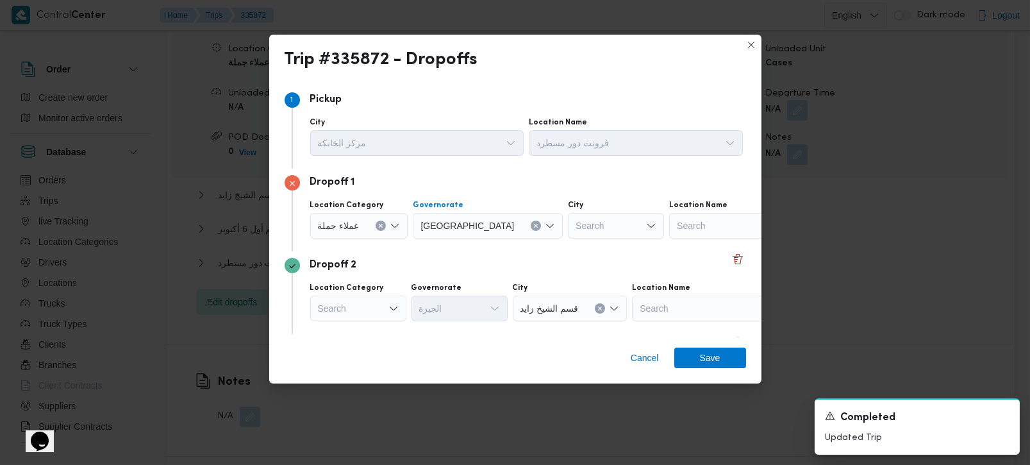
click at [568, 227] on div "Search" at bounding box center [616, 226] width 96 height 26
type input "برا"
click at [558, 245] on span "قسم ش برا" at bounding box center [568, 249] width 65 height 15
click at [523, 261] on div "Dropoff 2" at bounding box center [516, 265] width 462 height 15
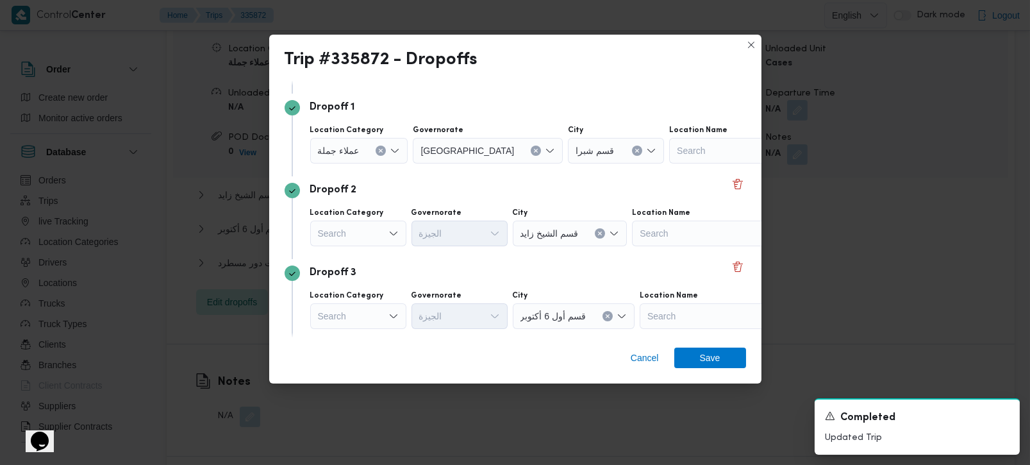
click at [362, 230] on div "Search" at bounding box center [358, 234] width 96 height 26
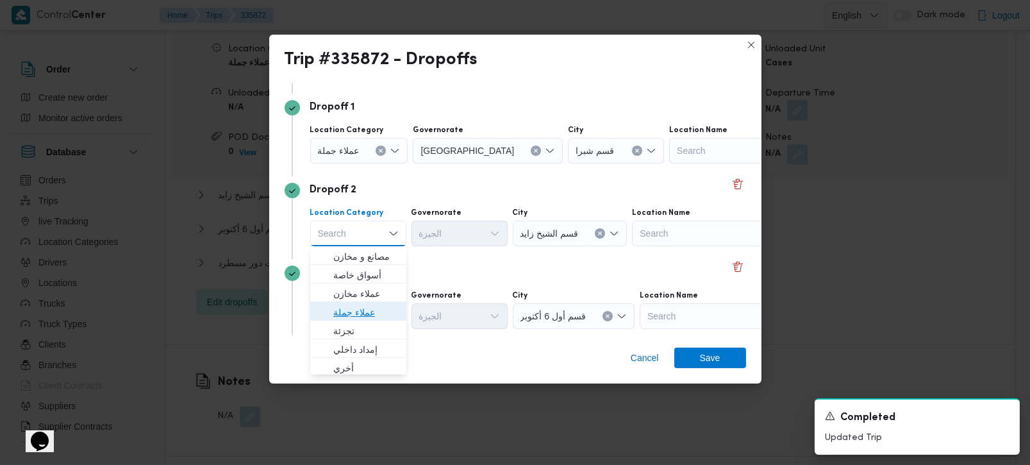
click at [356, 306] on span "عملاء جملة" at bounding box center [365, 312] width 65 height 15
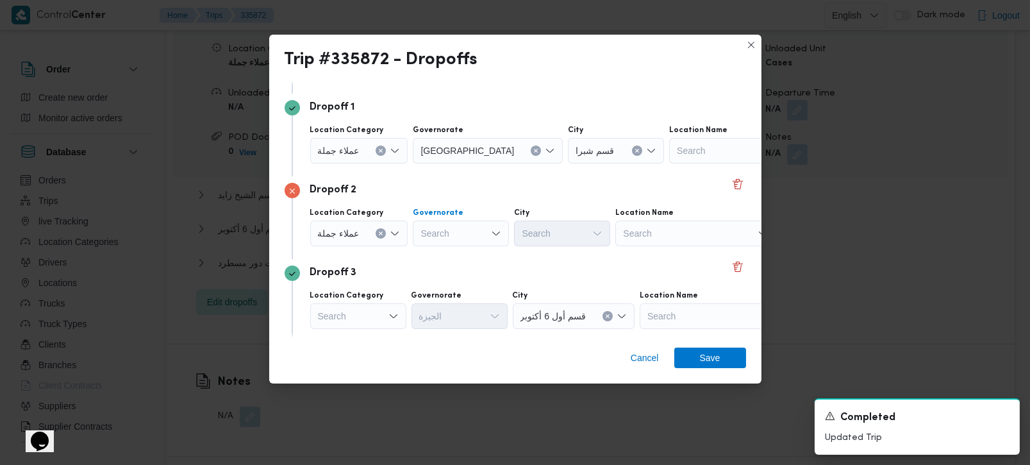
click at [428, 226] on div "Search" at bounding box center [461, 234] width 96 height 26
type input "رة"
click at [451, 271] on span "القاه رة" at bounding box center [467, 274] width 65 height 15
click at [568, 232] on div "Search" at bounding box center [616, 234] width 96 height 26
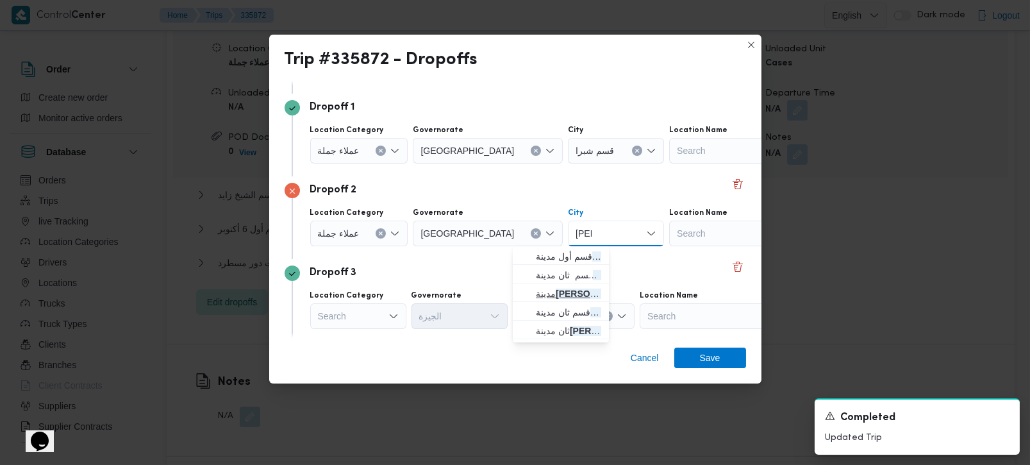
type input "[PERSON_NAME]"
click at [555, 294] on span "مدينة نصر" at bounding box center [568, 293] width 65 height 15
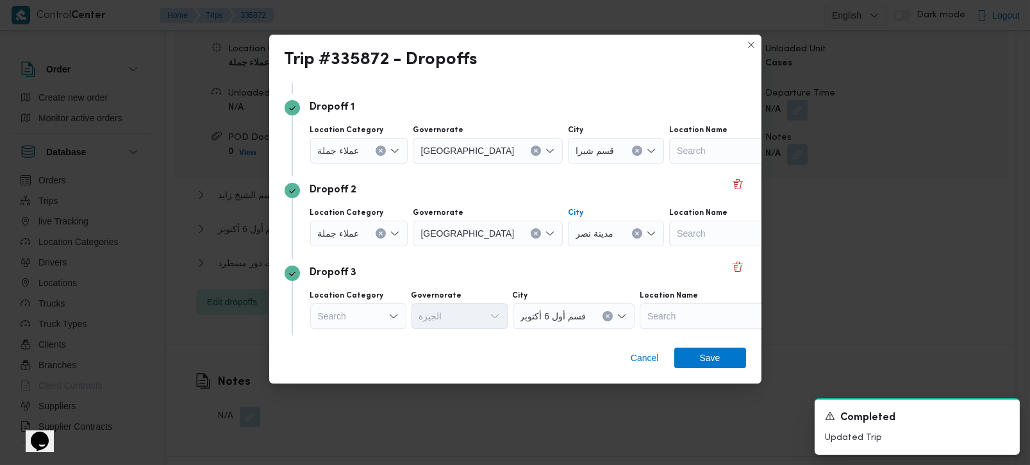
click at [494, 271] on div "Dropoff 3" at bounding box center [516, 272] width 462 height 15
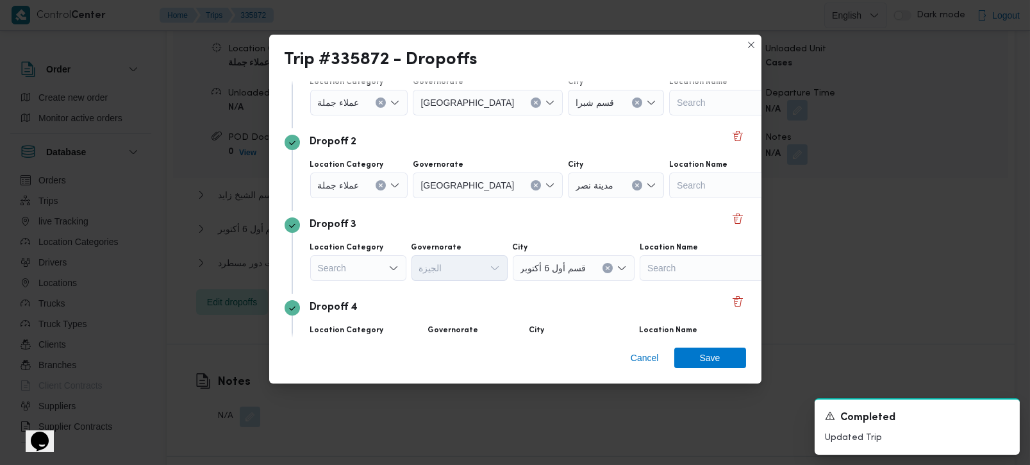
scroll to position [151, 0]
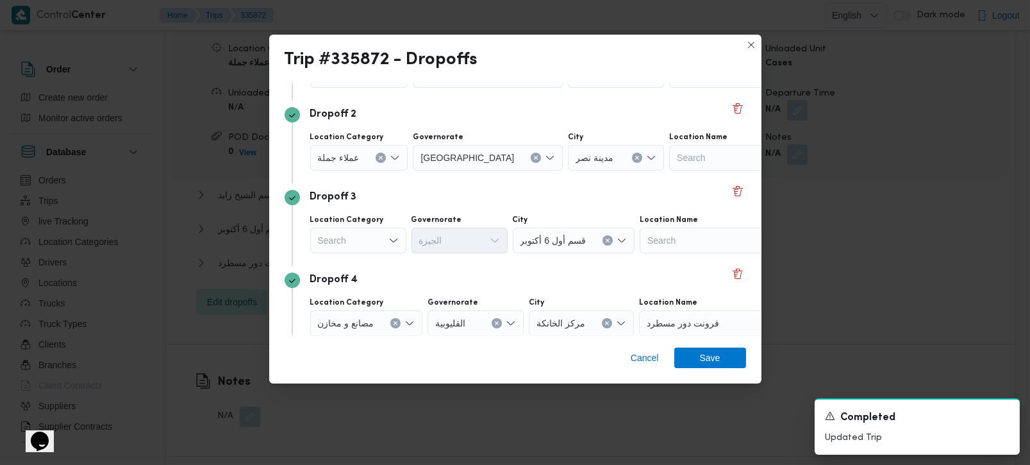
click at [378, 244] on div "Search" at bounding box center [358, 241] width 96 height 26
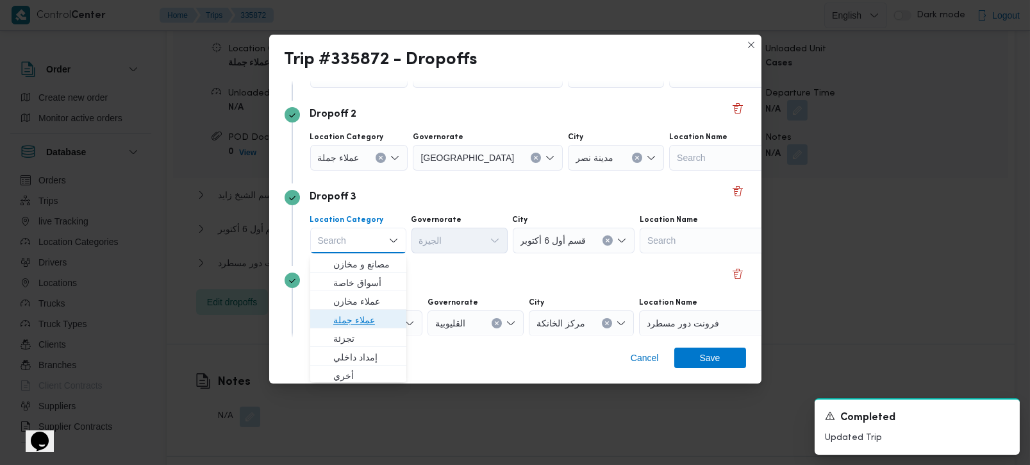
click at [356, 314] on span "عملاء جملة" at bounding box center [365, 319] width 65 height 15
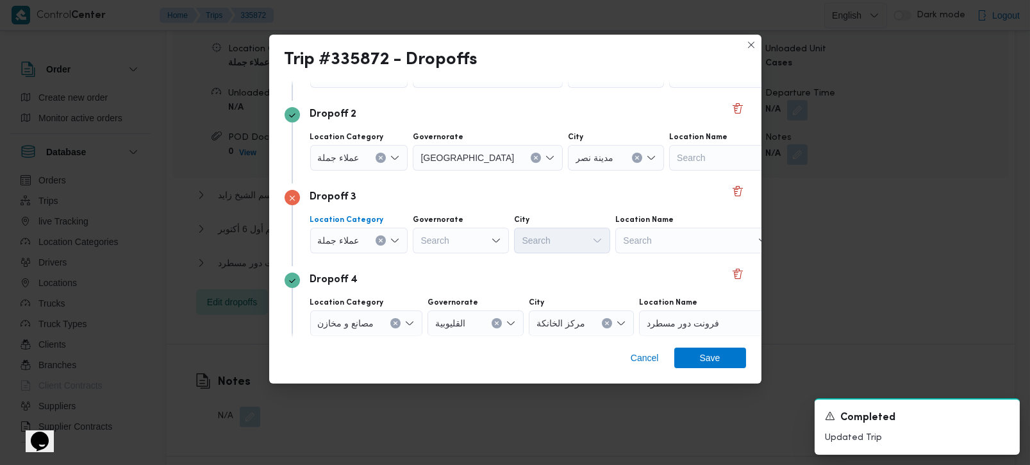
click at [454, 239] on div "Search" at bounding box center [461, 241] width 96 height 26
type input "رة"
click at [457, 276] on span "القاه رة" at bounding box center [467, 282] width 65 height 15
click at [576, 242] on input "City" at bounding box center [576, 240] width 1 height 15
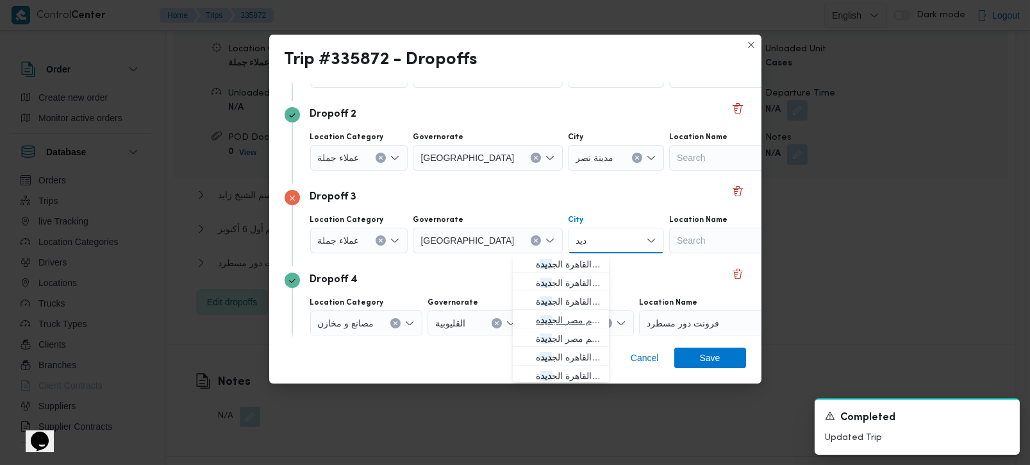
type input "ديد"
click at [564, 317] on span "قسم مصر الج ديد ة" at bounding box center [568, 319] width 65 height 15
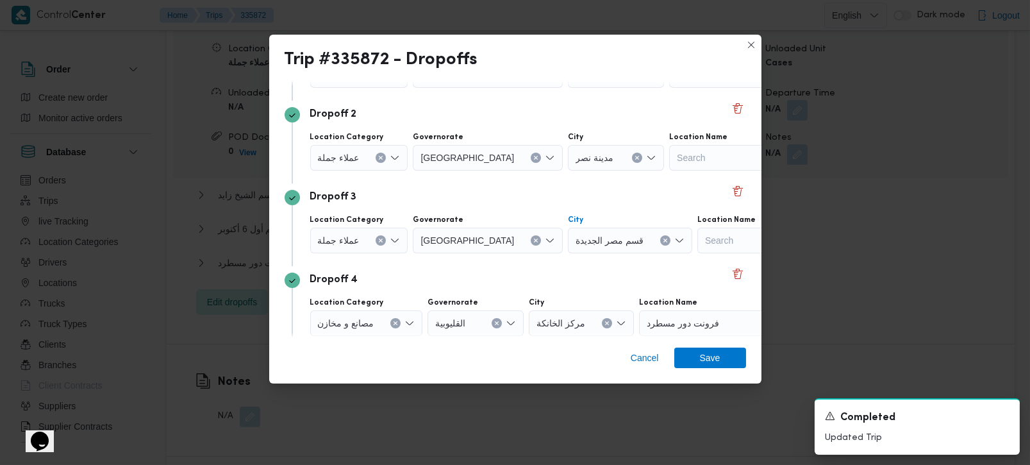
click at [475, 262] on div "Dropoff 3 Location Category عملاء [GEOGRAPHIC_DATA] [GEOGRAPHIC_DATA] قسم [GEOG…" at bounding box center [516, 224] width 462 height 83
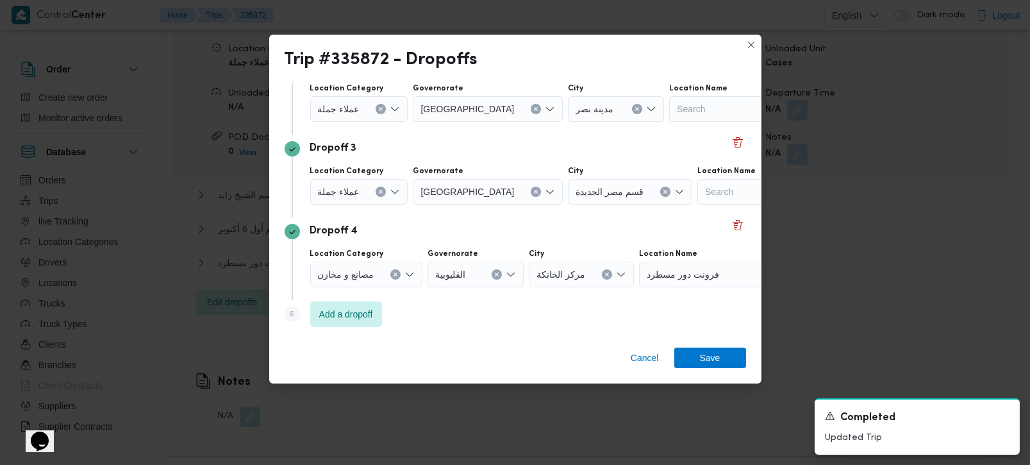
click at [463, 221] on div "Dropoff 4 Location Category مصانع و [GEOGRAPHIC_DATA] القليوبية City مركز الخان…" at bounding box center [516, 258] width 462 height 83
click at [394, 272] on icon "Clear input" at bounding box center [395, 274] width 5 height 5
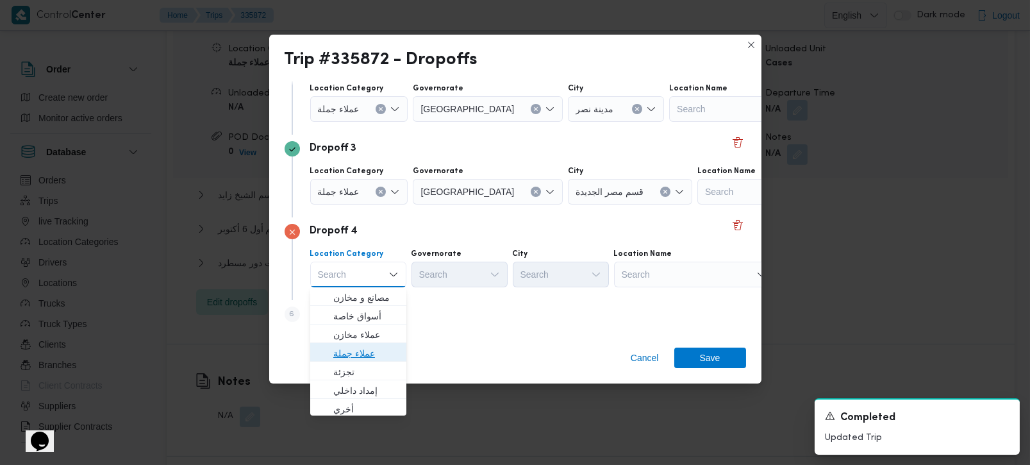
click at [358, 352] on span "عملاء جملة" at bounding box center [365, 353] width 65 height 15
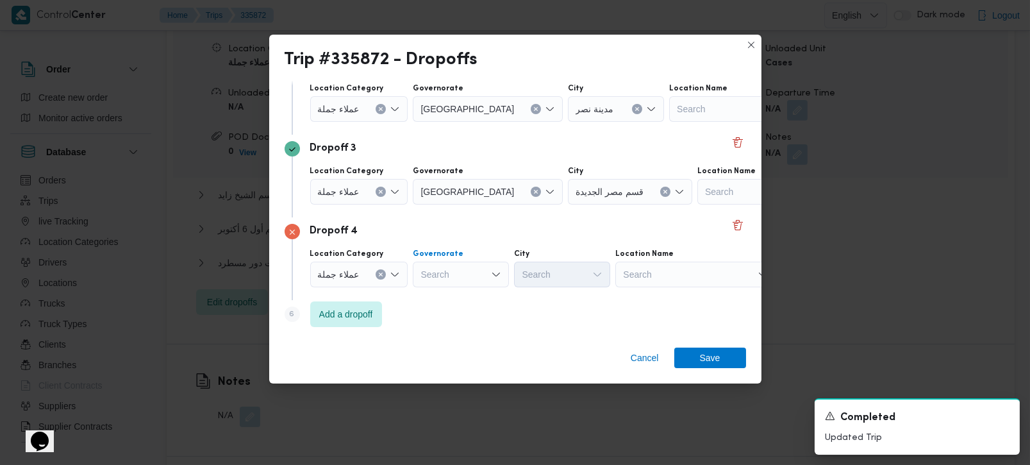
click at [433, 275] on div "Search" at bounding box center [461, 275] width 96 height 26
type input "رة"
click at [464, 313] on span "[GEOGRAPHIC_DATA]" at bounding box center [467, 315] width 65 height 15
click at [568, 269] on div "Search" at bounding box center [616, 275] width 96 height 26
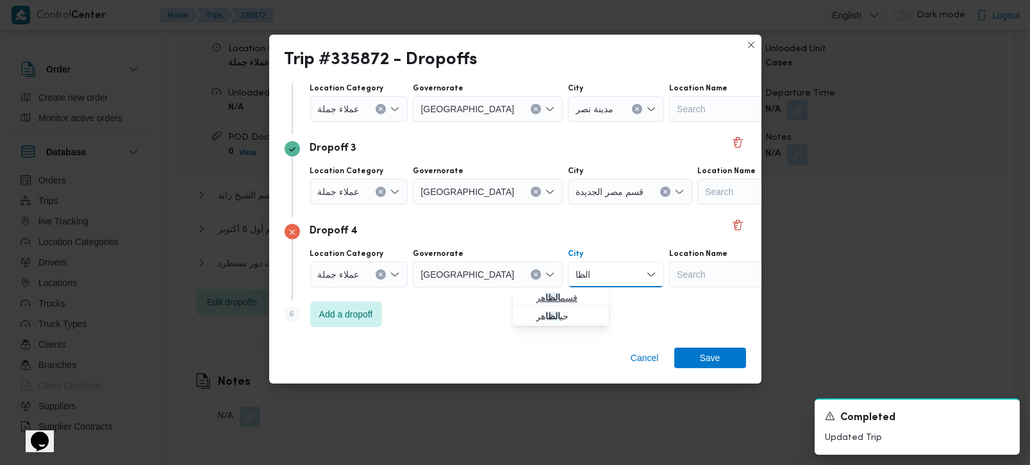
type input "الظا"
click at [559, 294] on mark "الظا" at bounding box center [553, 297] width 15 height 10
click at [498, 331] on div "Step 6 is disabled 6 Add a dropoff" at bounding box center [516, 316] width 462 height 33
click at [378, 311] on span "Add a dropoff" at bounding box center [346, 314] width 72 height 26
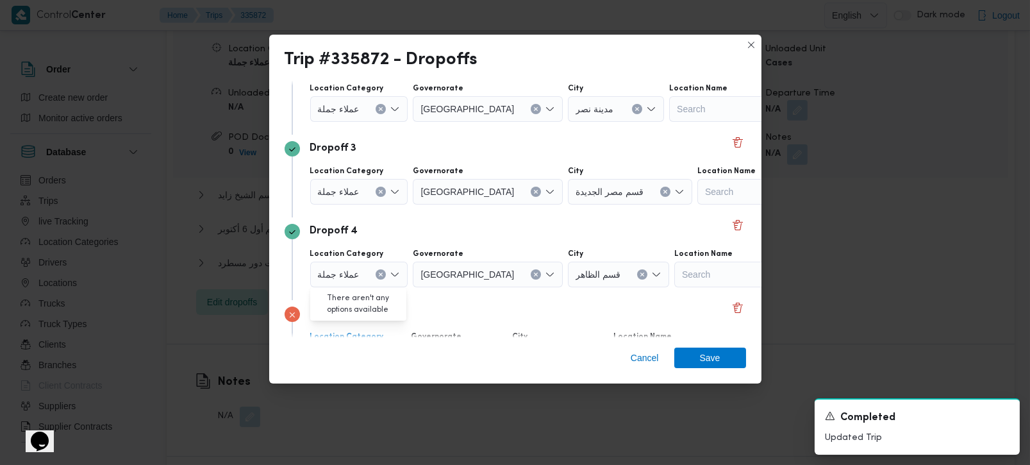
scroll to position [283, 0]
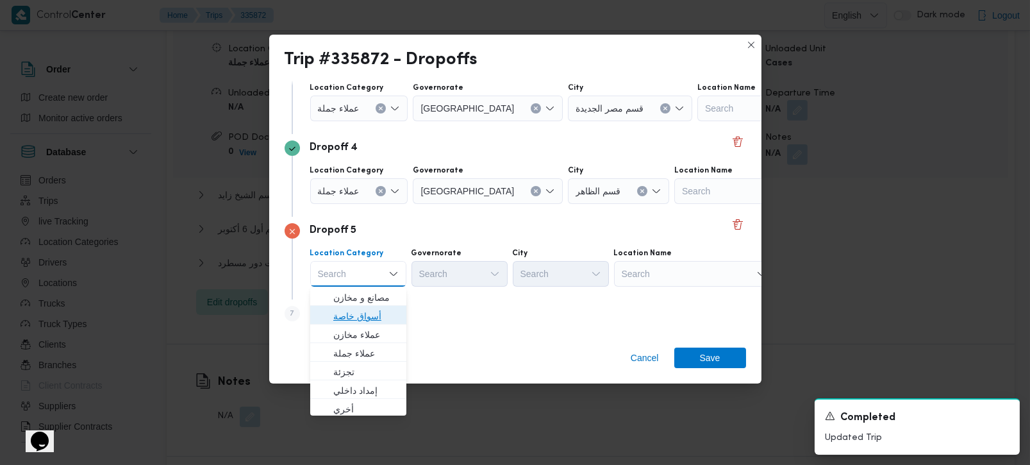
click at [375, 314] on span "أسواق خاصة" at bounding box center [365, 315] width 65 height 15
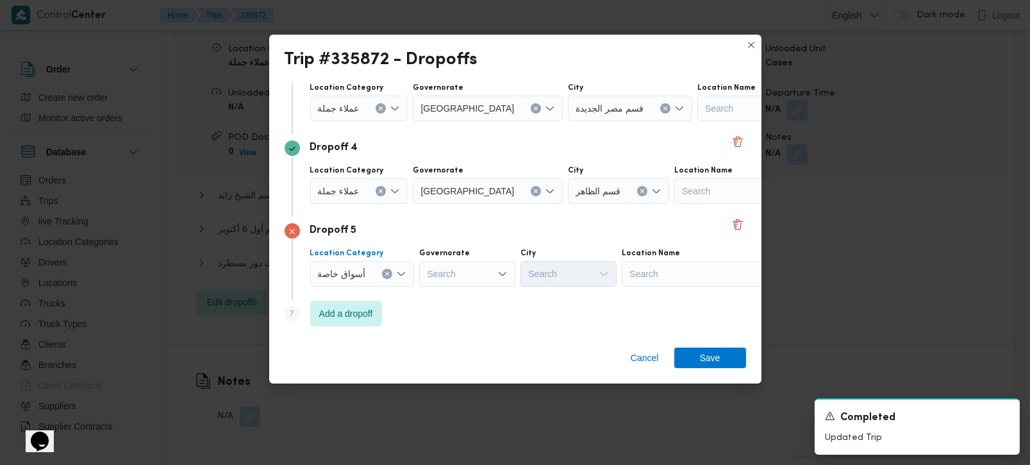
click at [385, 276] on icon "Clear input" at bounding box center [387, 273] width 5 height 5
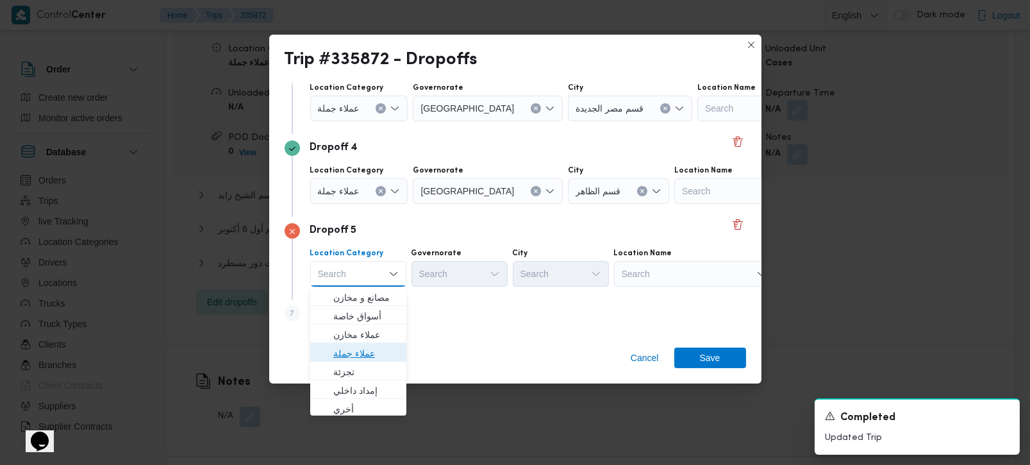
click at [354, 348] on span "عملاء جملة" at bounding box center [365, 353] width 65 height 15
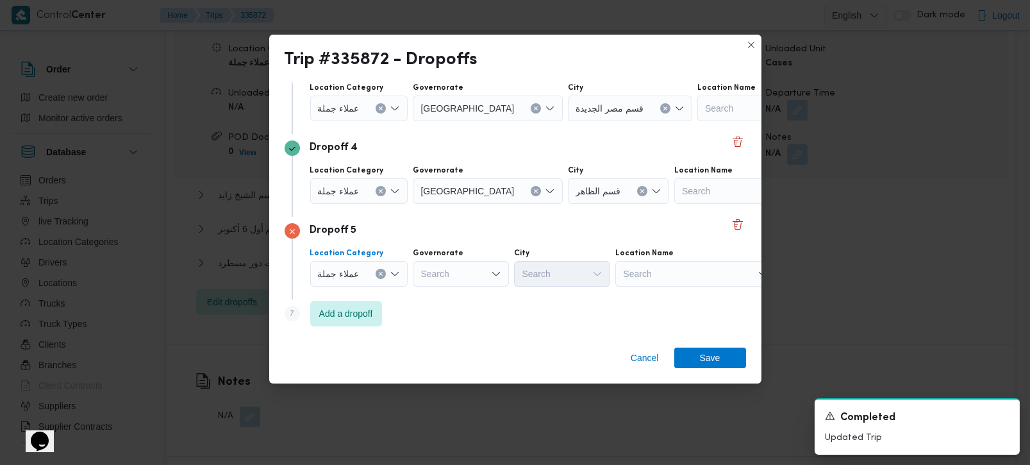
click at [448, 272] on div "Search" at bounding box center [461, 274] width 96 height 26
type input "رة"
click at [461, 314] on span "[GEOGRAPHIC_DATA]" at bounding box center [467, 315] width 65 height 15
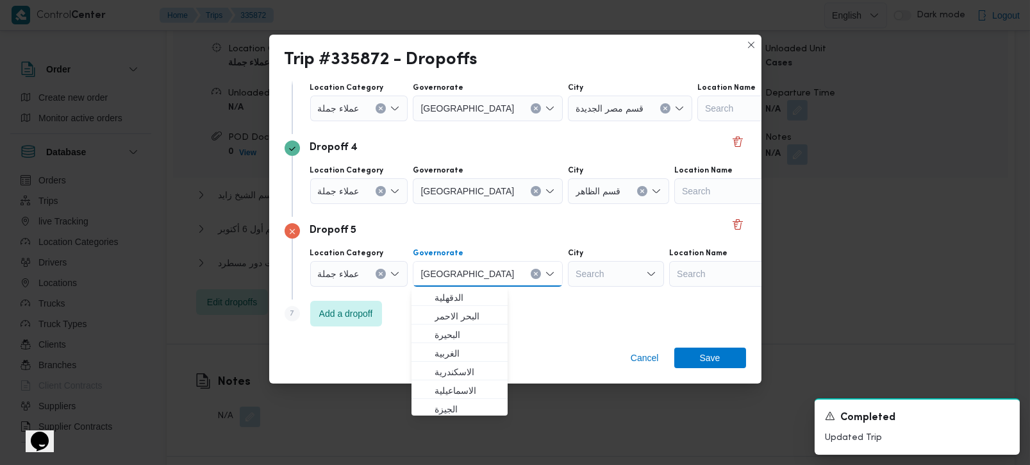
click at [568, 283] on div "Search" at bounding box center [616, 274] width 96 height 26
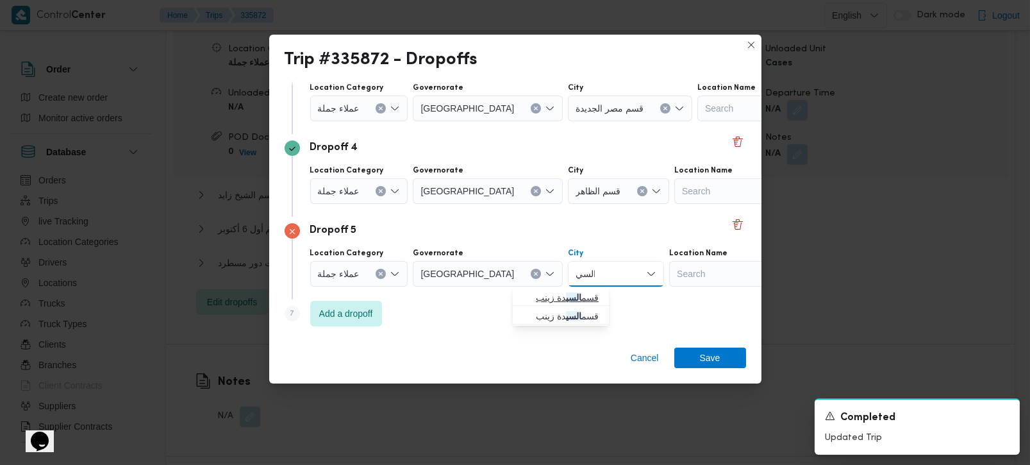
type input "السي"
click at [562, 294] on span "قسم السي دة زينب" at bounding box center [568, 297] width 65 height 15
click at [533, 311] on div "Step 7 is disabled 7 Add a dropoff" at bounding box center [516, 315] width 462 height 33
click at [349, 314] on span "Add a dropoff" at bounding box center [346, 312] width 54 height 15
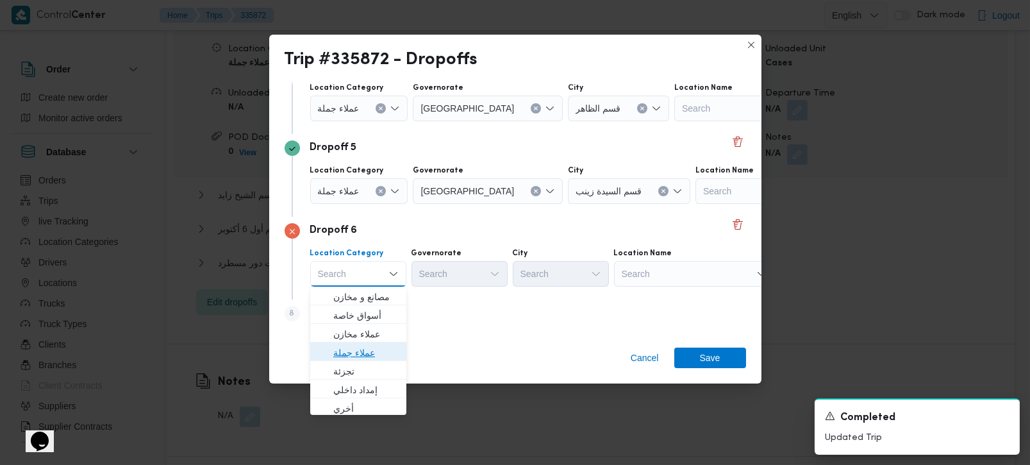
click at [358, 353] on span "عملاء جملة" at bounding box center [365, 352] width 65 height 15
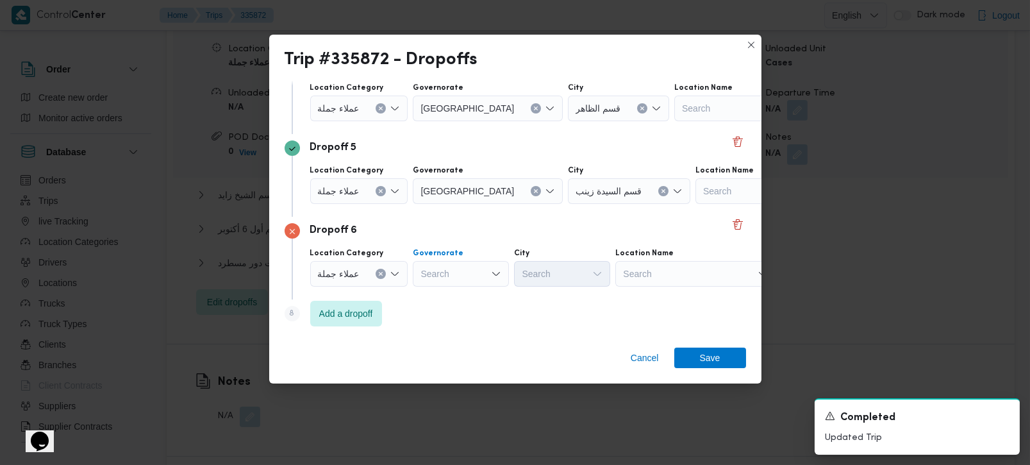
click at [455, 266] on div "Search" at bounding box center [461, 274] width 96 height 26
type input "رة"
click at [462, 314] on span "القاه رة" at bounding box center [467, 315] width 65 height 15
click at [568, 279] on div "Search" at bounding box center [616, 274] width 96 height 26
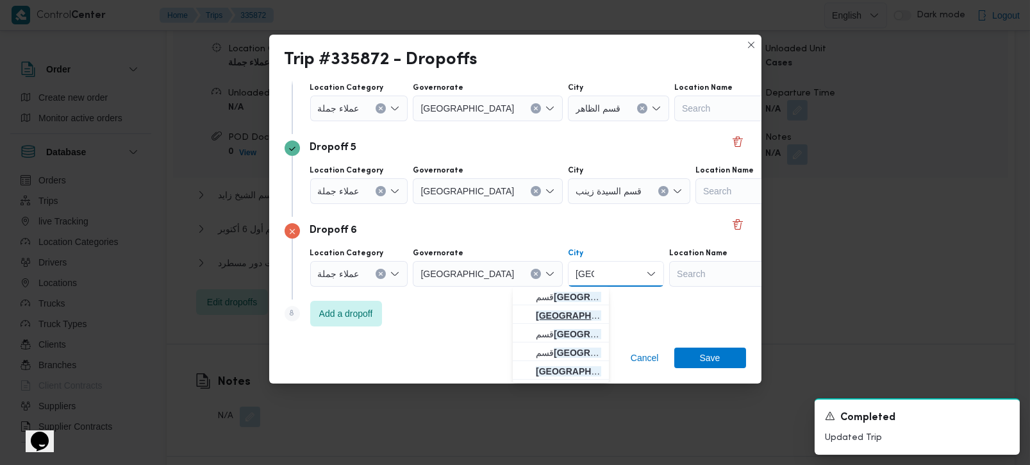
type input "[GEOGRAPHIC_DATA]"
click at [569, 315] on mark "[GEOGRAPHIC_DATA]" at bounding box center [584, 315] width 96 height 10
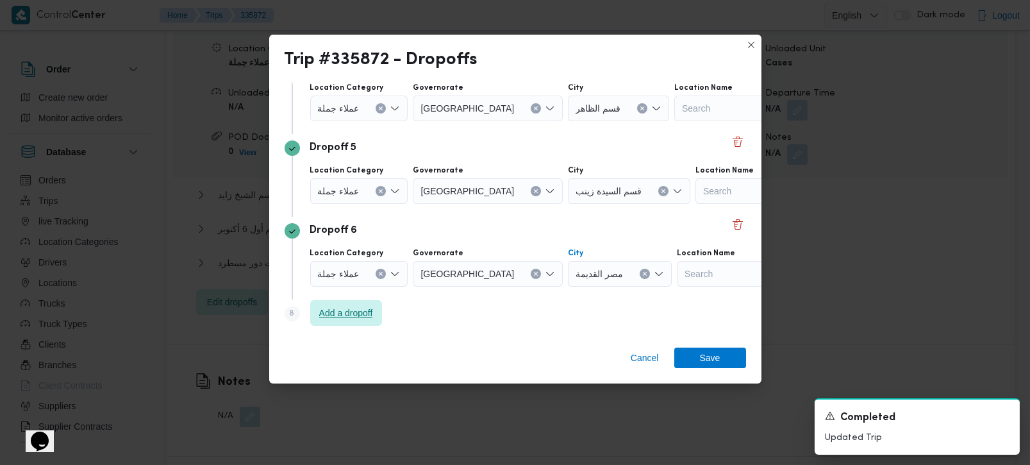
click at [349, 305] on span "Add a dropoff" at bounding box center [346, 312] width 54 height 15
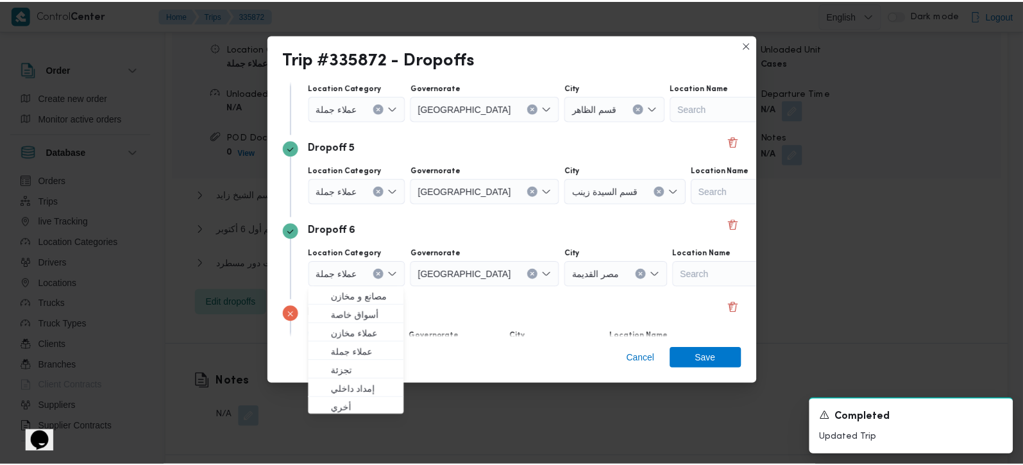
scroll to position [449, 0]
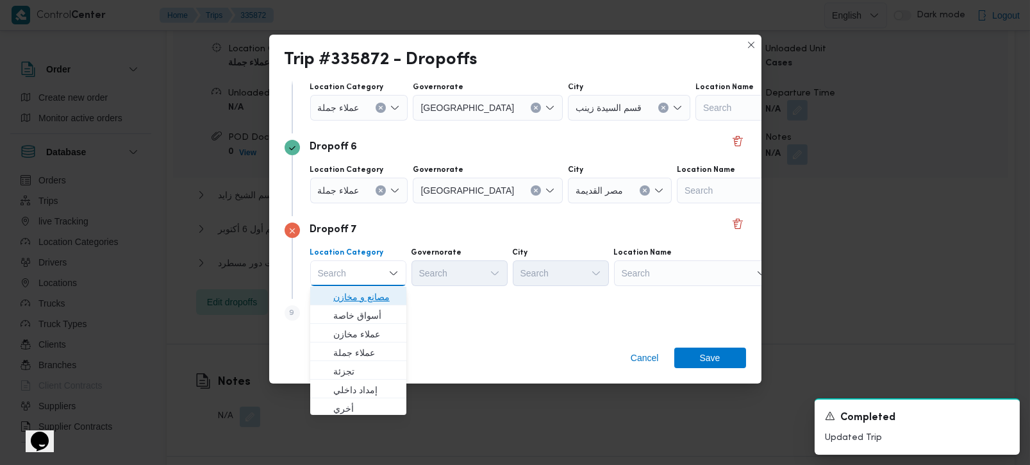
click at [356, 298] on span "مصانع و مخازن" at bounding box center [365, 296] width 65 height 15
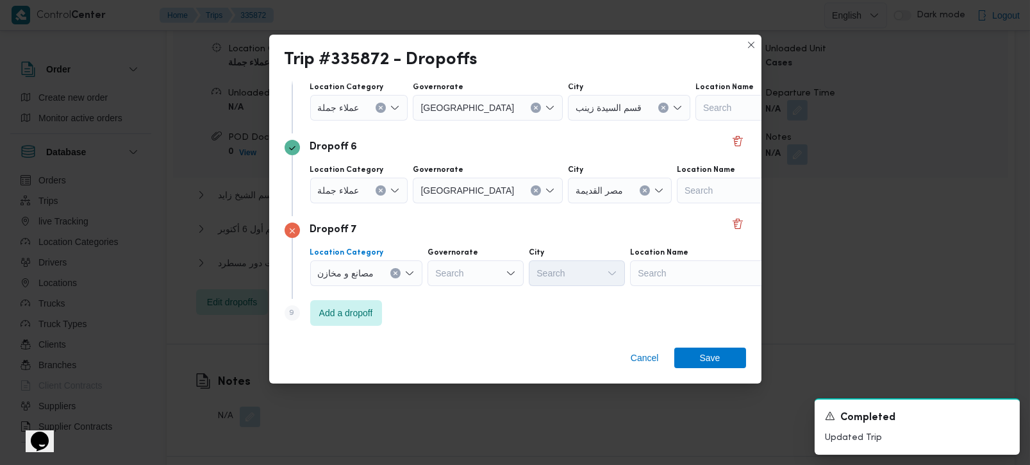
click at [707, 271] on div "Search" at bounding box center [710, 273] width 160 height 26
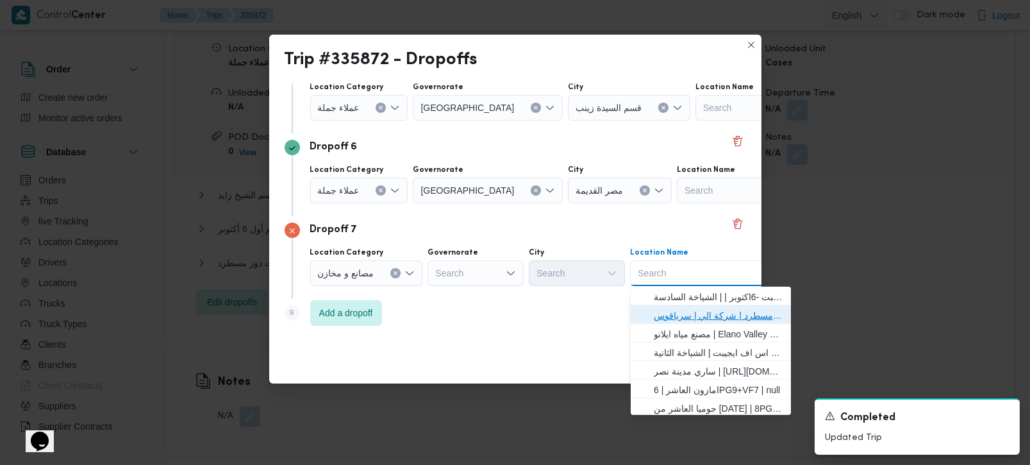
click at [673, 319] on span "فرونت دور مسطرد | شركة الي | سرياقوس" at bounding box center [719, 315] width 130 height 15
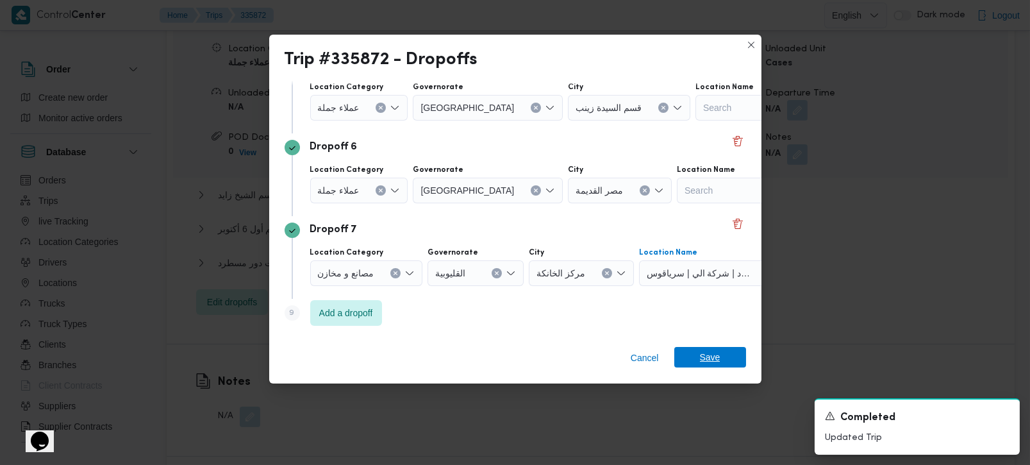
click at [692, 357] on span "Save" at bounding box center [710, 357] width 72 height 21
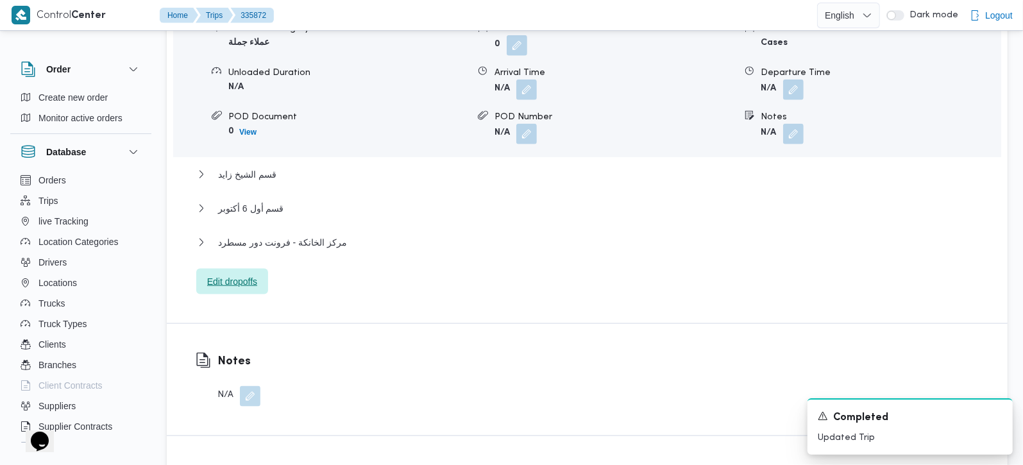
scroll to position [1207, 0]
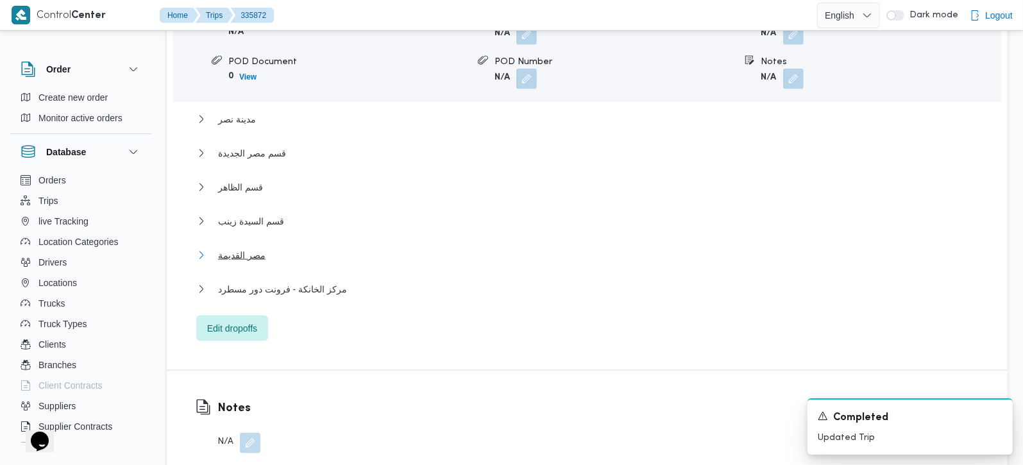
click at [233, 247] on span "مصر القديمة" at bounding box center [241, 254] width 47 height 15
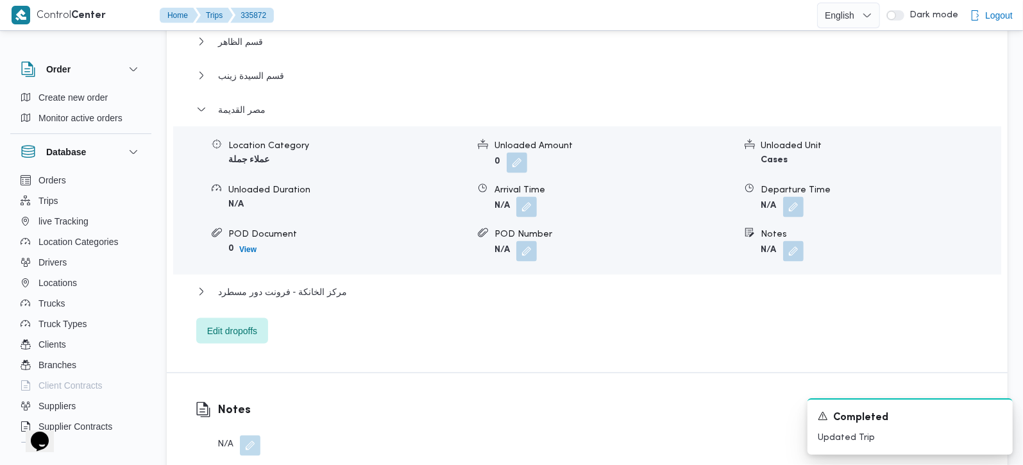
scroll to position [1357, 0]
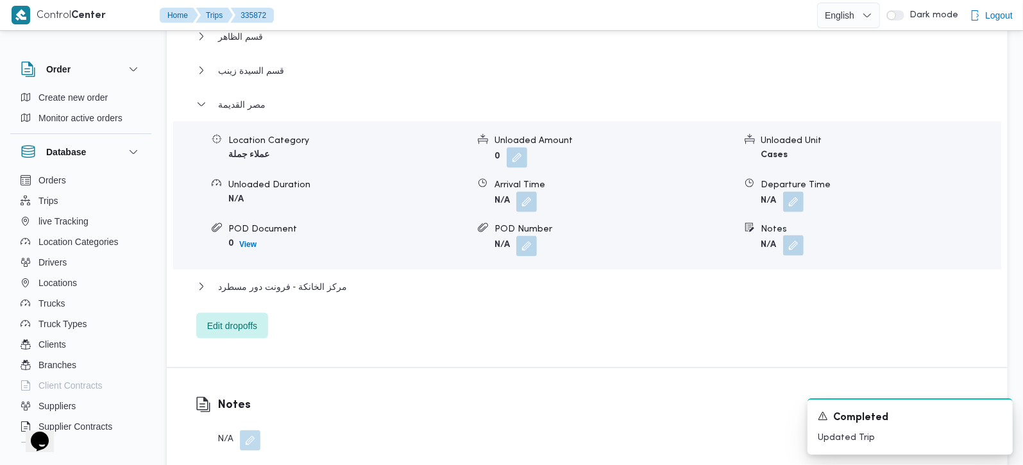
click at [796, 235] on button "button" at bounding box center [793, 245] width 21 height 21
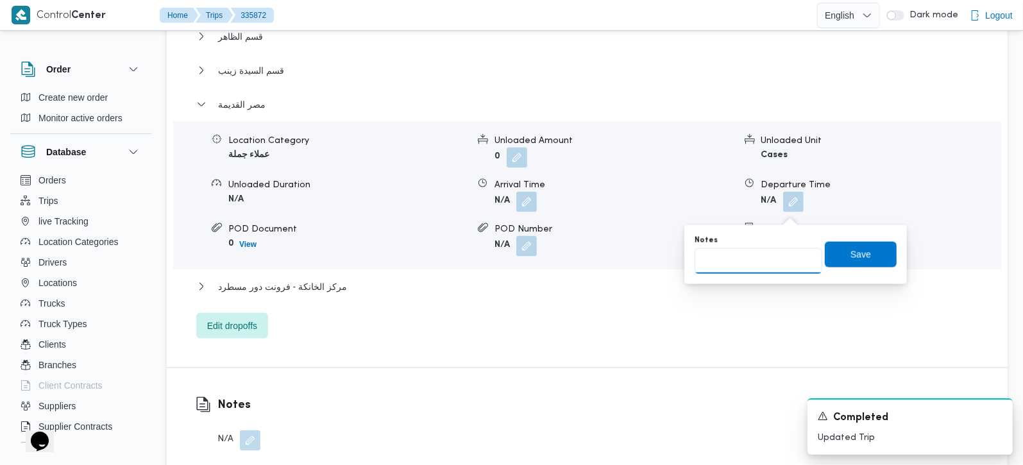
click at [753, 267] on input "Notes" at bounding box center [758, 261] width 128 height 26
type input "المنيل"
click at [827, 255] on span "Save" at bounding box center [861, 254] width 72 height 26
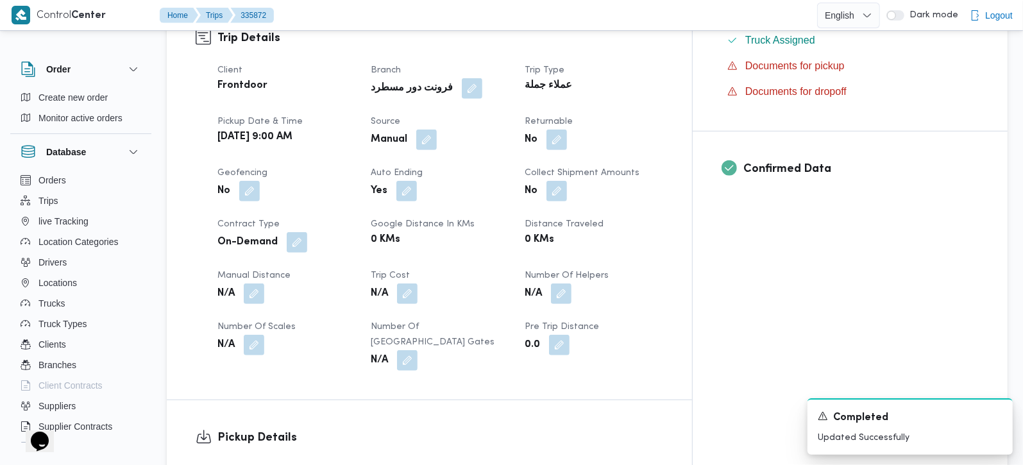
scroll to position [452, 0]
